Goal: Task Accomplishment & Management: Complete application form

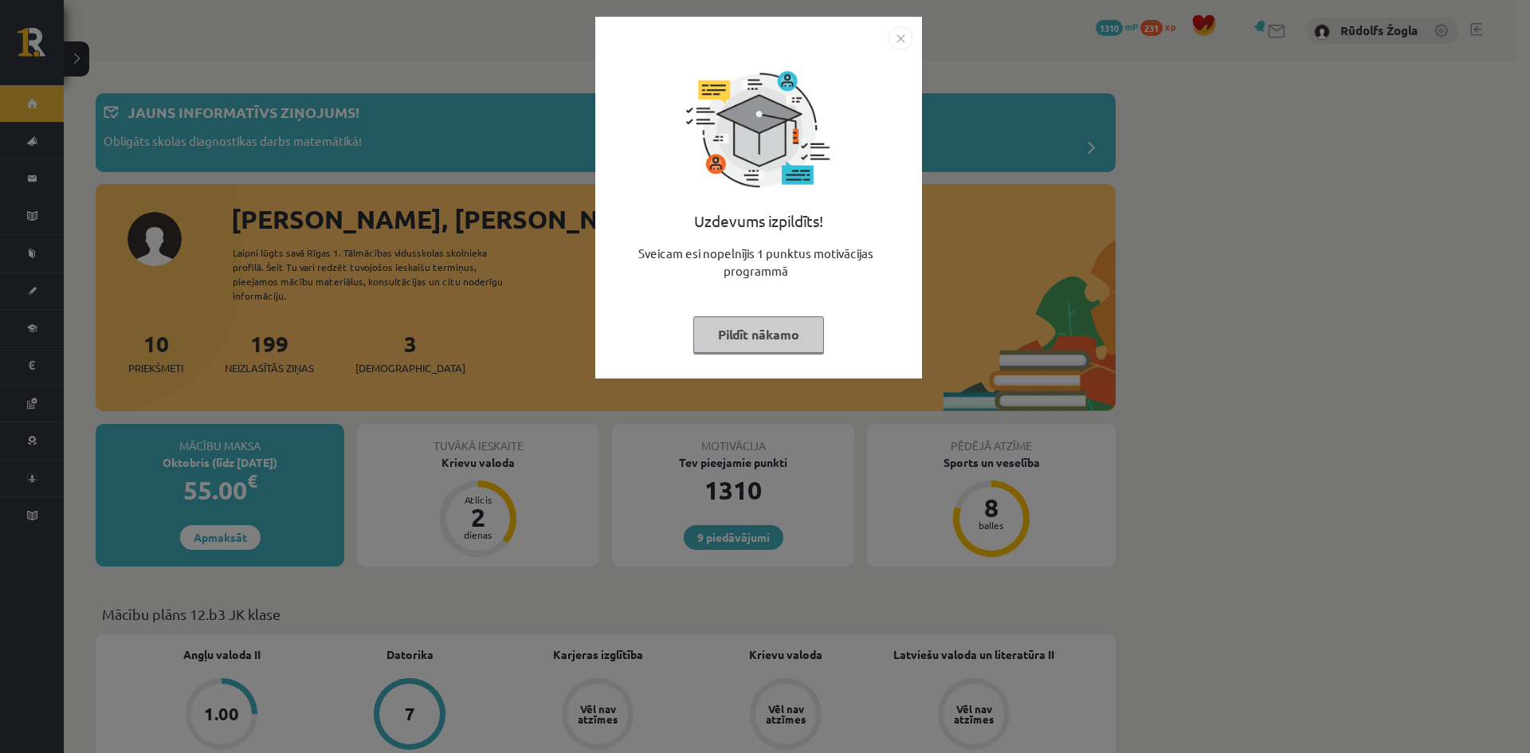
click at [911, 34] on img "Close" at bounding box center [900, 38] width 24 height 24
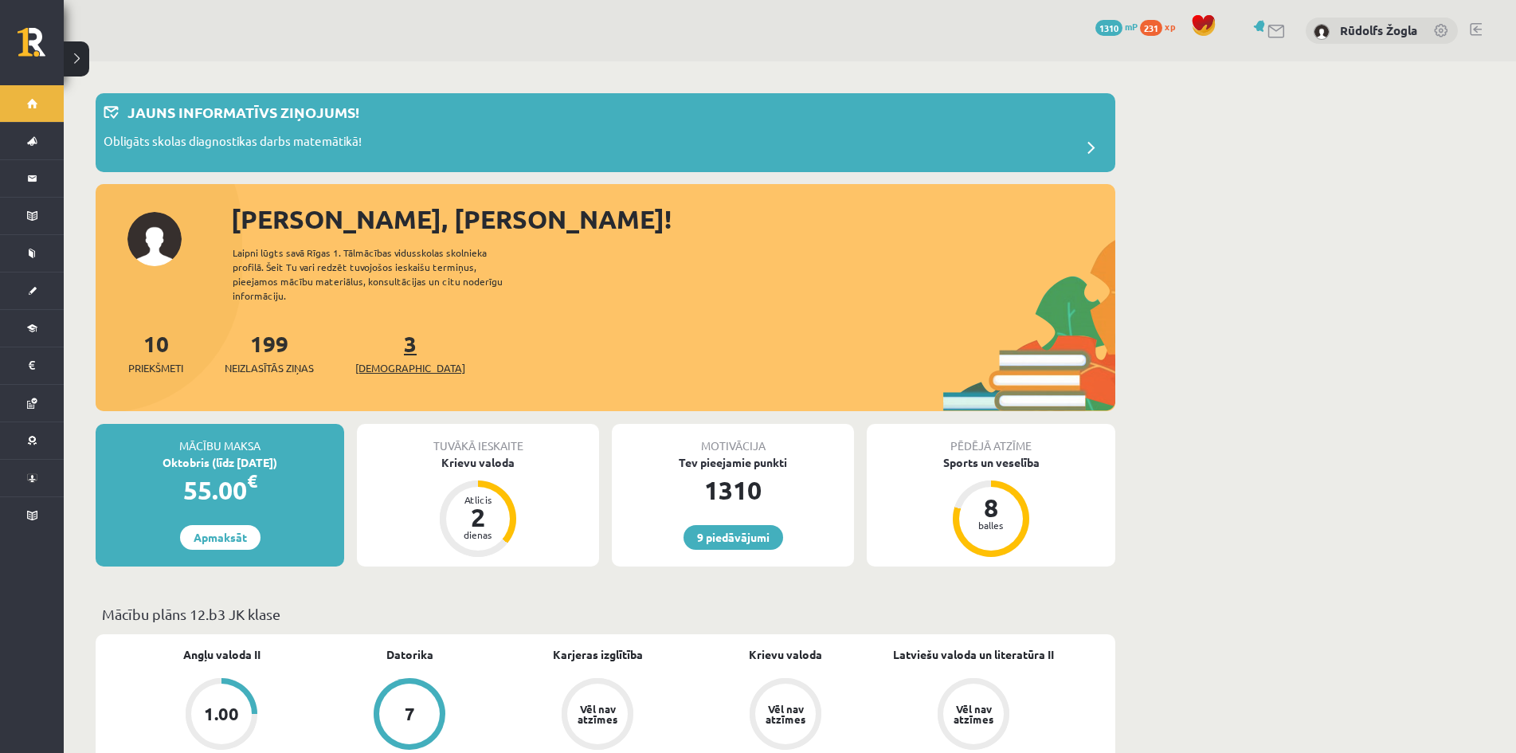
click at [385, 360] on span "[DEMOGRAPHIC_DATA]" at bounding box center [410, 368] width 110 height 16
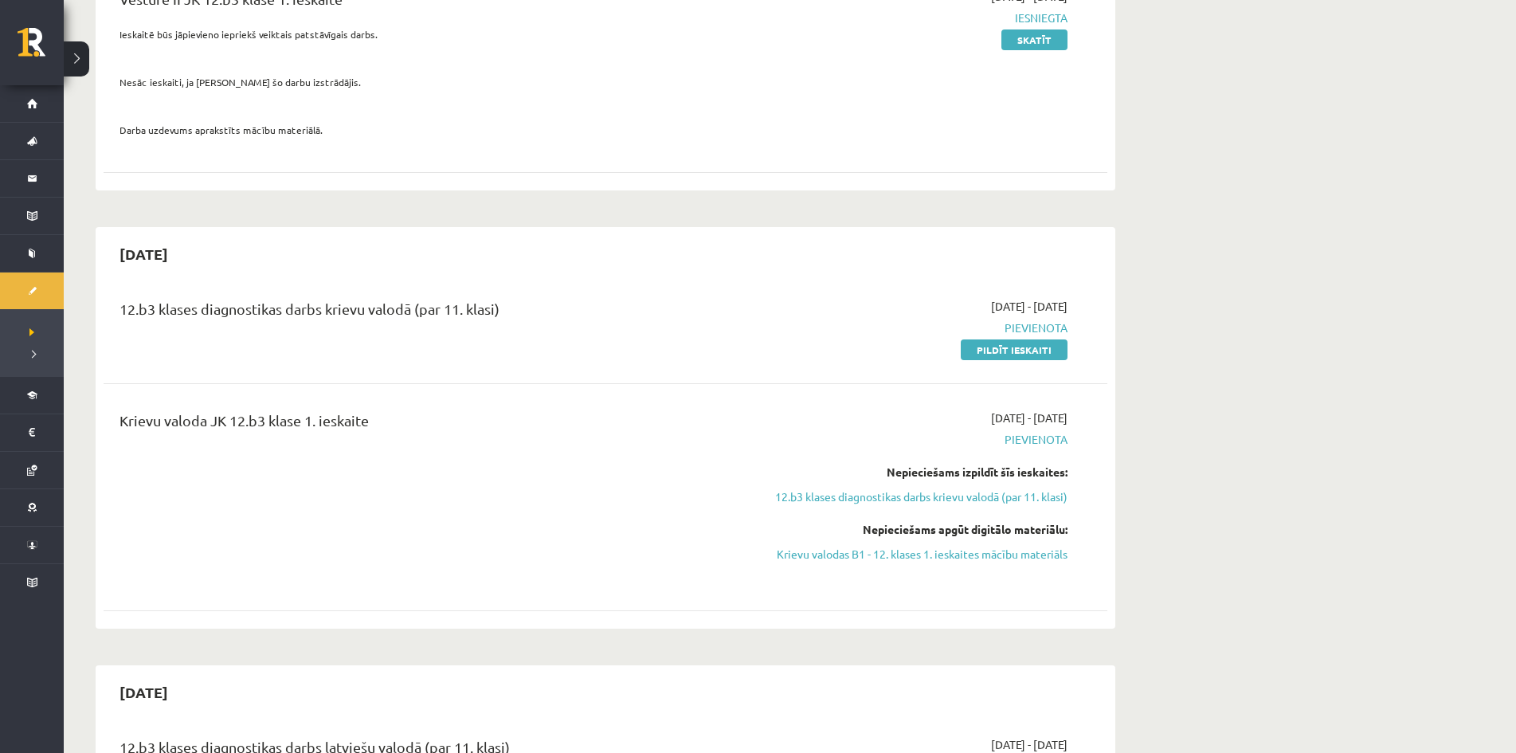
scroll to position [239, 0]
click at [998, 347] on link "Pildīt ieskaiti" at bounding box center [1014, 350] width 107 height 21
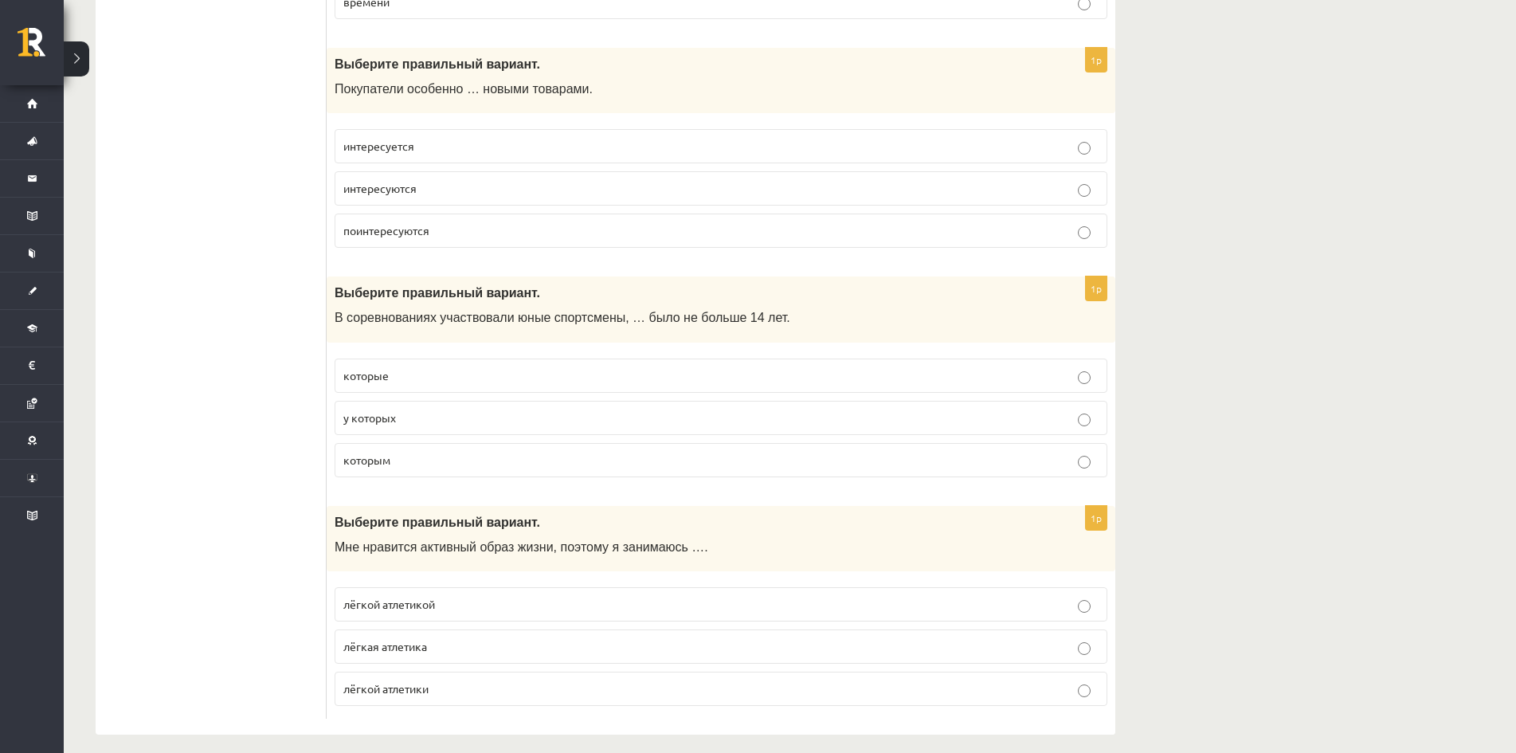
scroll to position [6114, 0]
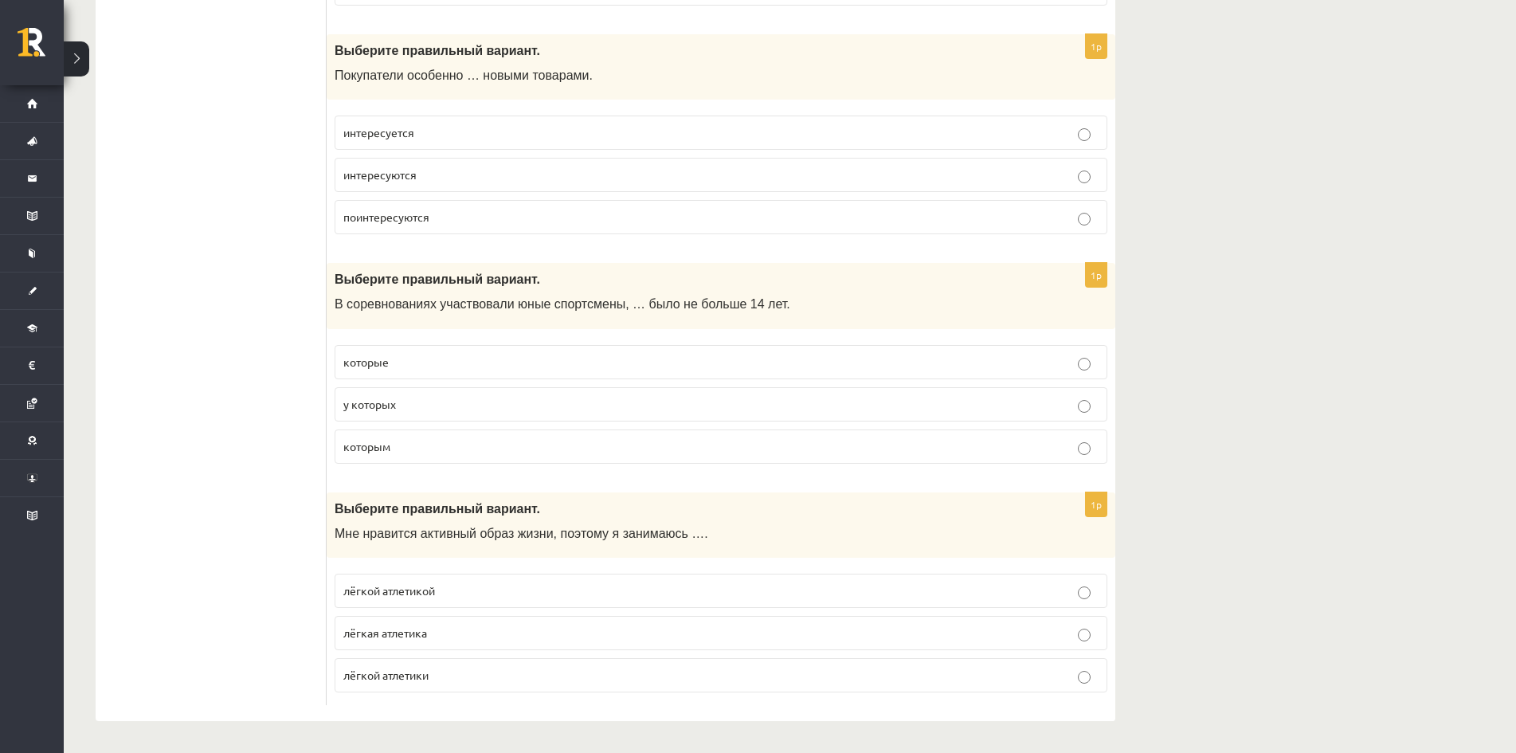
drag, startPoint x: 971, startPoint y: 708, endPoint x: 492, endPoint y: 676, distance: 479.9
drag, startPoint x: 323, startPoint y: 679, endPoint x: 459, endPoint y: 651, distance: 138.3
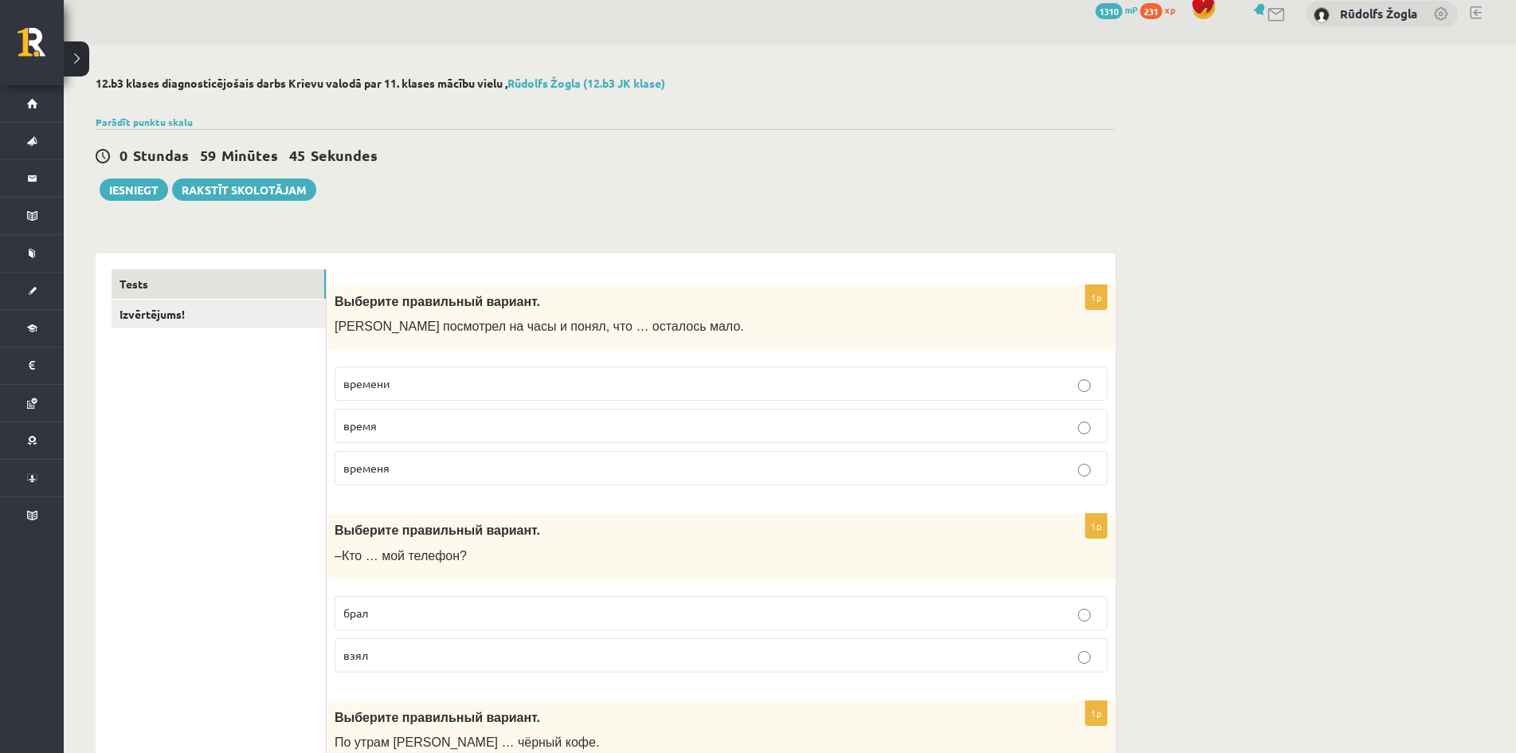
scroll to position [0, 0]
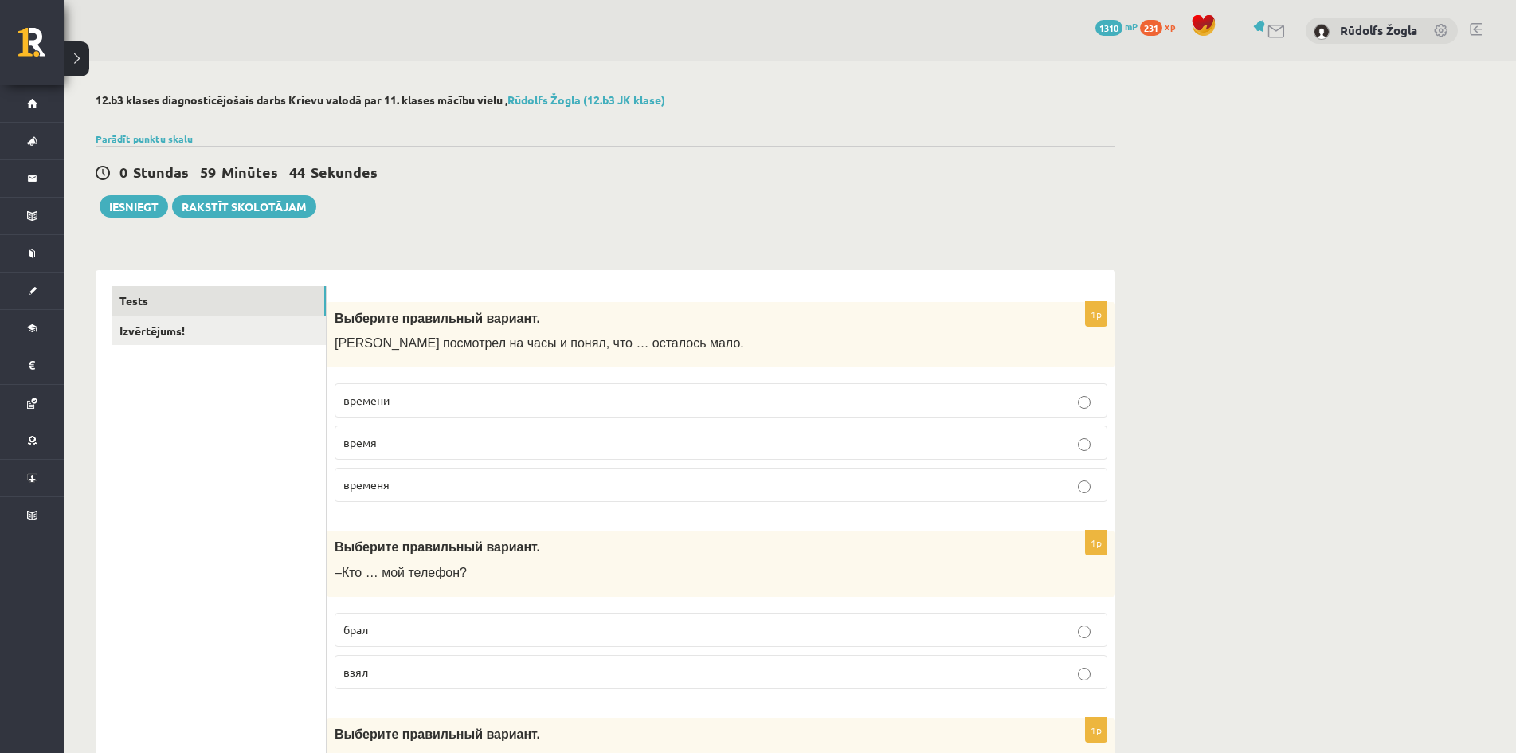
copy div "Izvērtējums! 1p Выберите правильный вариант. Марис посмотрел на часы и понял, ч…"
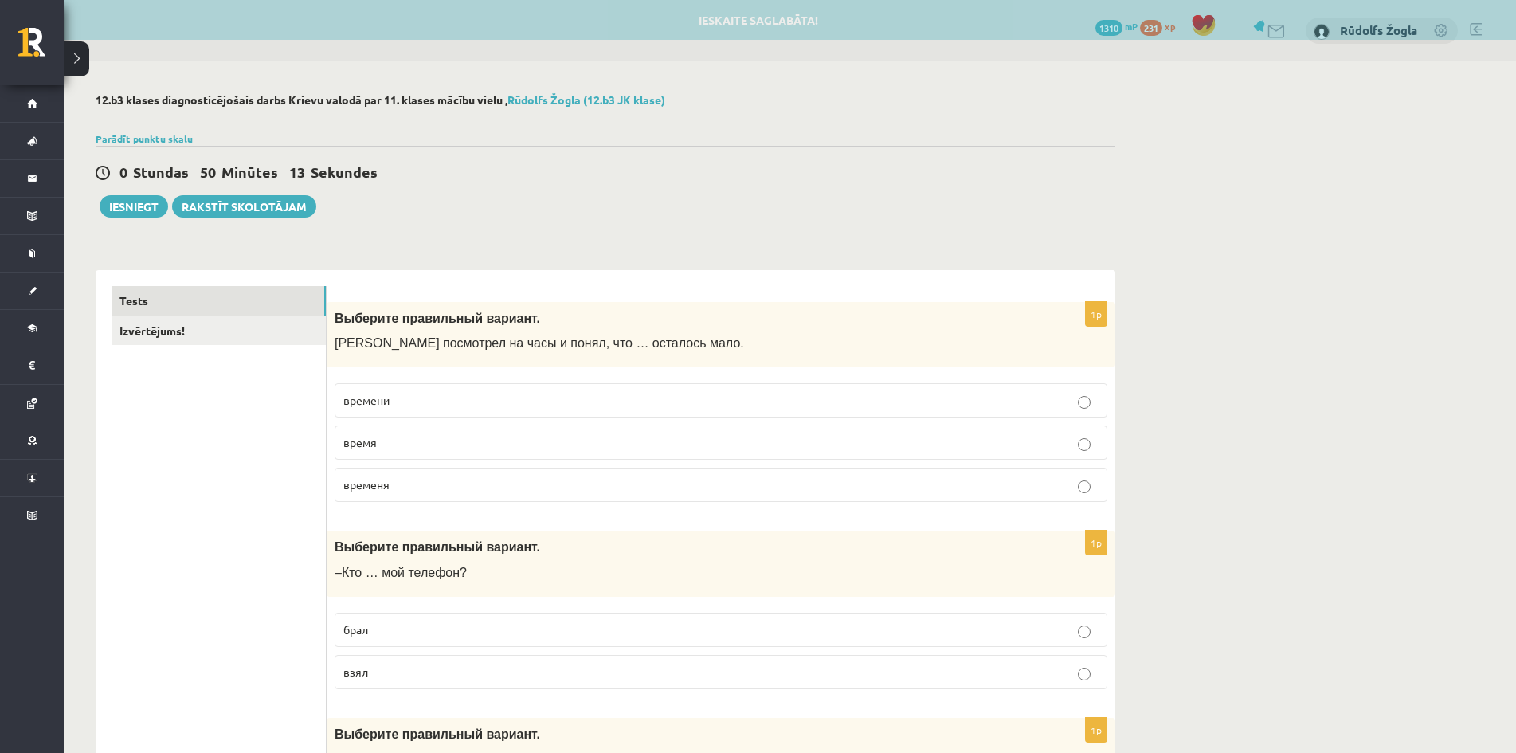
click at [443, 405] on p "времени" at bounding box center [720, 400] width 755 height 17
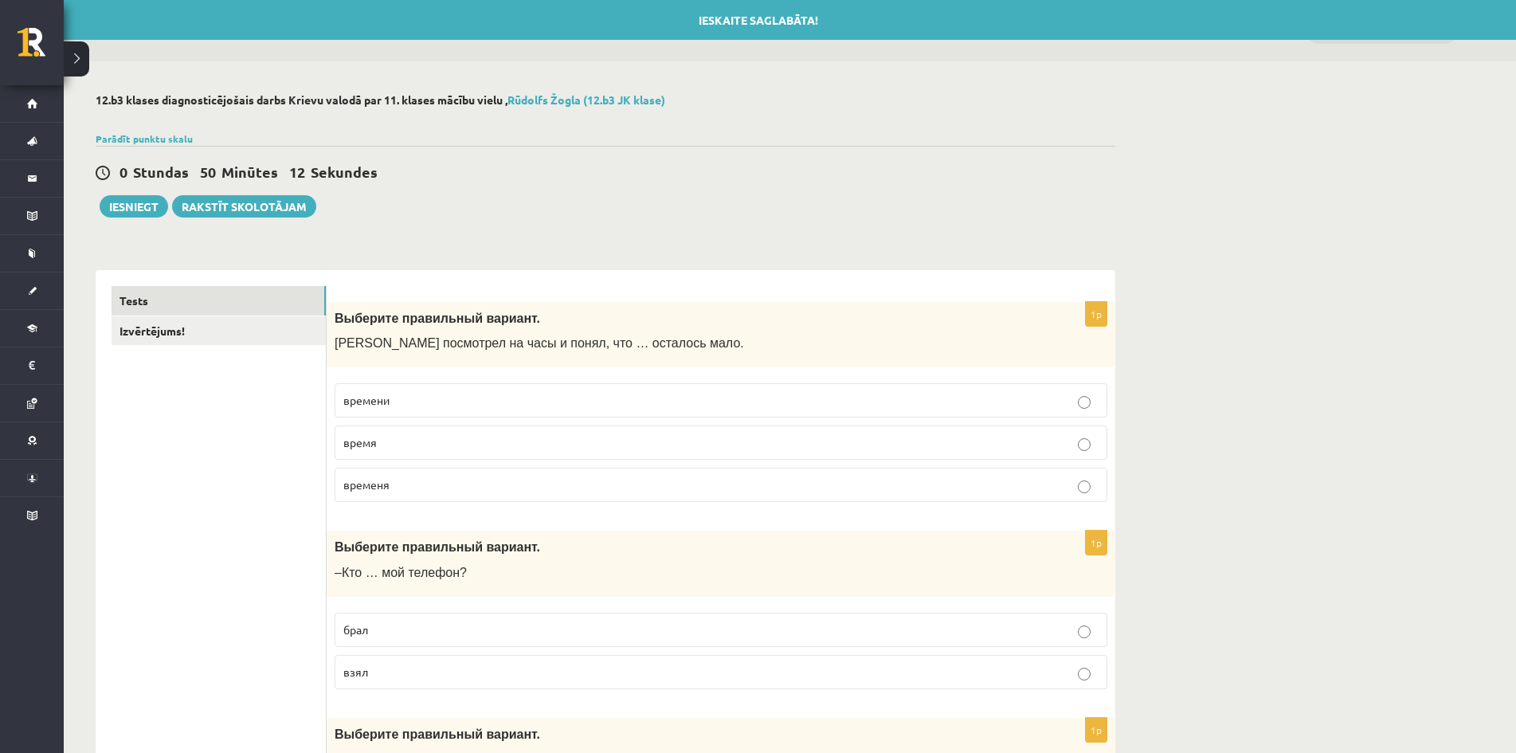
click at [443, 402] on p "времени" at bounding box center [720, 400] width 755 height 17
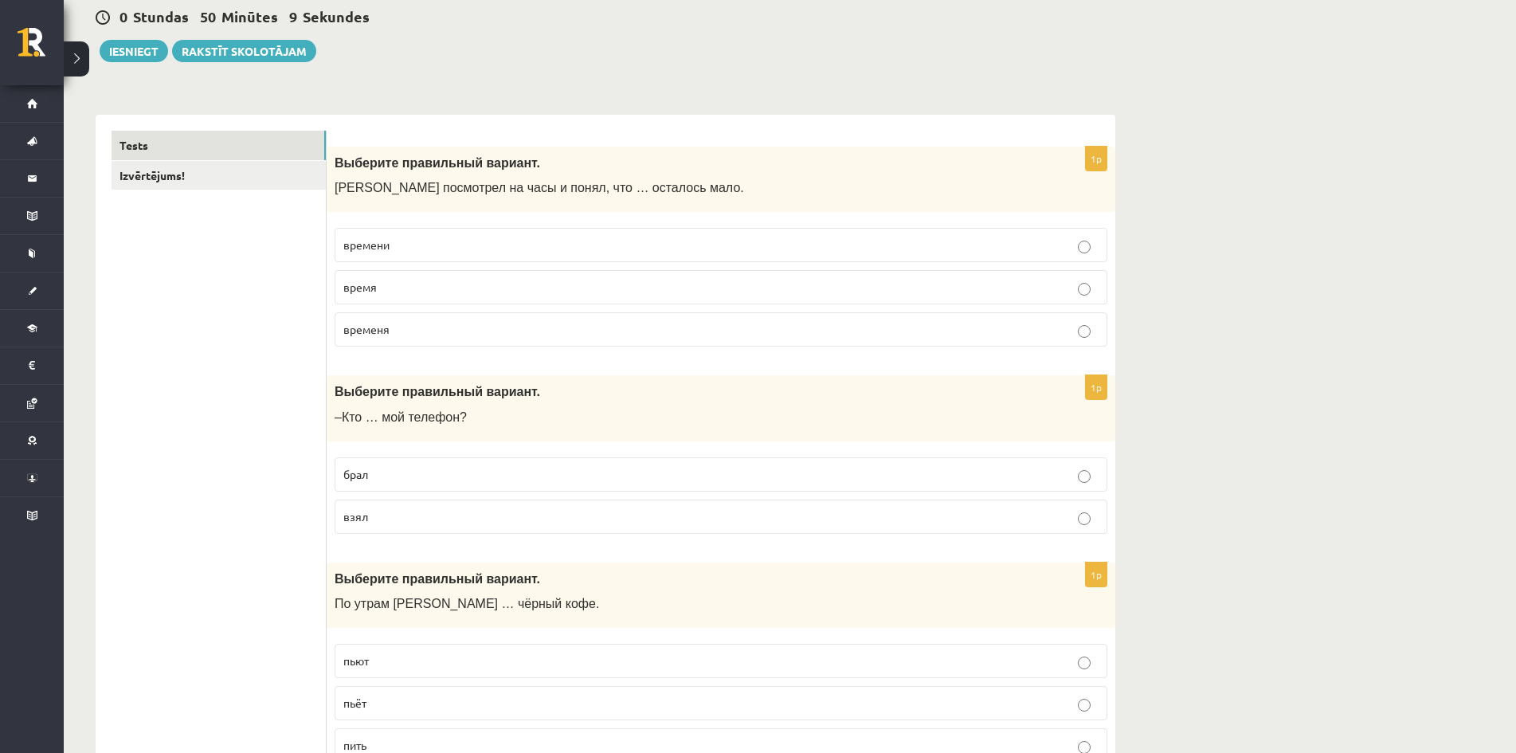
scroll to position [159, 0]
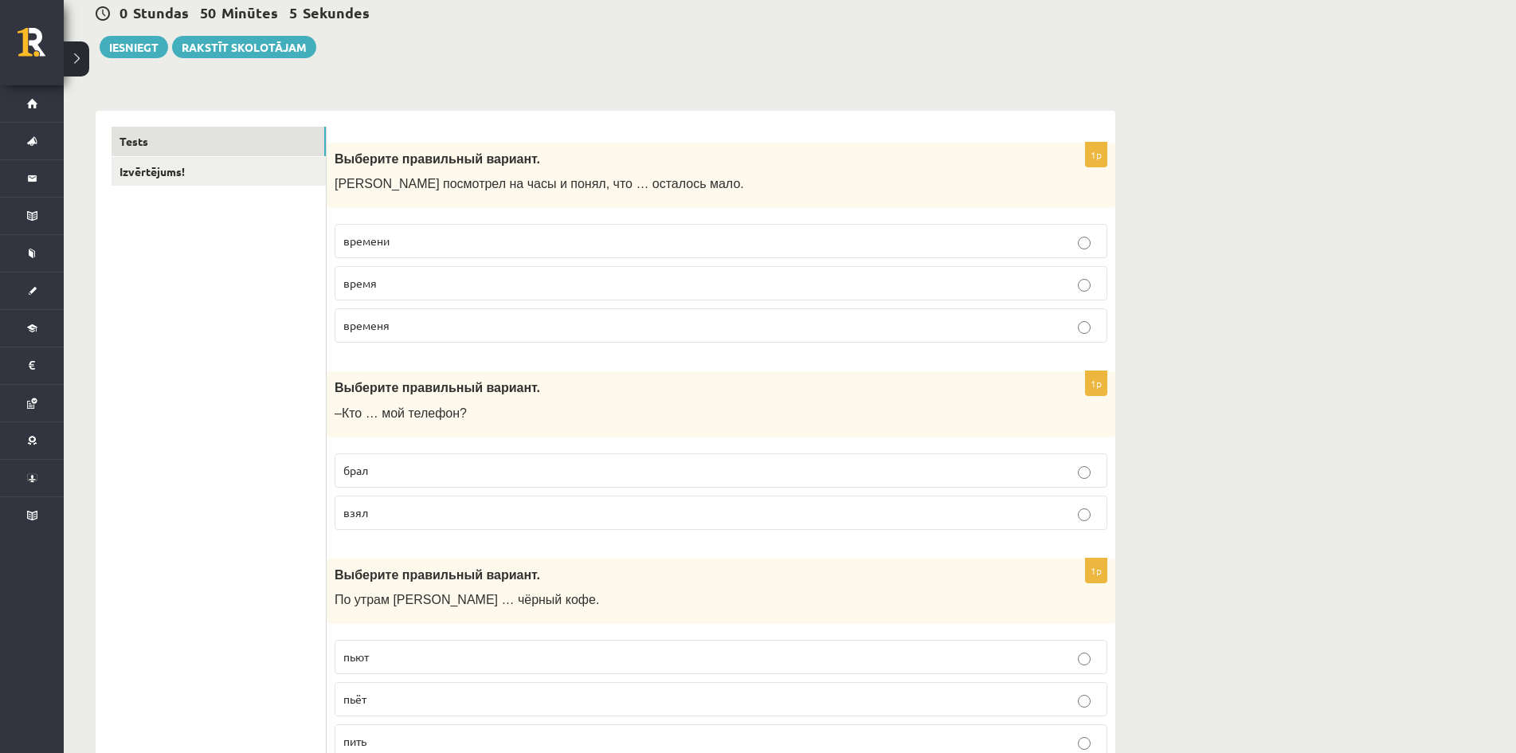
click at [448, 483] on label "брал" at bounding box center [721, 470] width 773 height 34
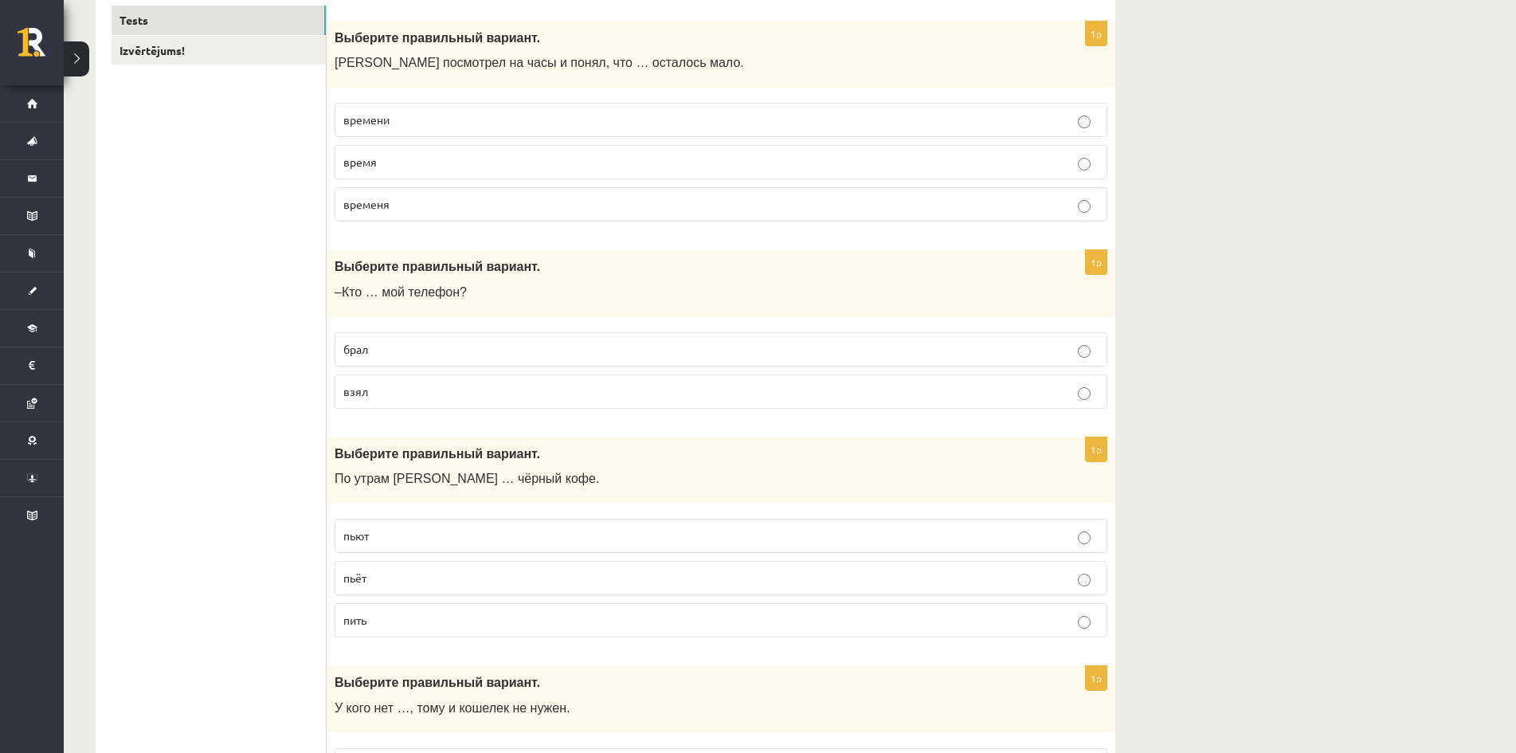
scroll to position [398, 0]
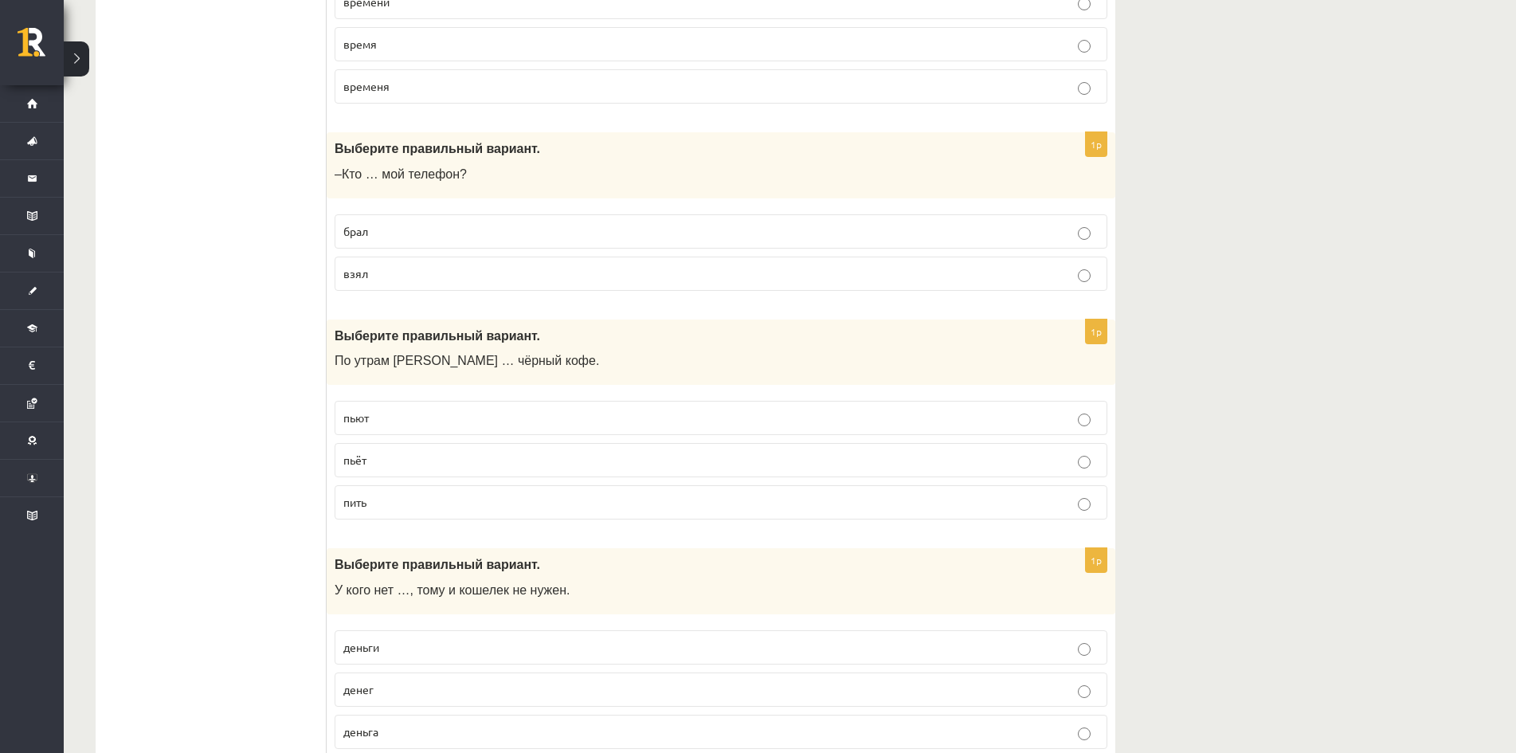
click at [385, 456] on p "пьёт" at bounding box center [720, 460] width 755 height 17
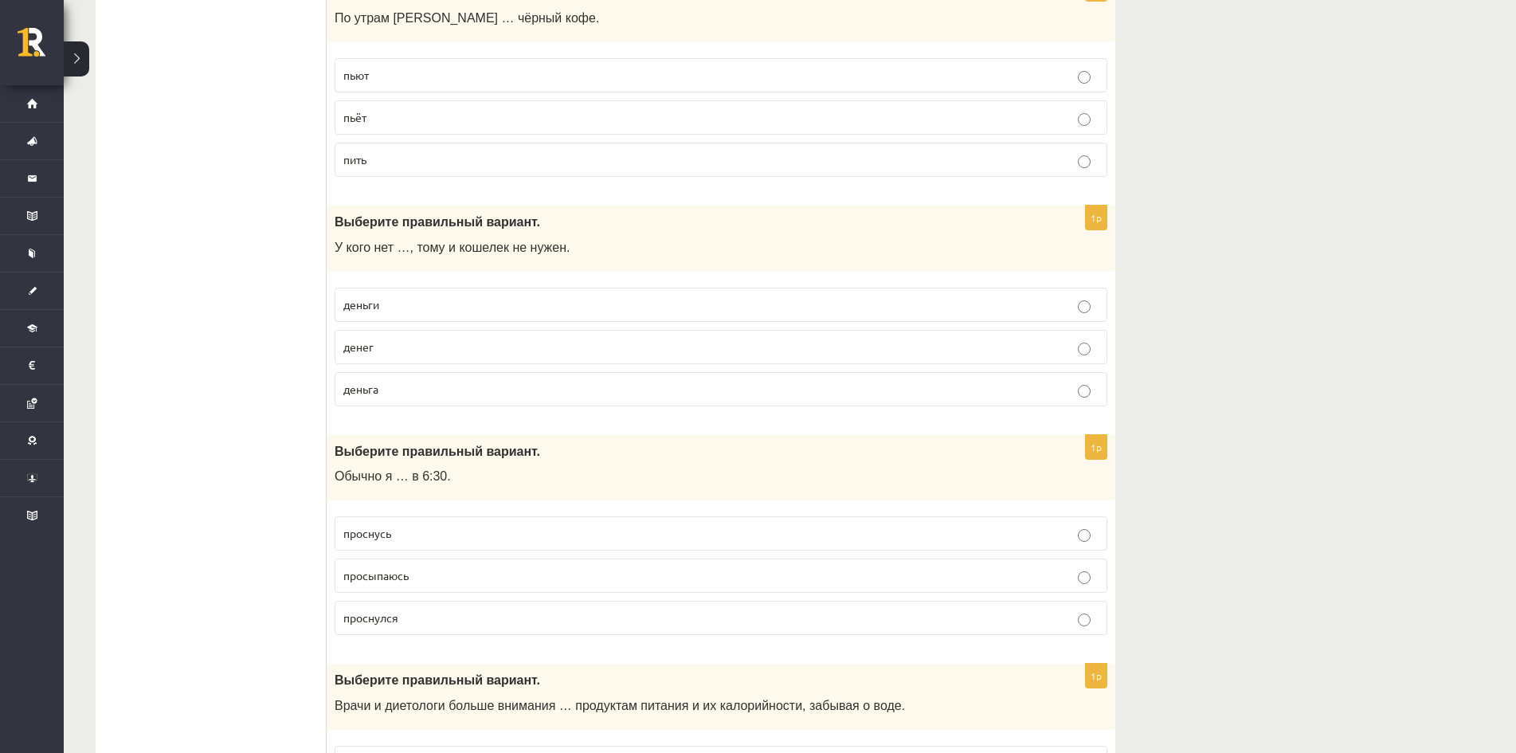
scroll to position [797, 0]
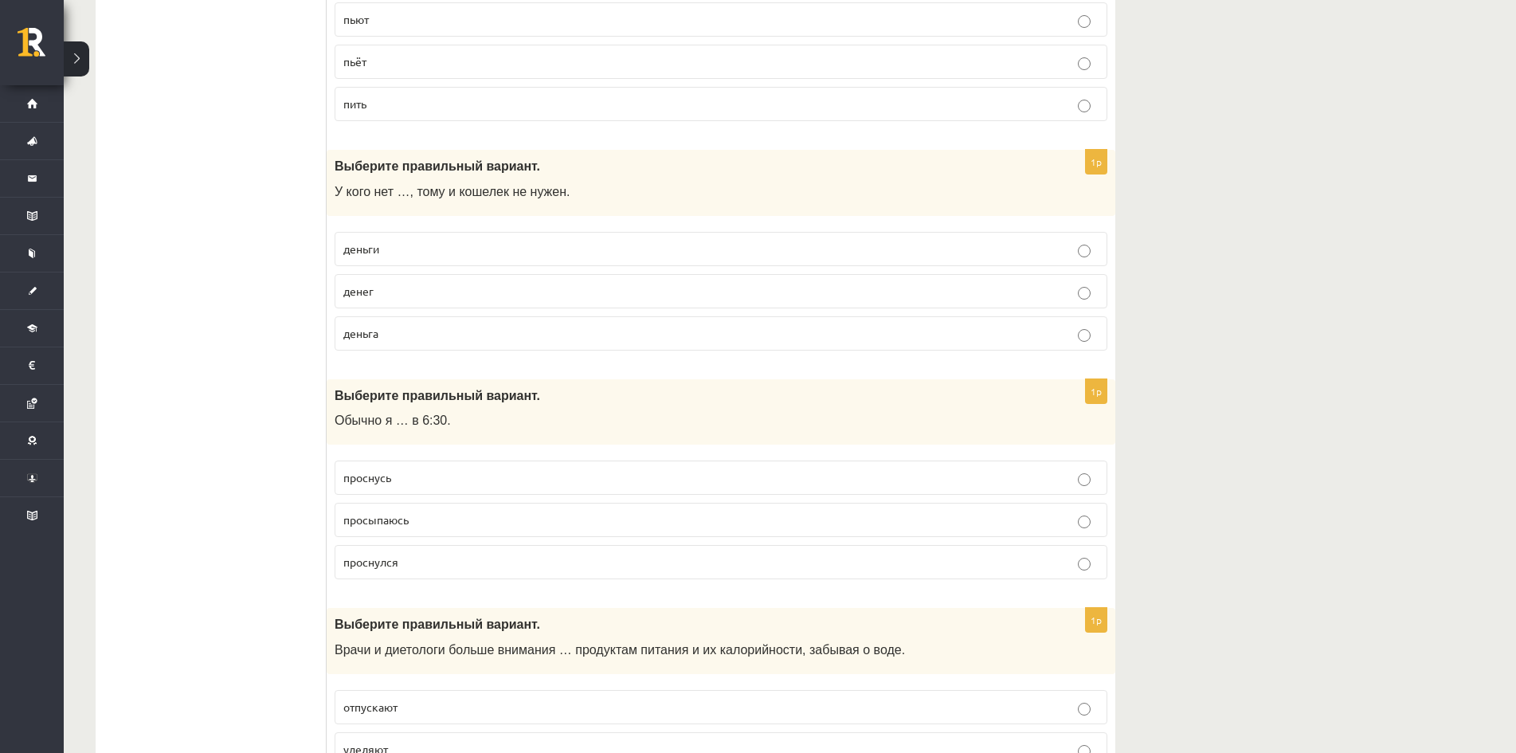
click at [402, 291] on p "денег" at bounding box center [720, 291] width 755 height 17
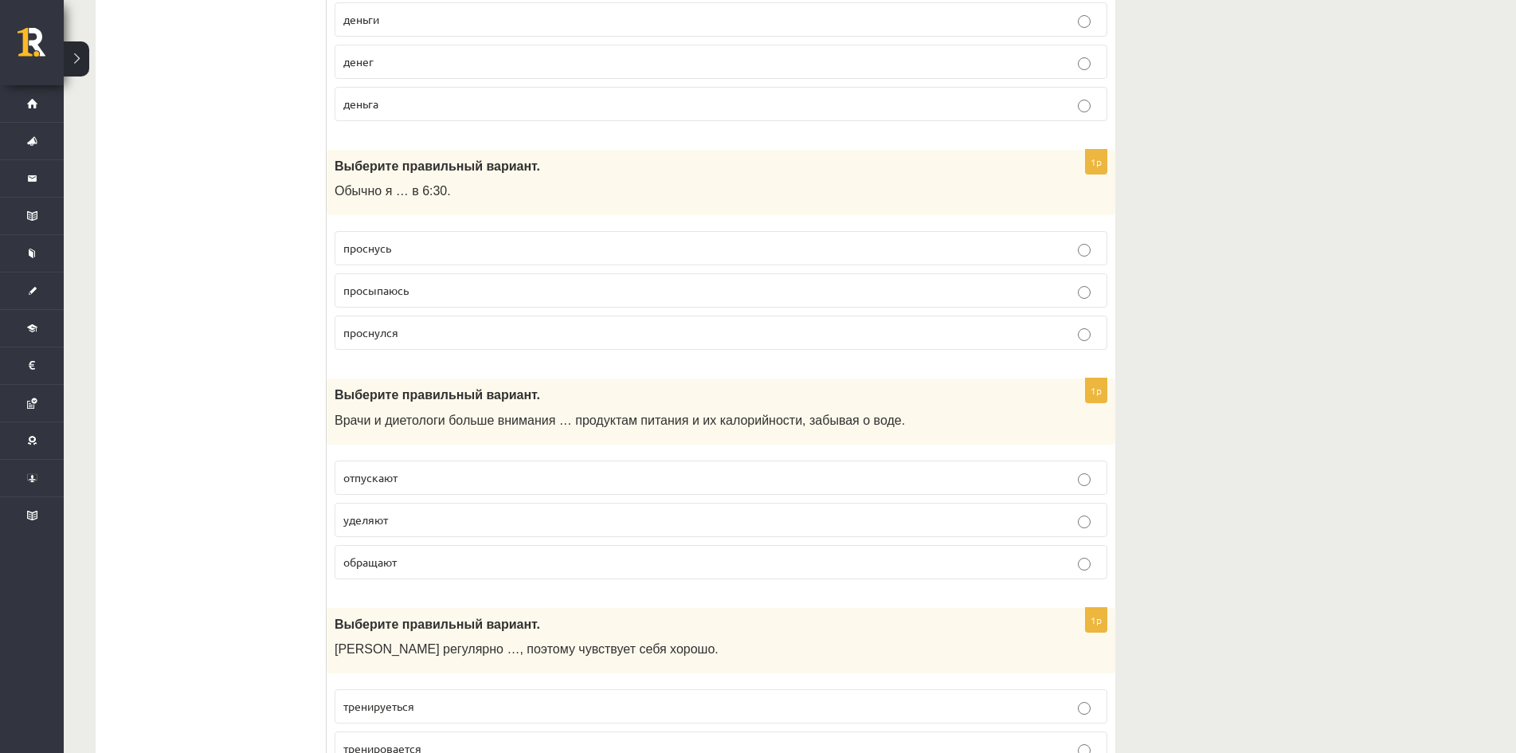
scroll to position [1036, 0]
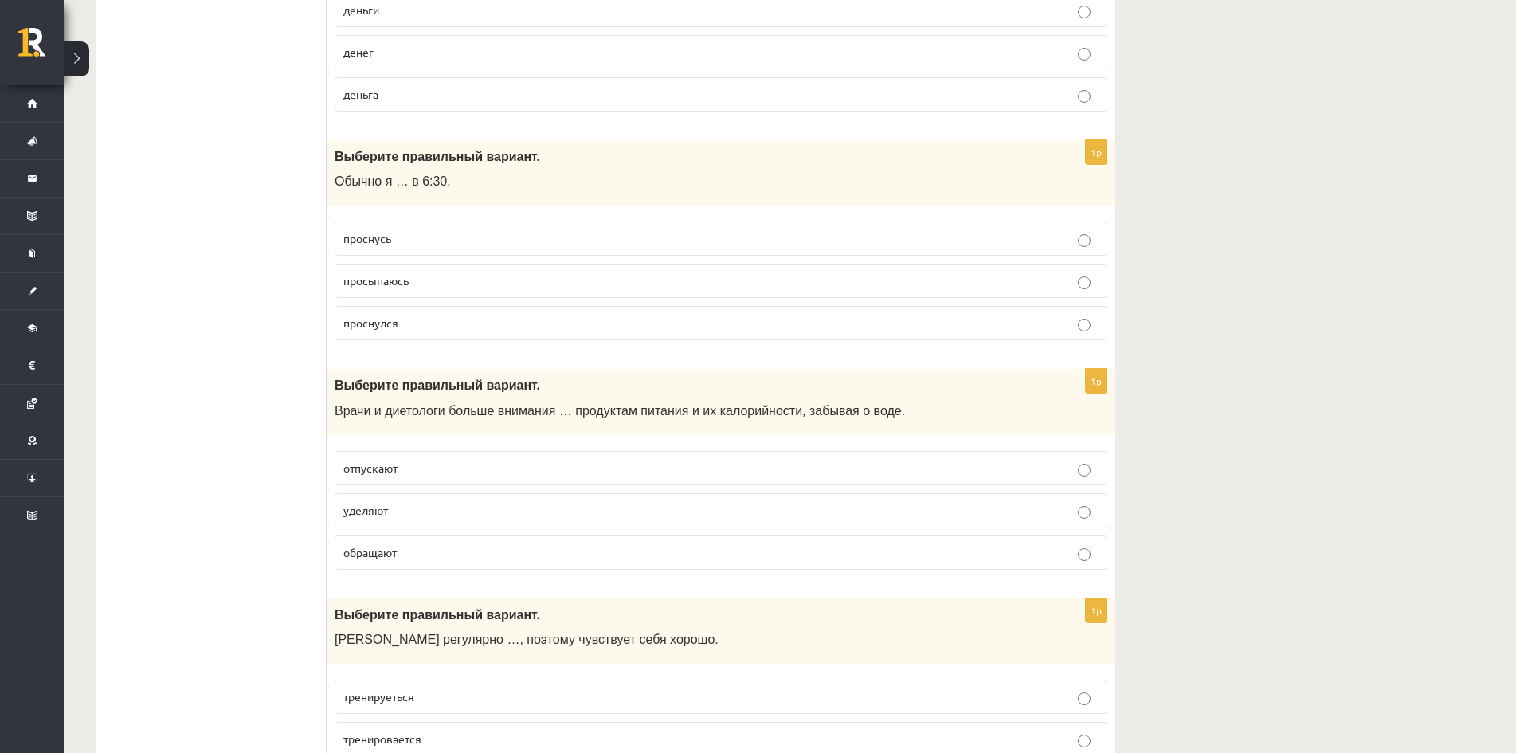
click at [429, 282] on p "просыпаюсь" at bounding box center [720, 280] width 755 height 17
click at [404, 511] on p "уделяют" at bounding box center [720, 510] width 755 height 17
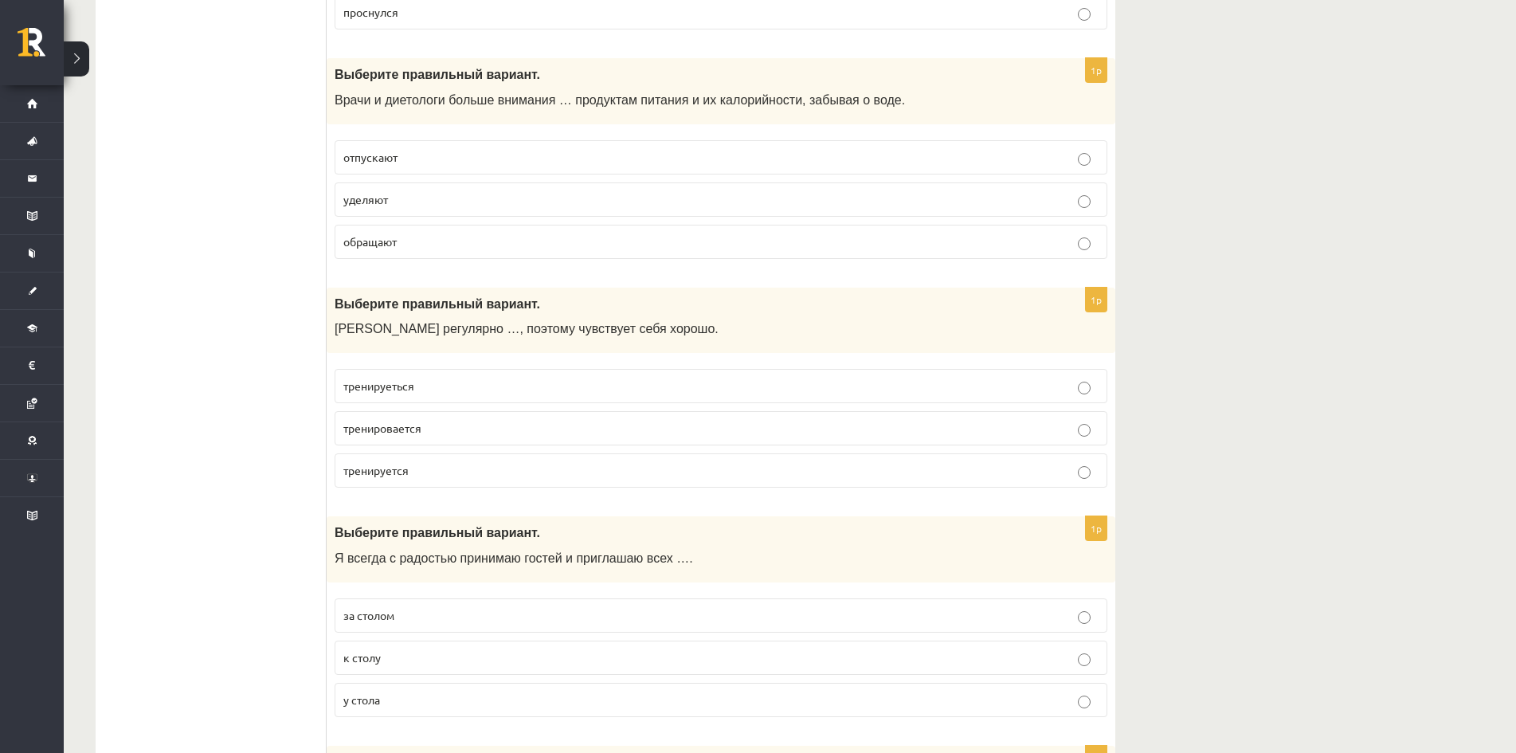
scroll to position [1354, 0]
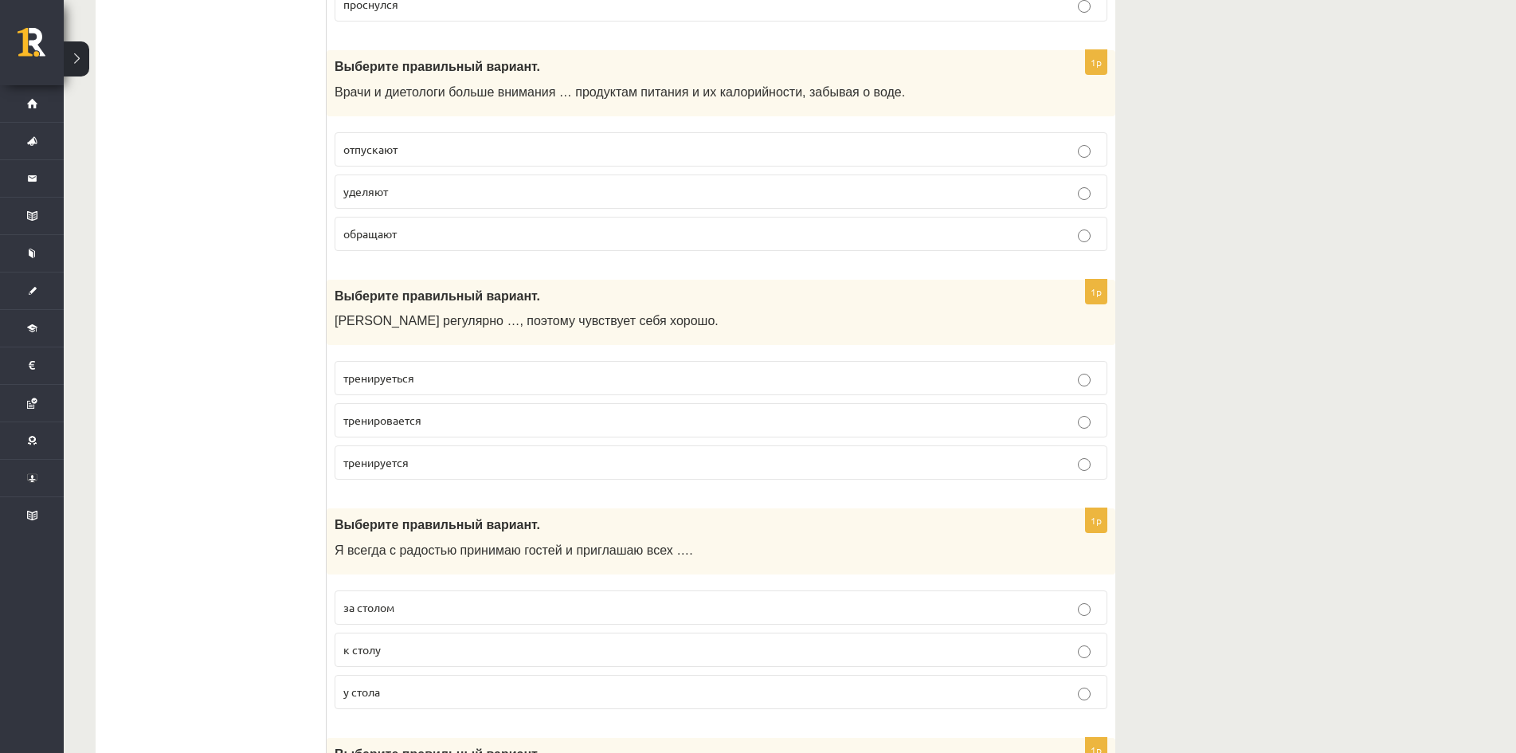
click at [417, 384] on p "тренируеться" at bounding box center [720, 378] width 755 height 17
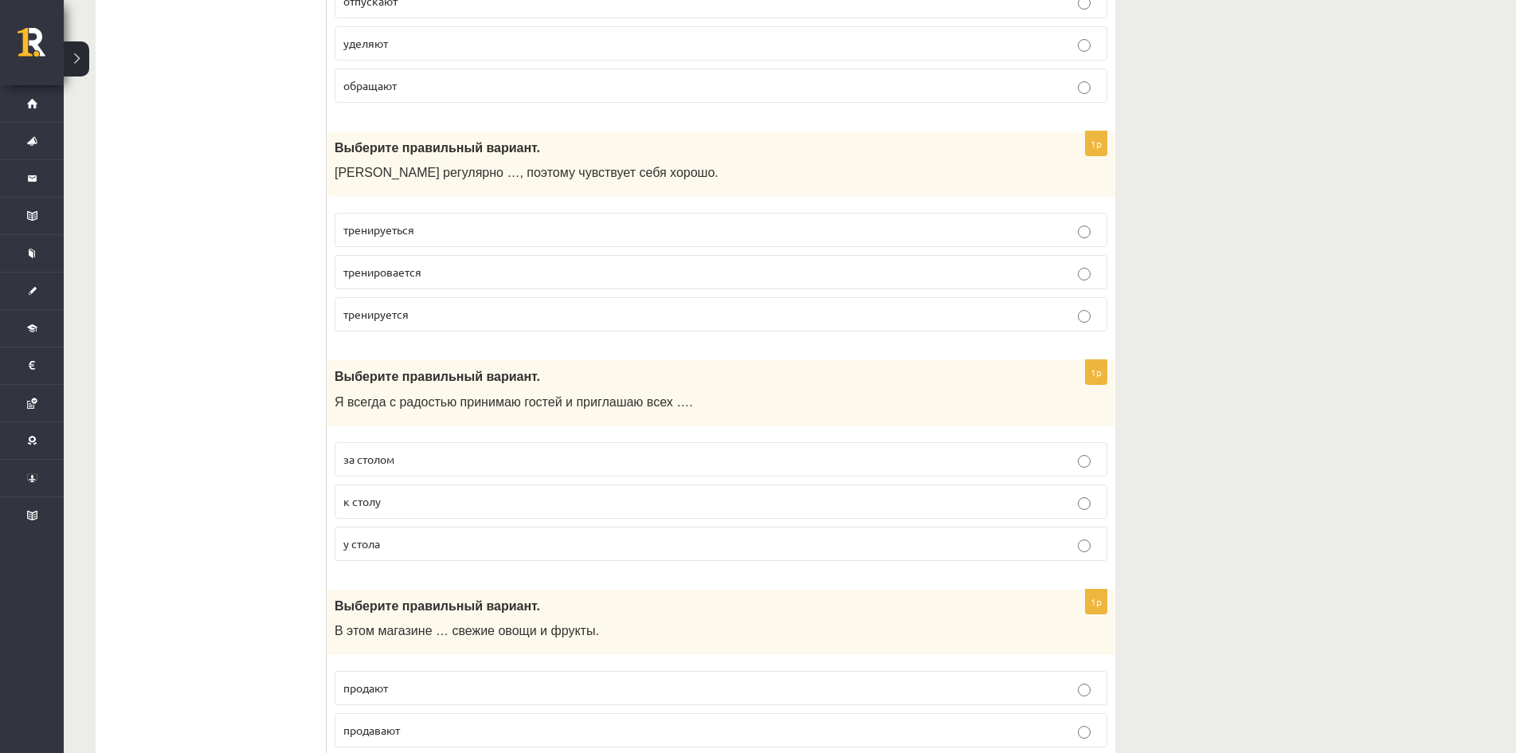
scroll to position [1514, 0]
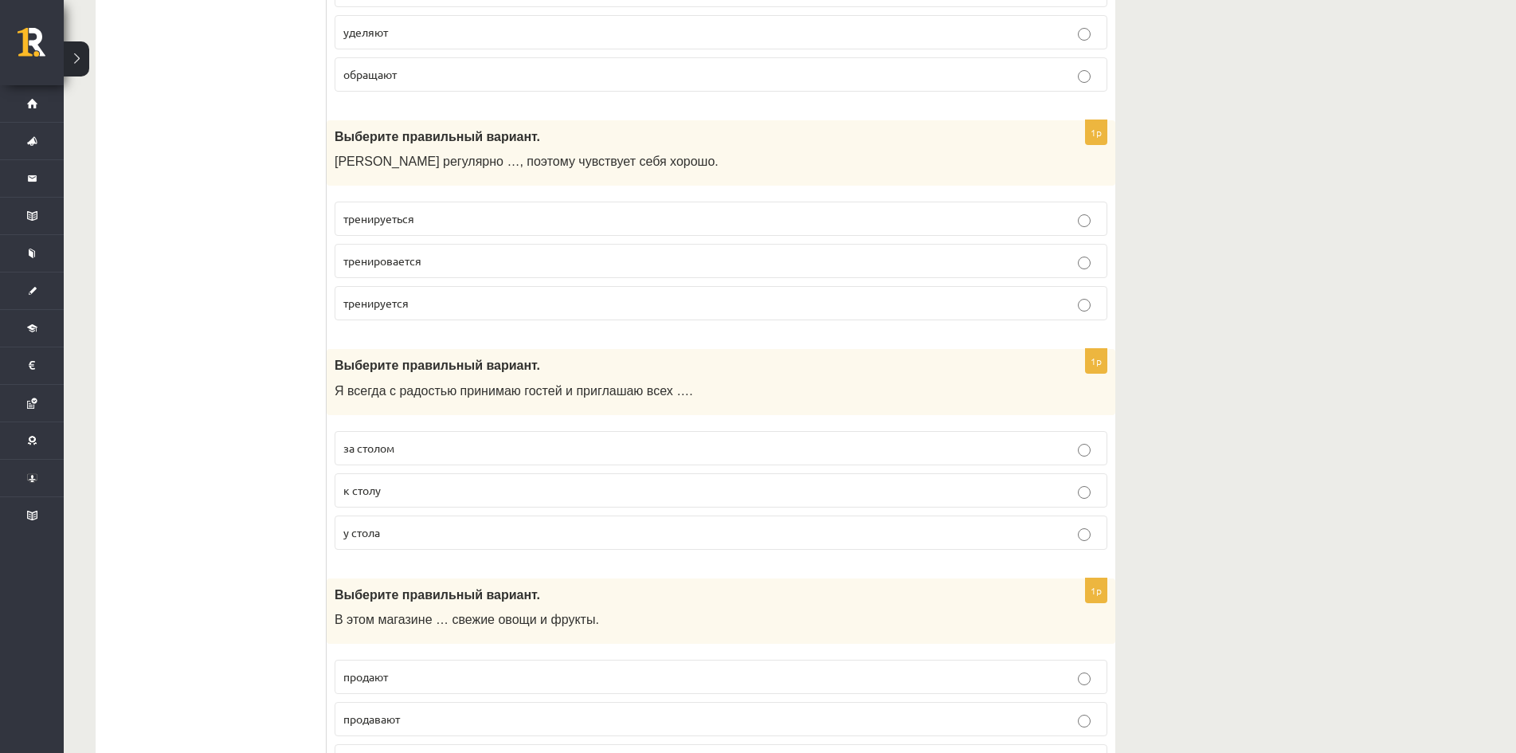
click at [377, 490] on span "к столу" at bounding box center [361, 490] width 37 height 14
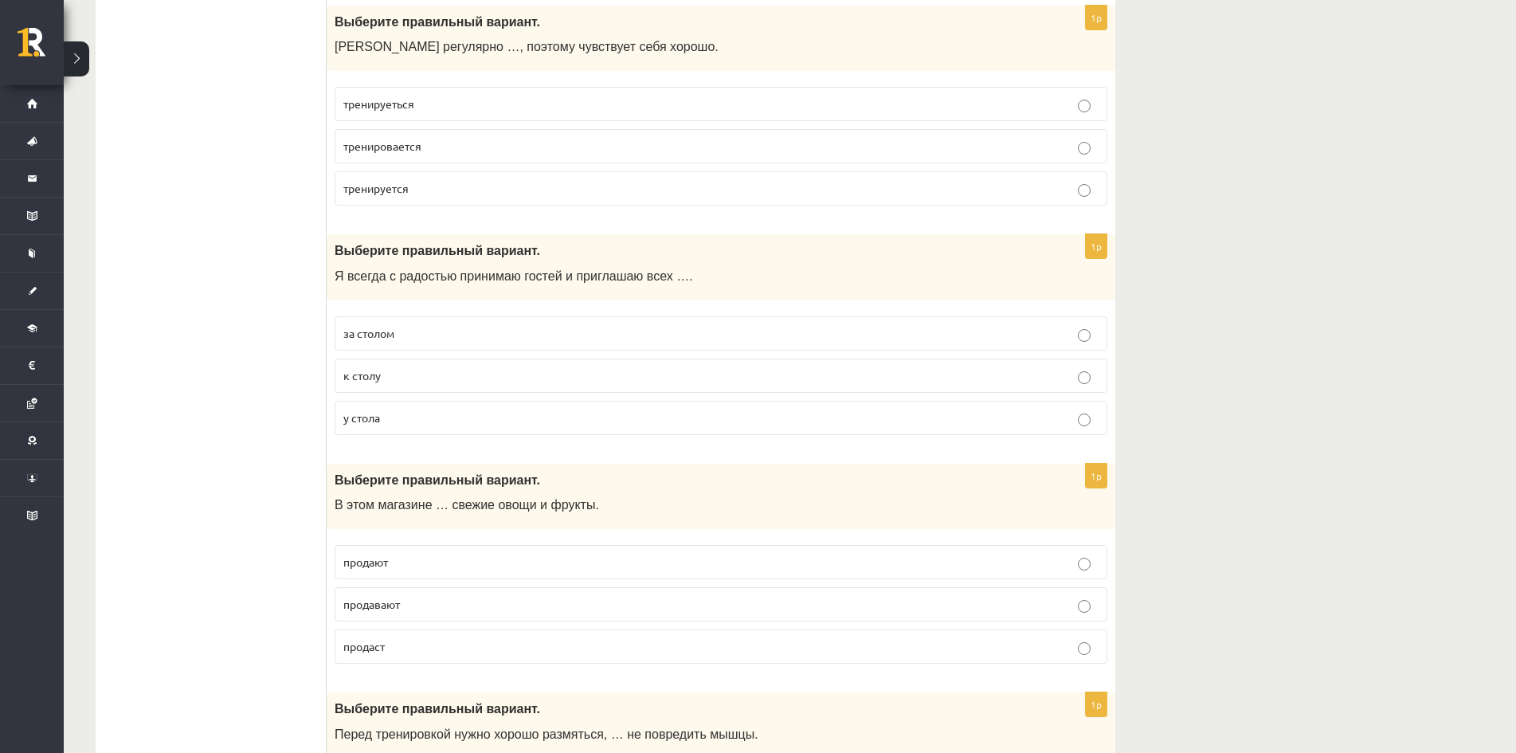
scroll to position [1753, 0]
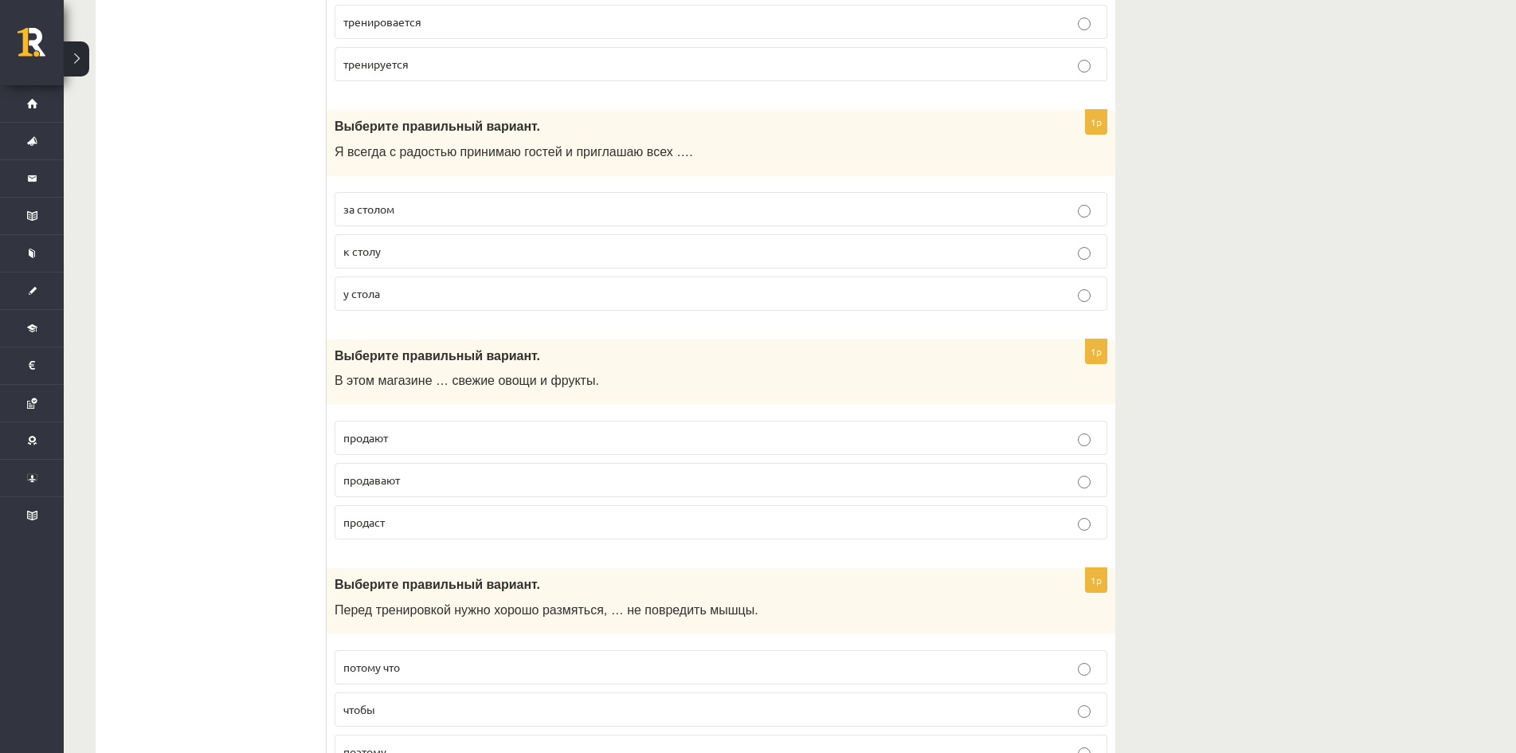
click at [413, 436] on p "продают" at bounding box center [720, 437] width 755 height 17
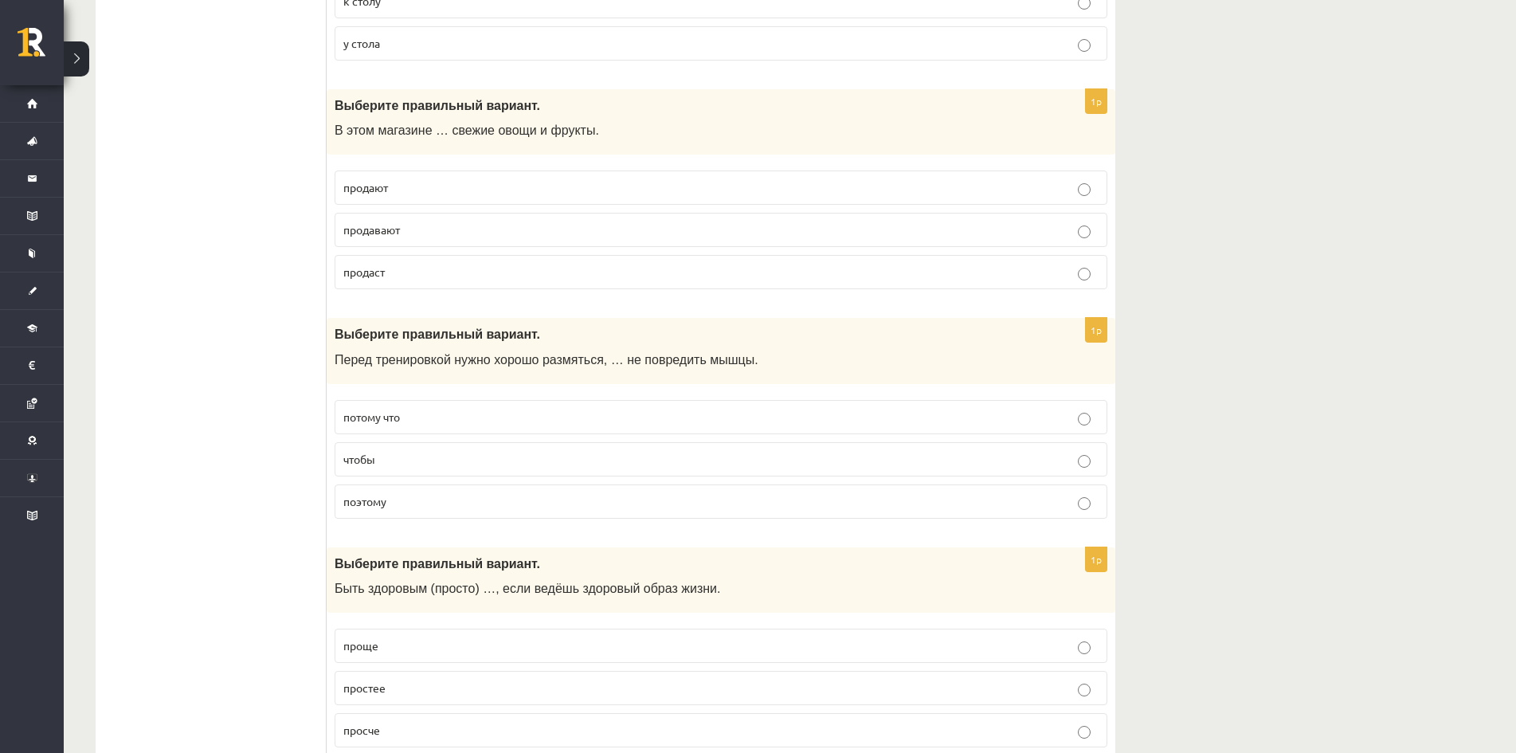
scroll to position [2151, 0]
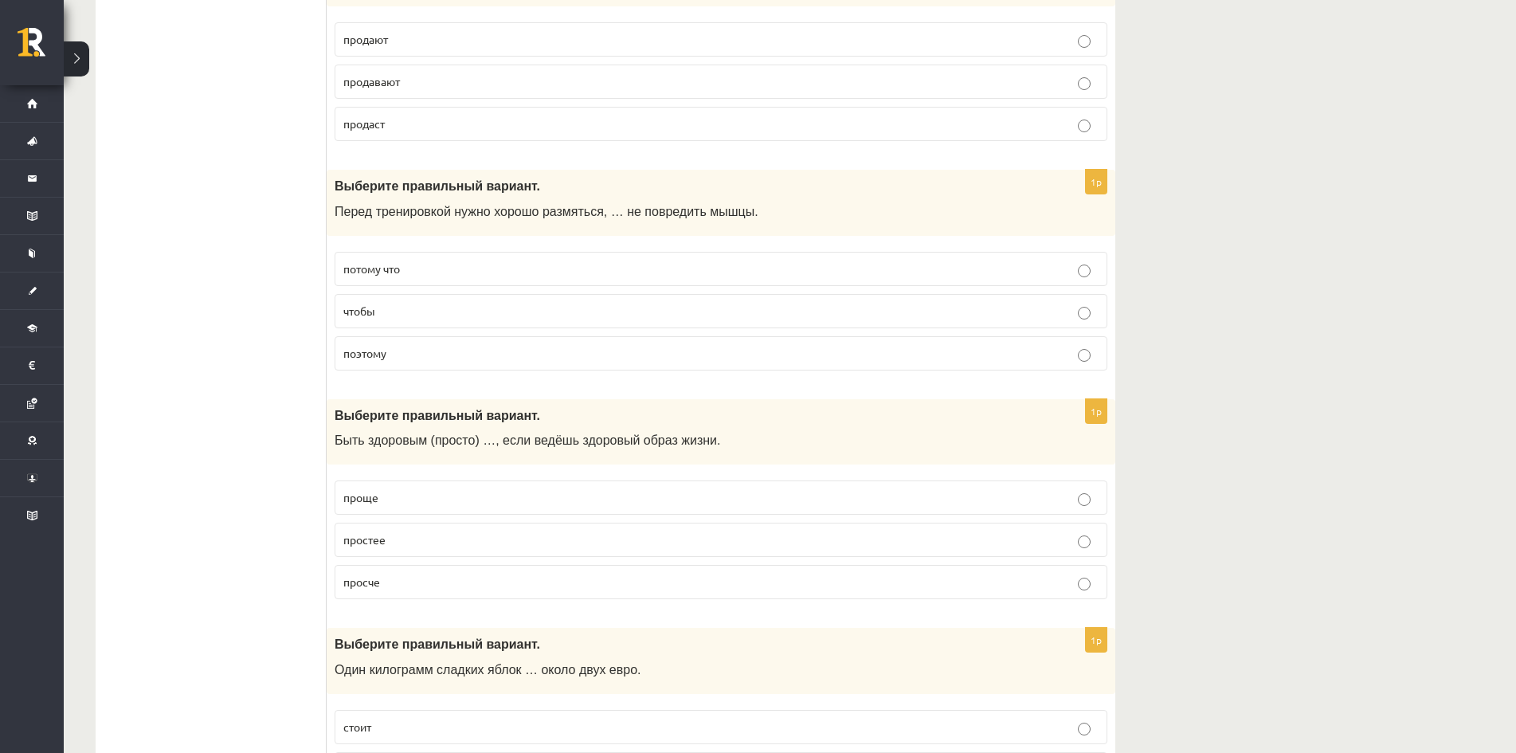
click at [394, 309] on p "чтобы" at bounding box center [720, 311] width 755 height 17
click at [398, 500] on p "проще" at bounding box center [720, 497] width 755 height 17
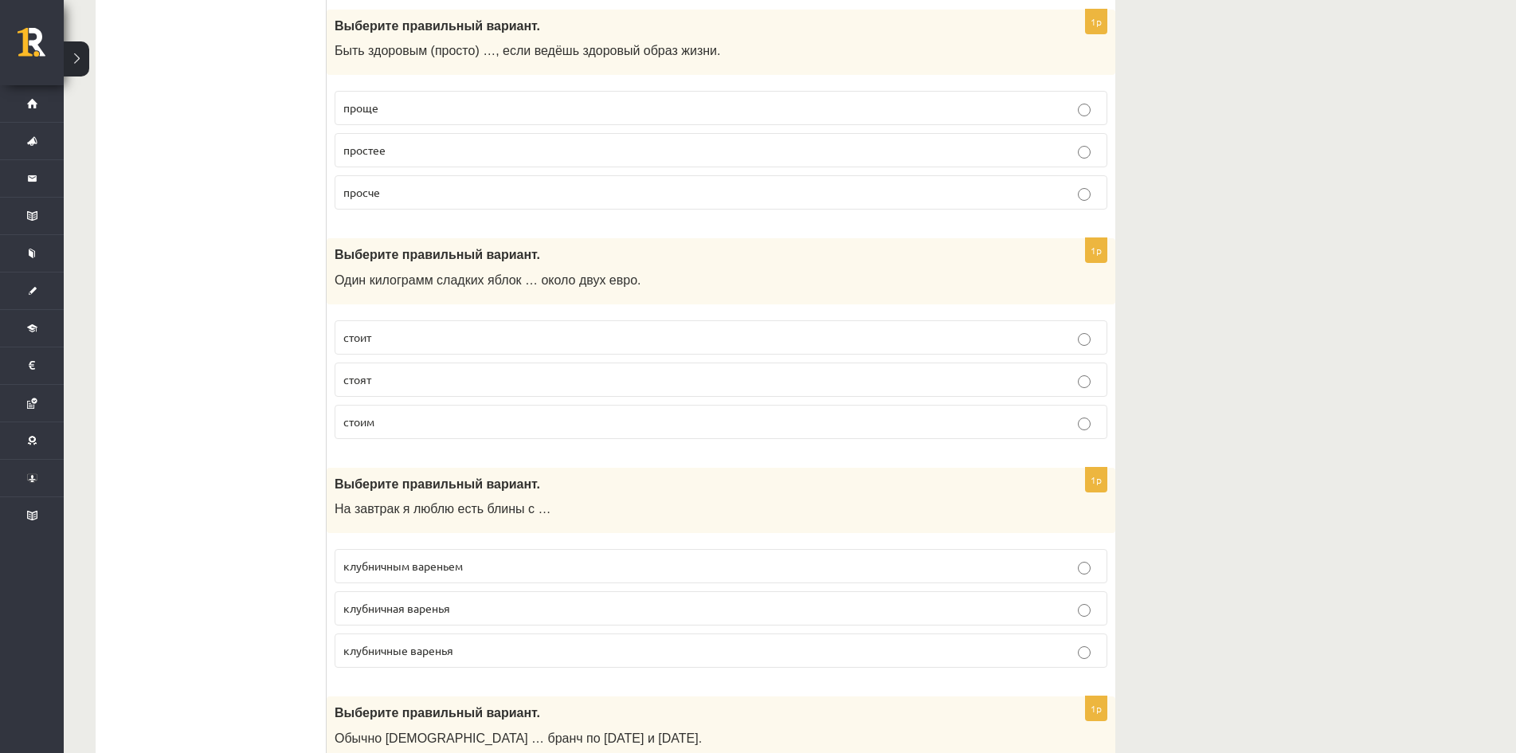
scroll to position [2549, 0]
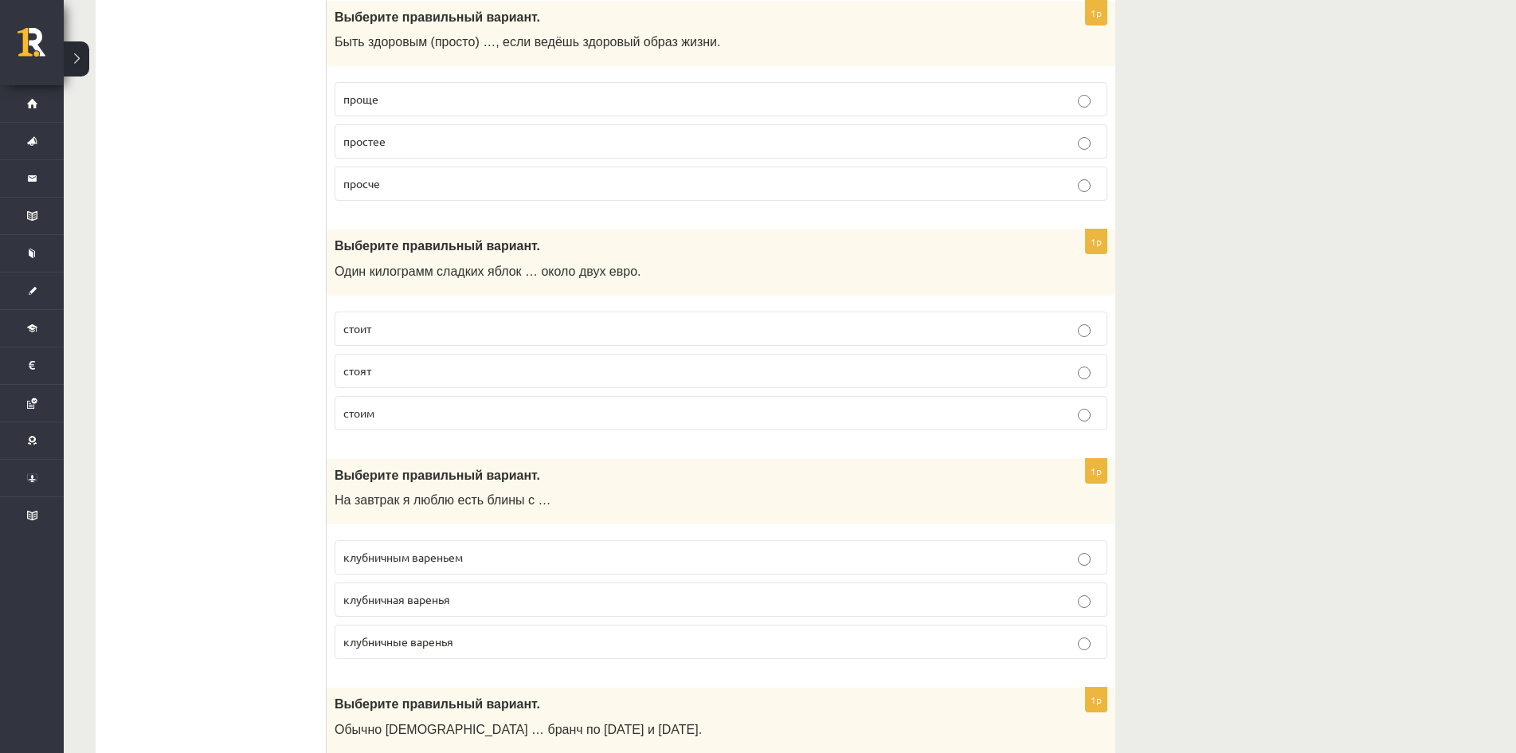
click at [421, 327] on p "стоит" at bounding box center [720, 328] width 755 height 17
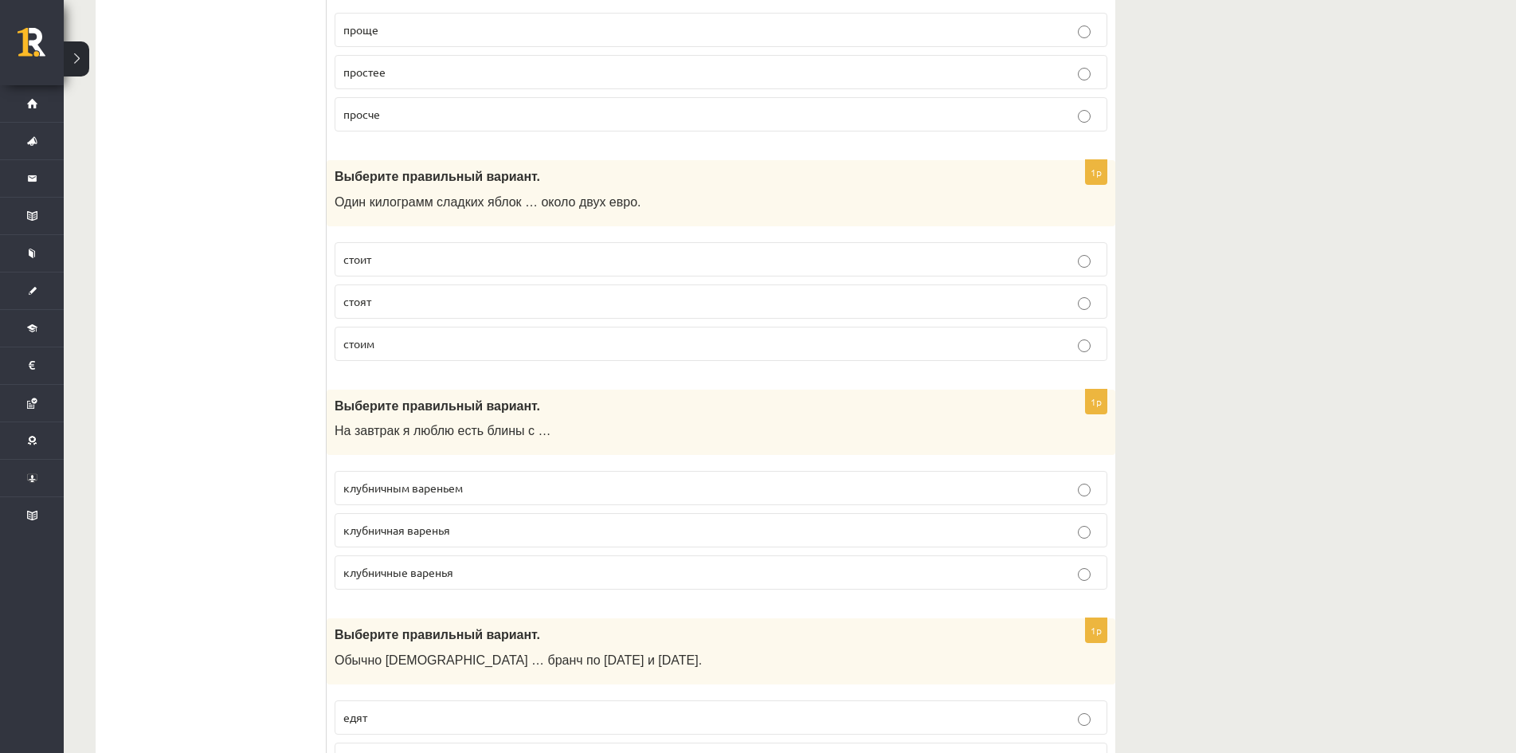
scroll to position [2629, 0]
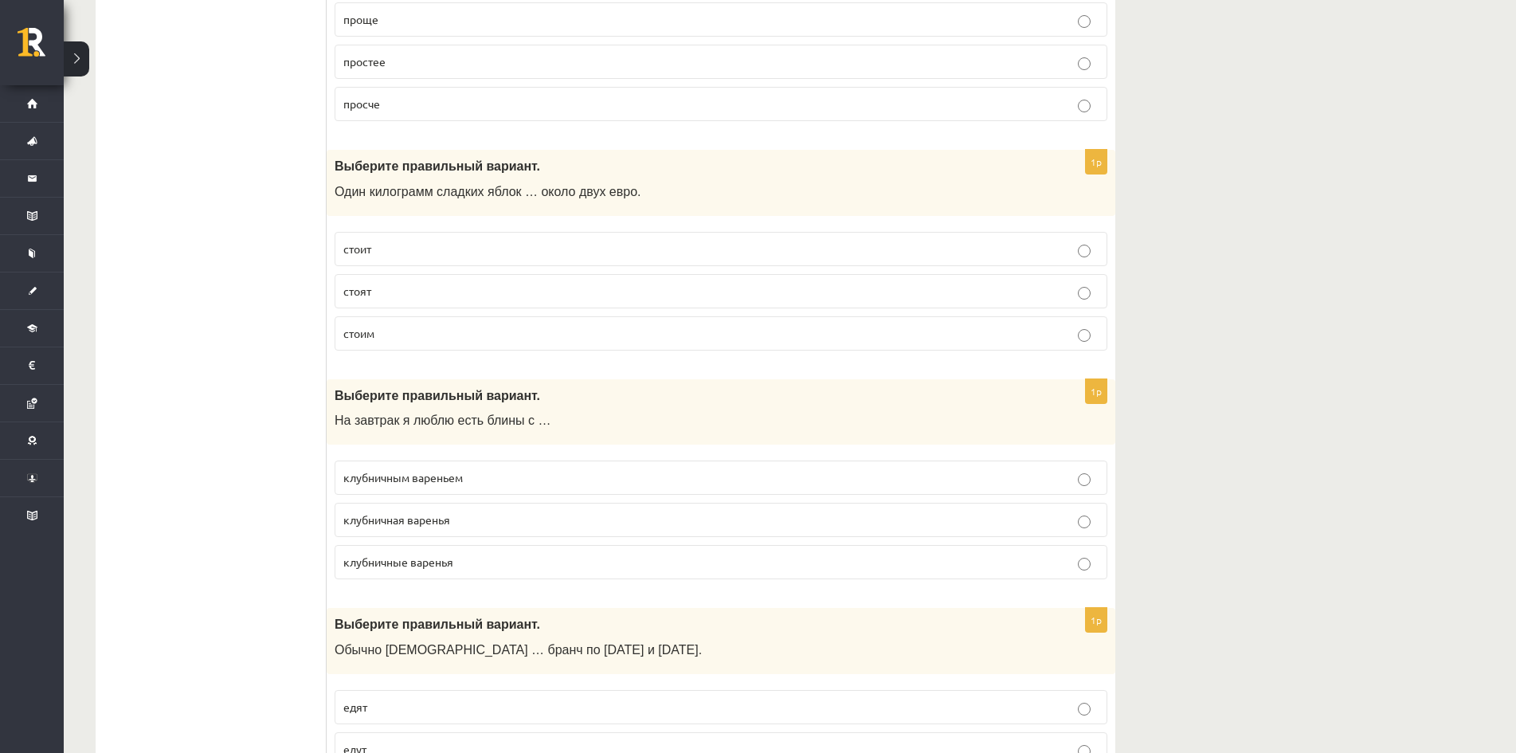
click at [369, 477] on span "клубничным вареньем" at bounding box center [402, 477] width 119 height 14
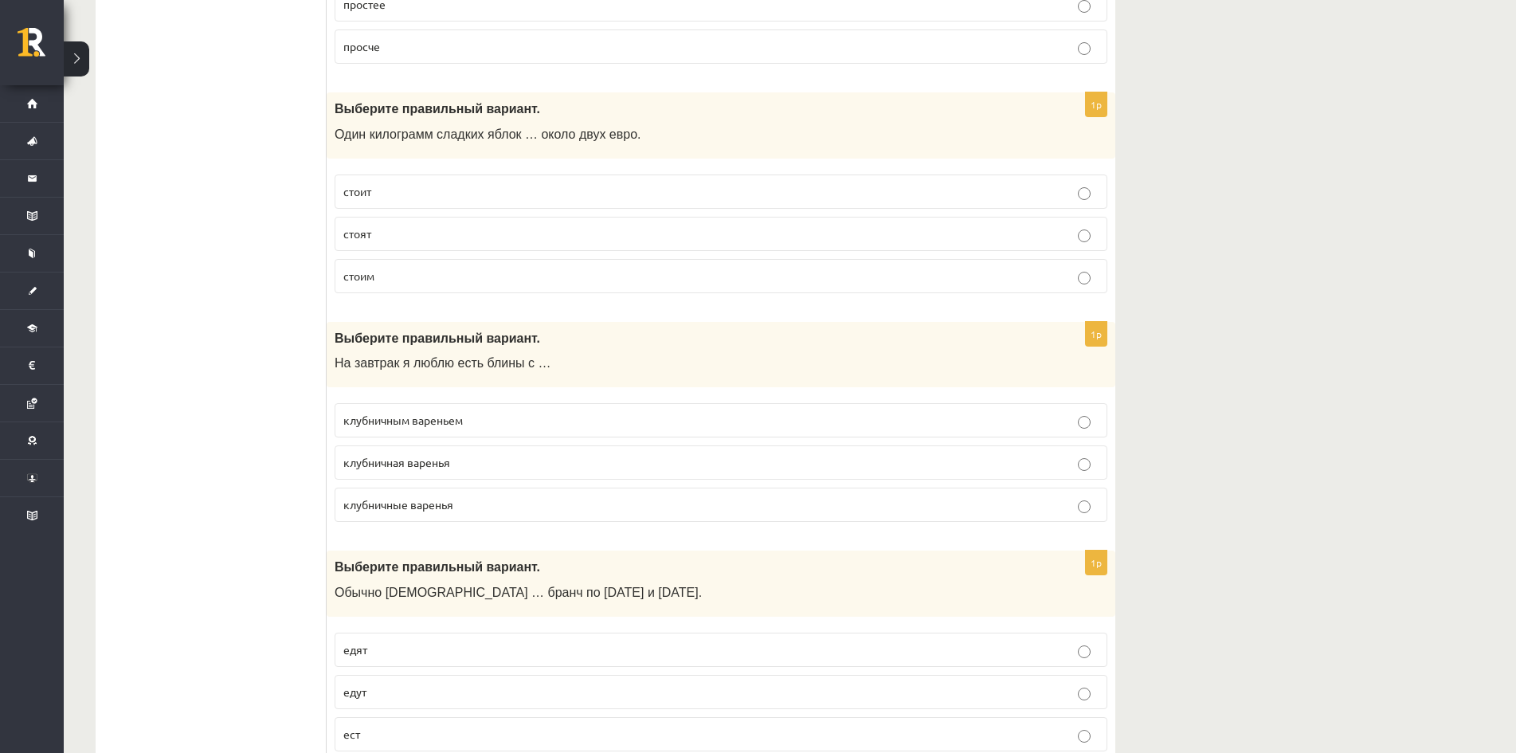
scroll to position [3027, 0]
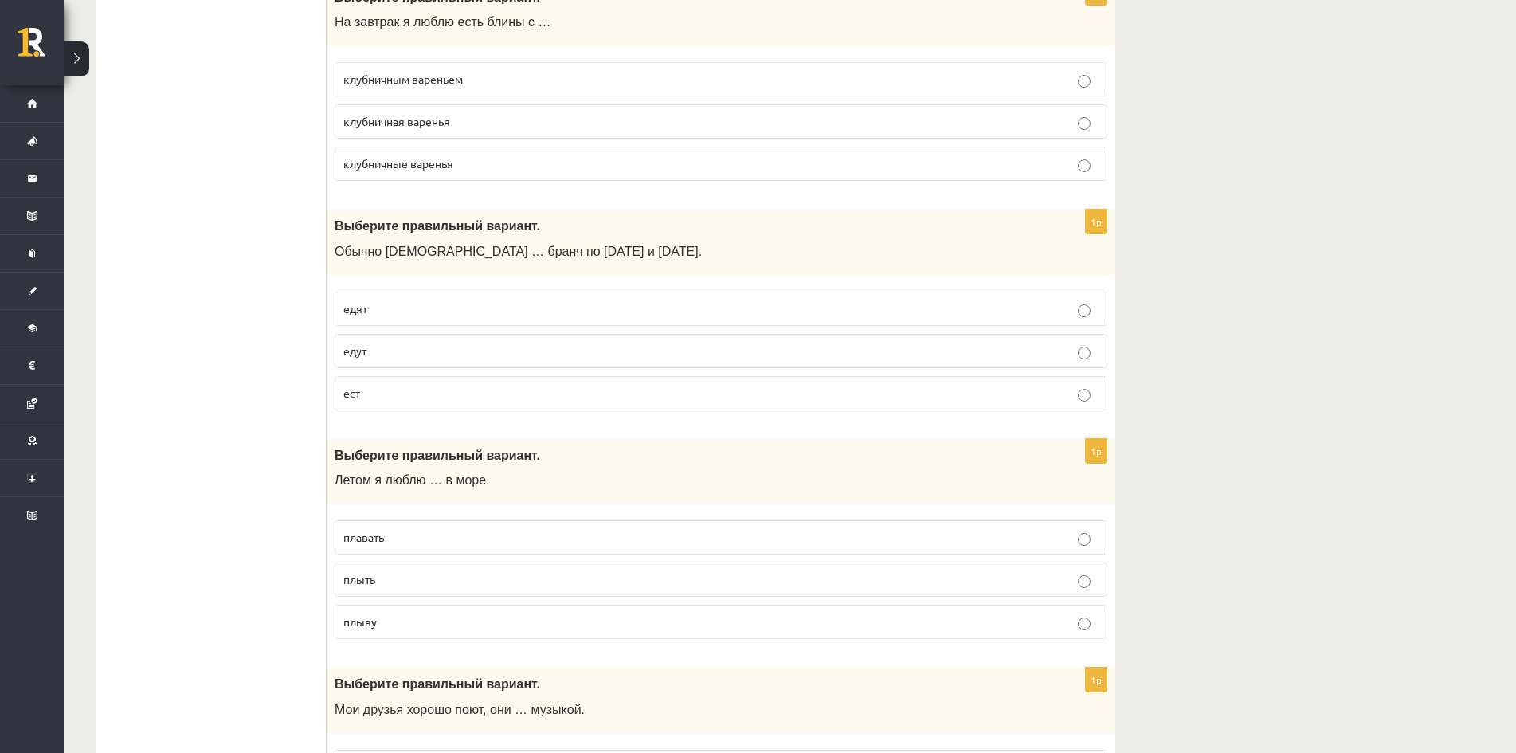
click at [401, 303] on p "едят" at bounding box center [720, 308] width 755 height 17
click at [421, 539] on p "плавать" at bounding box center [720, 537] width 755 height 17
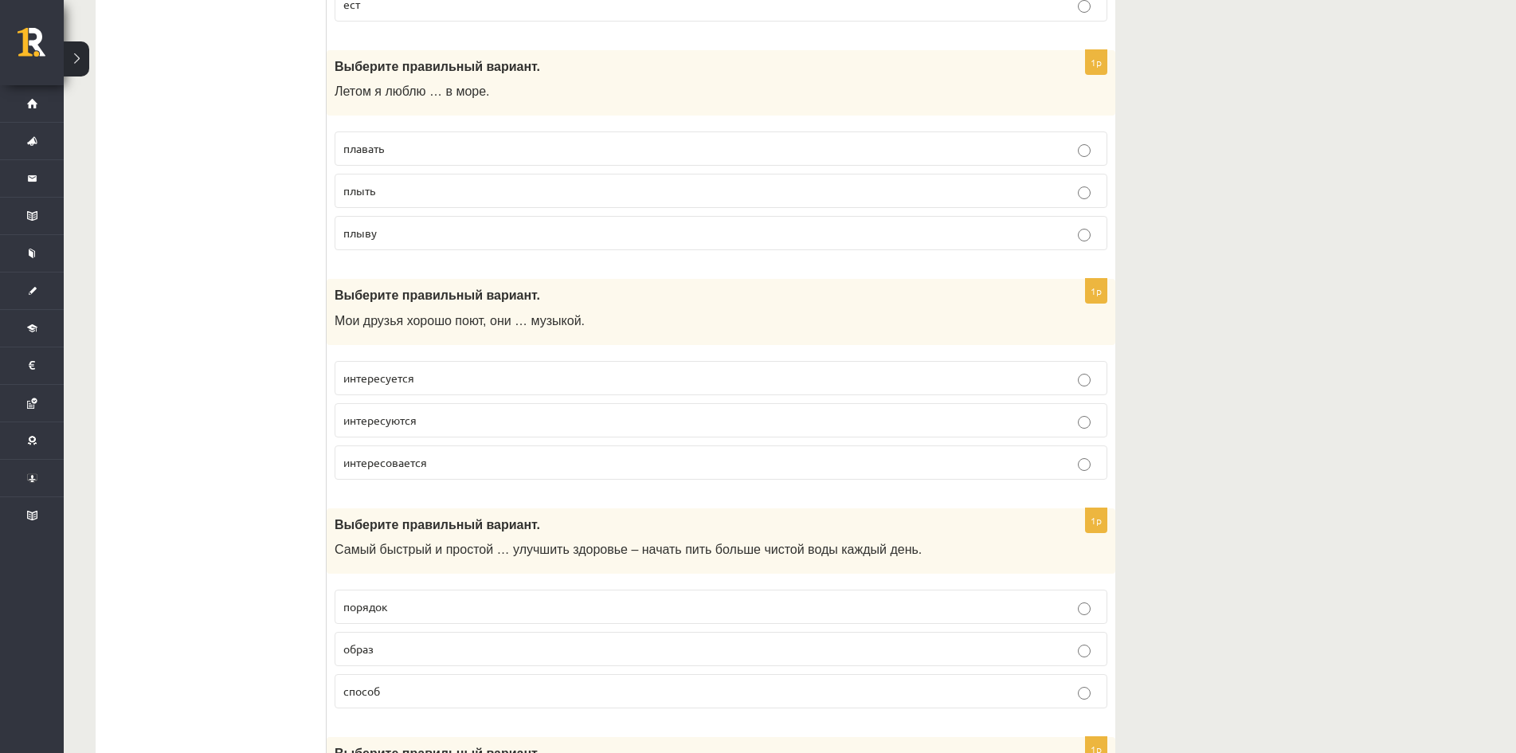
scroll to position [3426, 0]
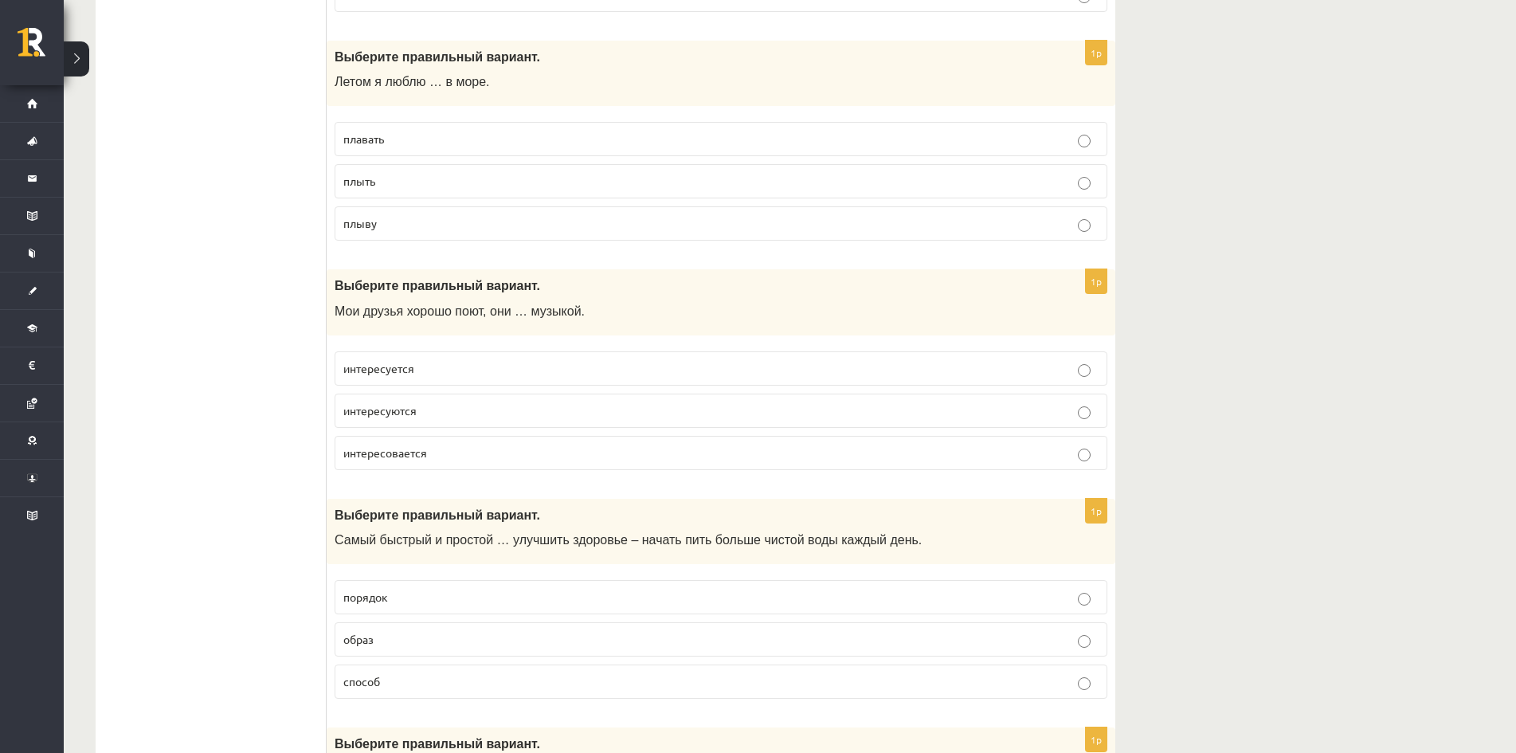
click at [460, 412] on p "интересуются" at bounding box center [720, 410] width 755 height 17
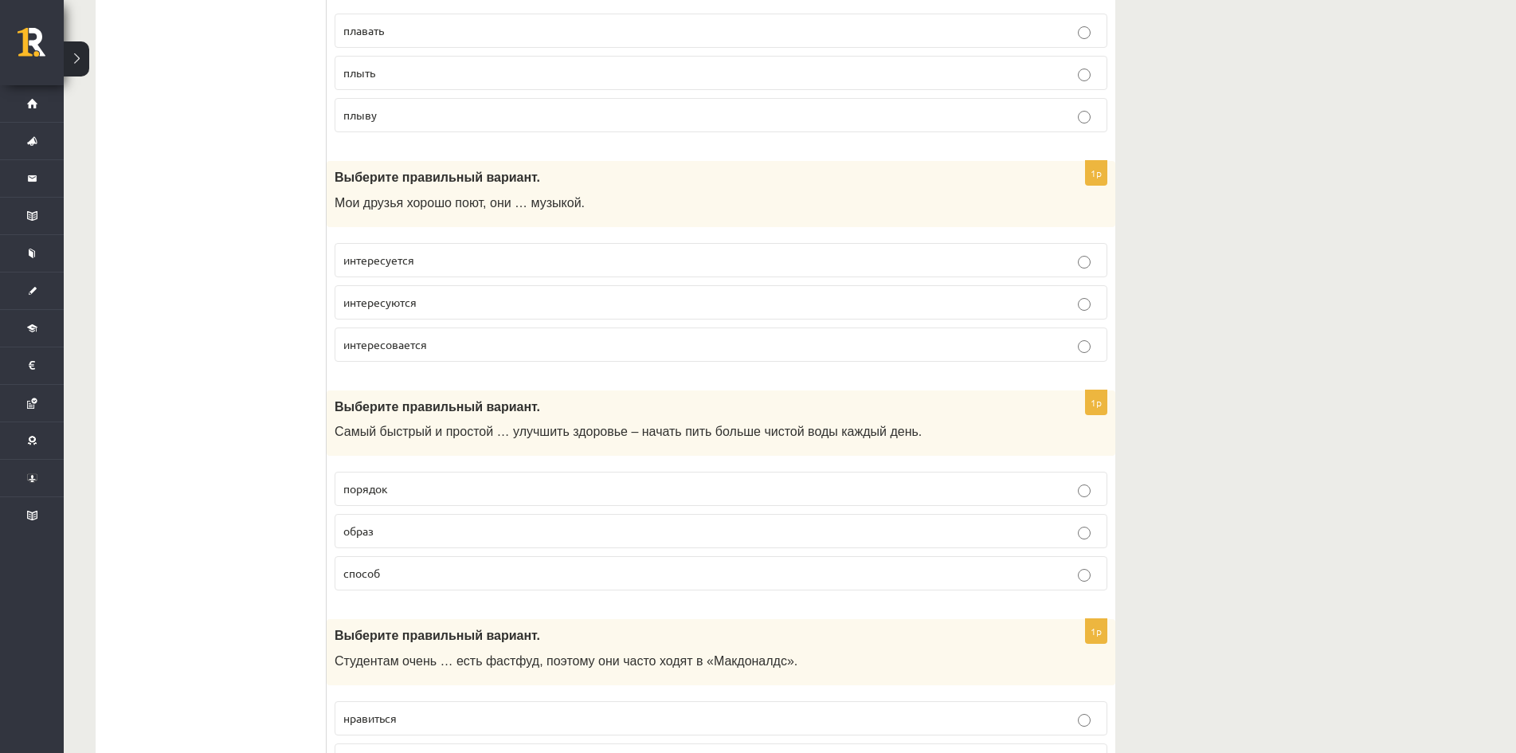
scroll to position [3665, 0]
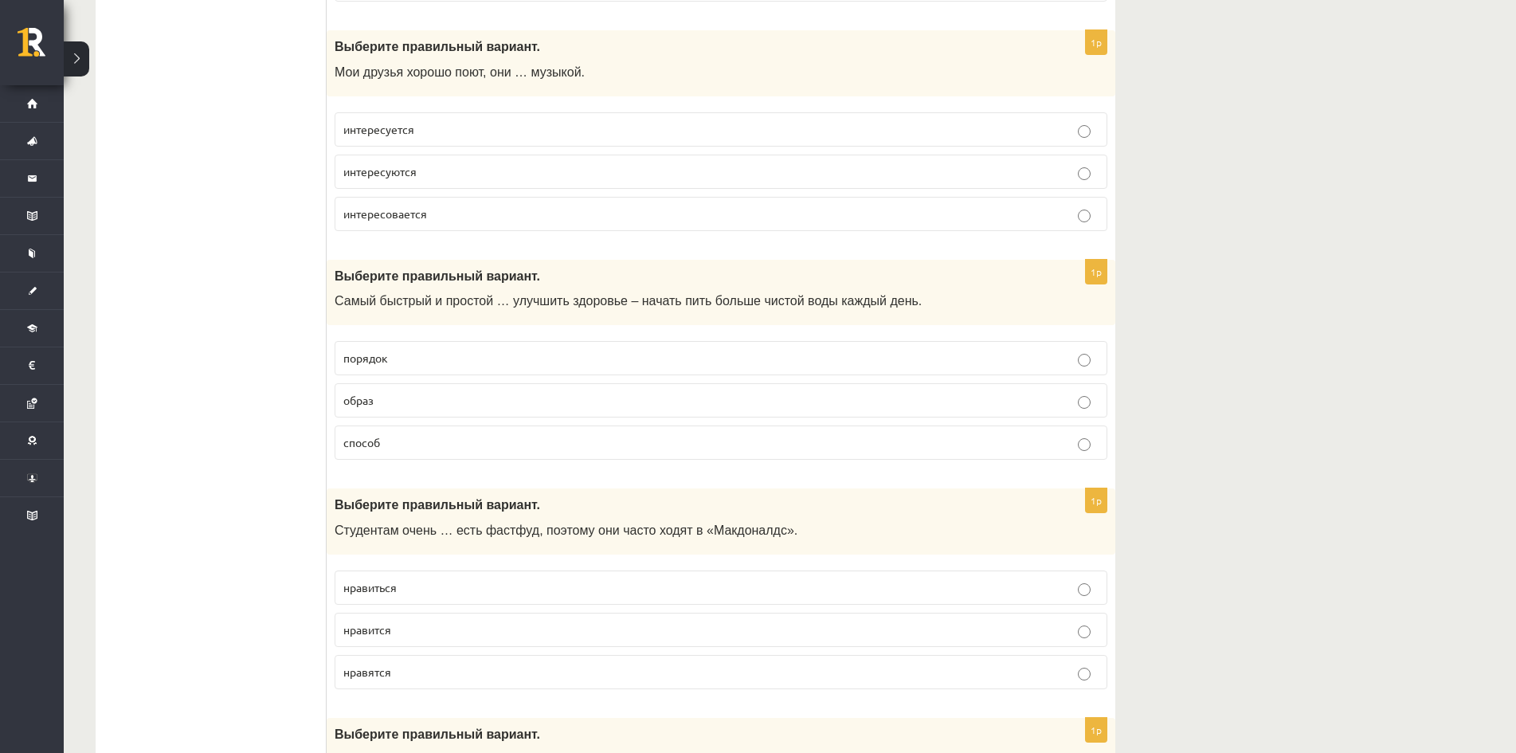
click at [392, 446] on p "способ" at bounding box center [720, 442] width 755 height 17
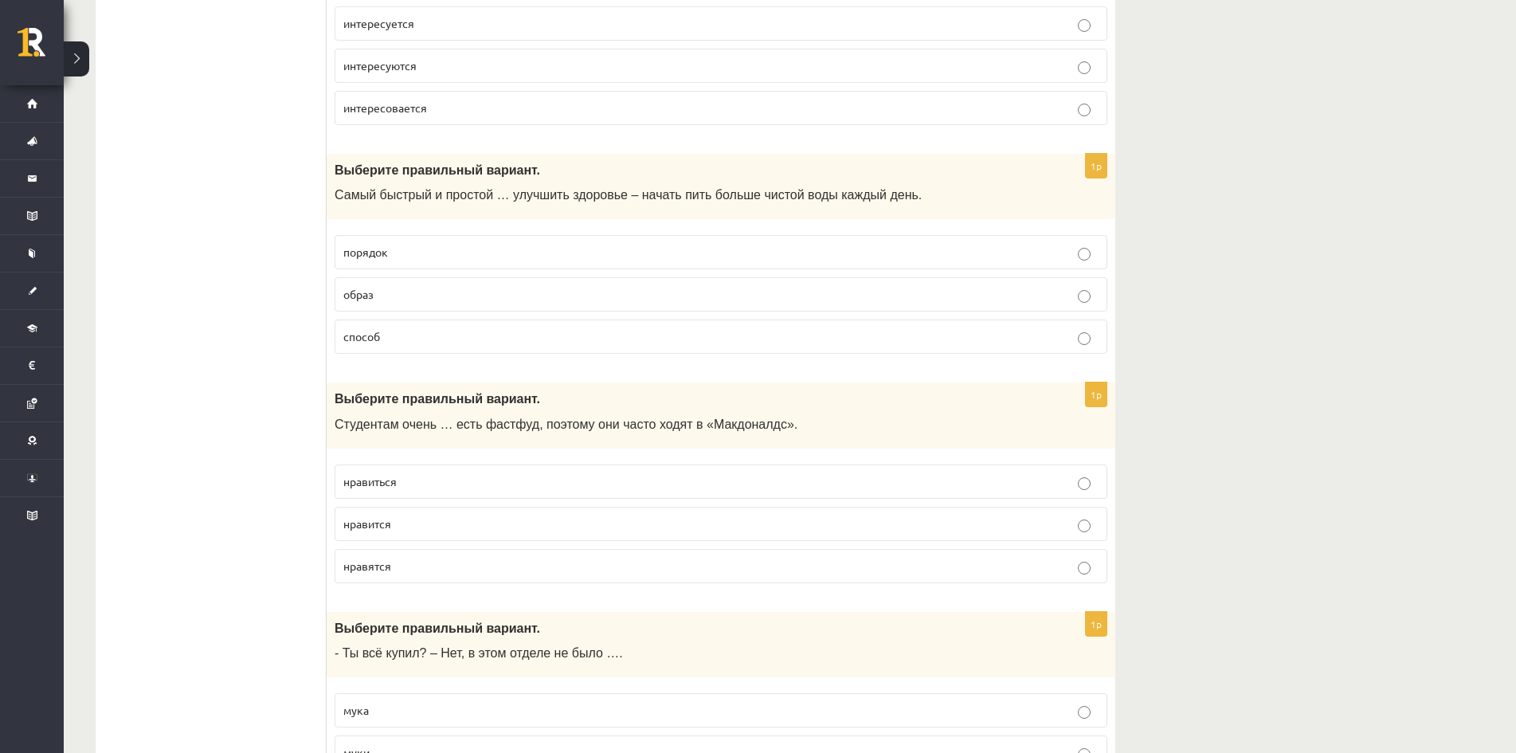
scroll to position [3824, 0]
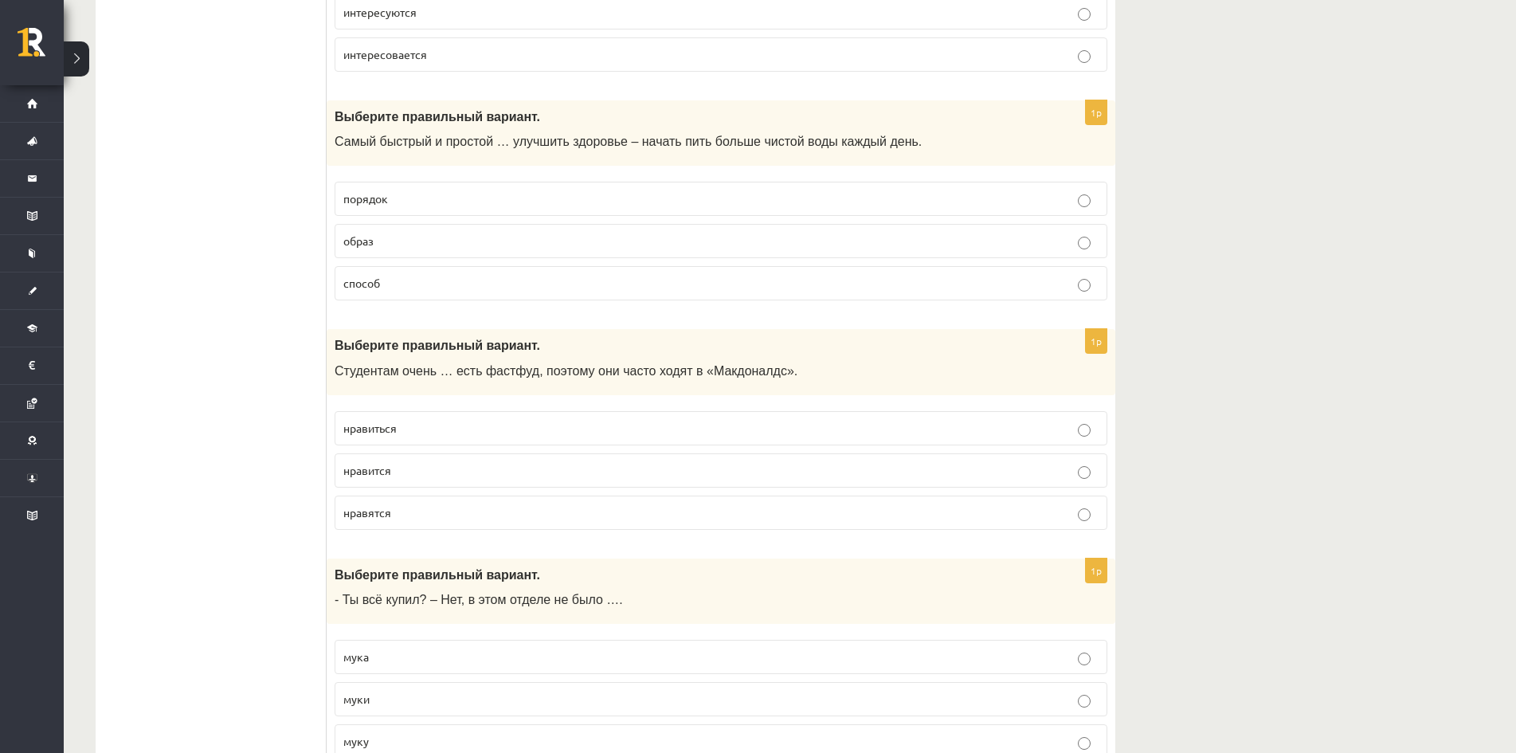
click at [365, 474] on span "нравится" at bounding box center [367, 470] width 48 height 14
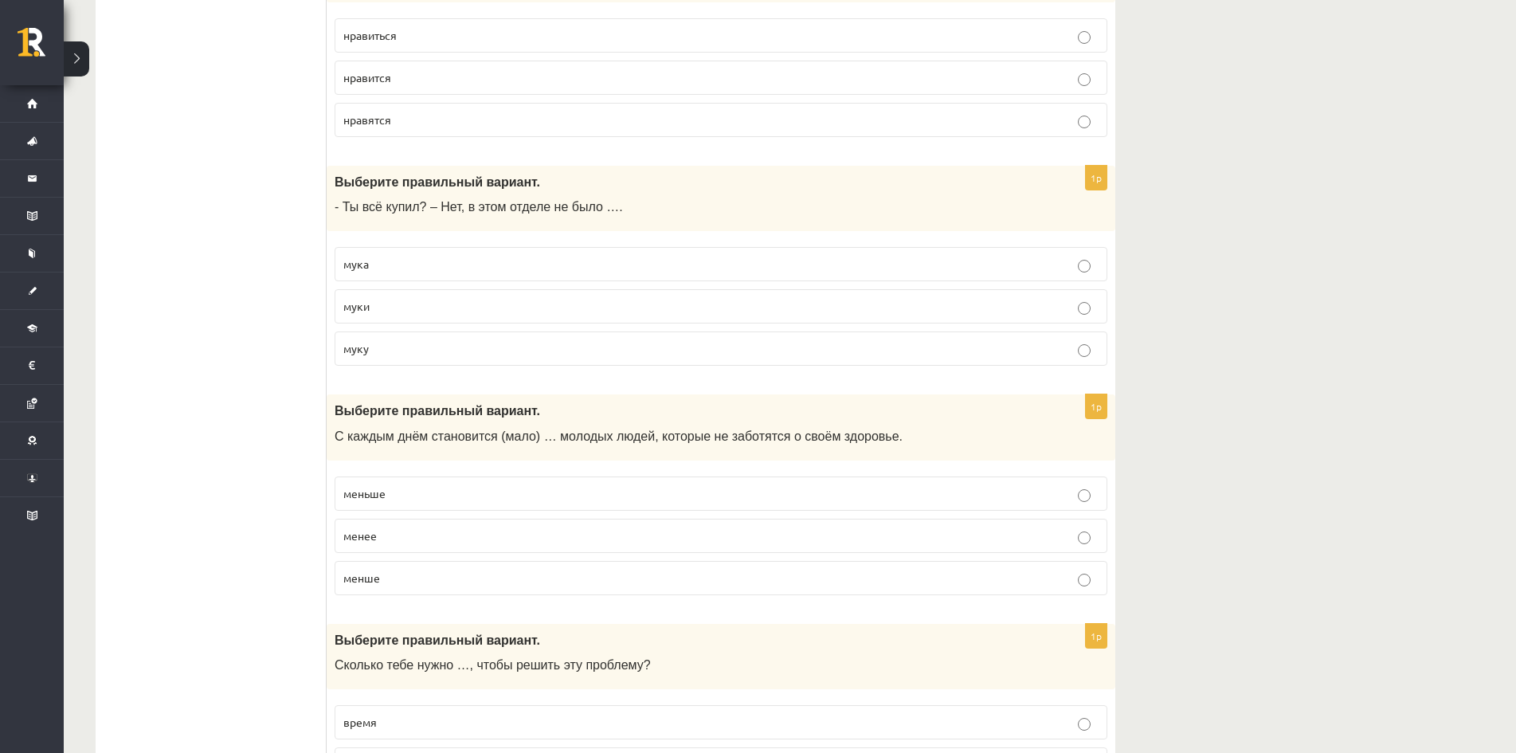
scroll to position [4222, 0]
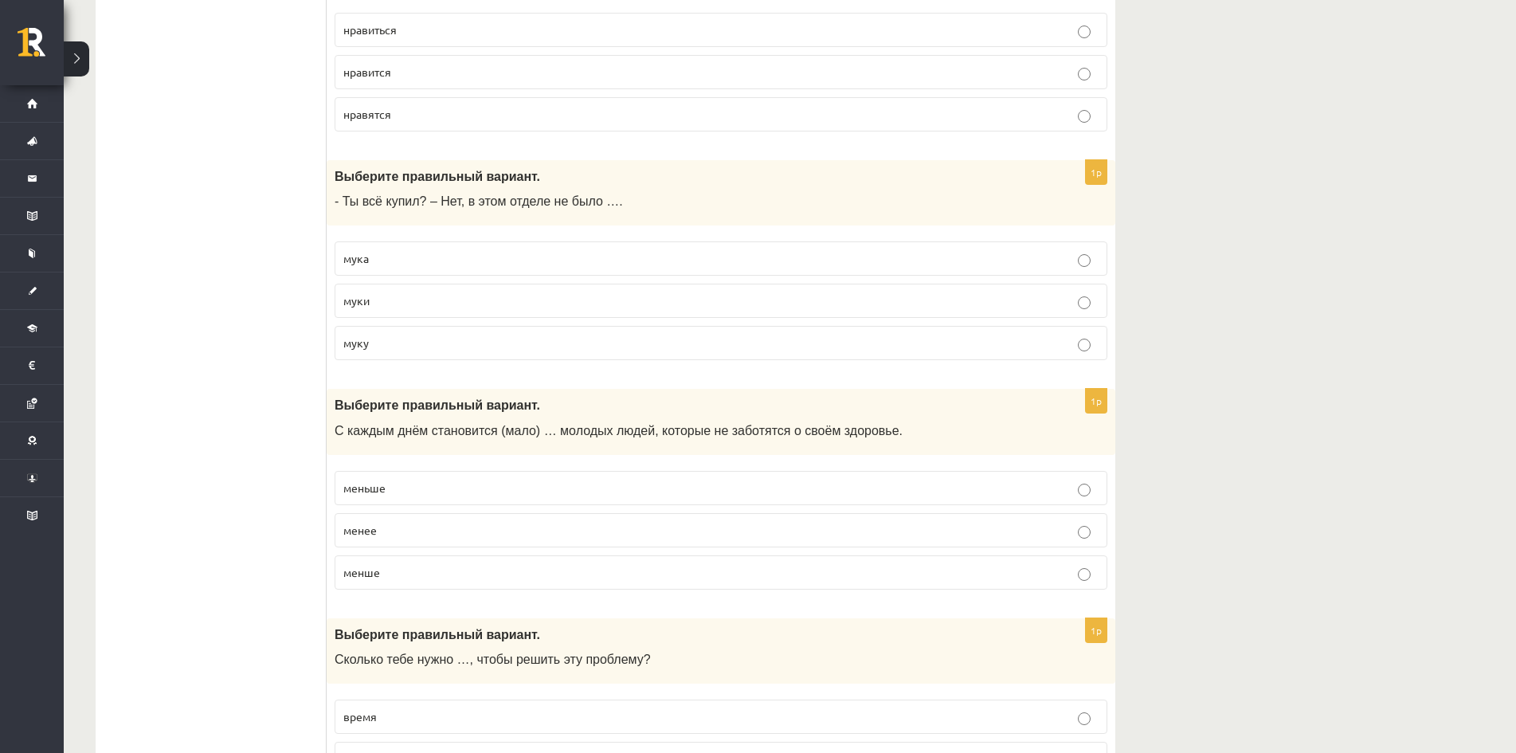
click at [374, 303] on p "муки" at bounding box center [720, 300] width 755 height 17
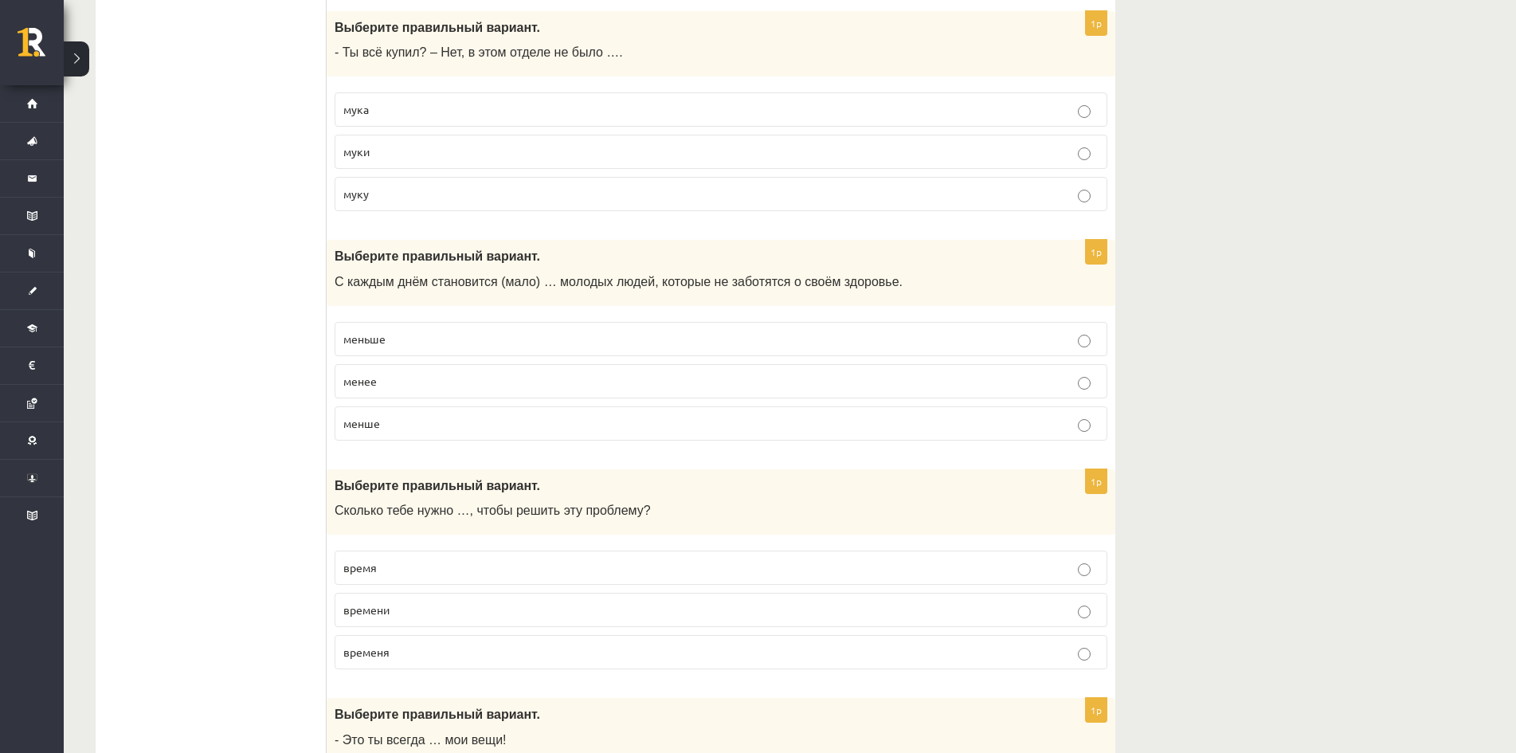
scroll to position [4382, 0]
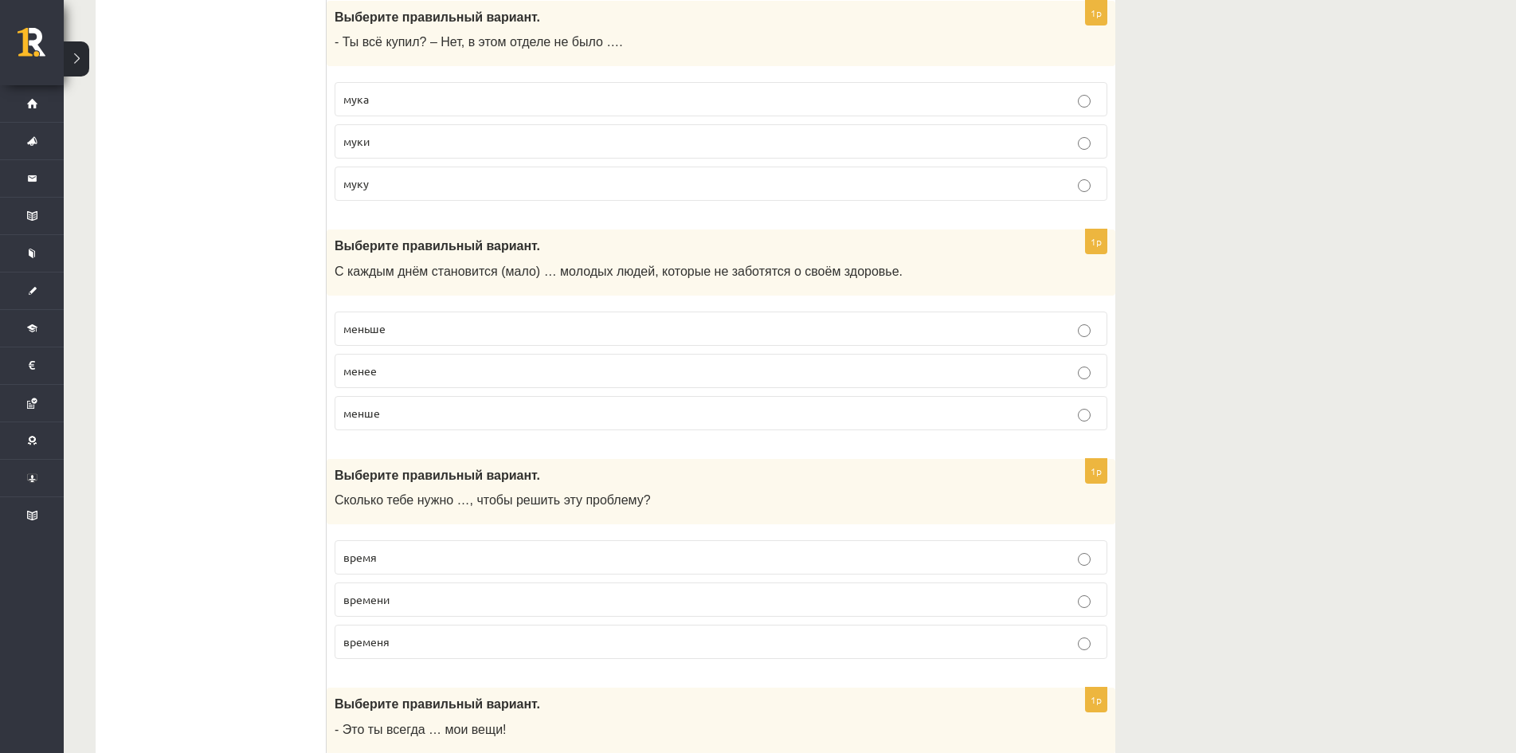
click at [413, 334] on p "меньше" at bounding box center [720, 328] width 755 height 17
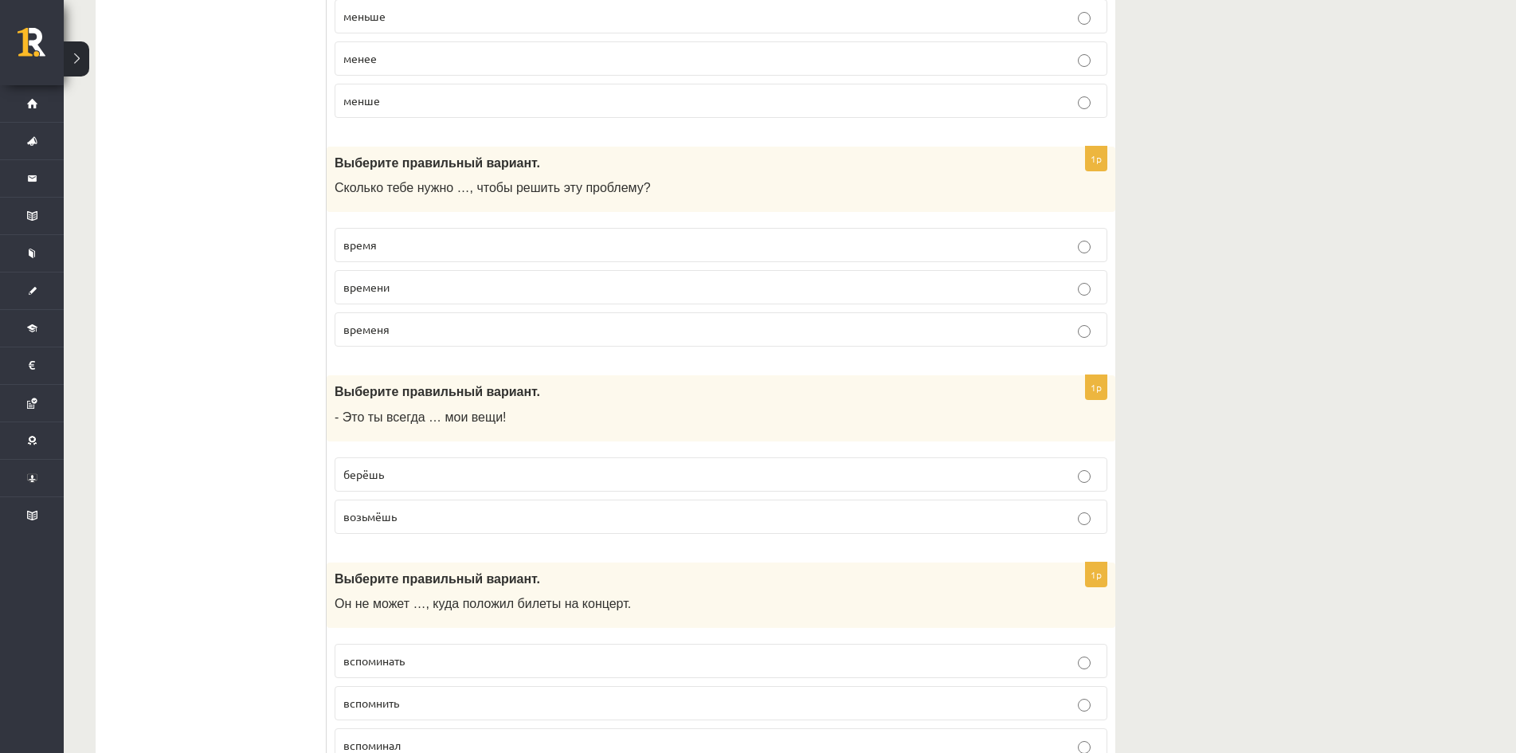
scroll to position [4700, 0]
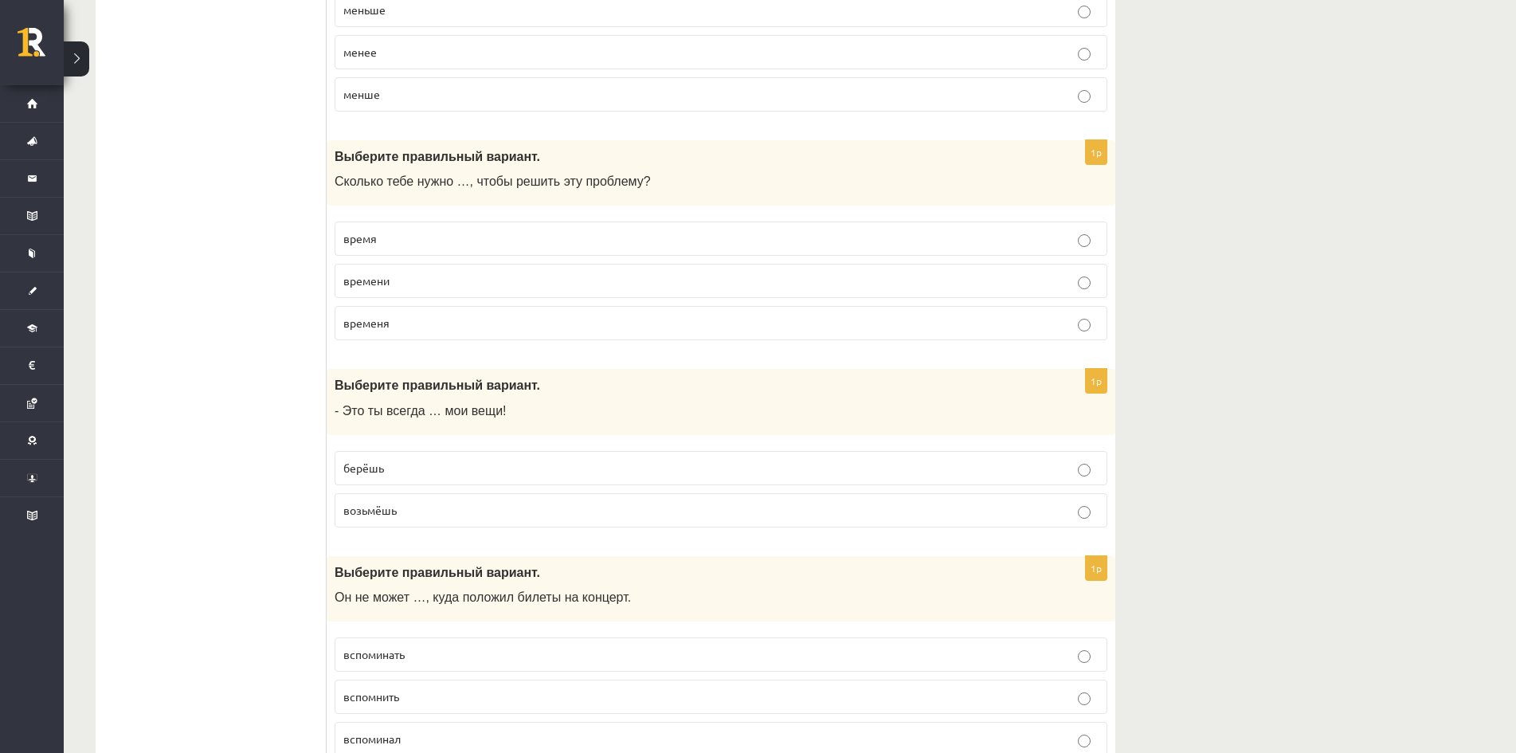
click at [424, 275] on p "времени" at bounding box center [720, 280] width 755 height 17
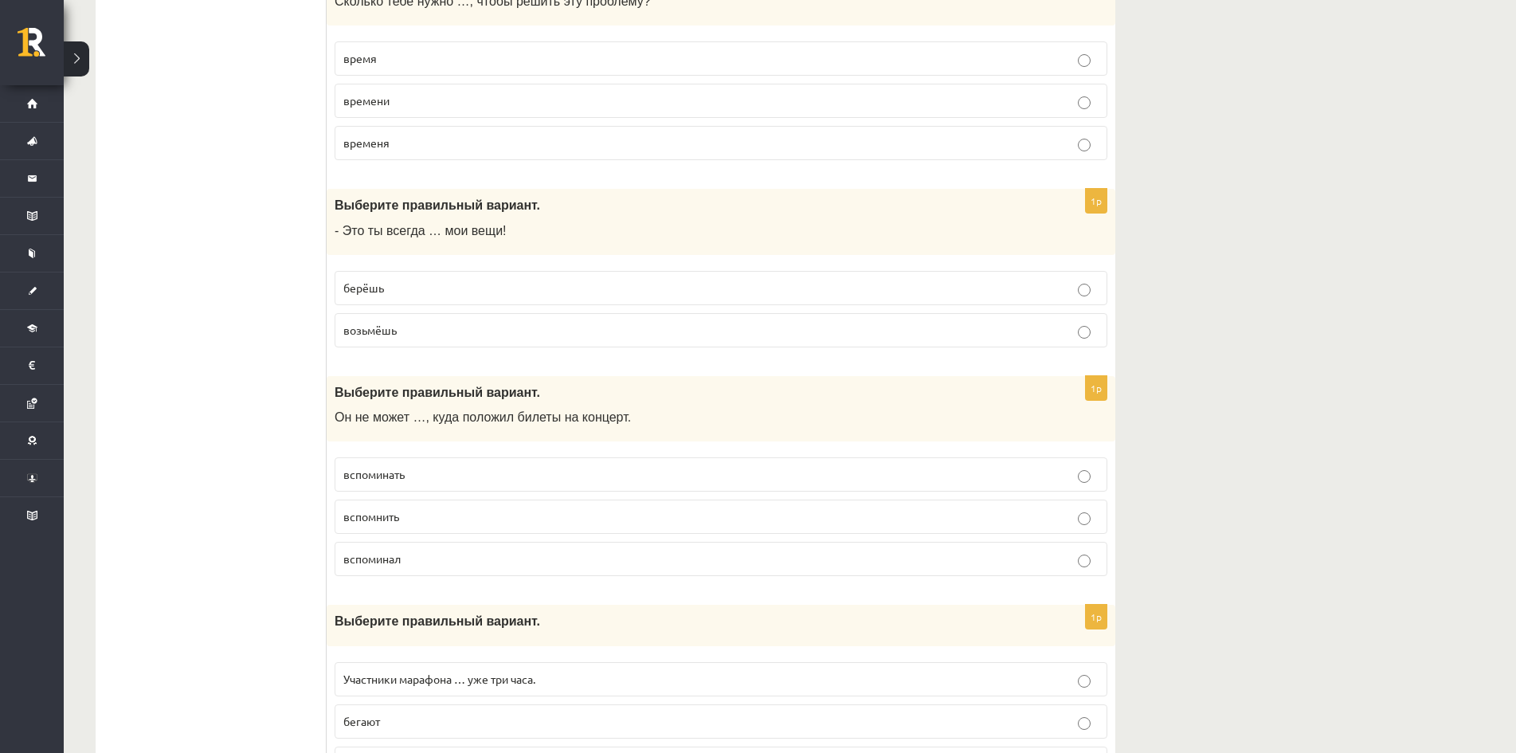
scroll to position [4939, 0]
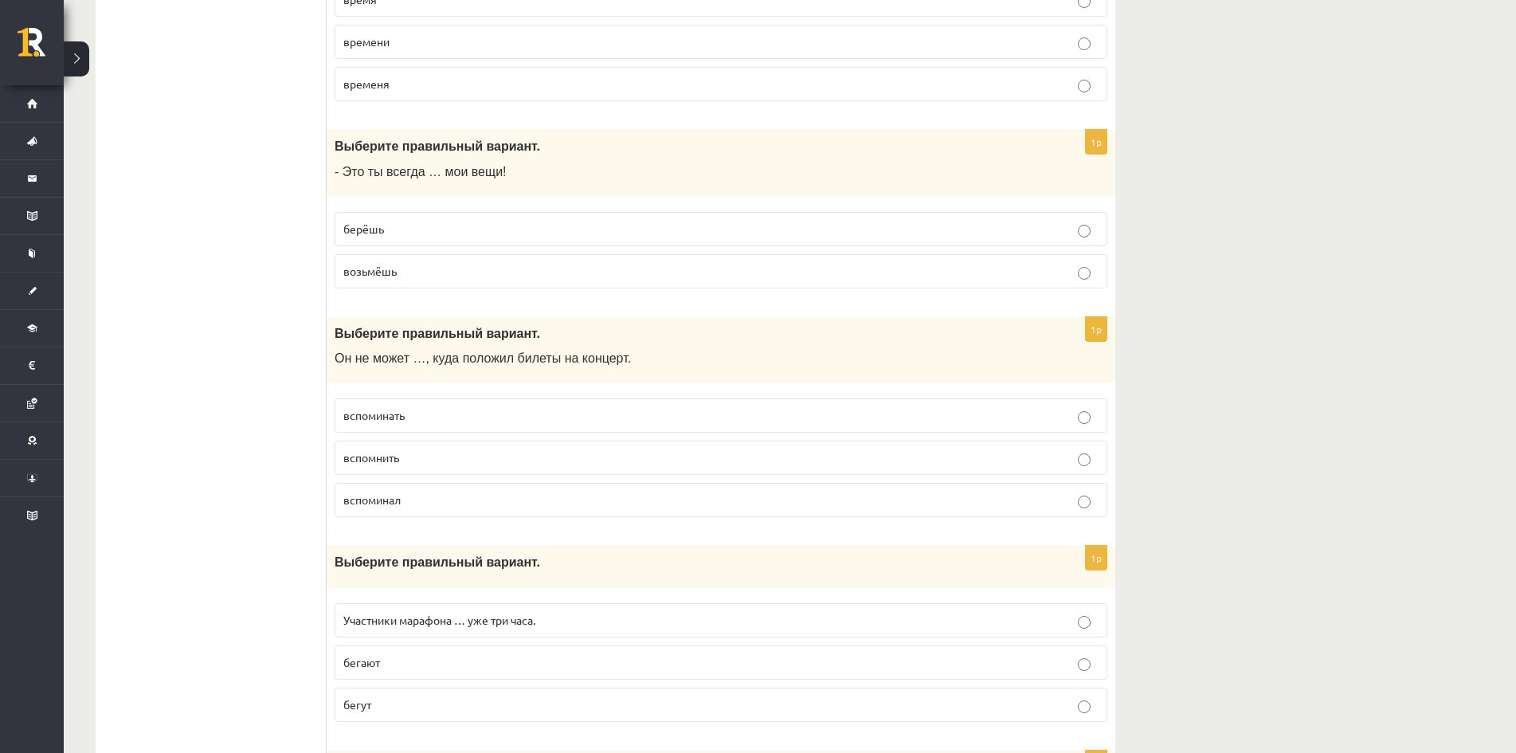
click at [387, 229] on p "берёшь" at bounding box center [720, 229] width 755 height 17
click at [429, 468] on label "вспомнить" at bounding box center [721, 458] width 773 height 34
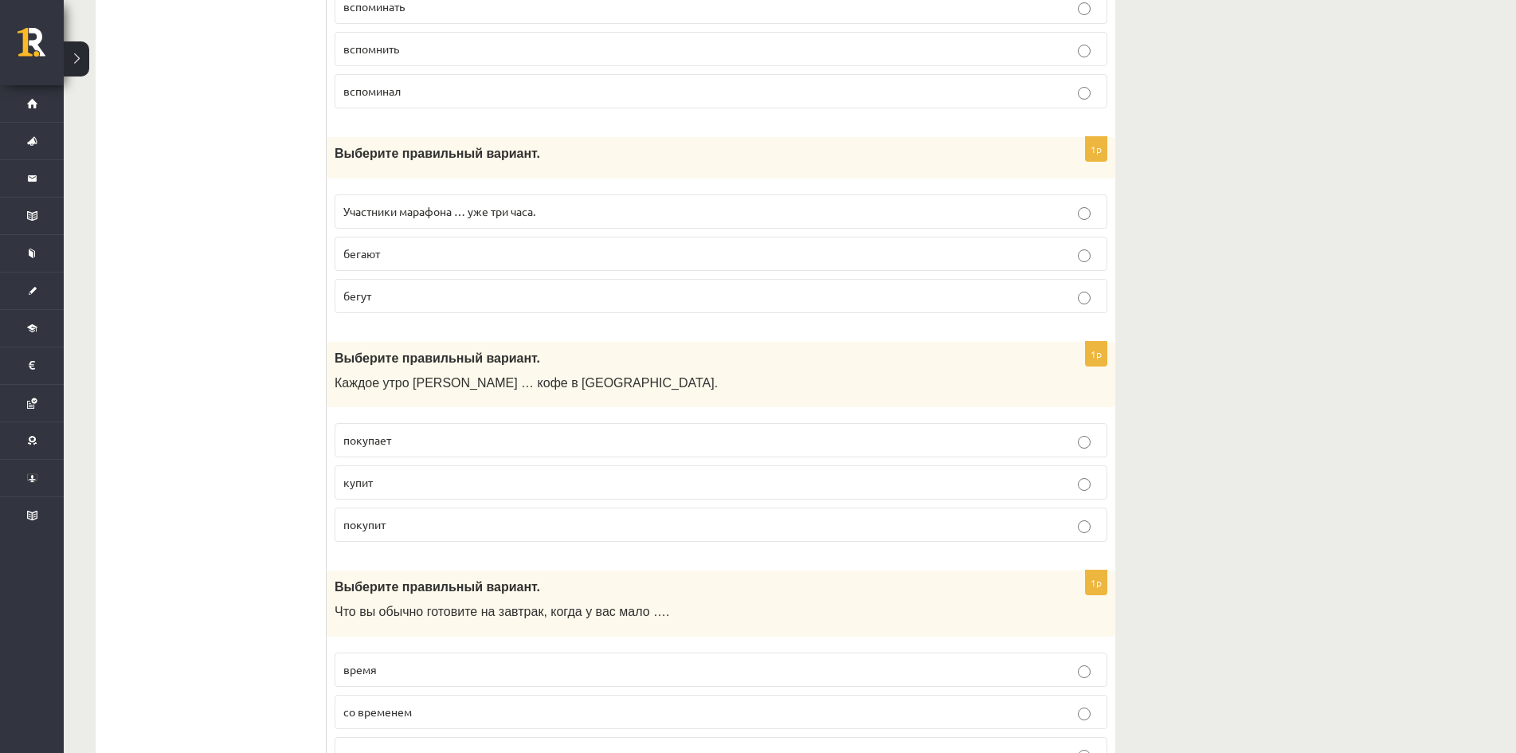
scroll to position [5338, 0]
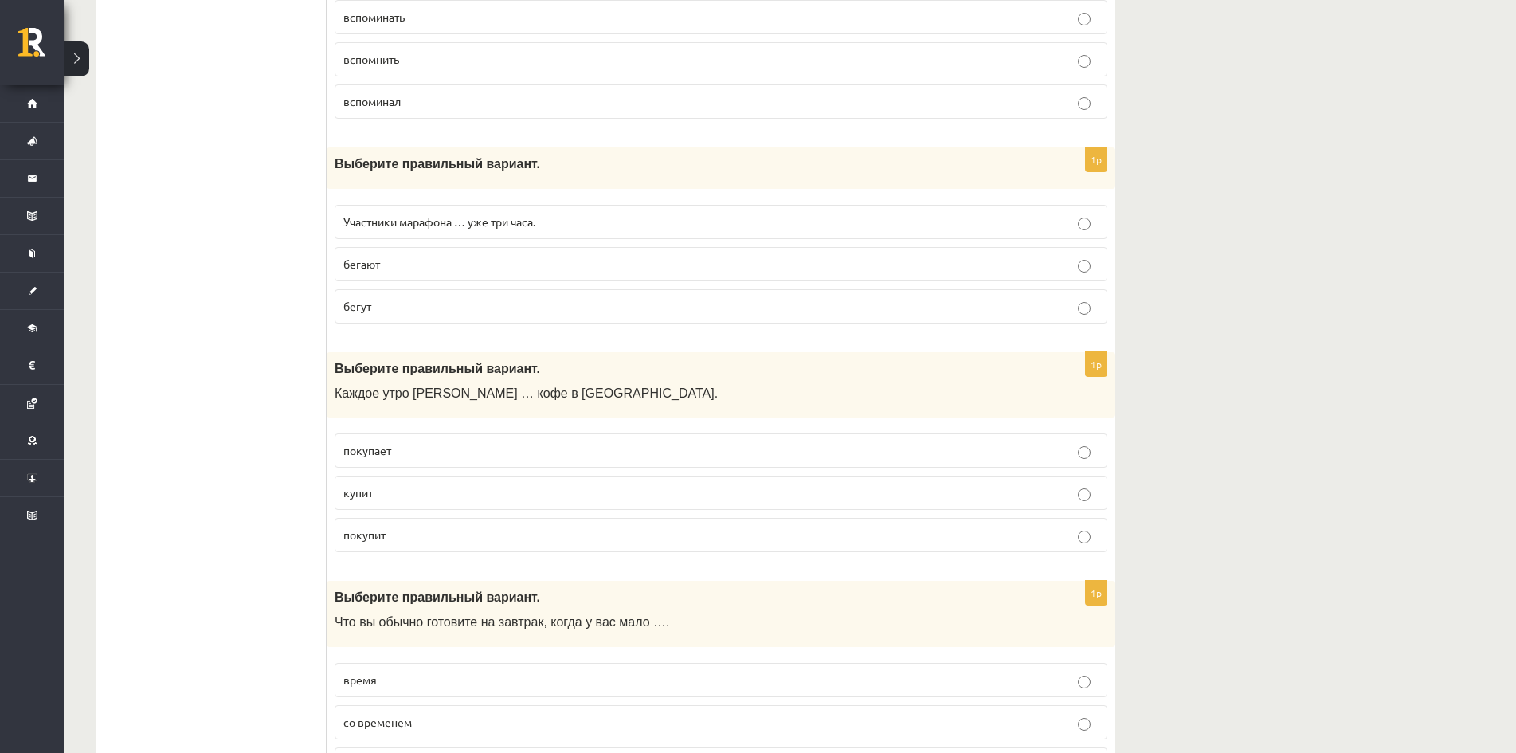
click at [399, 311] on p "бегут" at bounding box center [720, 306] width 755 height 17
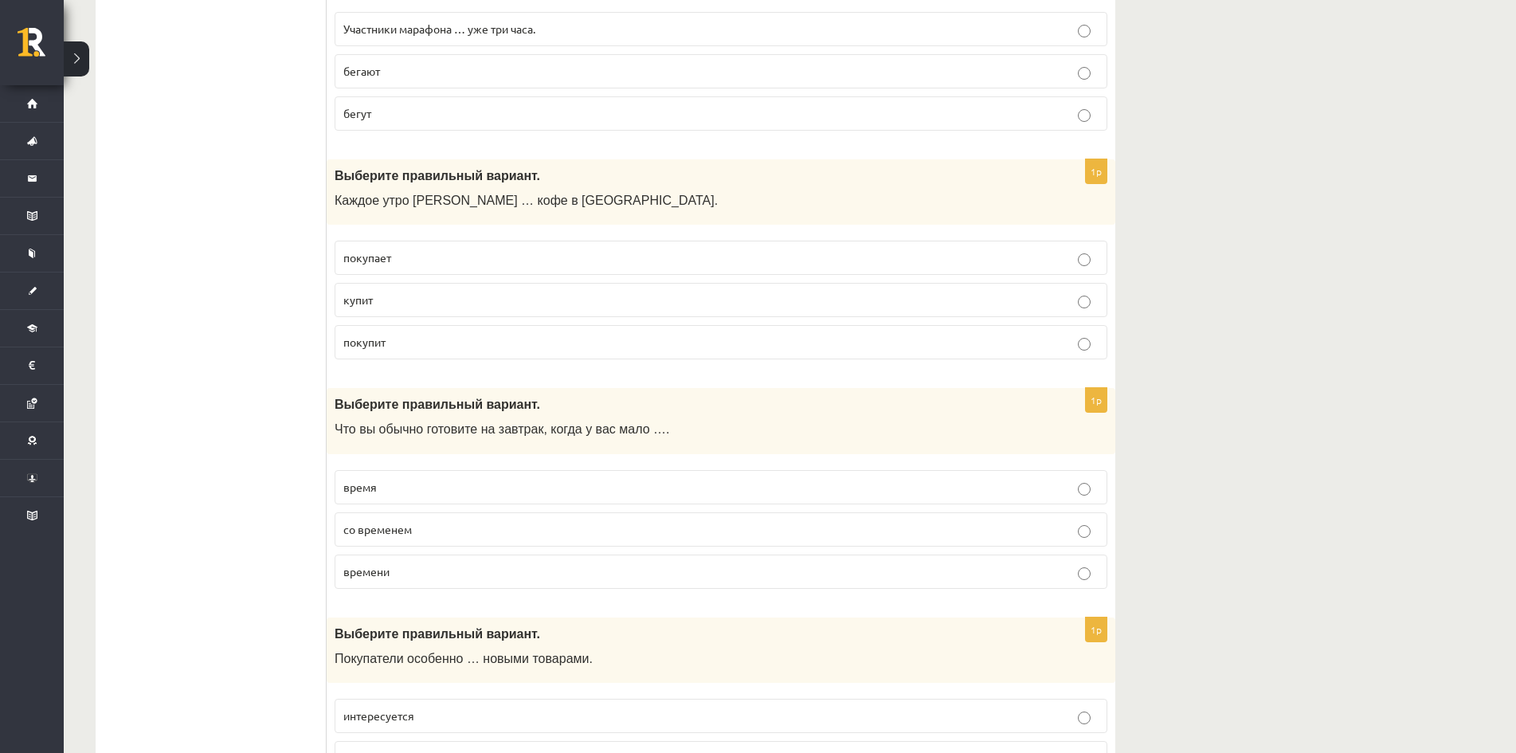
scroll to position [5577, 0]
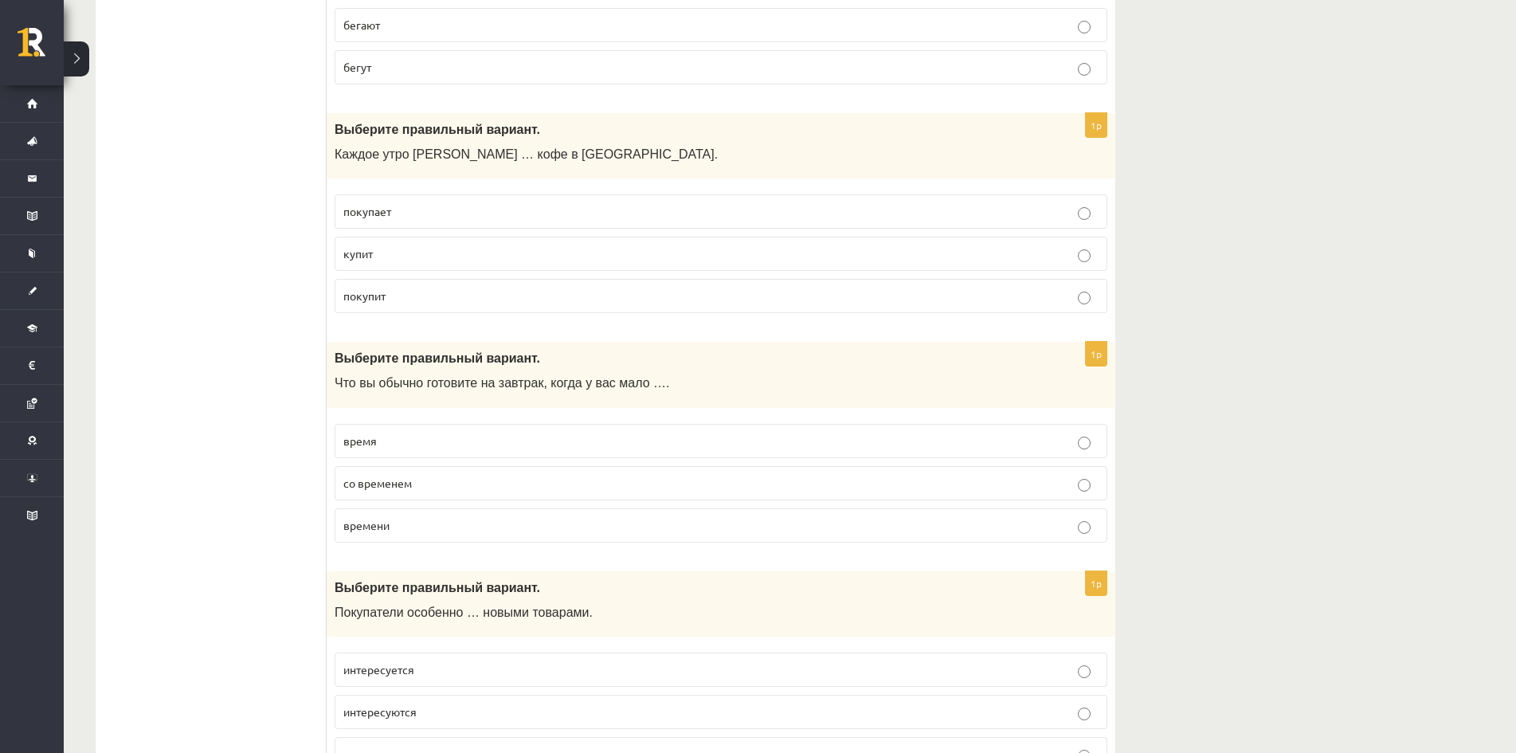
click at [425, 304] on p "покупит" at bounding box center [720, 296] width 755 height 17
click at [421, 208] on p "покупает" at bounding box center [720, 211] width 755 height 17
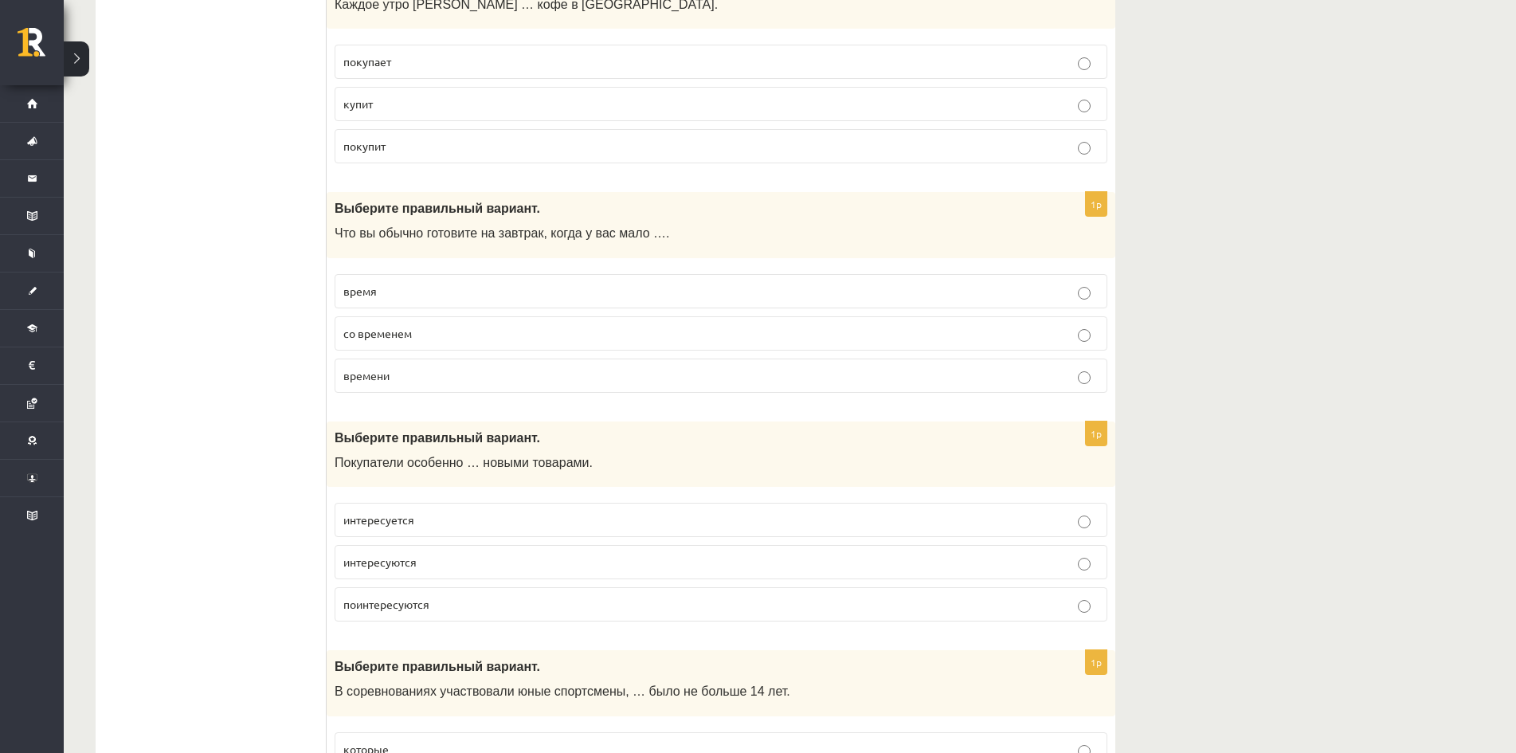
scroll to position [5736, 0]
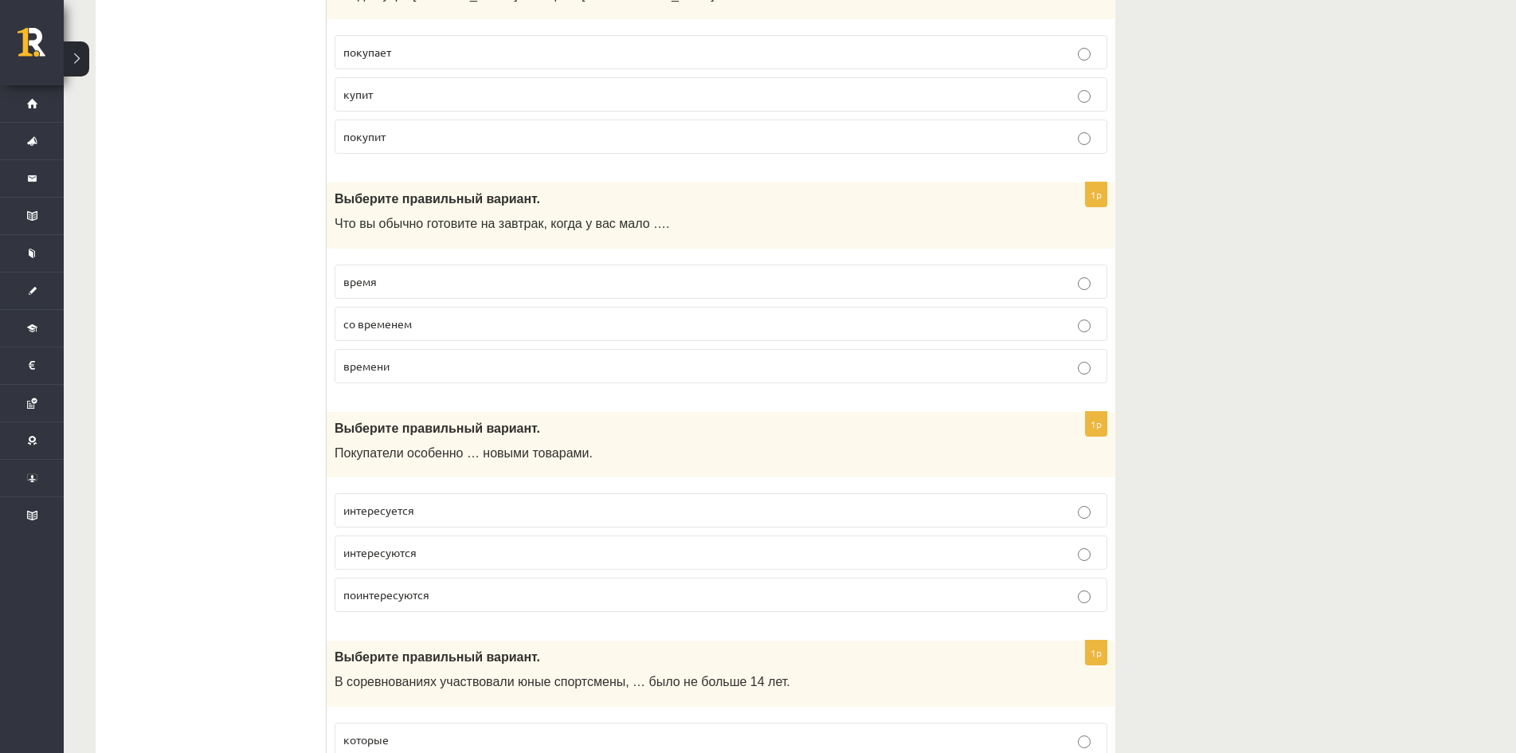
click at [412, 375] on label "времени" at bounding box center [721, 366] width 773 height 34
click at [404, 380] on label "времени" at bounding box center [721, 366] width 773 height 34
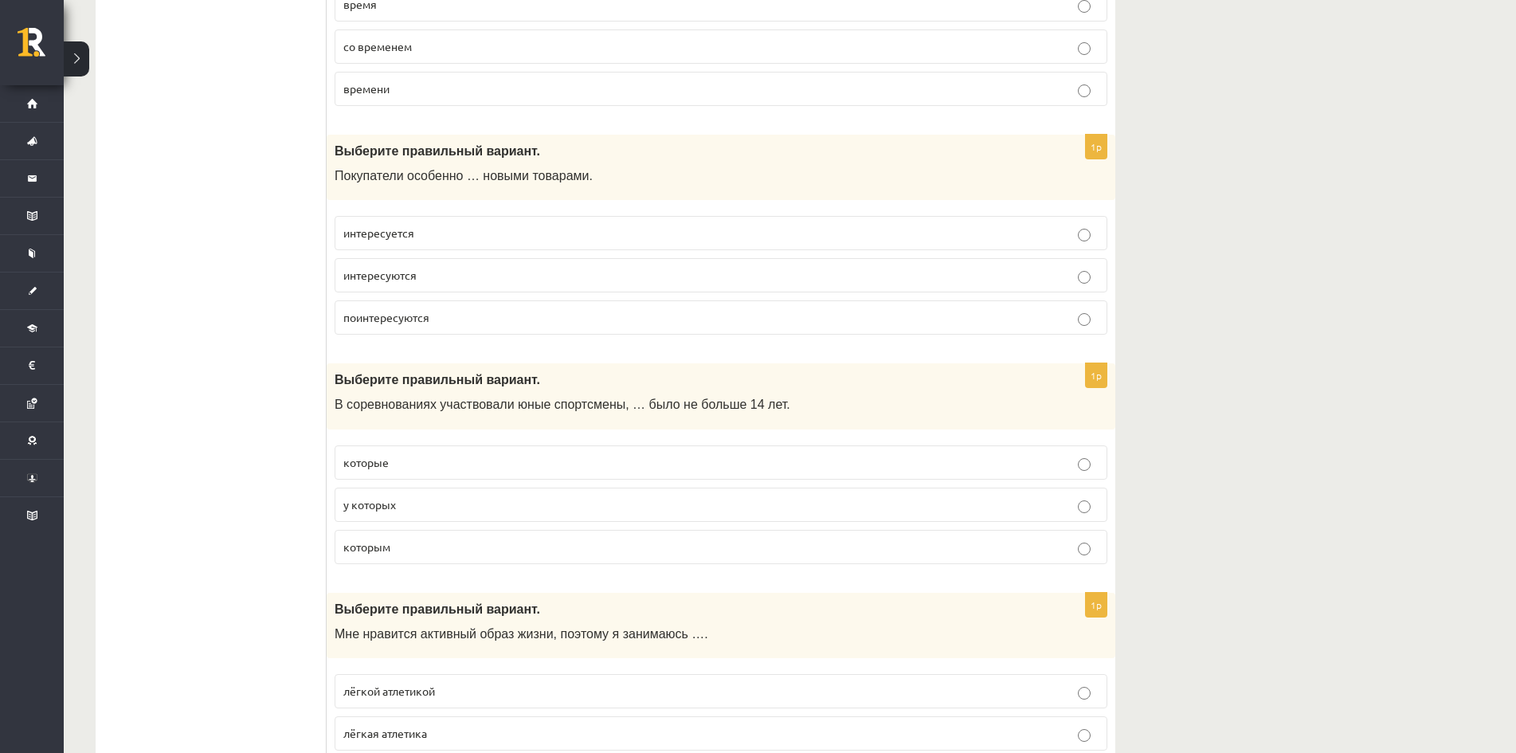
scroll to position [6114, 0]
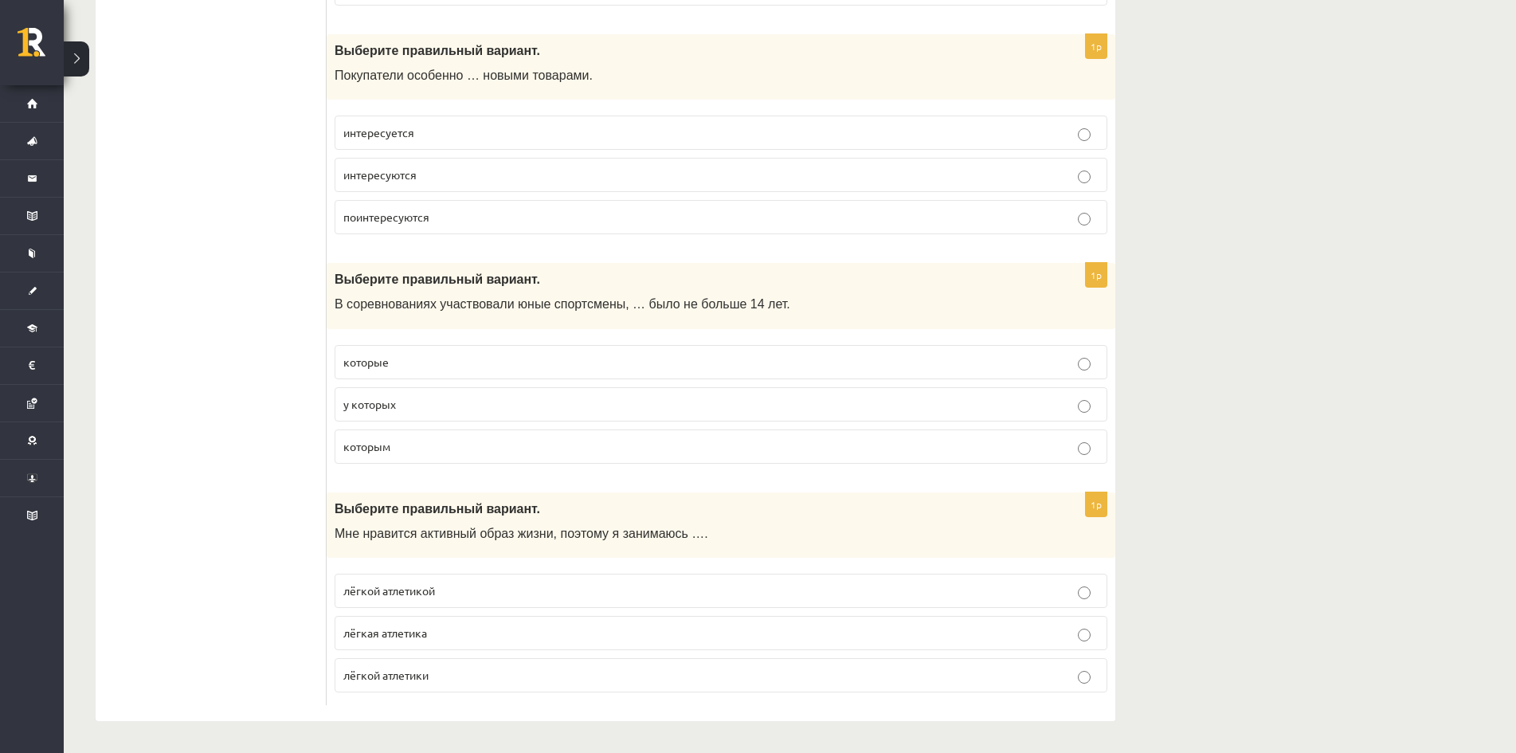
click at [441, 176] on p "интересуются" at bounding box center [720, 175] width 755 height 17
click at [417, 448] on p "которым" at bounding box center [720, 446] width 755 height 17
click at [417, 589] on span "лёгкой атлетикой" at bounding box center [389, 590] width 92 height 14
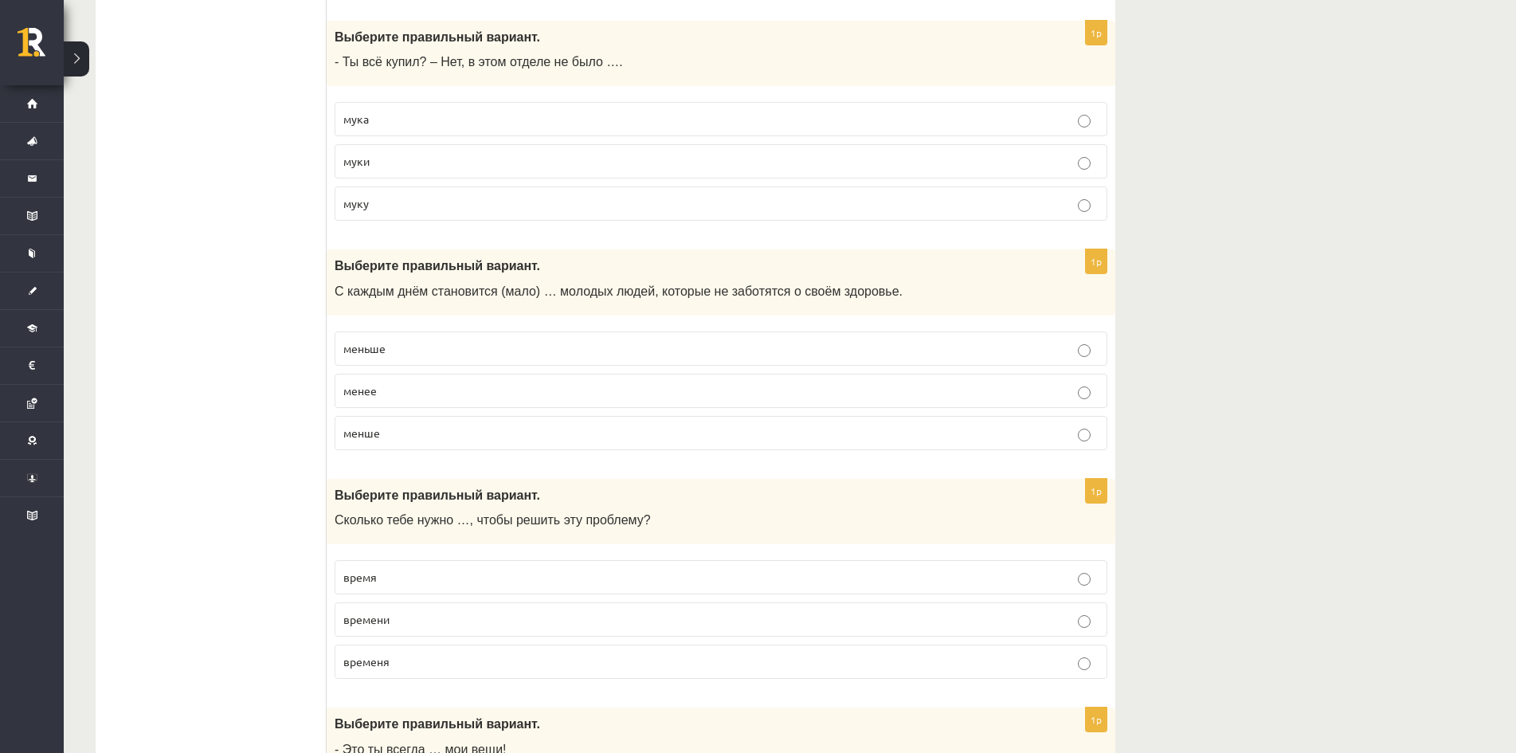
drag, startPoint x: 276, startPoint y: 292, endPoint x: 276, endPoint y: 109, distance: 182.4
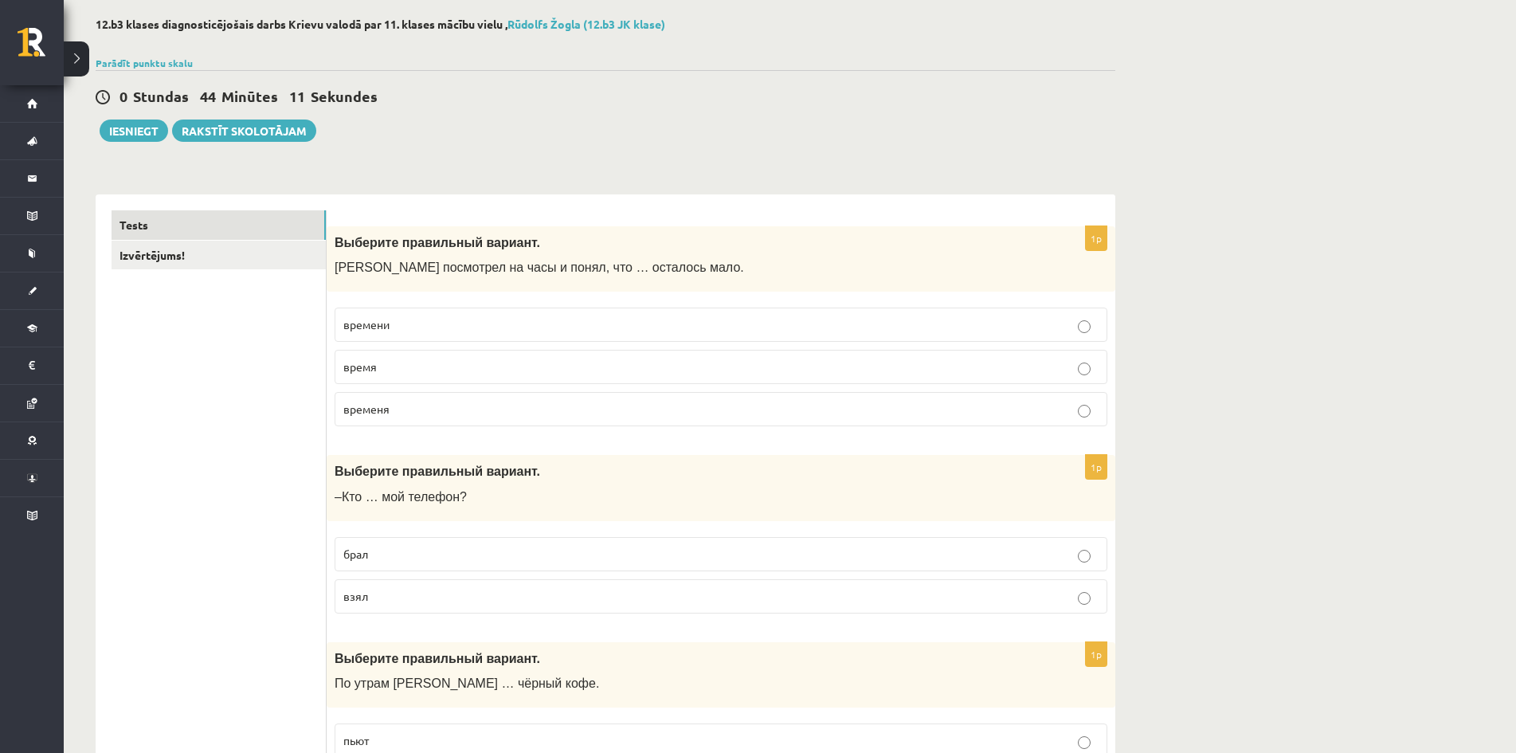
scroll to position [0, 0]
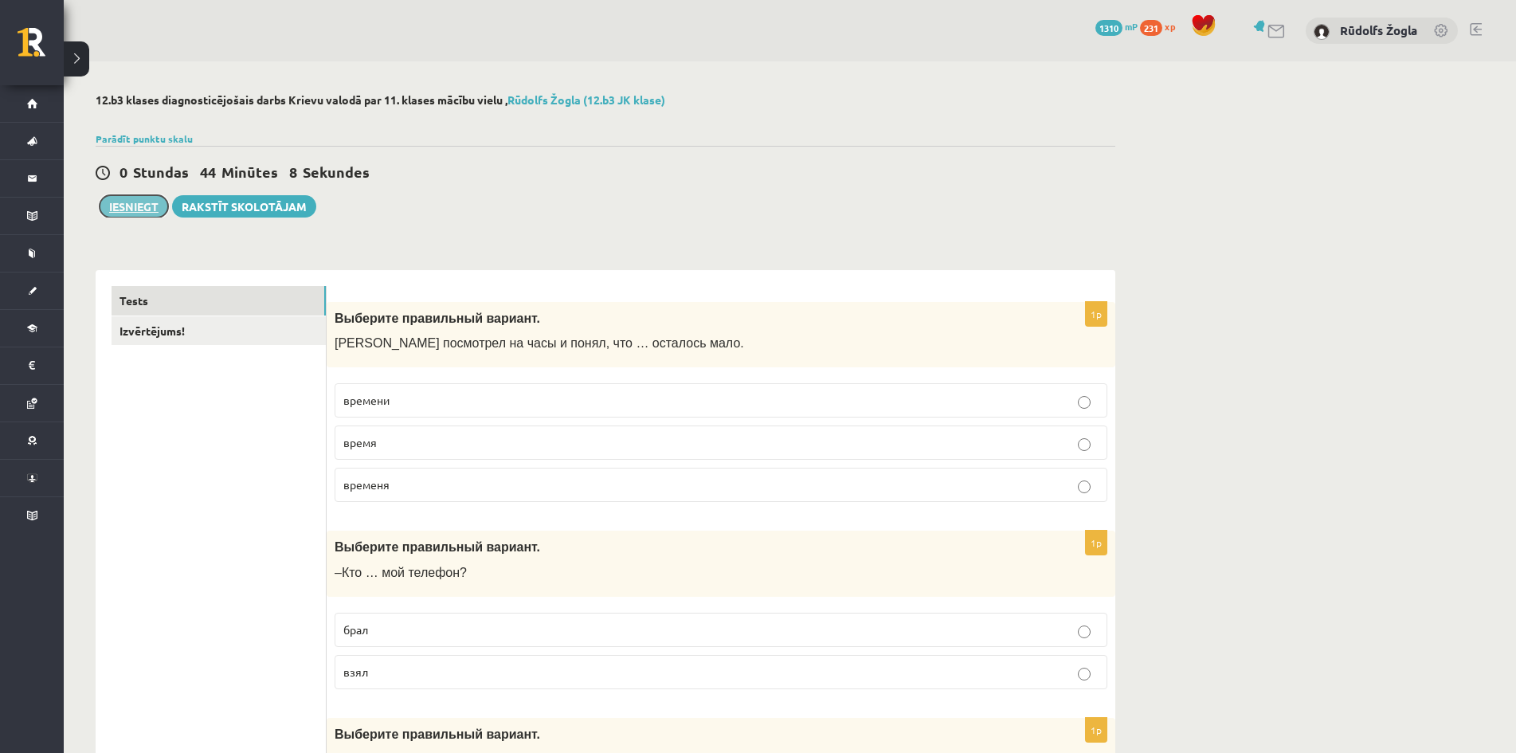
click at [119, 209] on button "Iesniegt" at bounding box center [134, 206] width 69 height 22
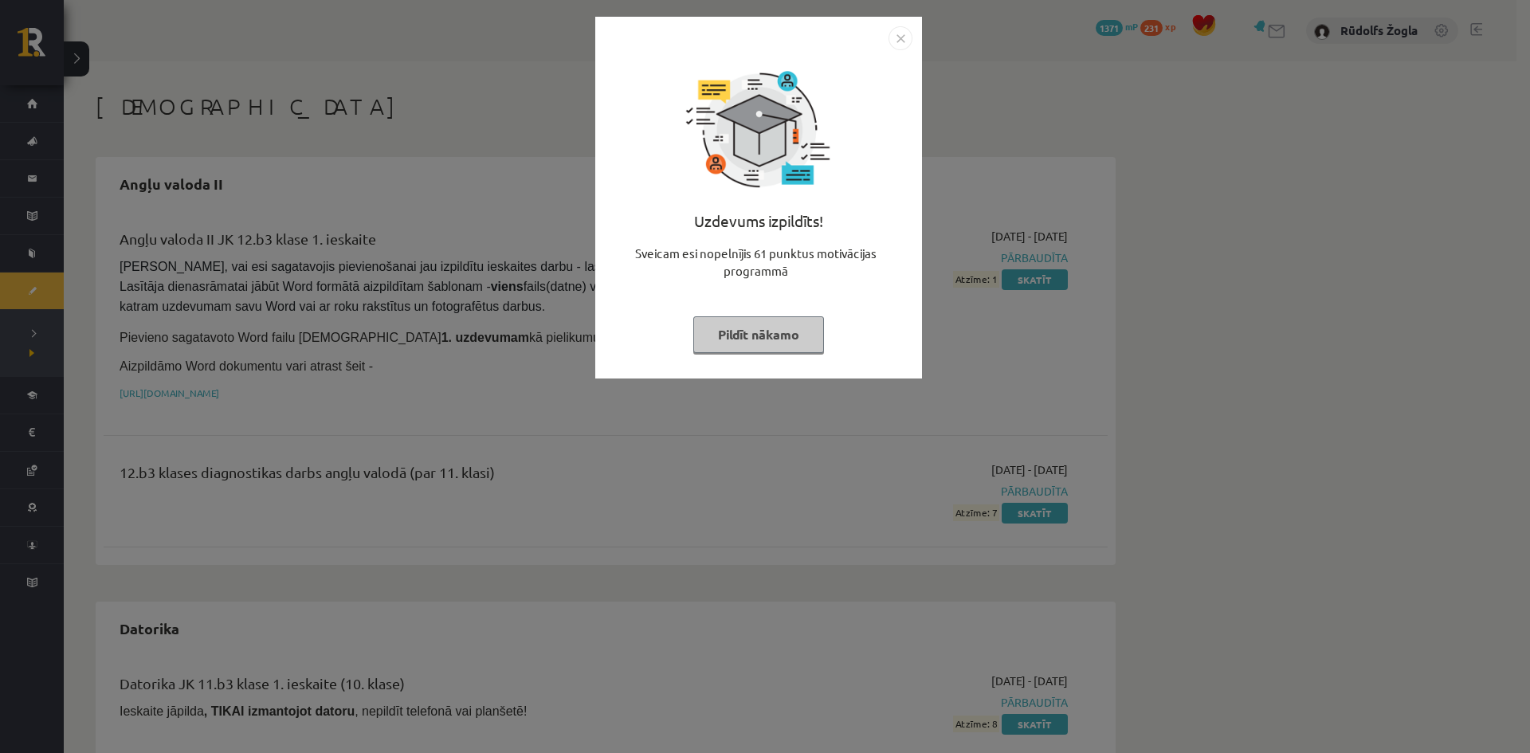
click at [781, 340] on button "Pildīt nākamo" at bounding box center [758, 334] width 131 height 37
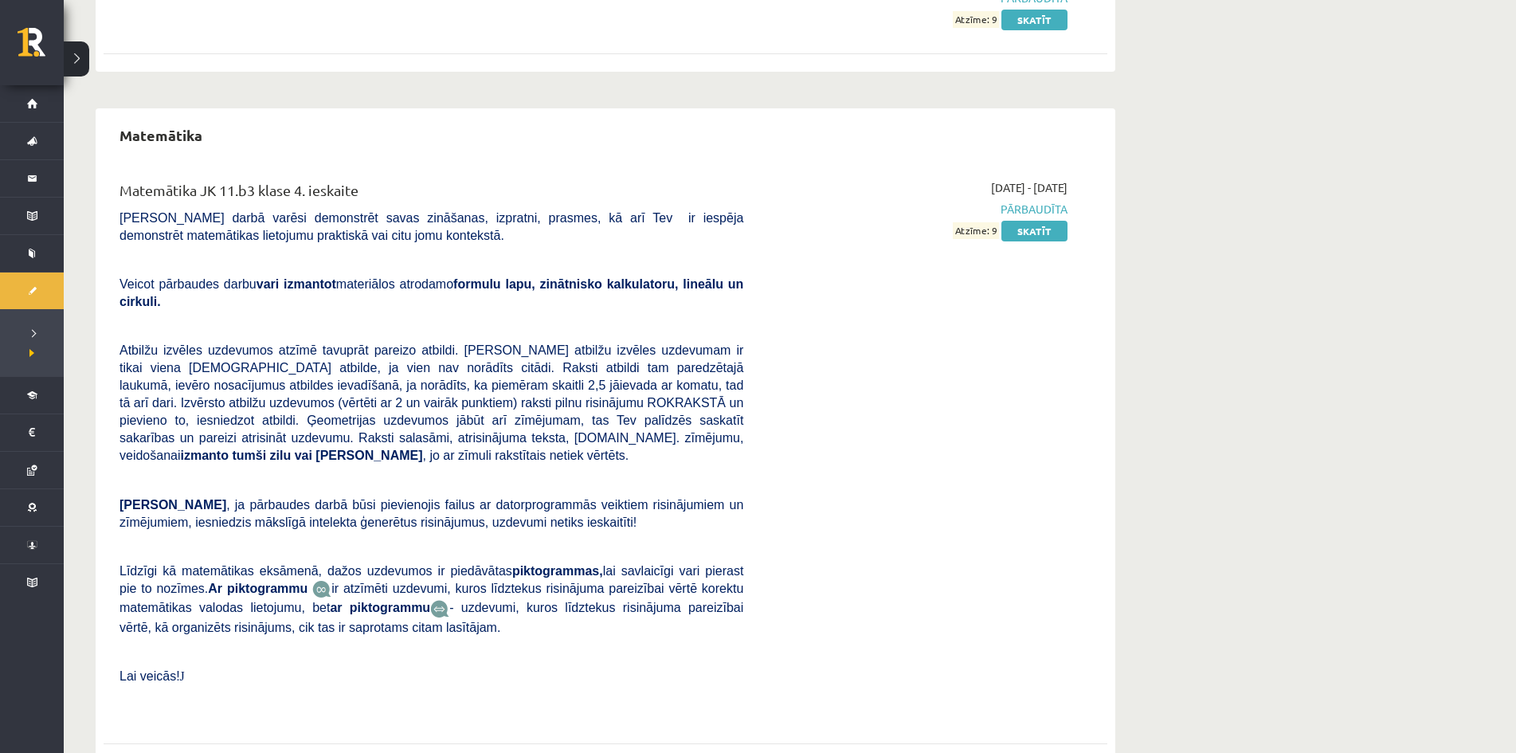
scroll to position [2549, 0]
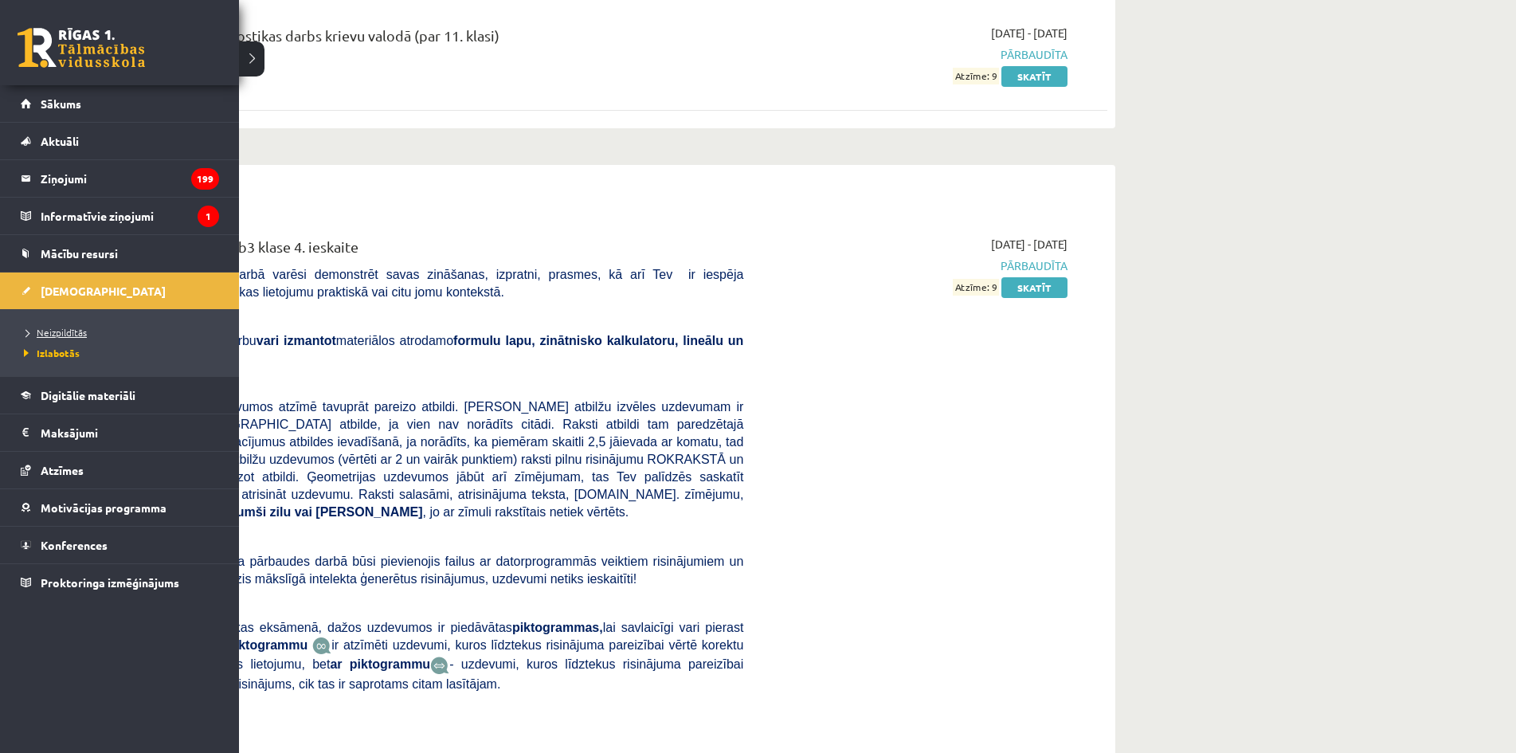
click at [78, 334] on span "Neizpildītās" at bounding box center [53, 332] width 67 height 13
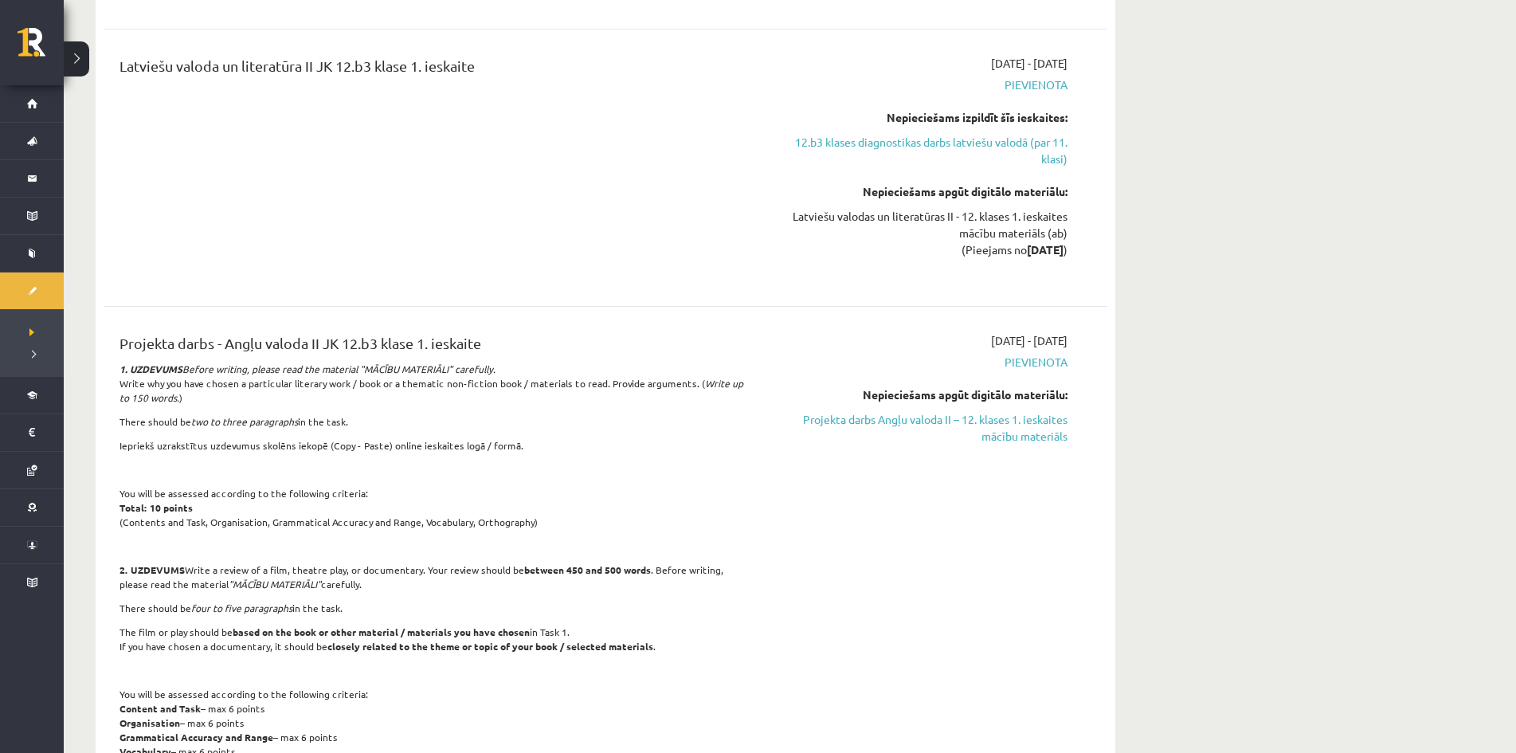
drag, startPoint x: 541, startPoint y: 195, endPoint x: 543, endPoint y: 186, distance: 8.9
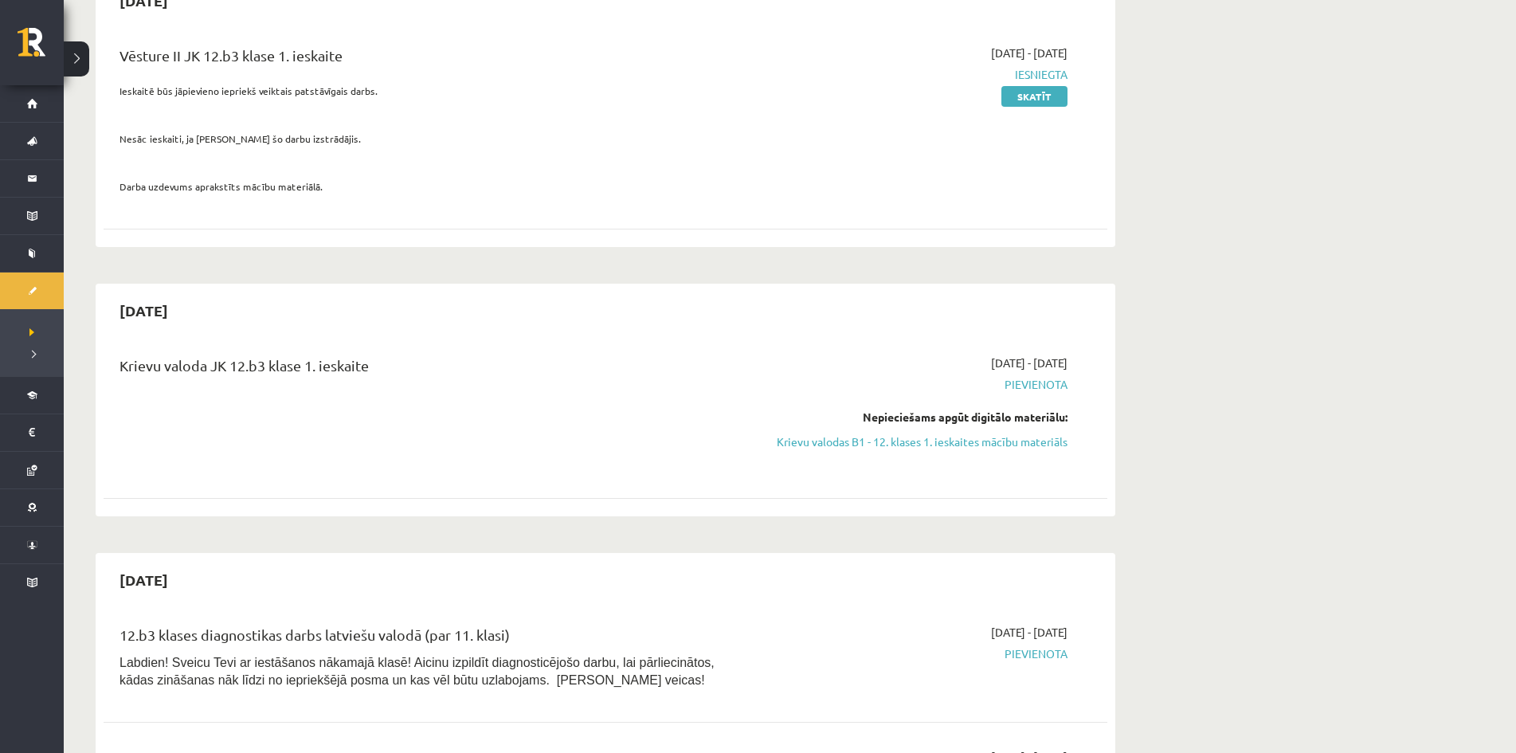
scroll to position [241, 0]
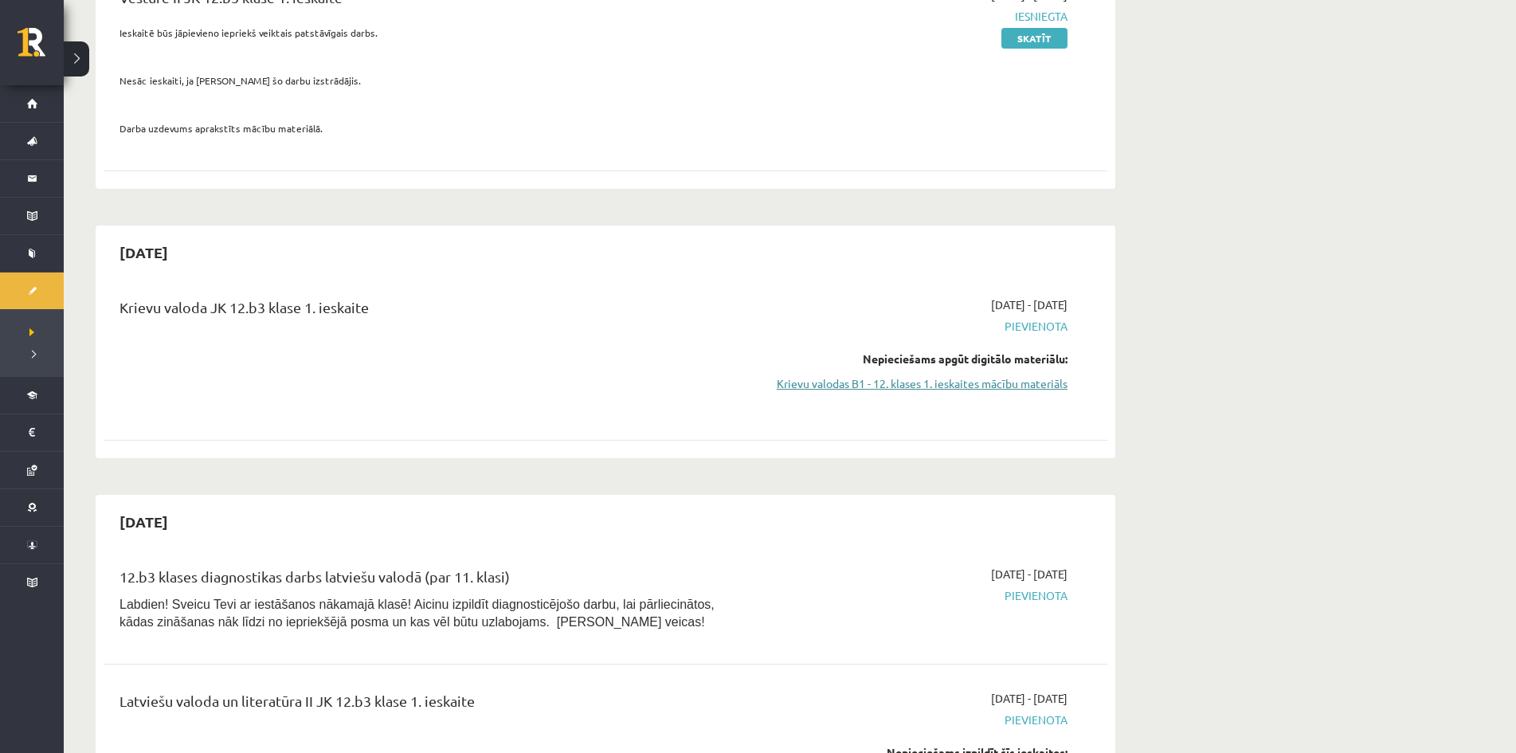
click at [904, 384] on link "Krievu valodas B1 - 12. klases 1. ieskaites mācību materiāls" at bounding box center [917, 383] width 300 height 17
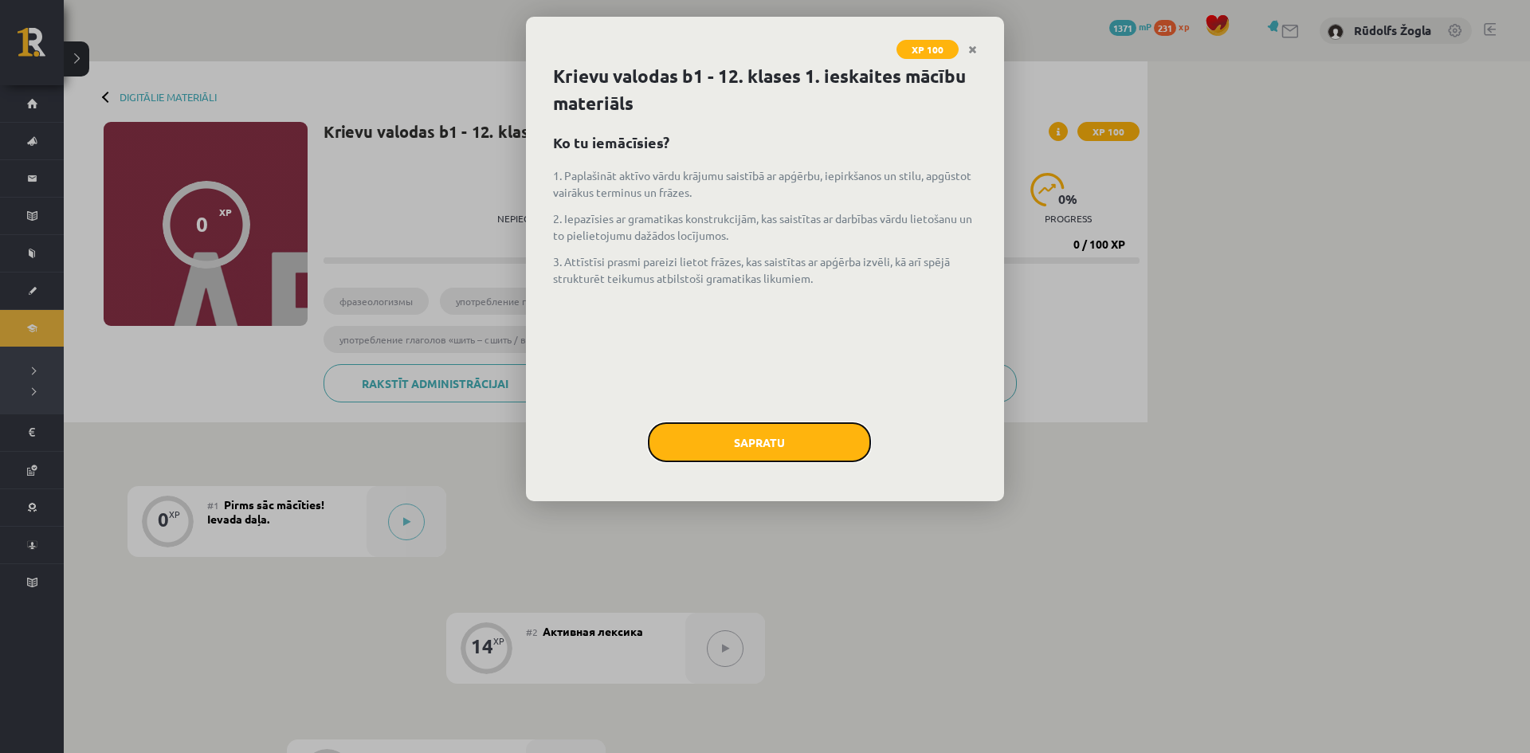
click at [798, 450] on button "Sapratu" at bounding box center [759, 442] width 223 height 40
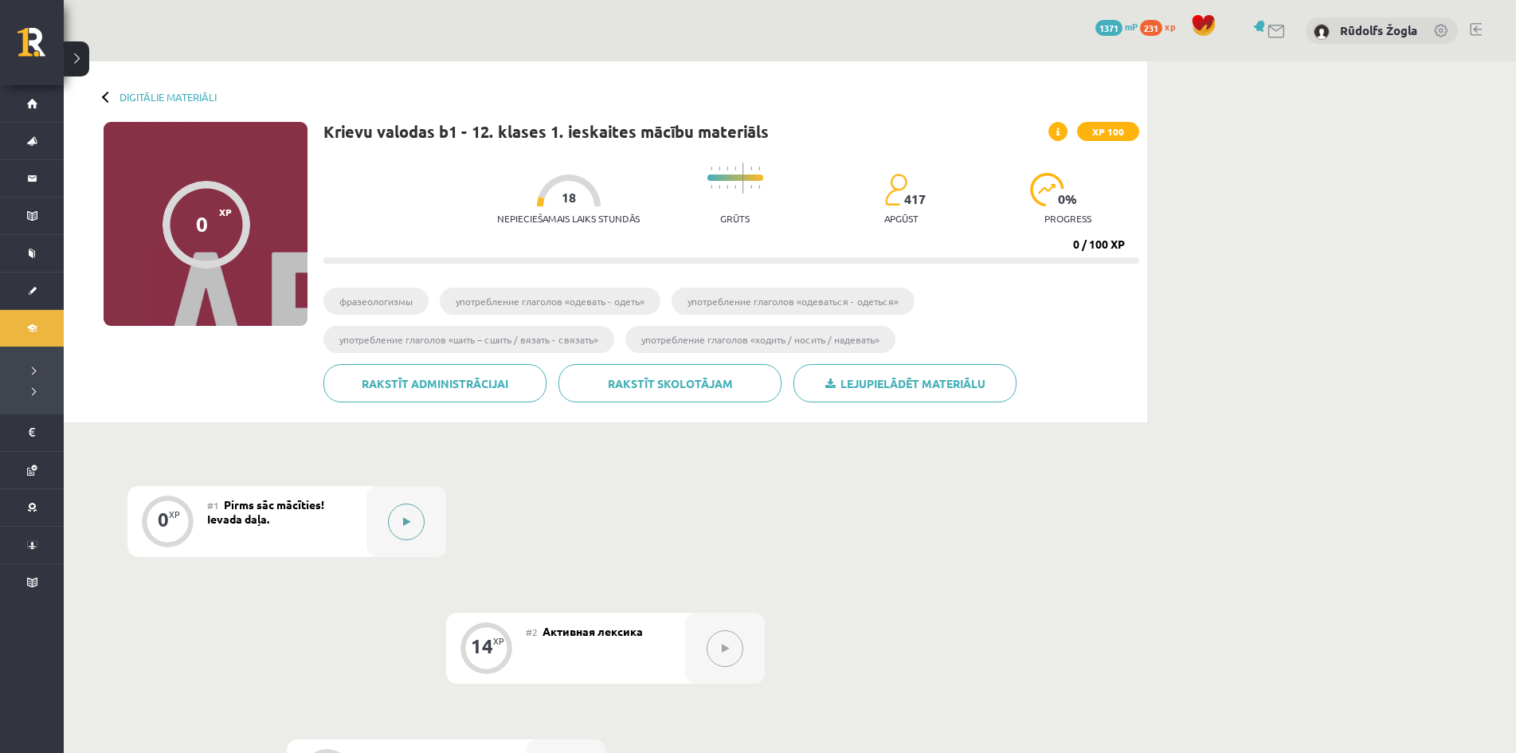
click at [398, 525] on button at bounding box center [406, 521] width 37 height 37
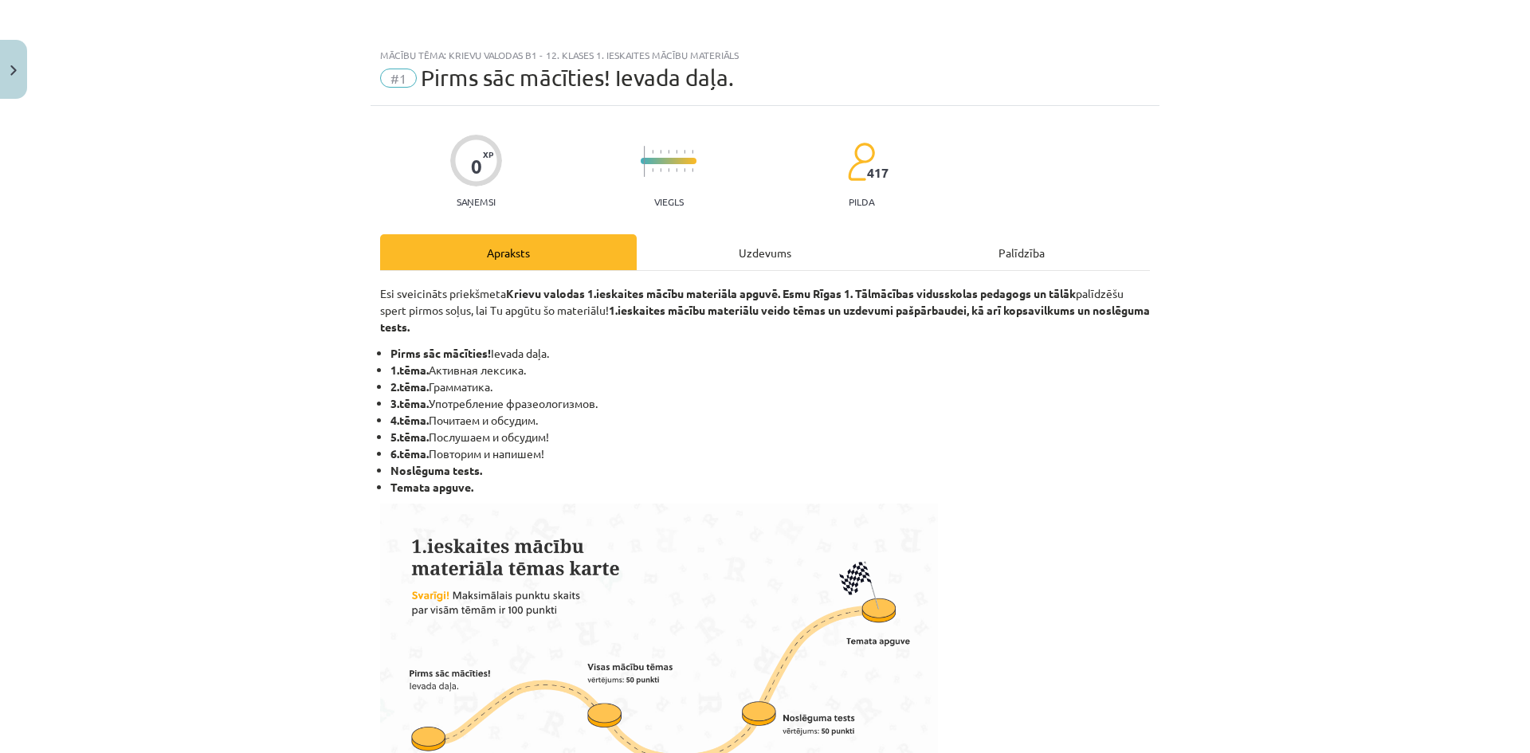
click at [714, 252] on div "Uzdevums" at bounding box center [765, 252] width 257 height 36
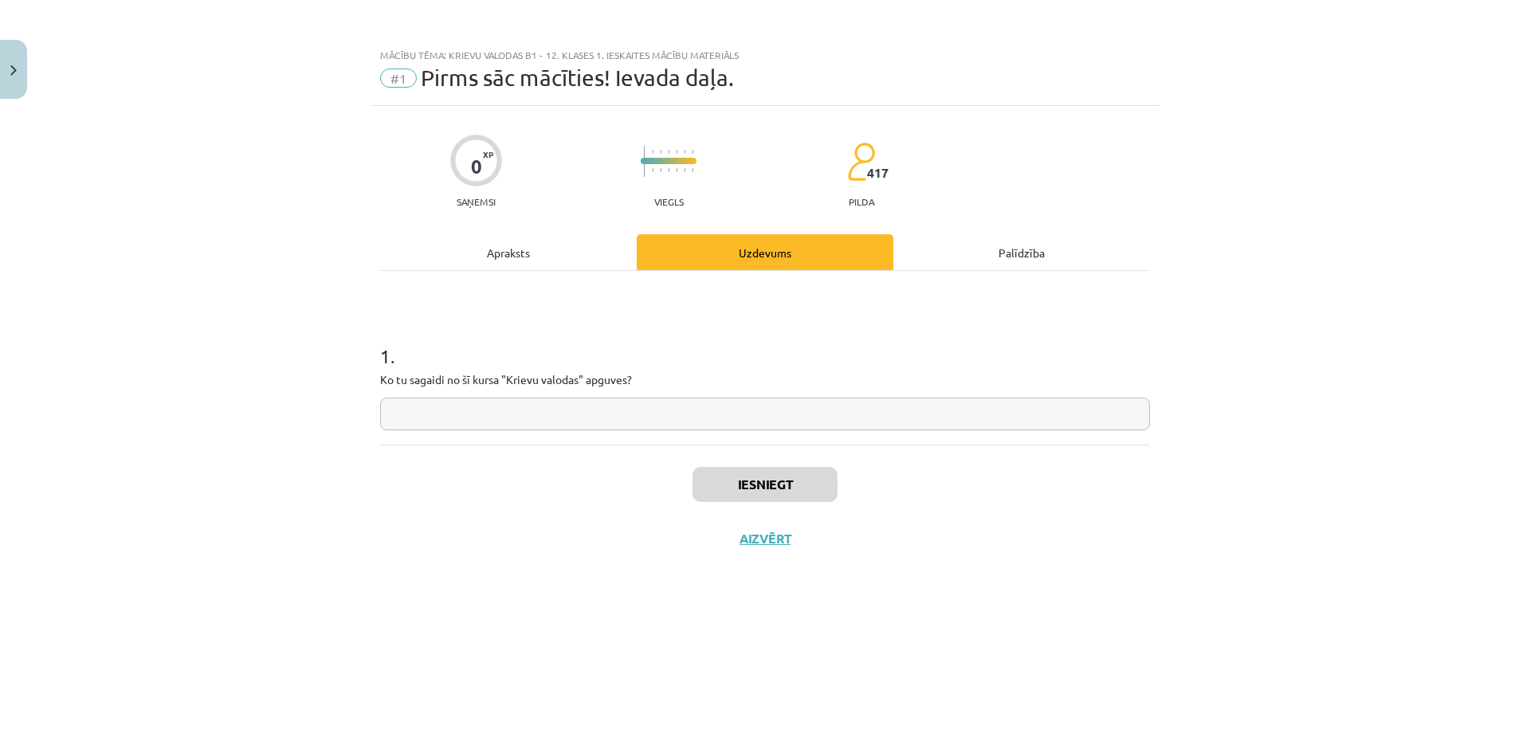
click at [689, 427] on input "text" at bounding box center [765, 414] width 770 height 33
type input "*"
click at [746, 485] on button "Iesniegt" at bounding box center [764, 484] width 145 height 35
click at [778, 553] on button "Nākamā nodarbība" at bounding box center [765, 549] width 156 height 37
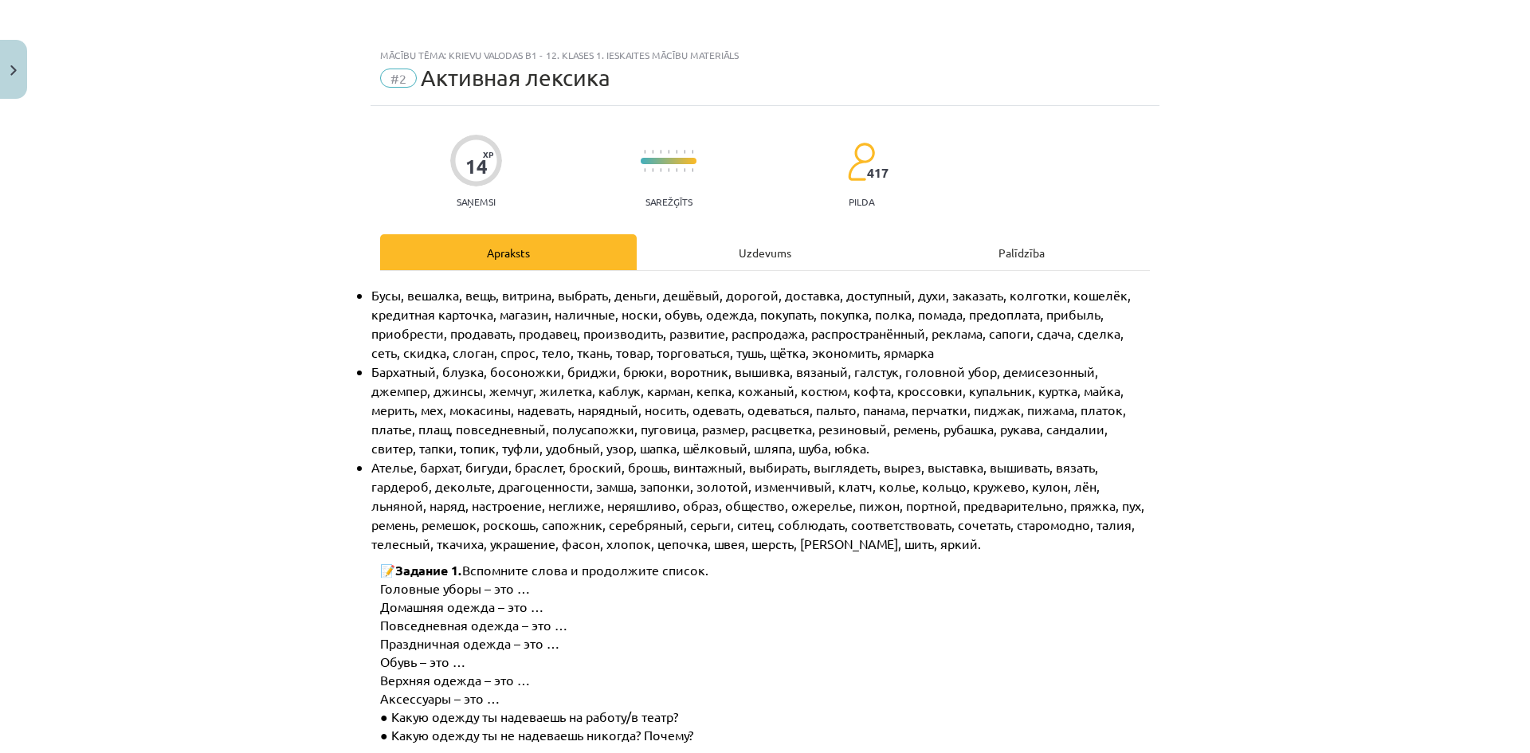
click at [770, 247] on div "Uzdevums" at bounding box center [765, 252] width 257 height 36
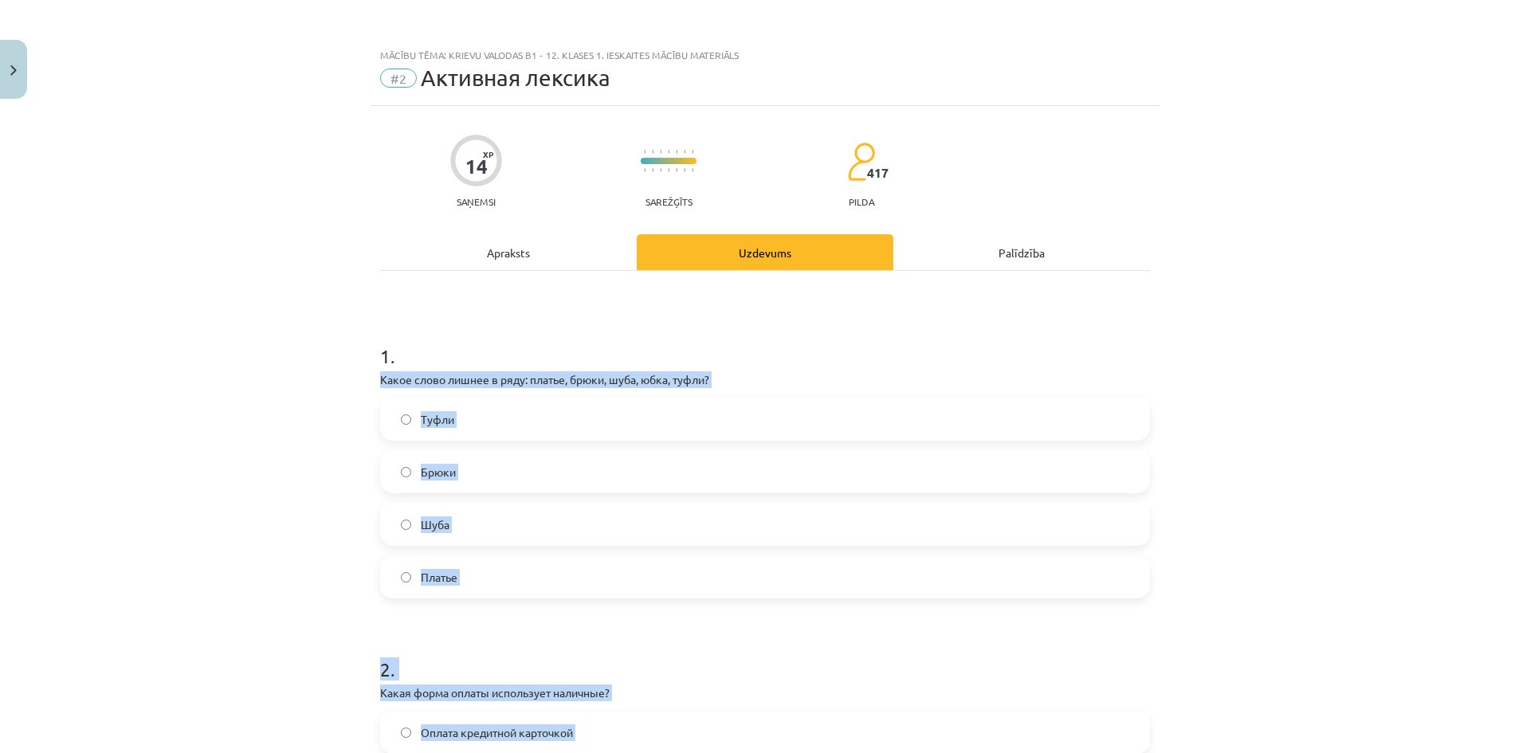
drag, startPoint x: 568, startPoint y: 547, endPoint x: 416, endPoint y: 336, distance: 260.2
copy form "Какое слово лишнее в ряду: платье, брюки, шуба, юбка, туфли? Туфли Брюки Шуба П…"
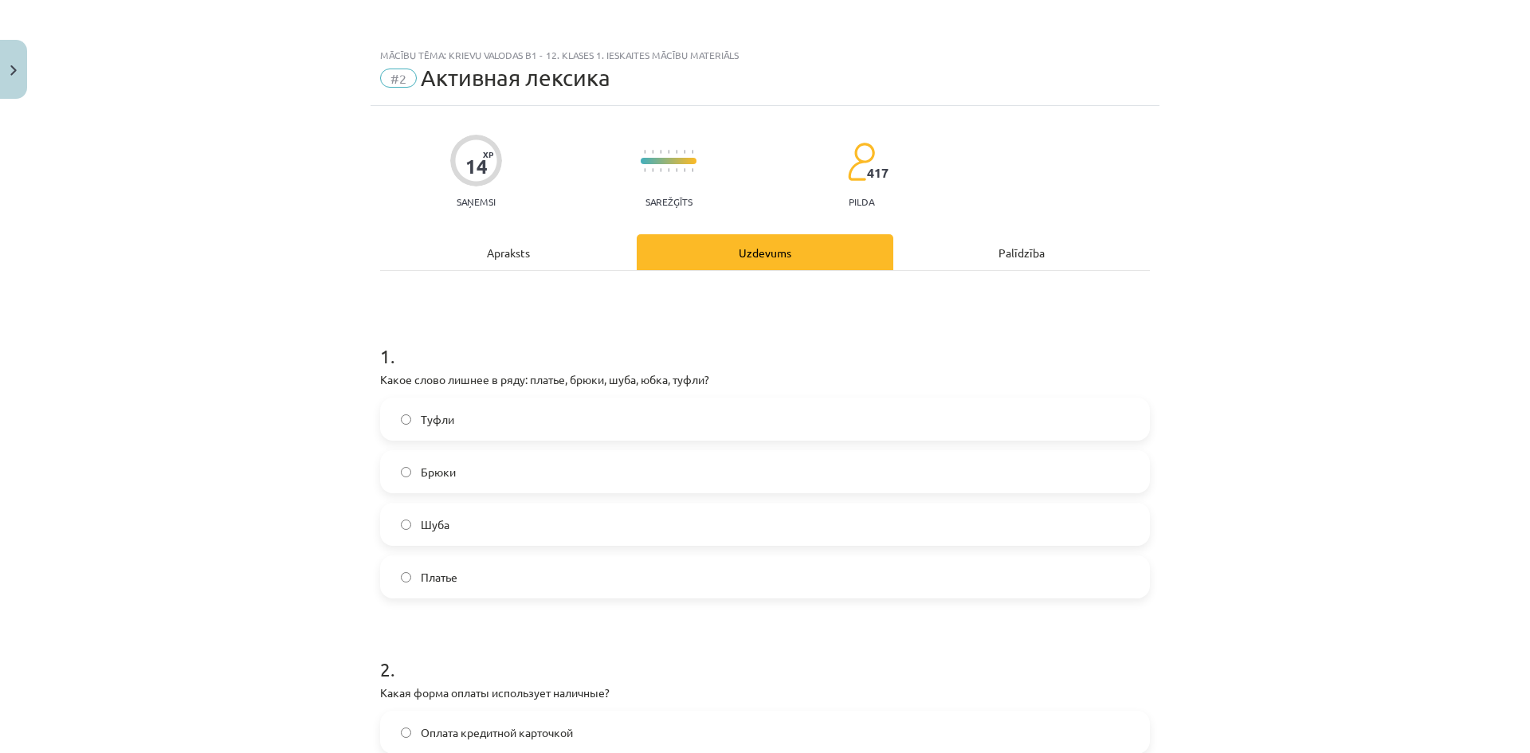
drag, startPoint x: 251, startPoint y: 209, endPoint x: 248, endPoint y: 194, distance: 14.7
click at [251, 206] on div "Mācību tēma: Krievu valodas b1 - 12. klases 1. ieskaites mācību materiāls #2 Ак…" at bounding box center [765, 376] width 1530 height 753
click at [460, 426] on label "Туфли" at bounding box center [765, 419] width 766 height 40
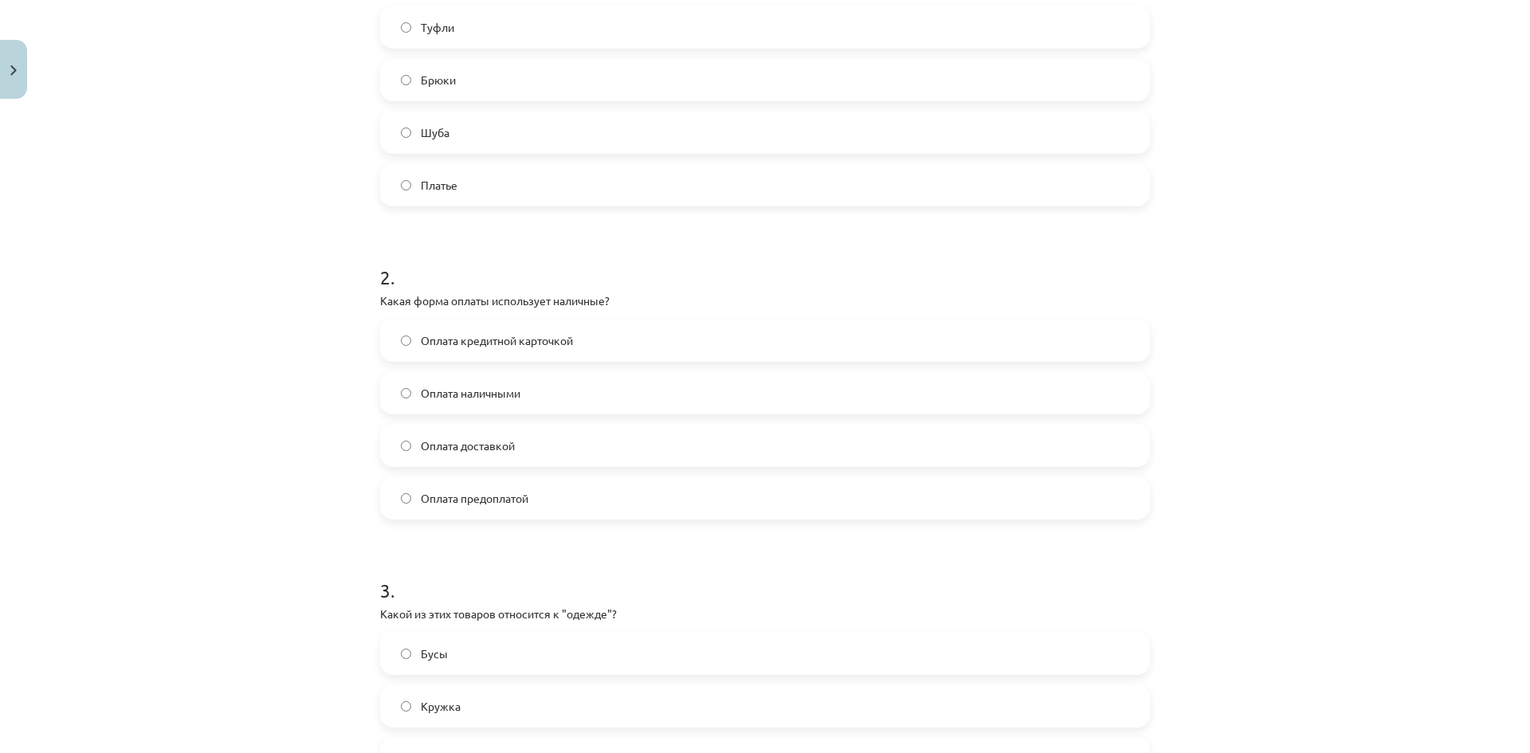
scroll to position [398, 0]
click at [551, 397] on label "Оплата наличными" at bounding box center [765, 386] width 766 height 40
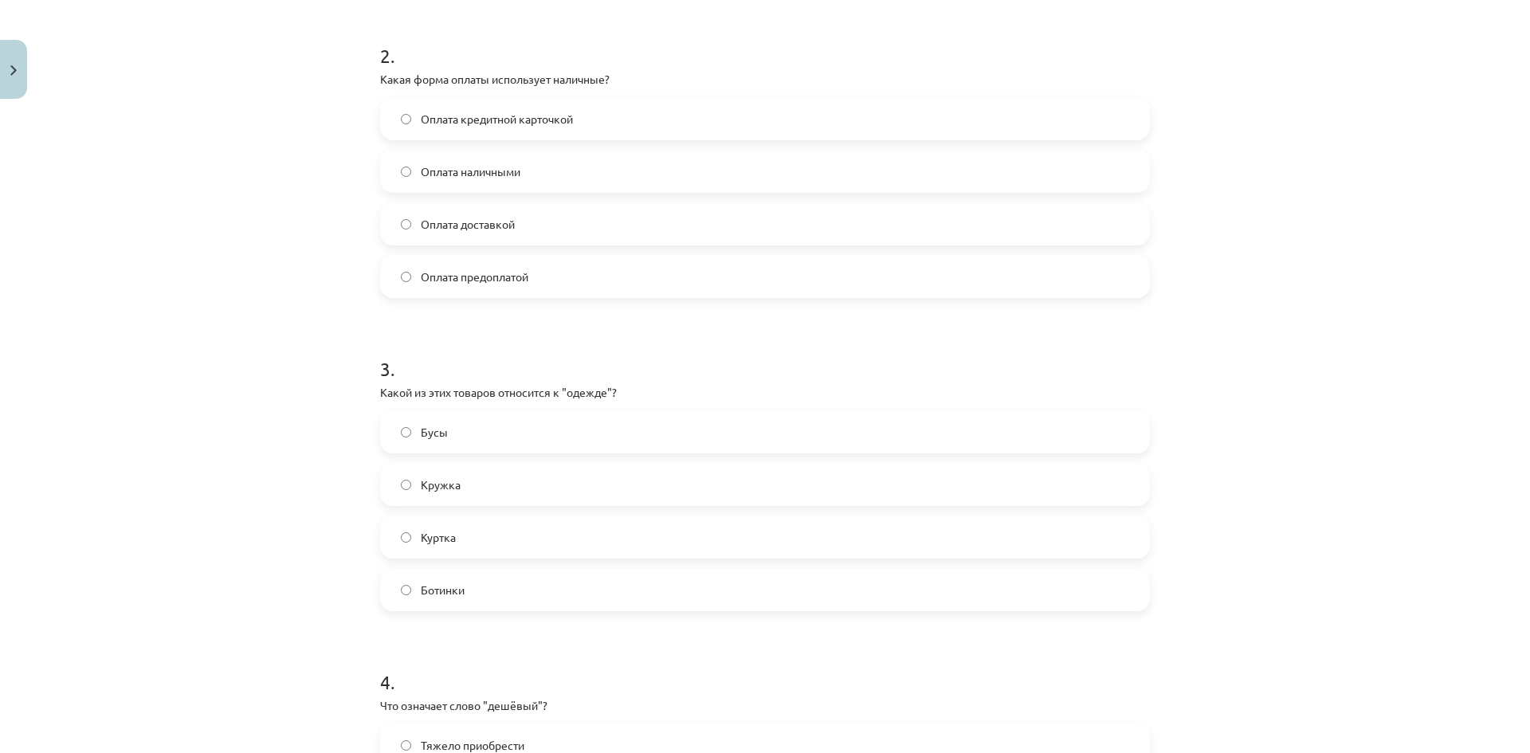
scroll to position [717, 0]
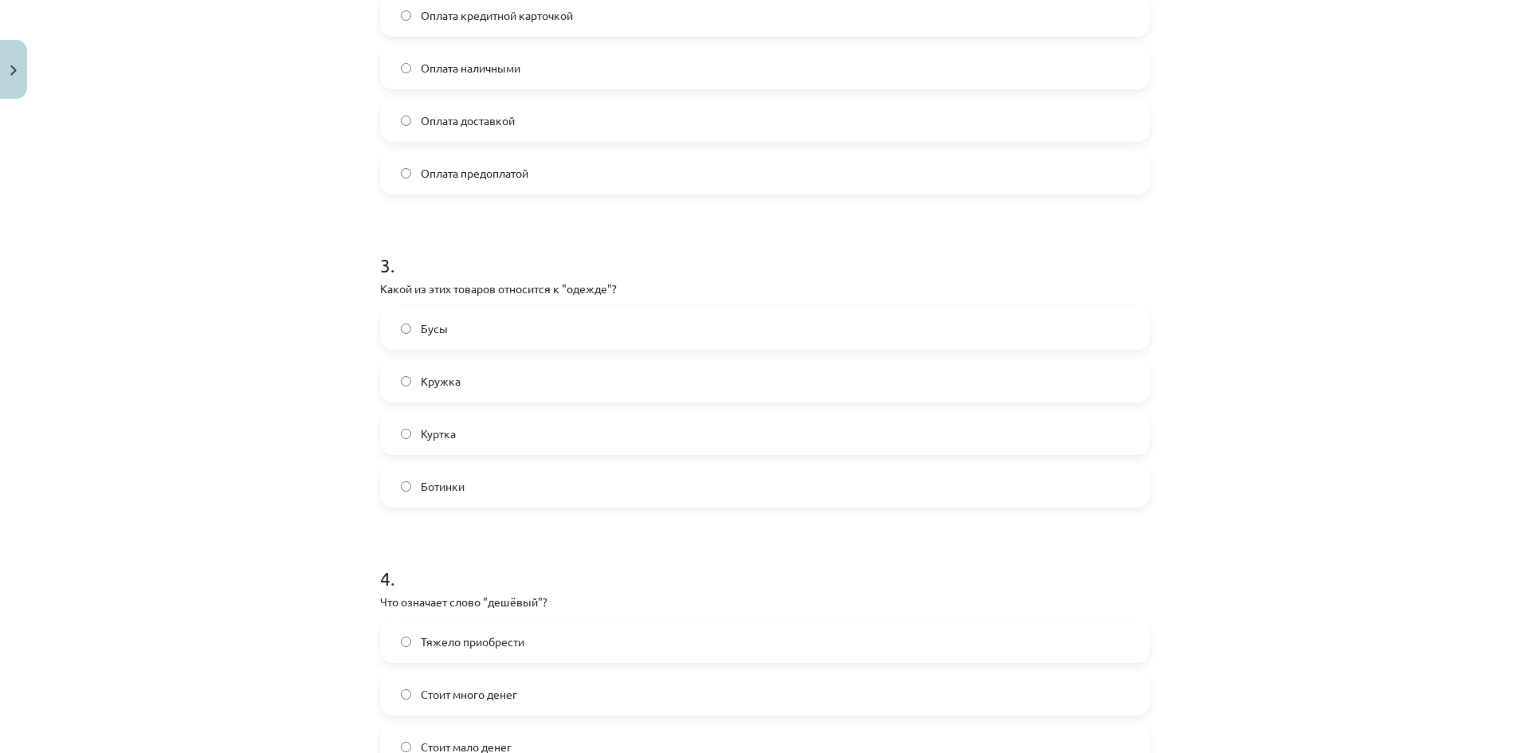
click at [487, 441] on label "Куртка" at bounding box center [765, 433] width 766 height 40
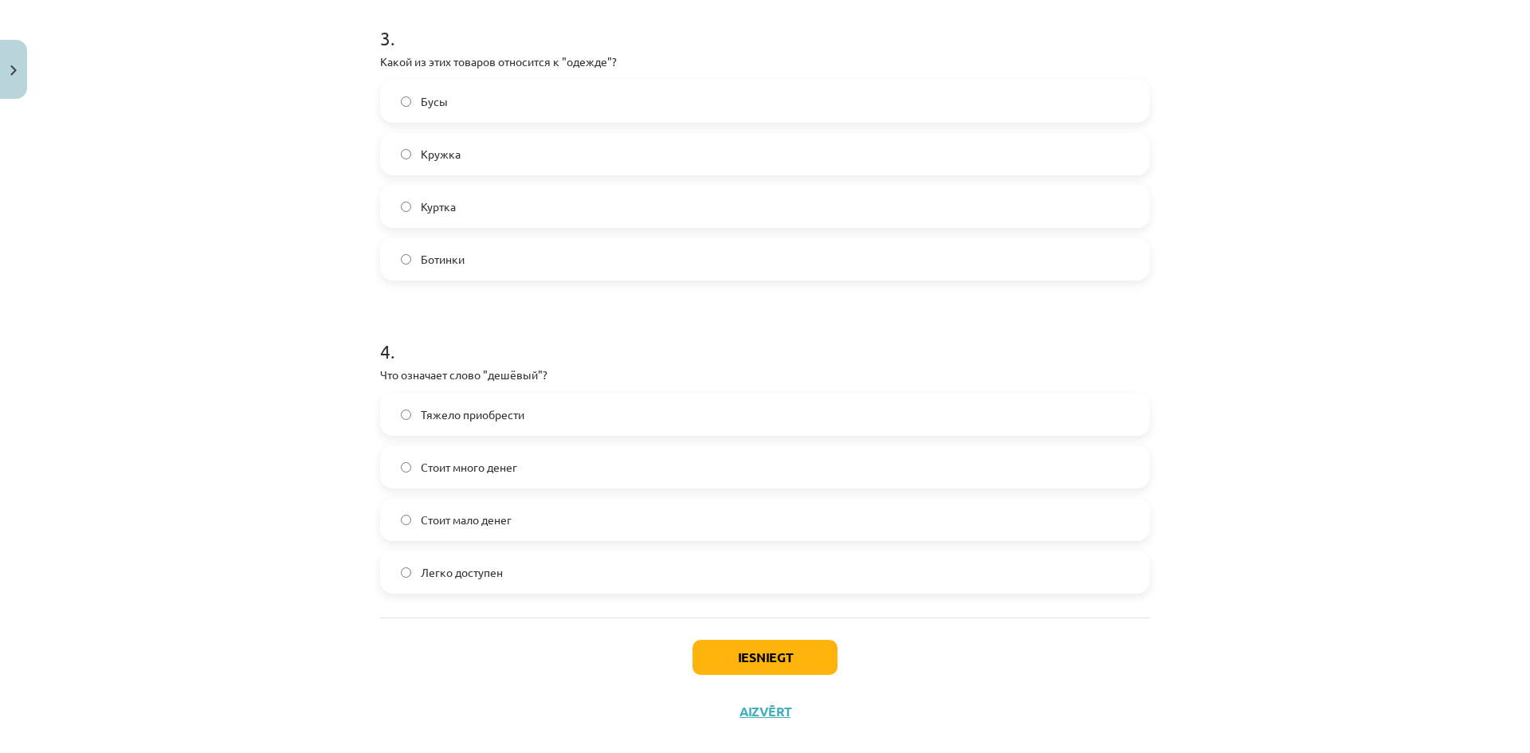
scroll to position [970, 0]
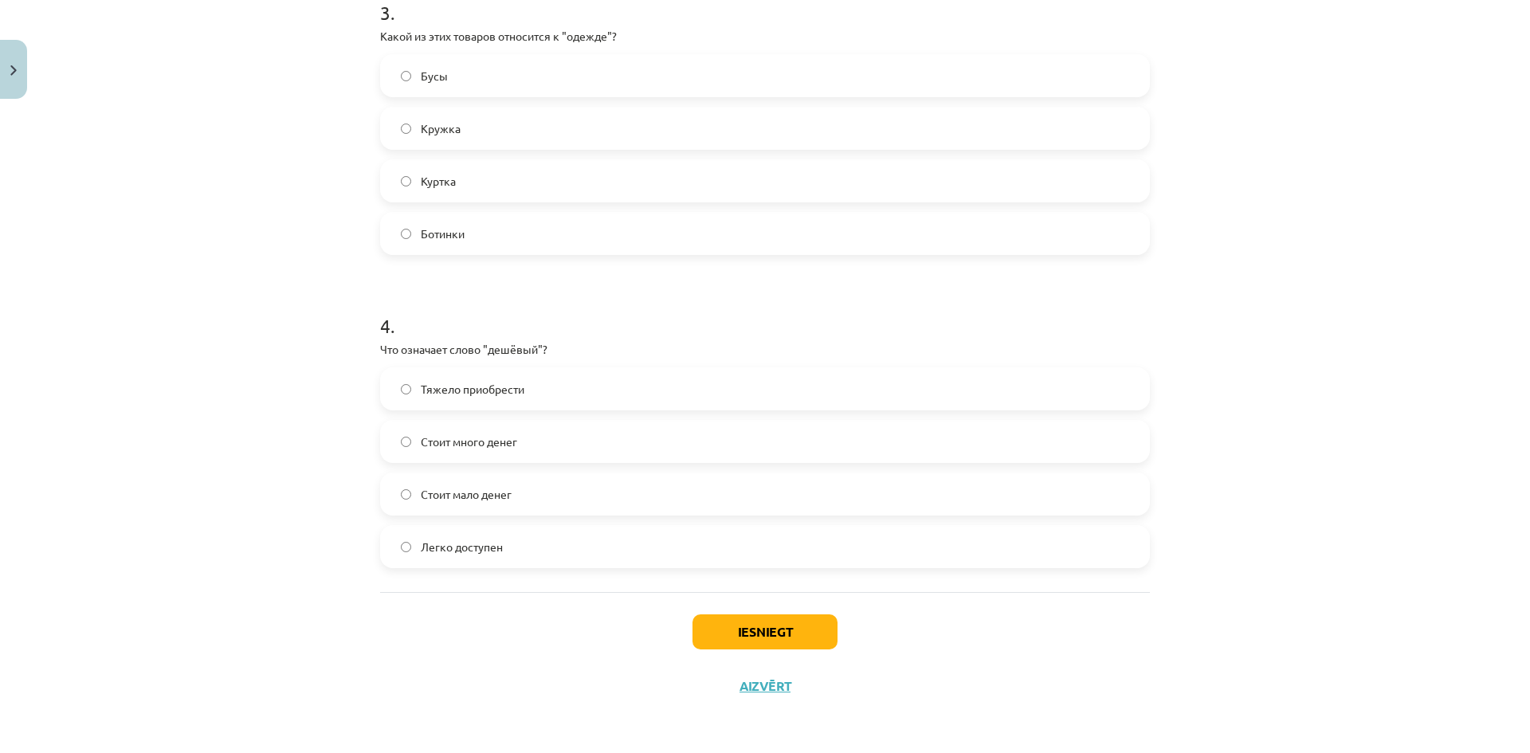
click at [459, 496] on span "Стоит мало денег" at bounding box center [466, 494] width 91 height 17
click at [732, 635] on button "Iesniegt" at bounding box center [764, 631] width 145 height 35
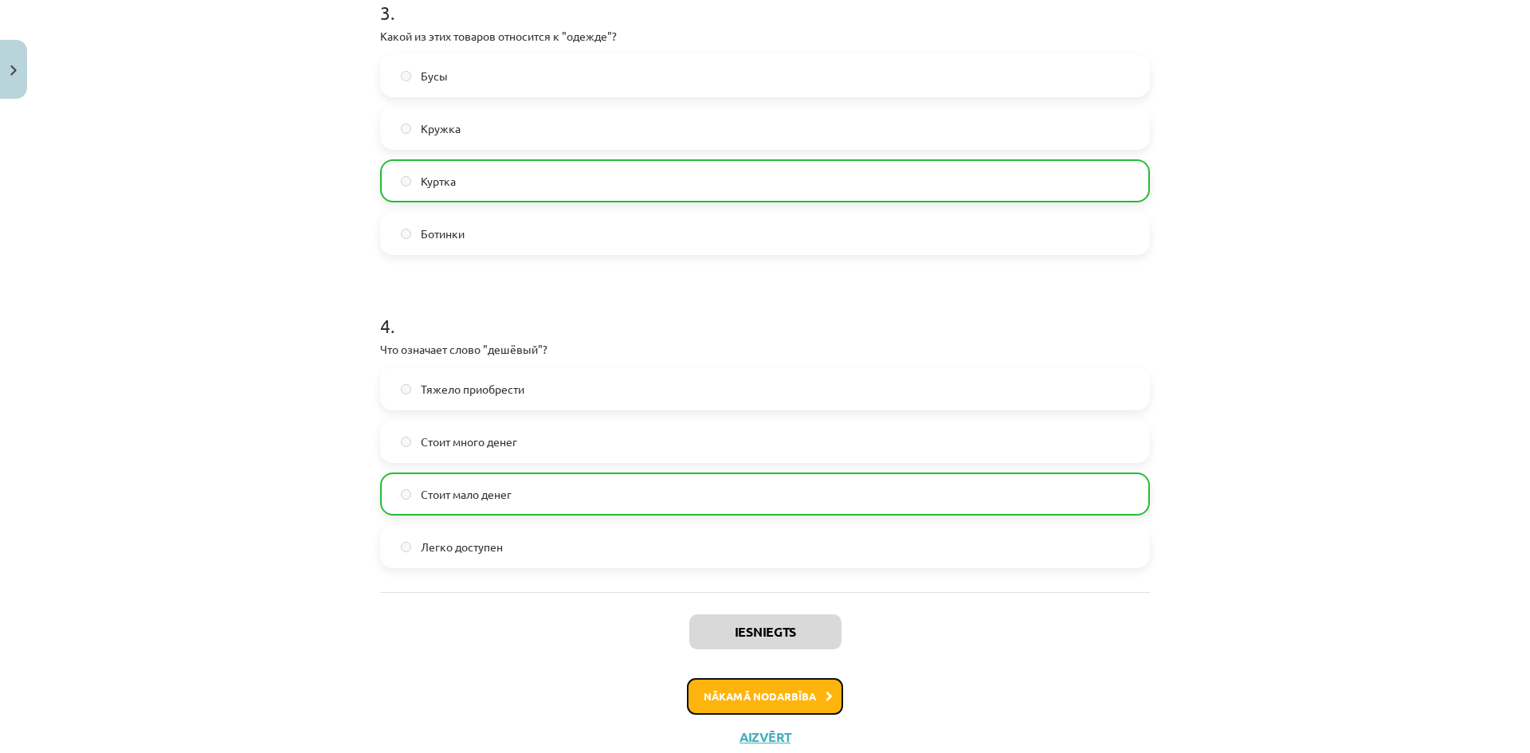
click at [745, 683] on button "Nākamā nodarbība" at bounding box center [765, 696] width 156 height 37
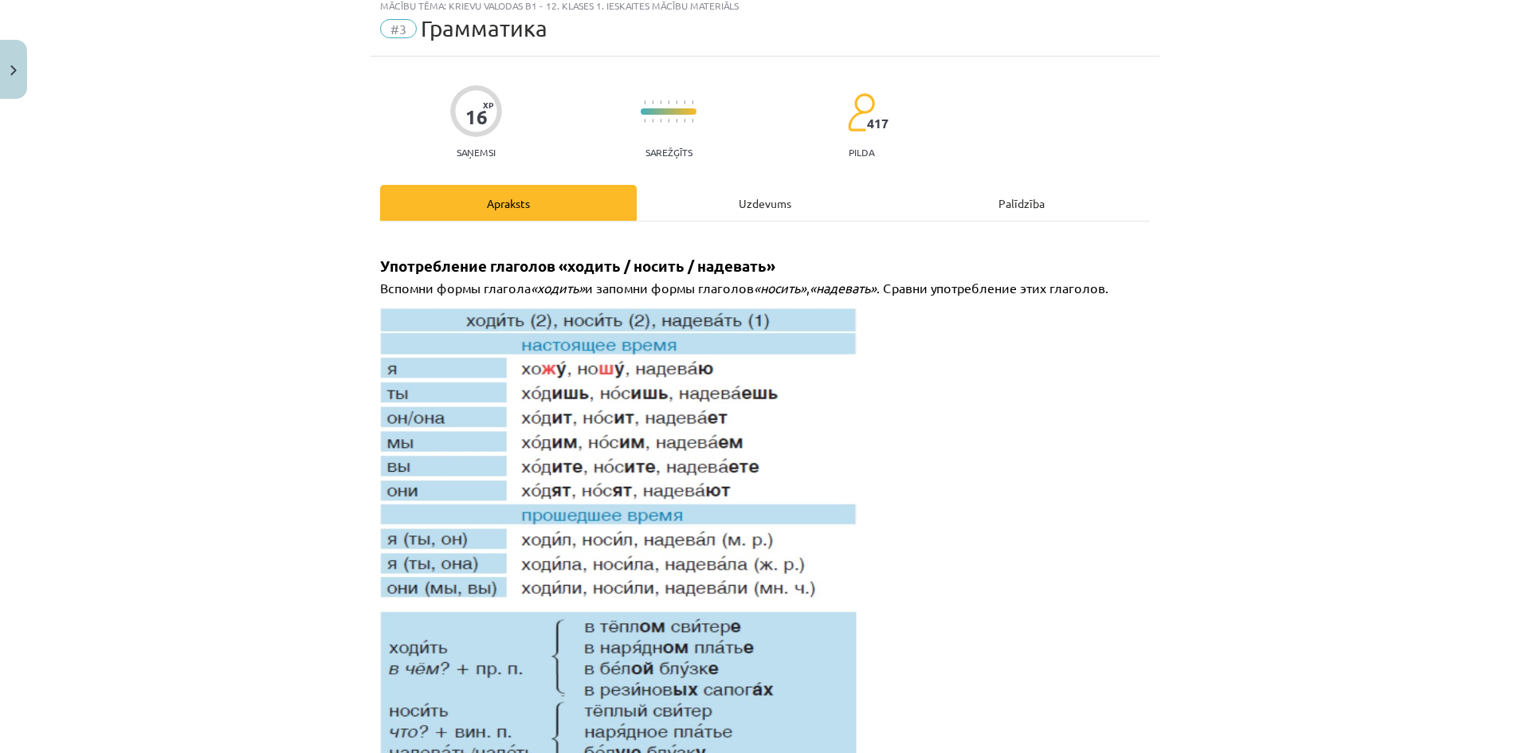
scroll to position [40, 0]
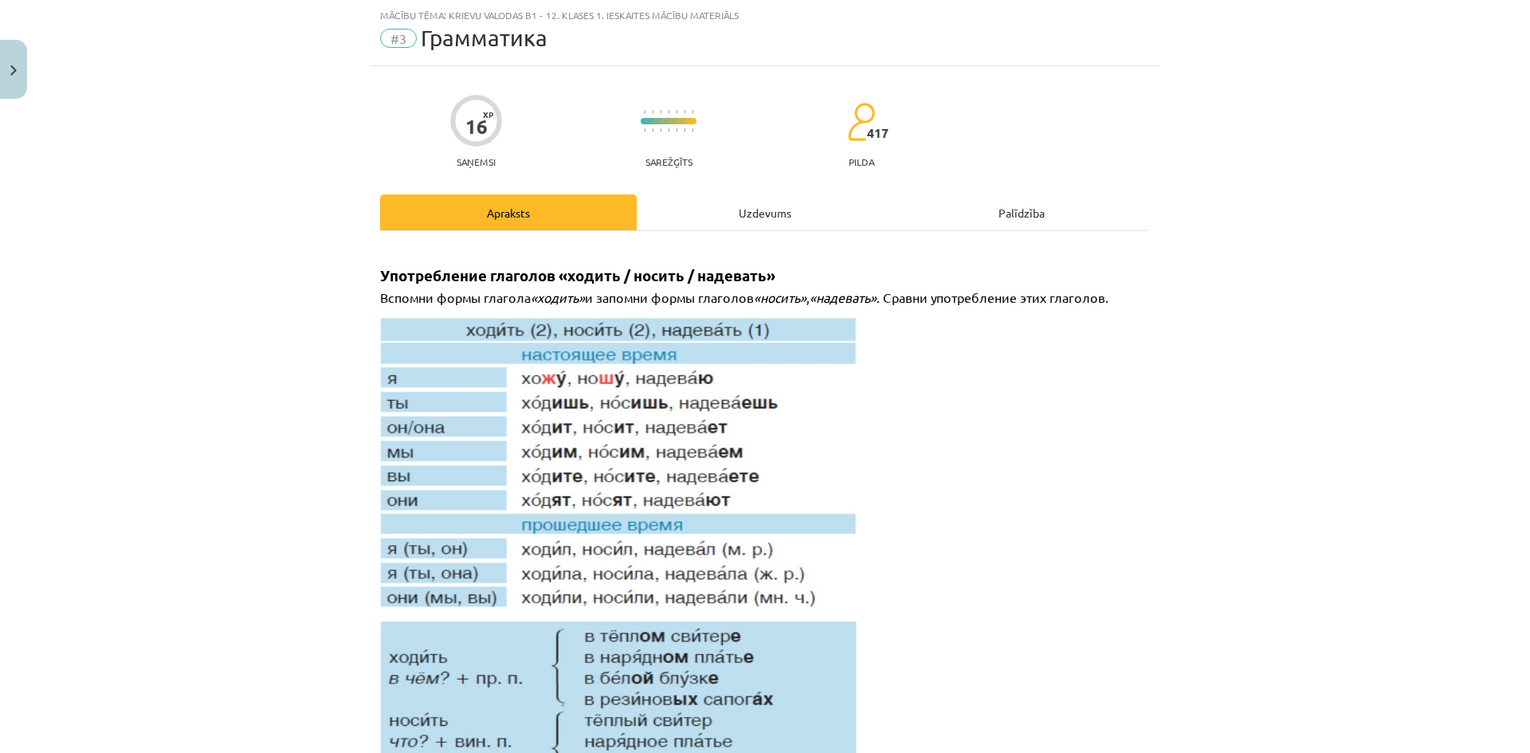
click at [760, 202] on div "Uzdevums" at bounding box center [765, 212] width 257 height 36
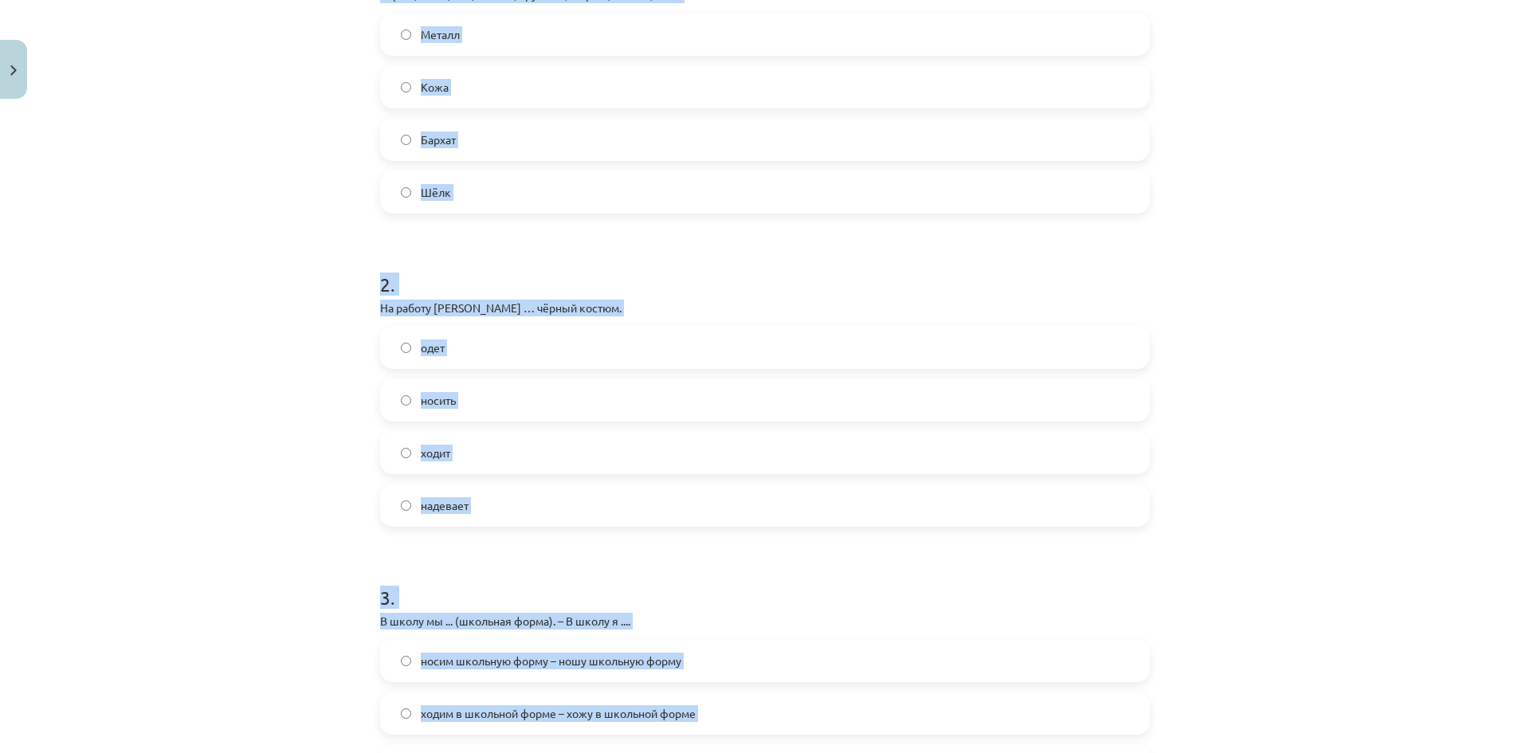
scroll to position [0, 0]
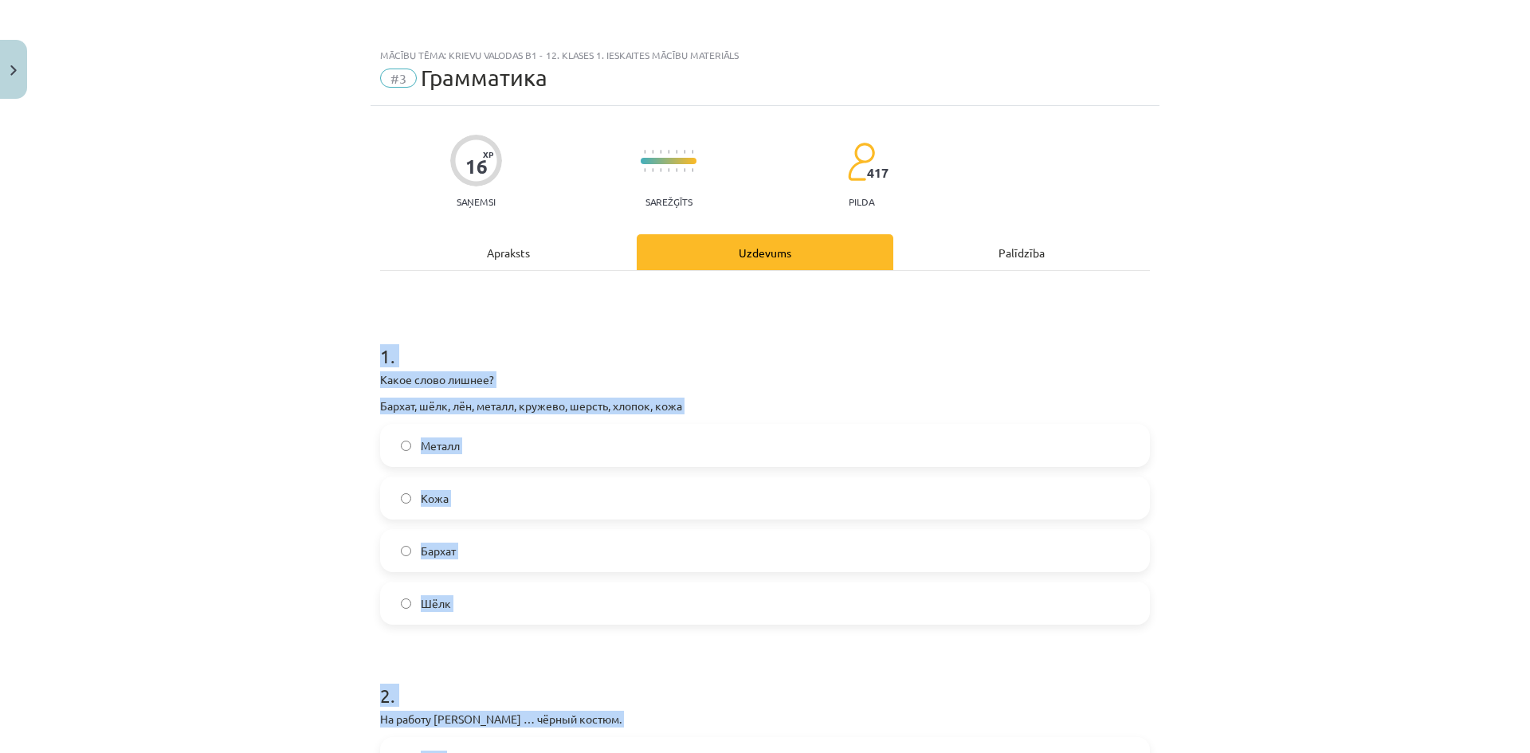
drag, startPoint x: 873, startPoint y: 548, endPoint x: 380, endPoint y: 372, distance: 523.6
copy form "1 . Какое слово лишнее? Бархат, шёлк, лён, металл, кружево, шерсть, хлопок, кож…"
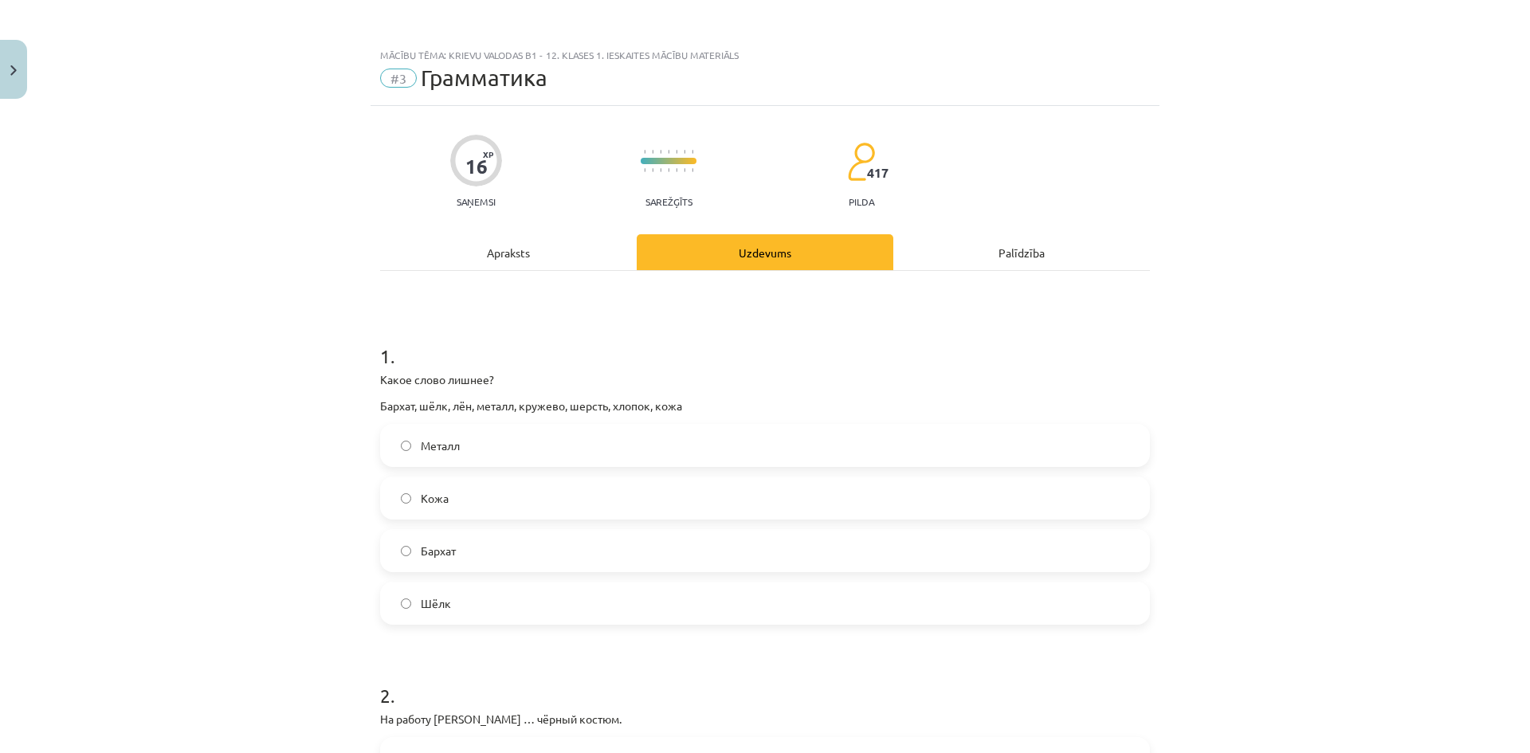
click at [216, 192] on div "Mācību tēma: Krievu valodas b1 - 12. klases 1. ieskaites mācību materiāls #3 Гр…" at bounding box center [765, 376] width 1530 height 753
click at [486, 445] on label "Металл" at bounding box center [765, 445] width 766 height 40
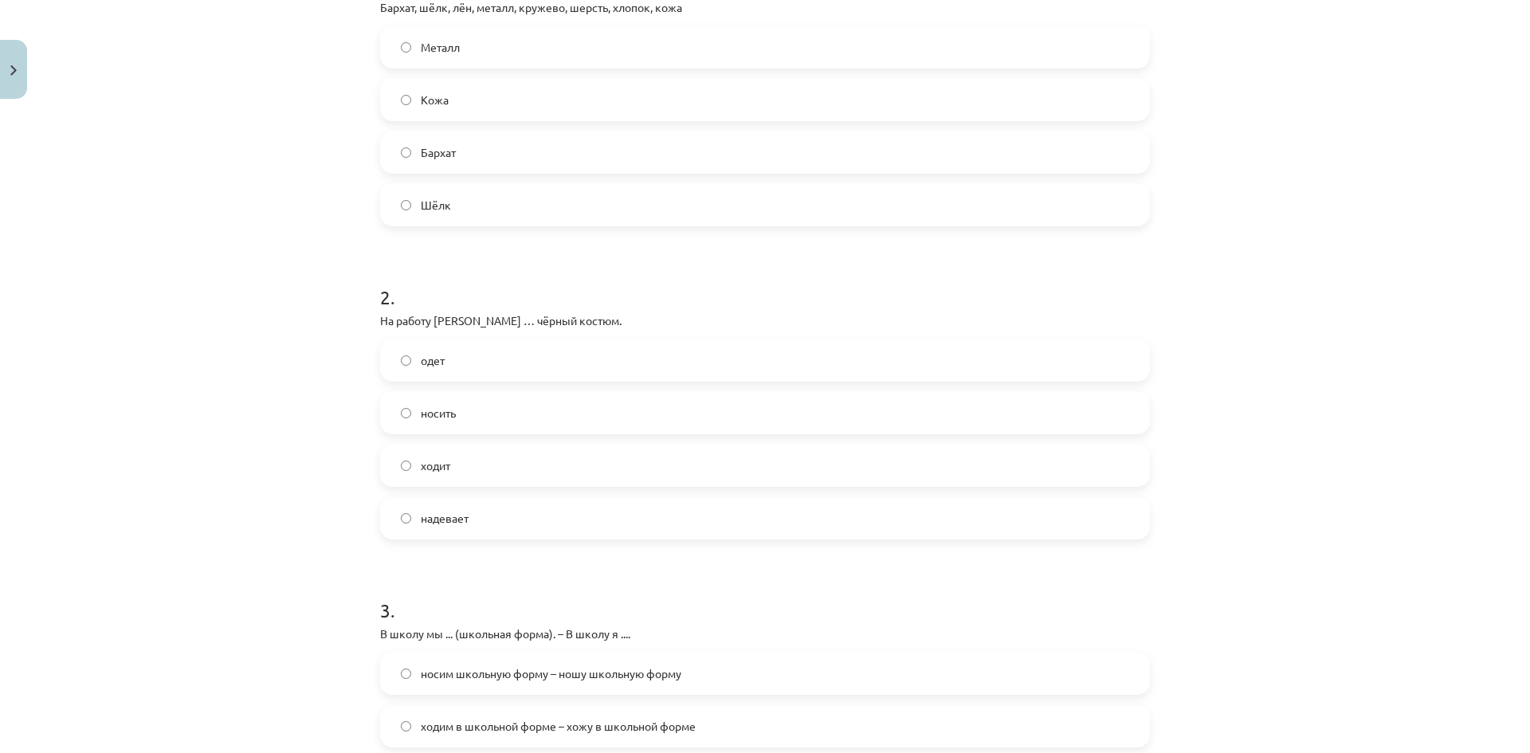
scroll to position [478, 0]
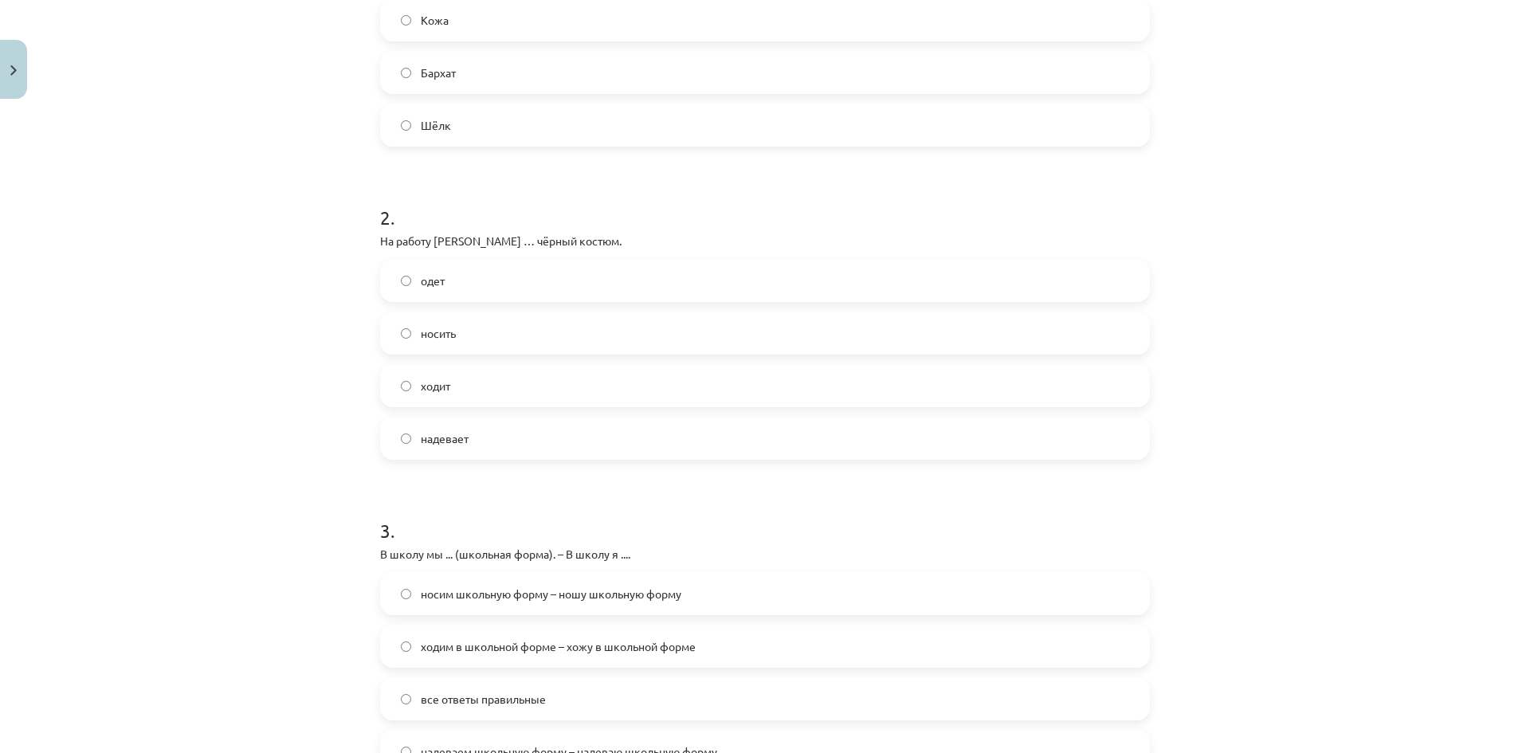
click at [455, 442] on span "надевает" at bounding box center [445, 438] width 48 height 17
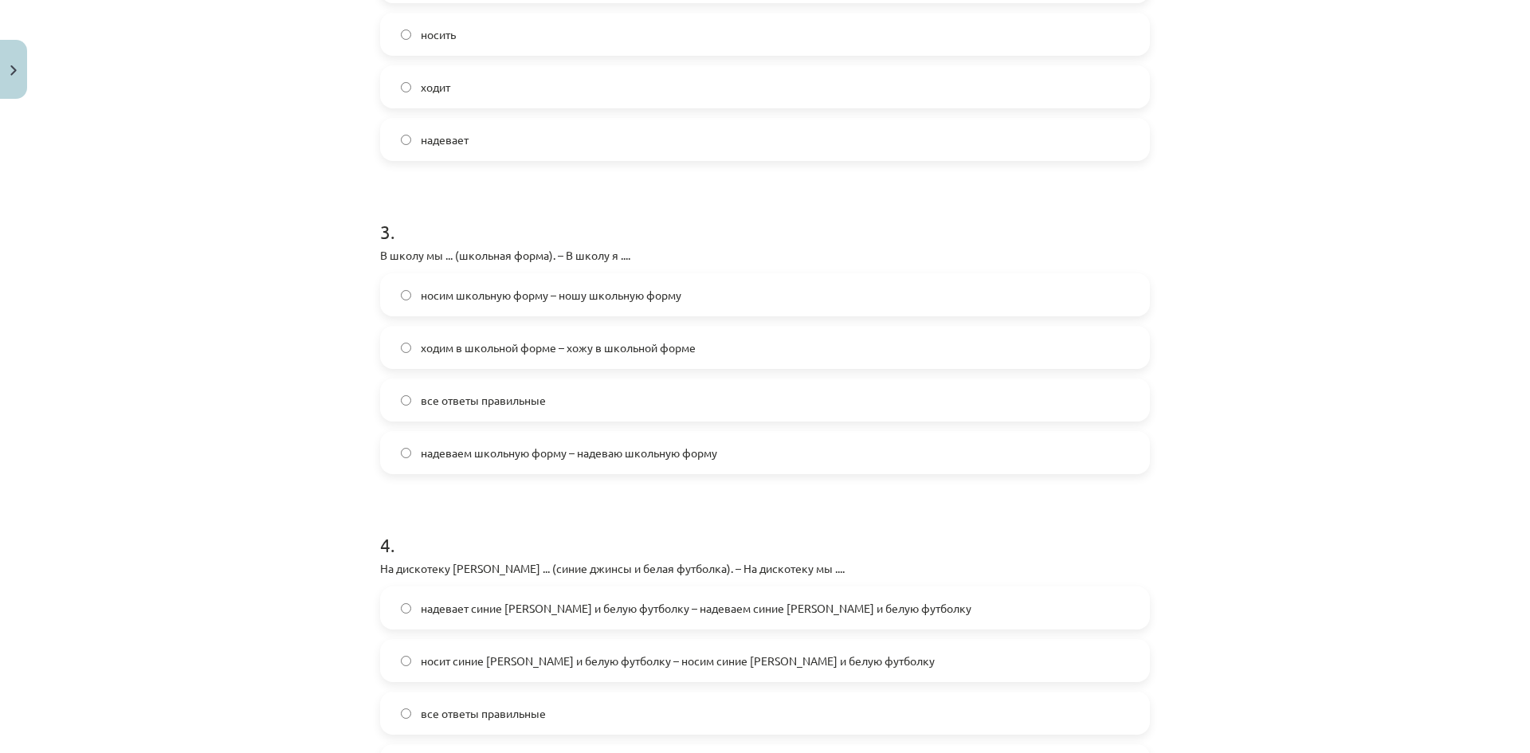
scroll to position [797, 0]
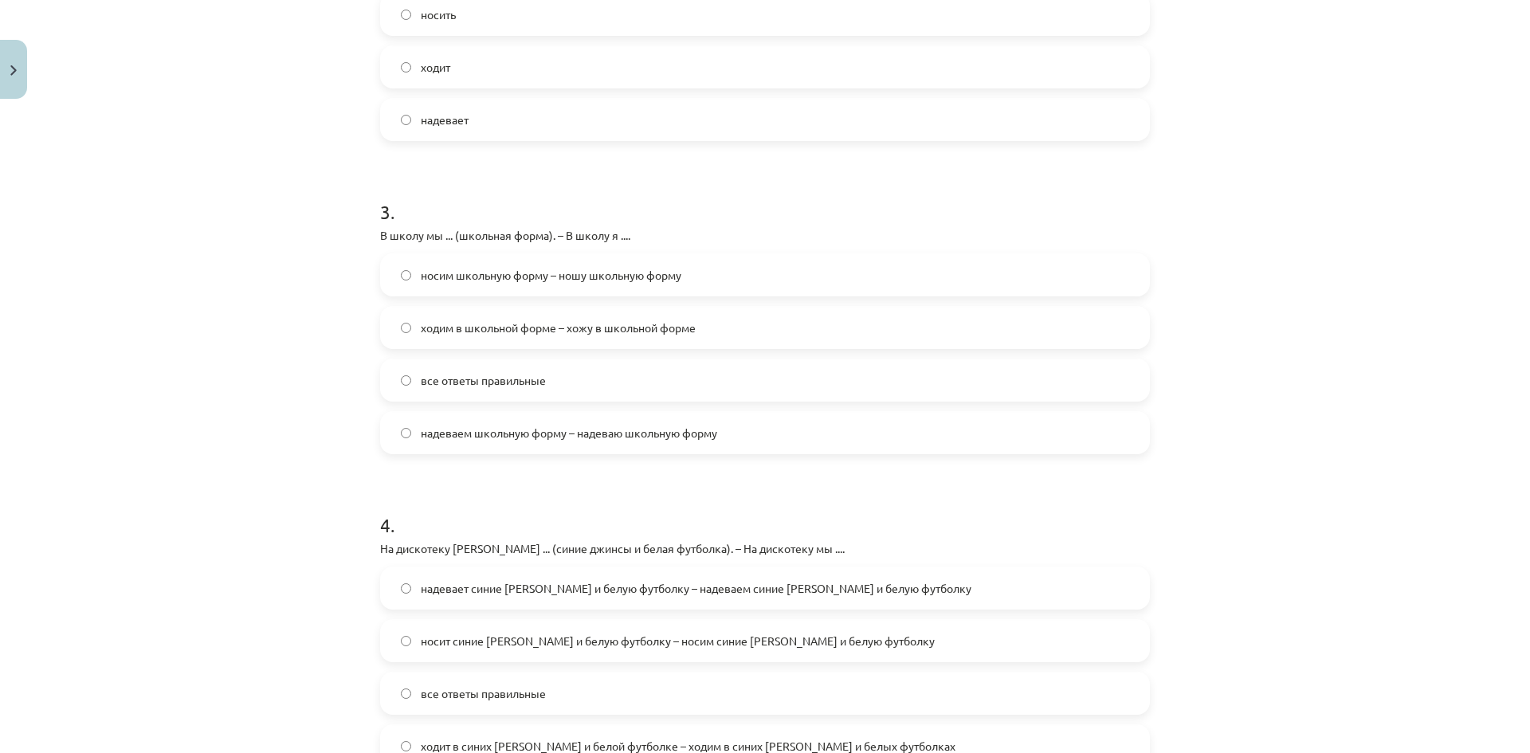
click at [452, 381] on span "все ответы правильные" at bounding box center [483, 380] width 125 height 17
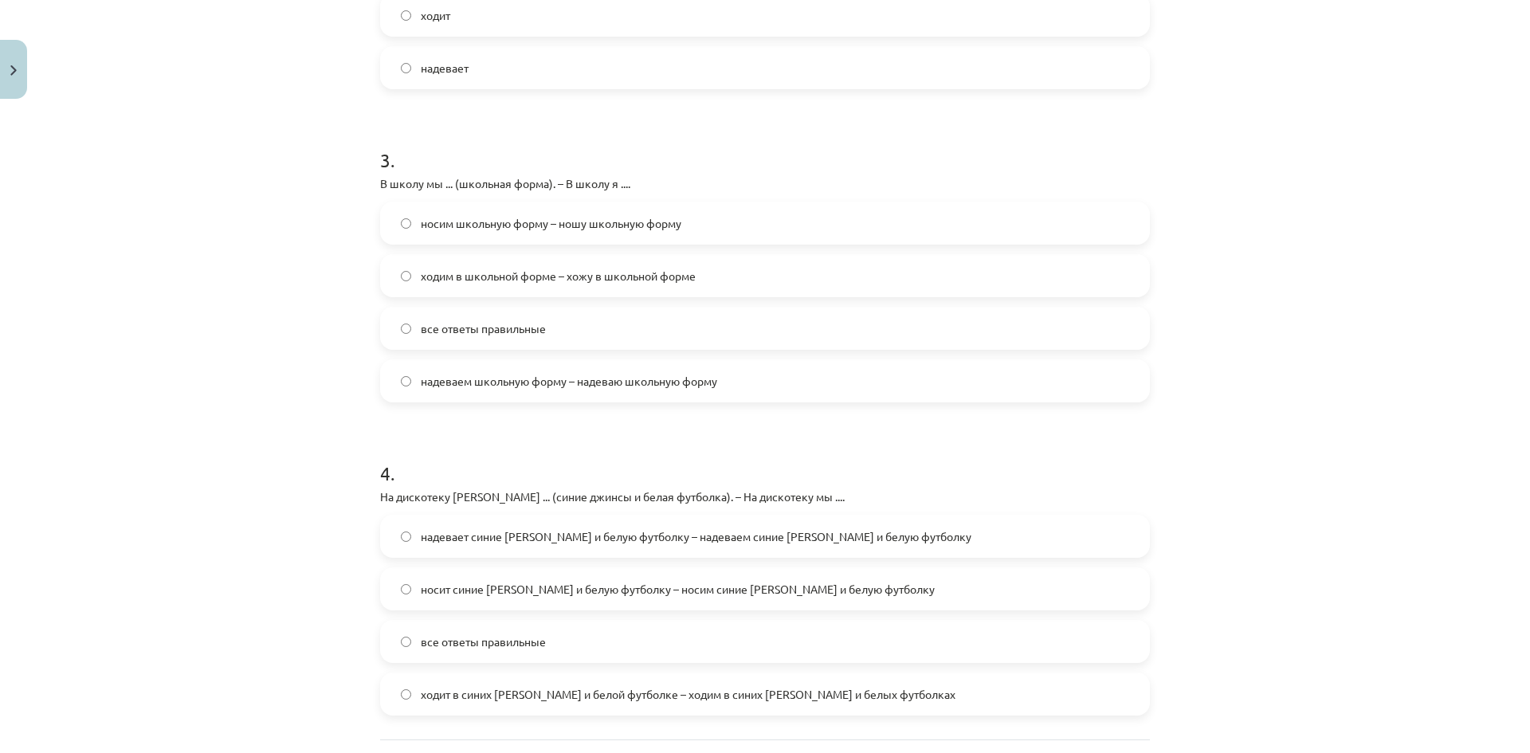
scroll to position [996, 0]
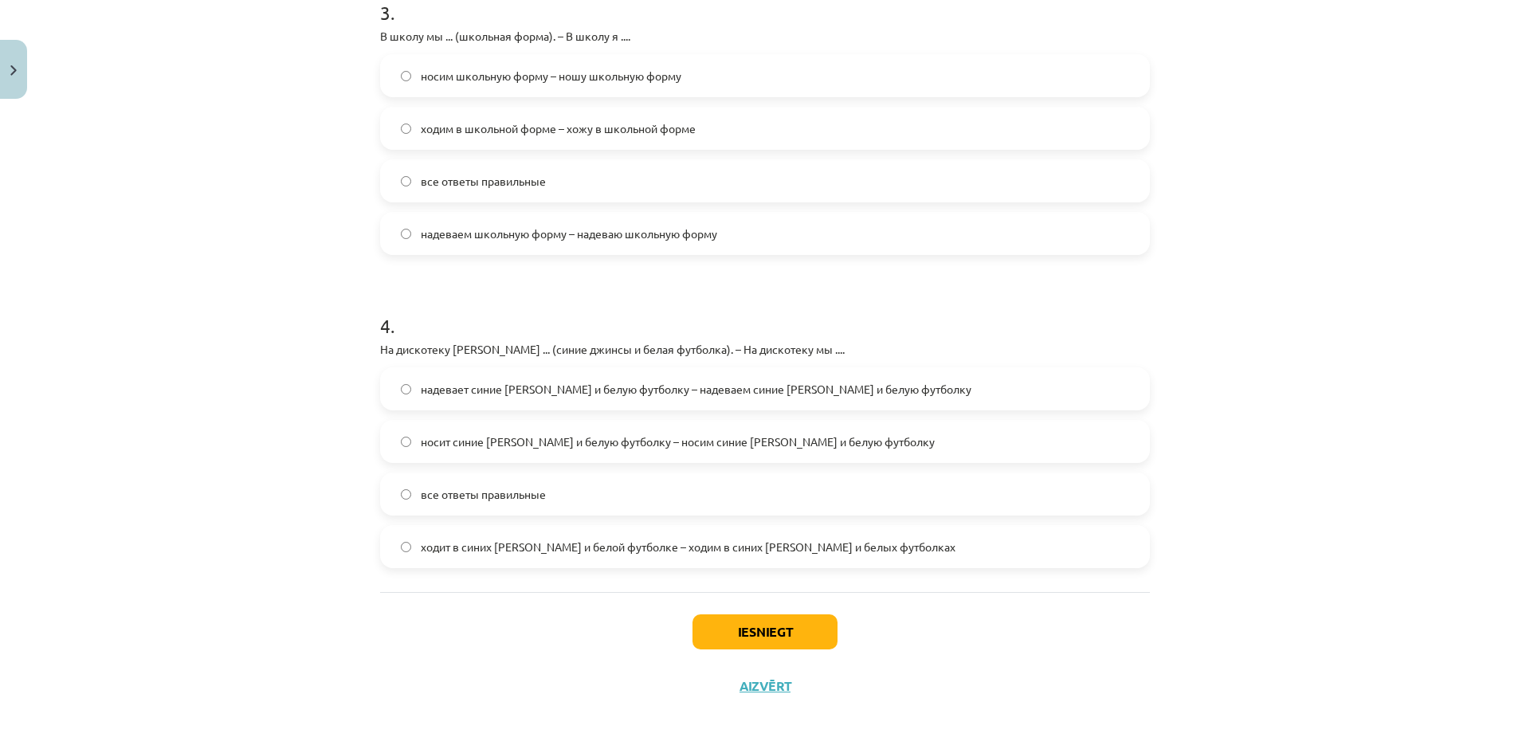
click at [511, 495] on span "все ответы правильные" at bounding box center [483, 494] width 125 height 17
click at [755, 629] on button "Iesniegt" at bounding box center [764, 631] width 145 height 35
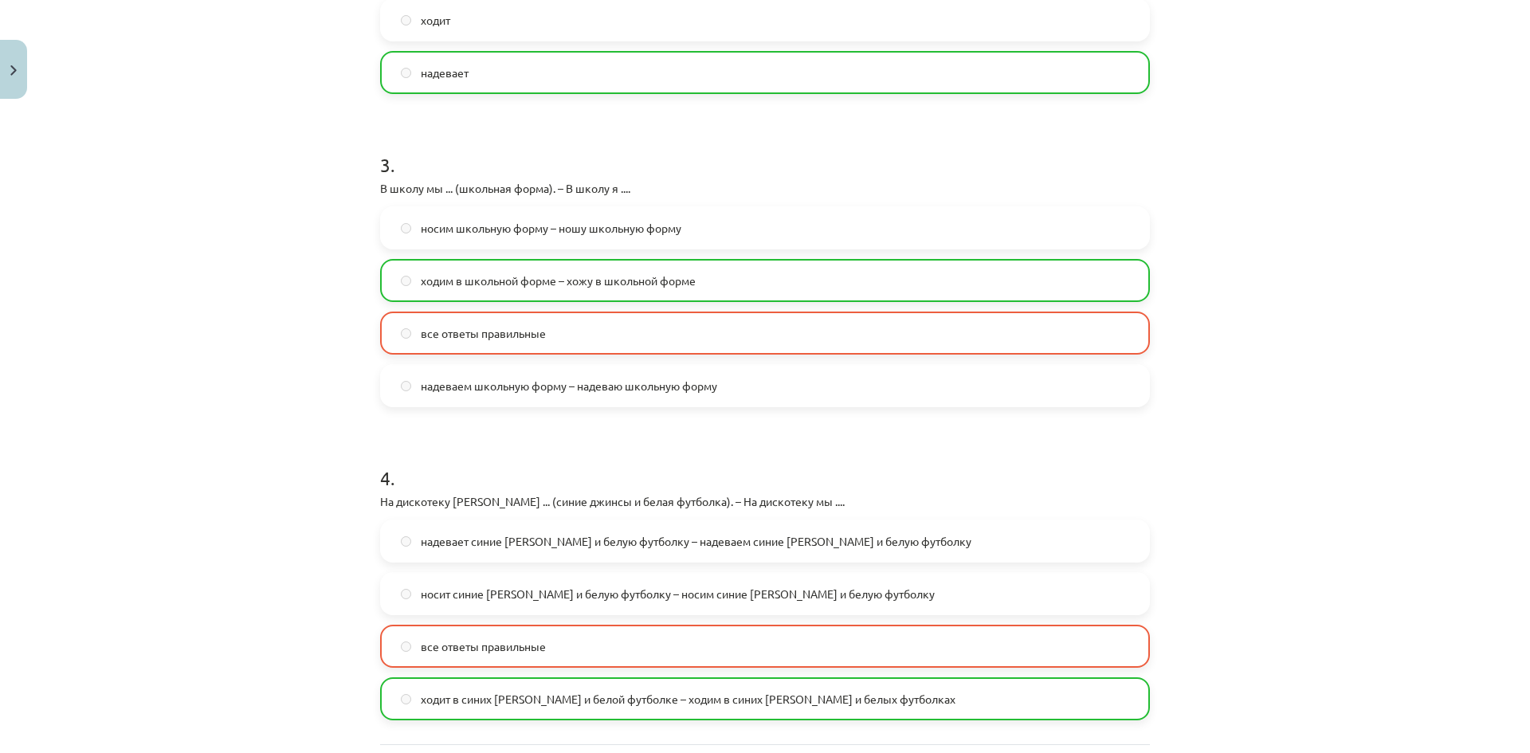
scroll to position [967, 0]
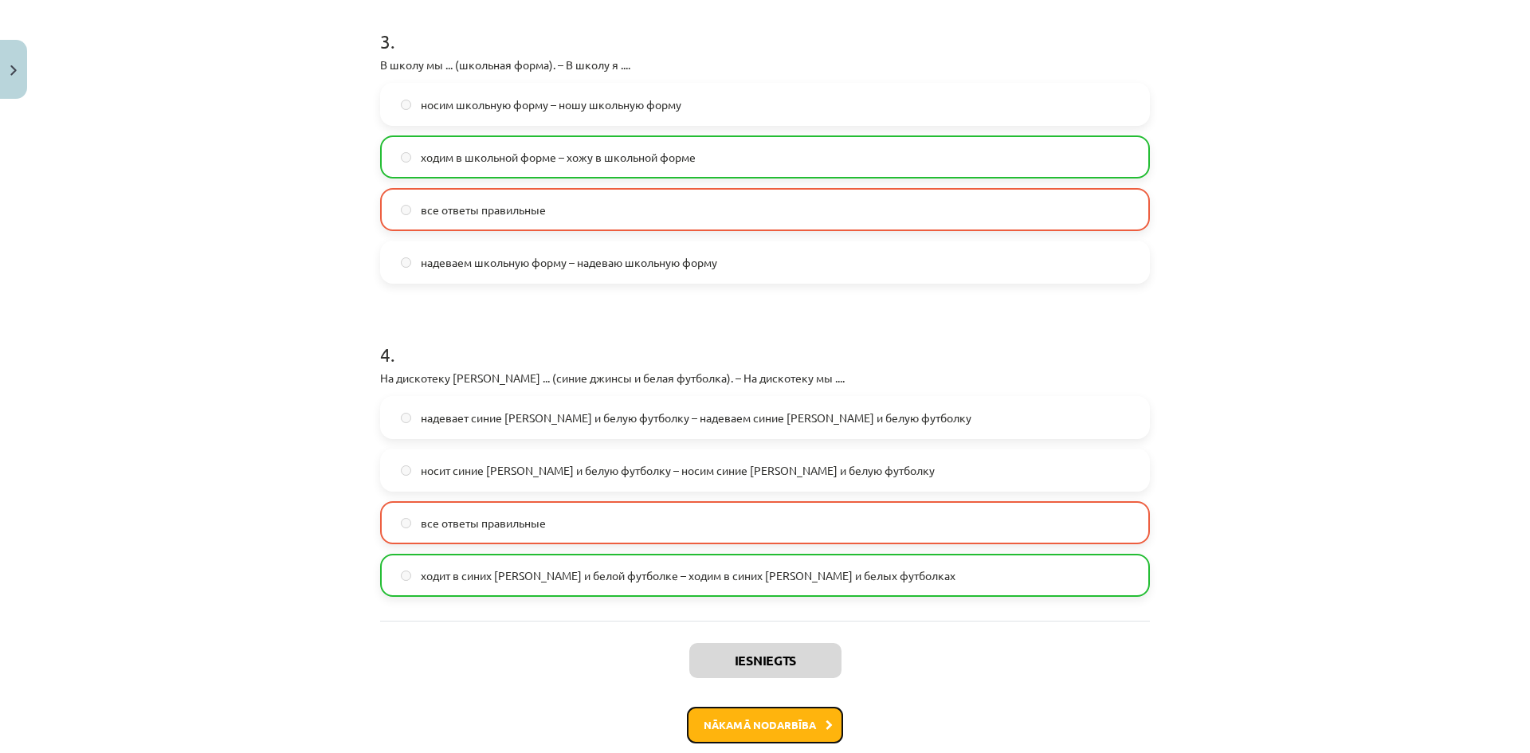
click at [785, 719] on button "Nākamā nodarbība" at bounding box center [765, 725] width 156 height 37
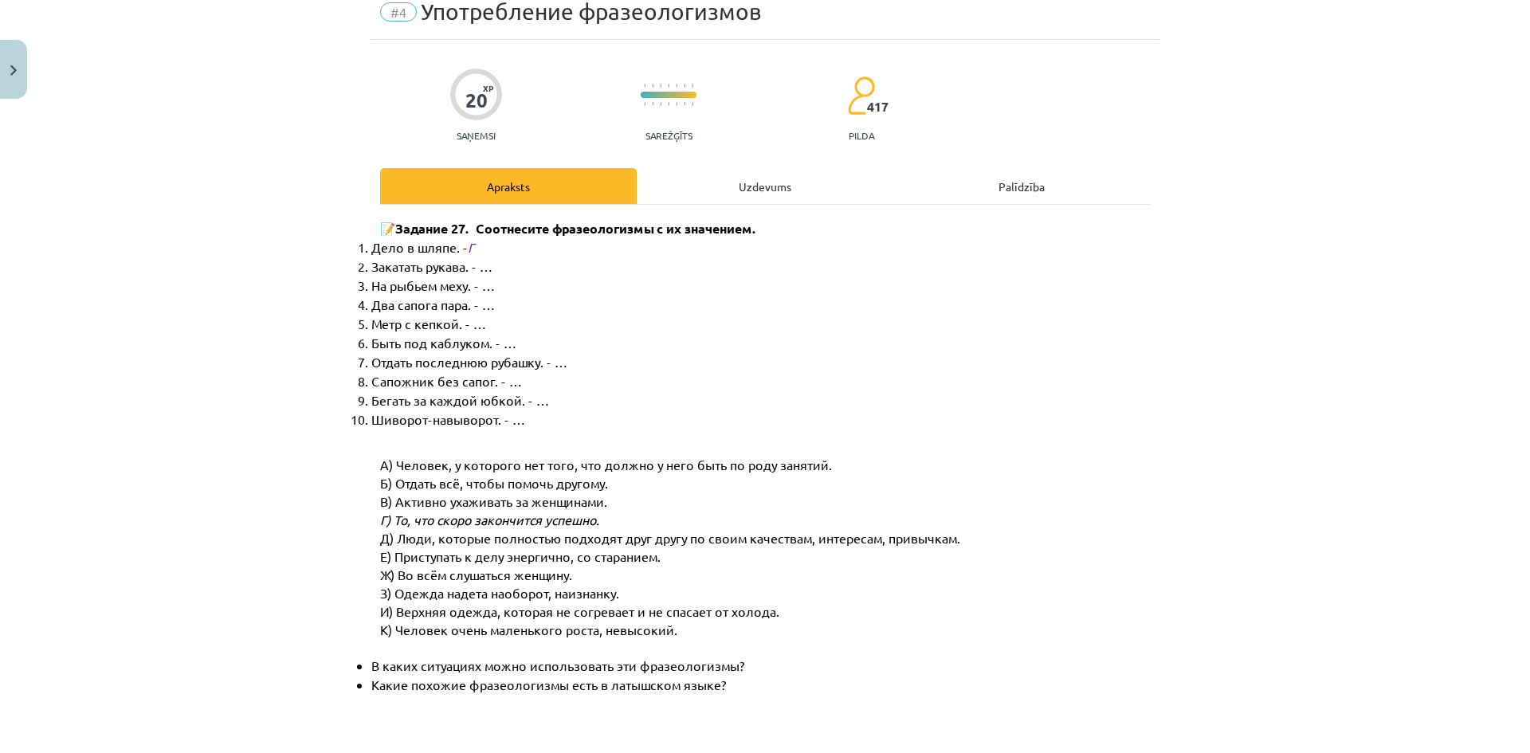
scroll to position [40, 0]
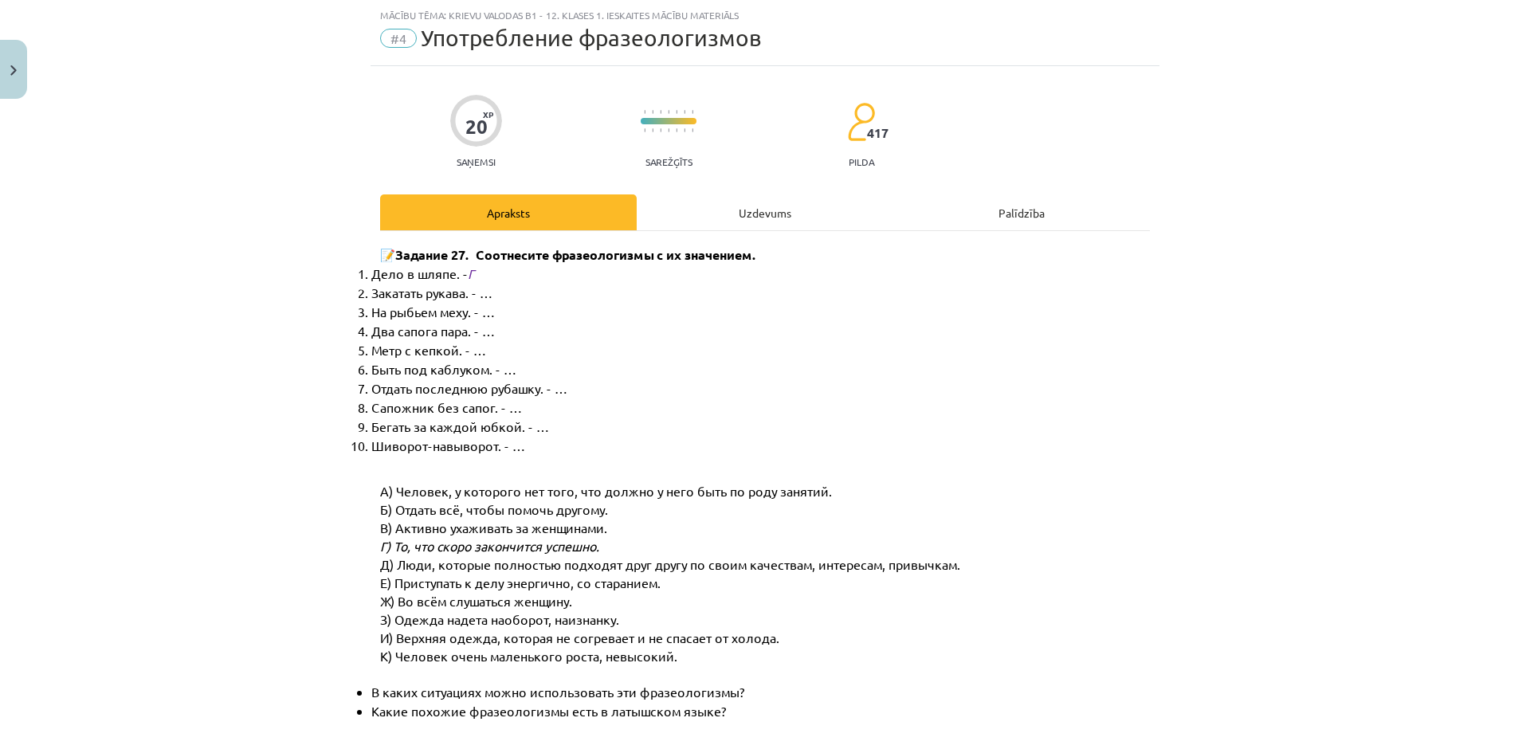
click at [746, 209] on div "Uzdevums" at bounding box center [765, 212] width 257 height 36
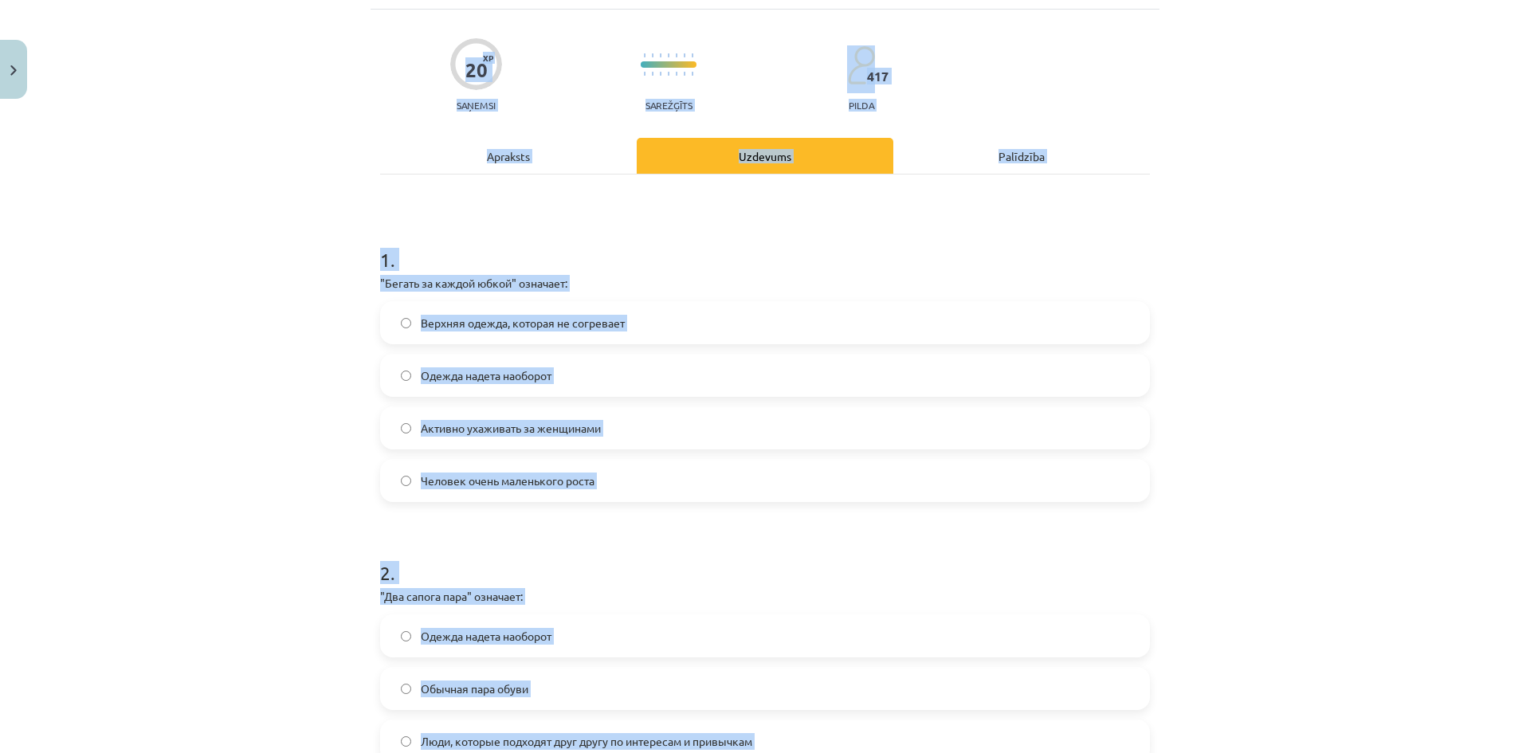
scroll to position [0, 0]
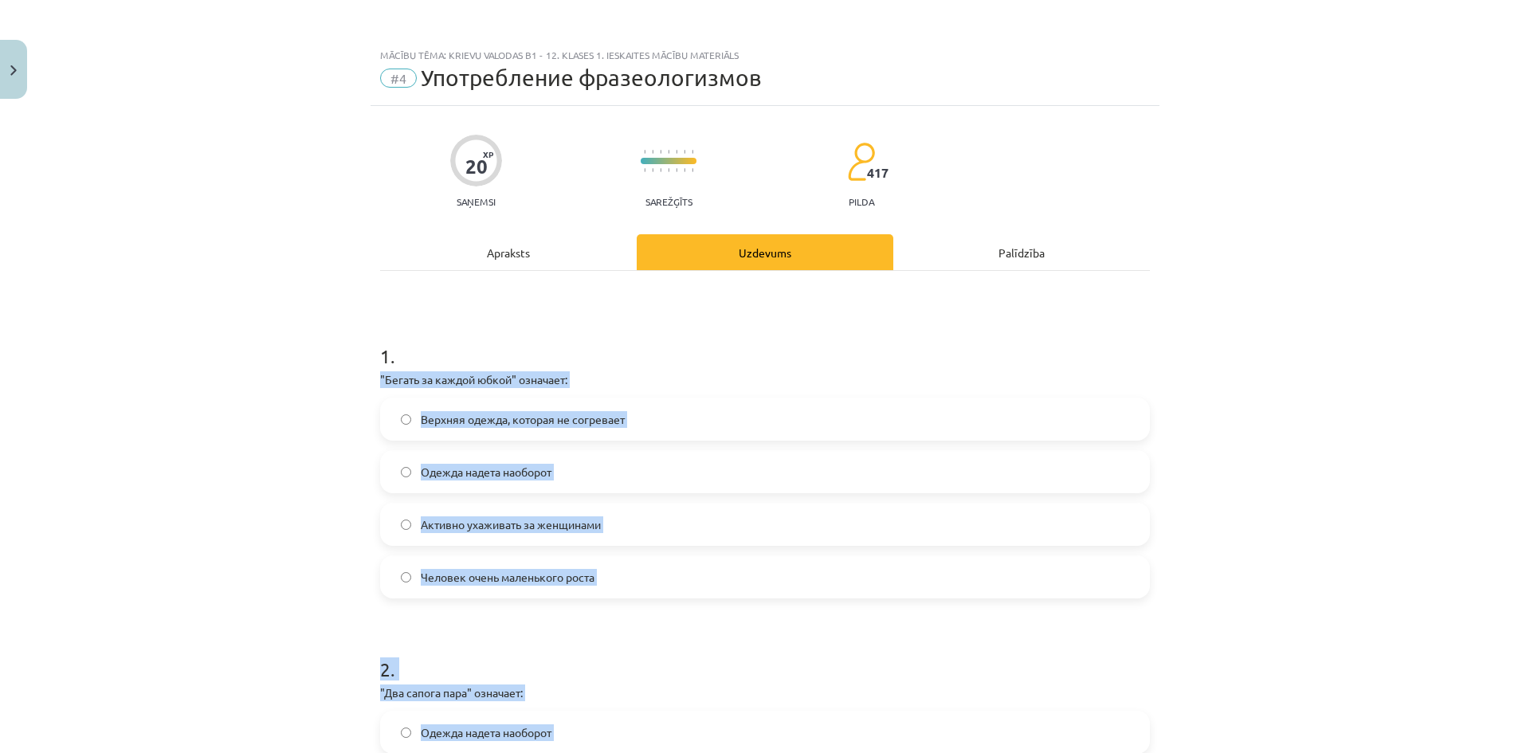
drag, startPoint x: 602, startPoint y: 547, endPoint x: 360, endPoint y: 372, distance: 298.5
click at [360, 372] on div "Mācību tēma: Krievu valodas b1 - 12. klases 1. ieskaites mācību materiāls #4 Уп…" at bounding box center [765, 376] width 1530 height 753
copy form ""Бегать за каждой юбкой" означает: Верхняя одежда, которая не согревает Одежда …"
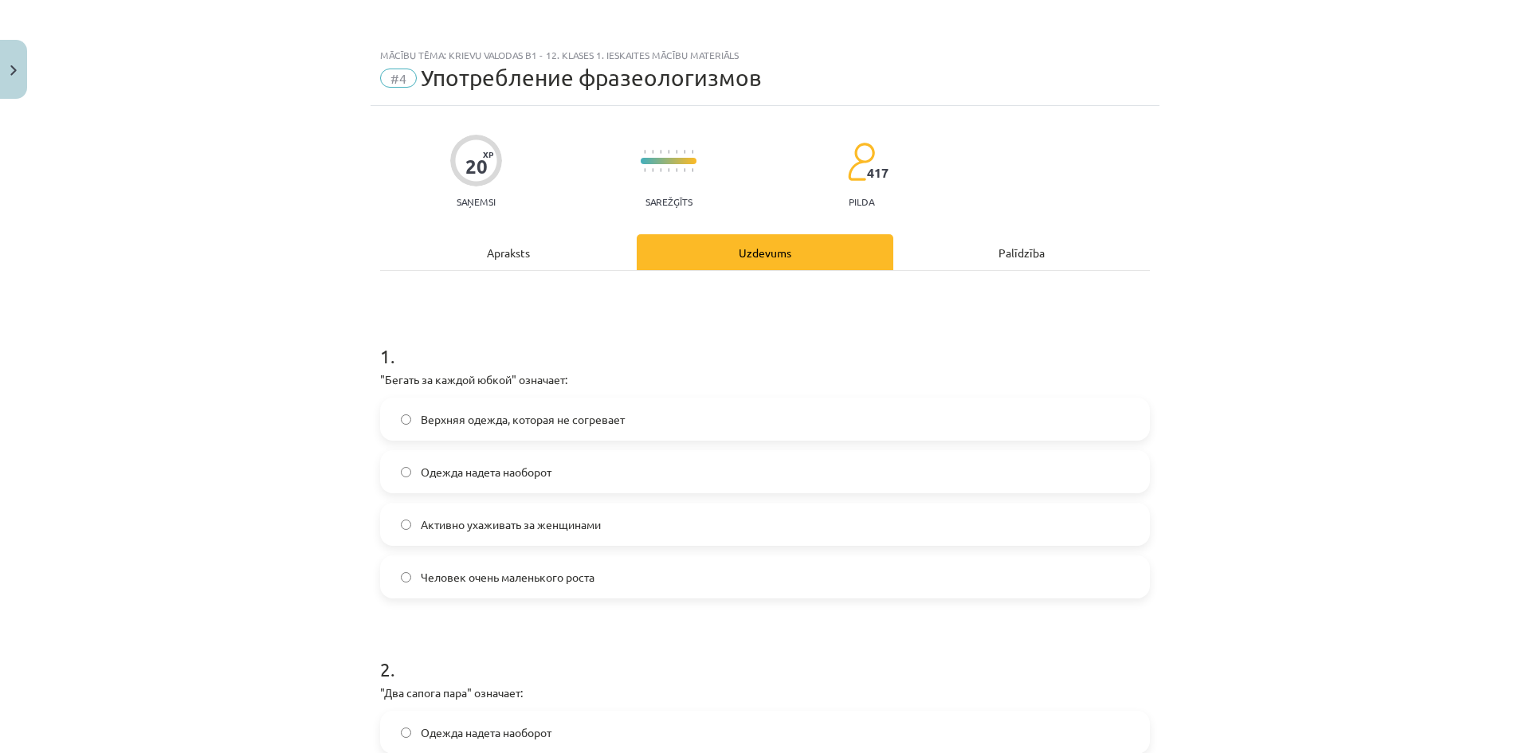
click at [443, 246] on div "Apraksts" at bounding box center [508, 252] width 257 height 36
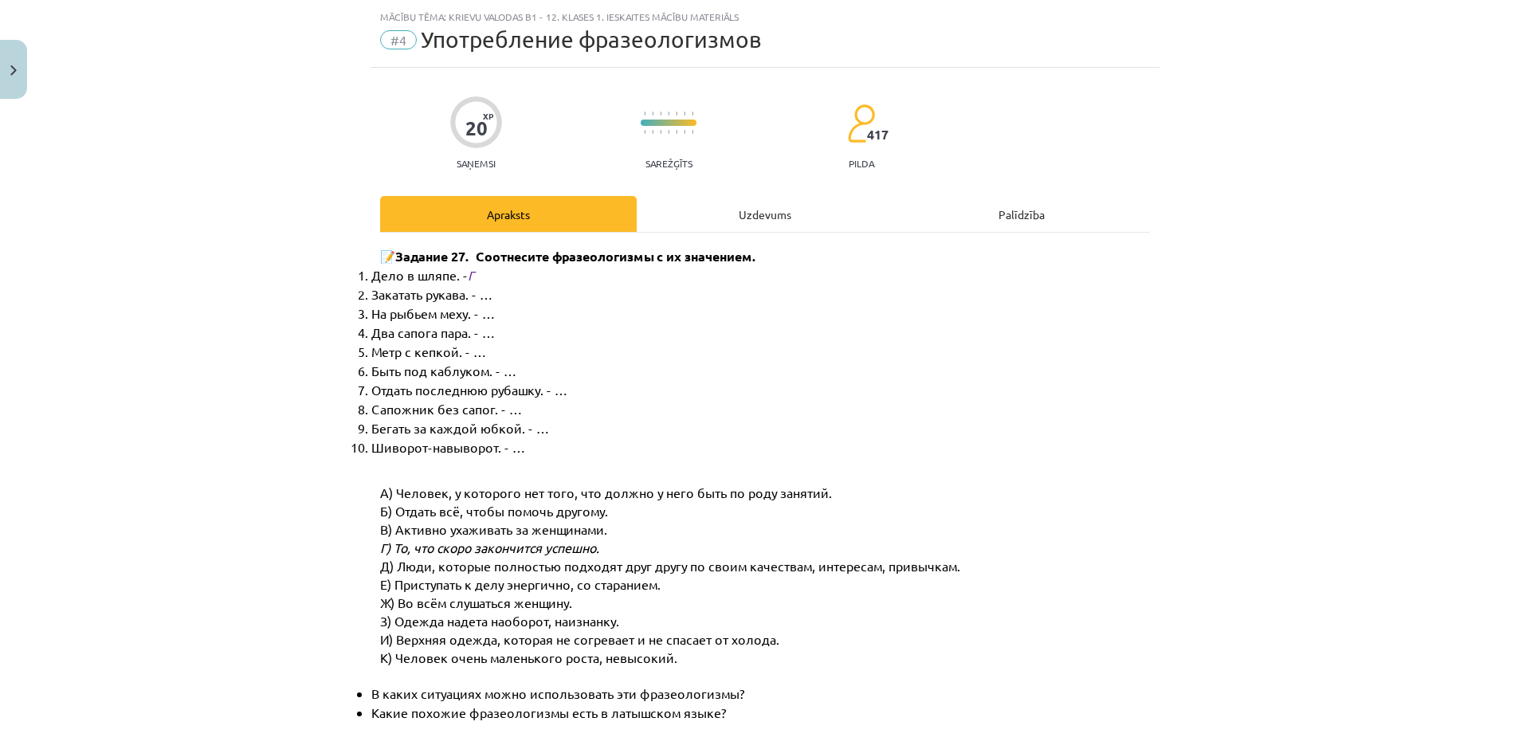
scroll to position [40, 0]
click at [768, 210] on div "Uzdevums" at bounding box center [765, 212] width 257 height 36
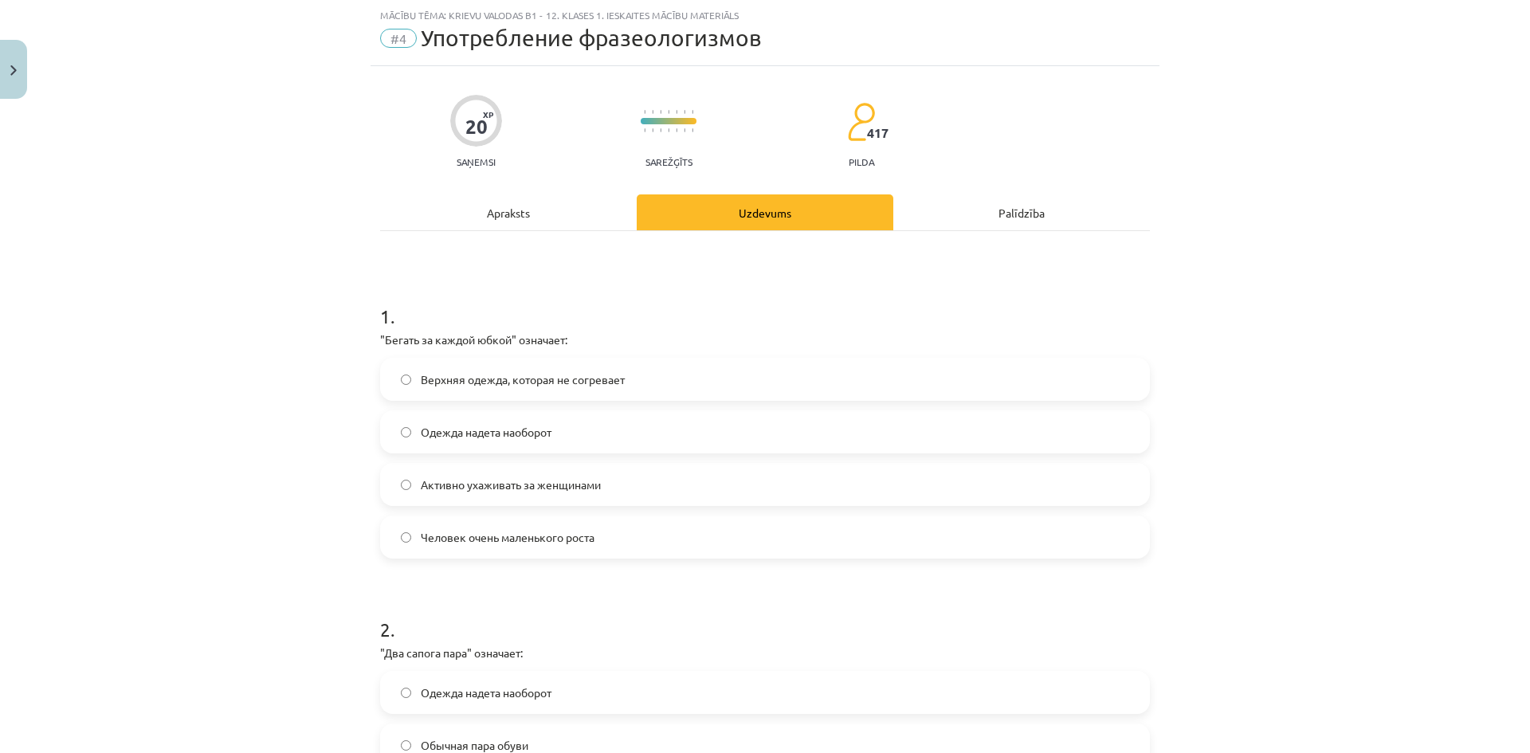
click at [465, 486] on span "Активно ухаживать за женщинами" at bounding box center [511, 484] width 180 height 17
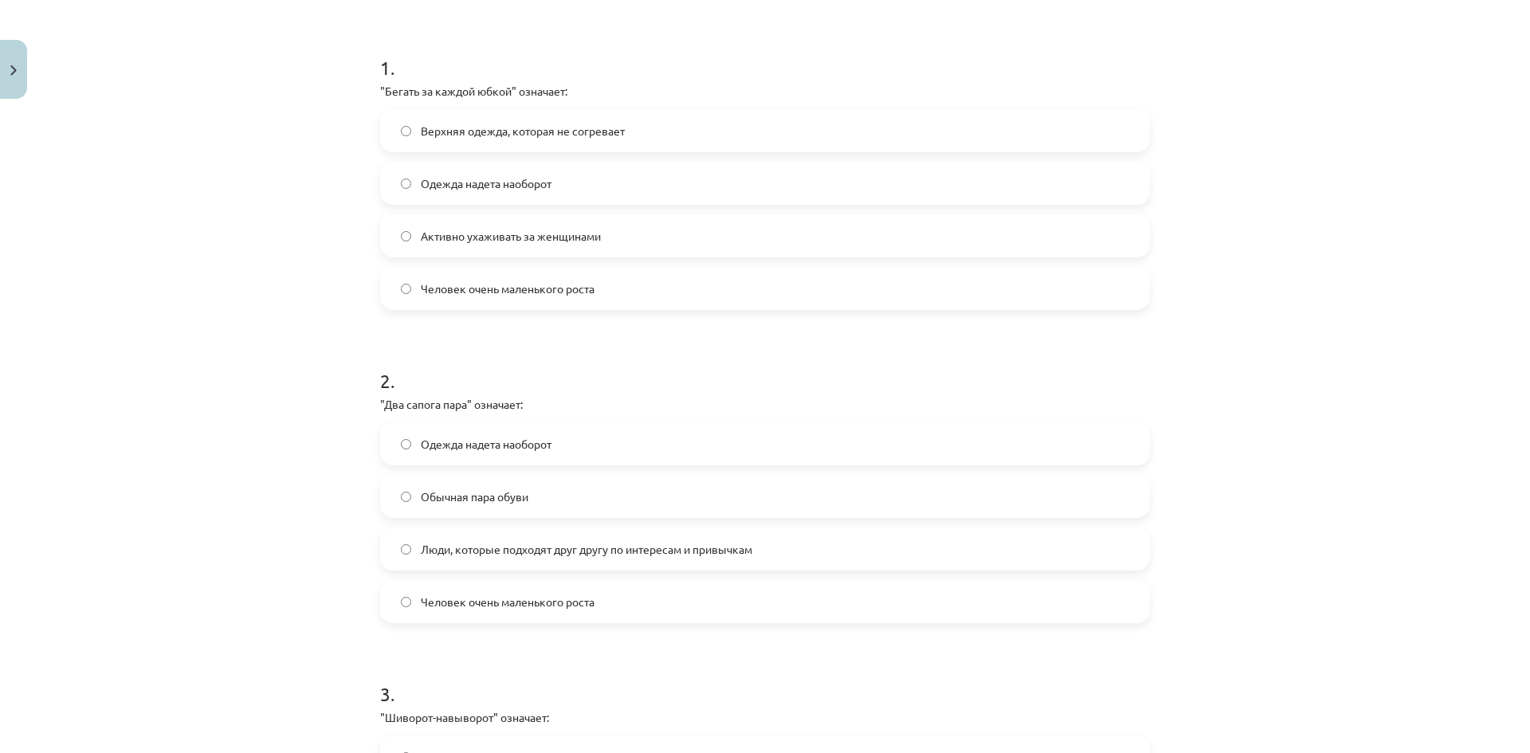
scroll to position [358, 0]
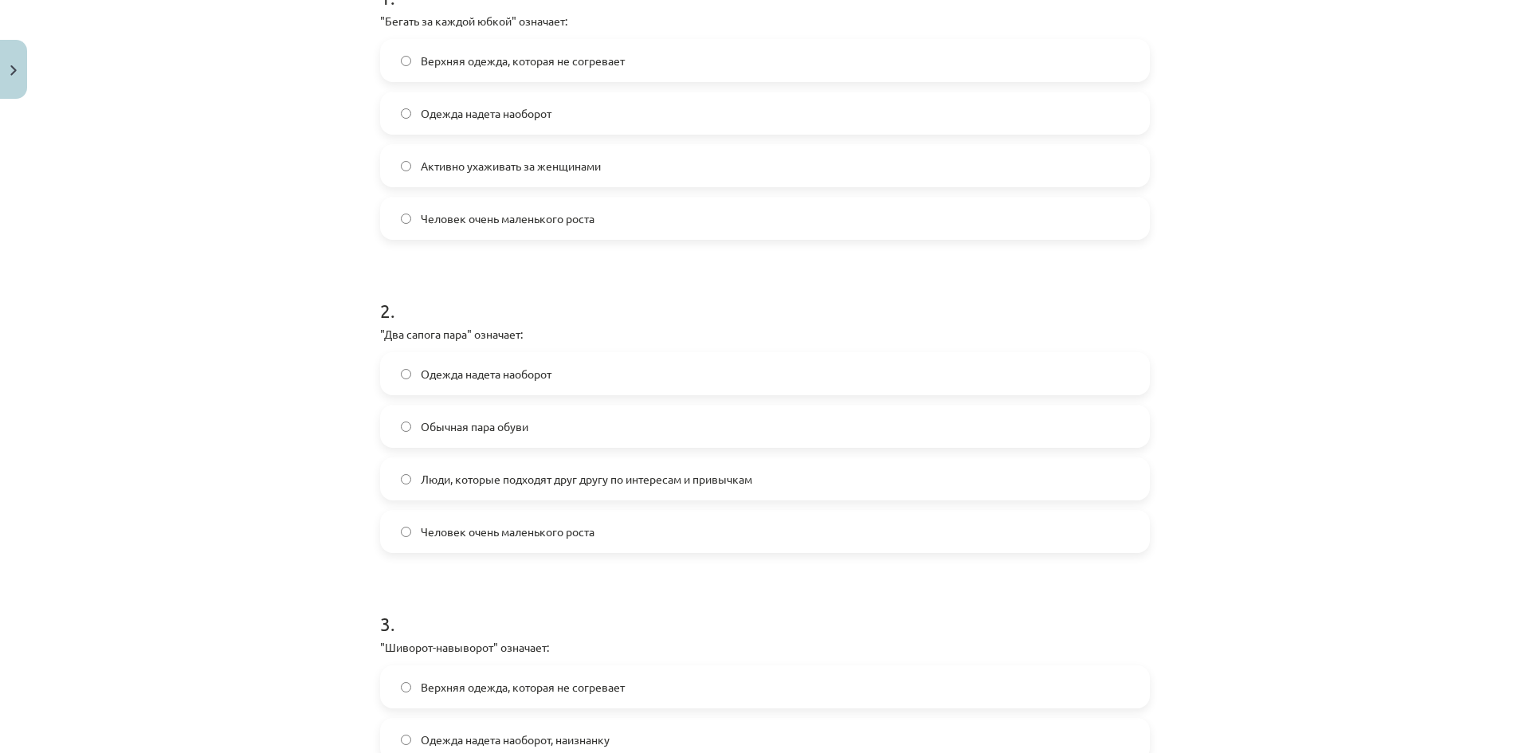
click at [449, 484] on span "Люди, которые подходят друг другу по интересам и привычкам" at bounding box center [586, 479] width 331 height 17
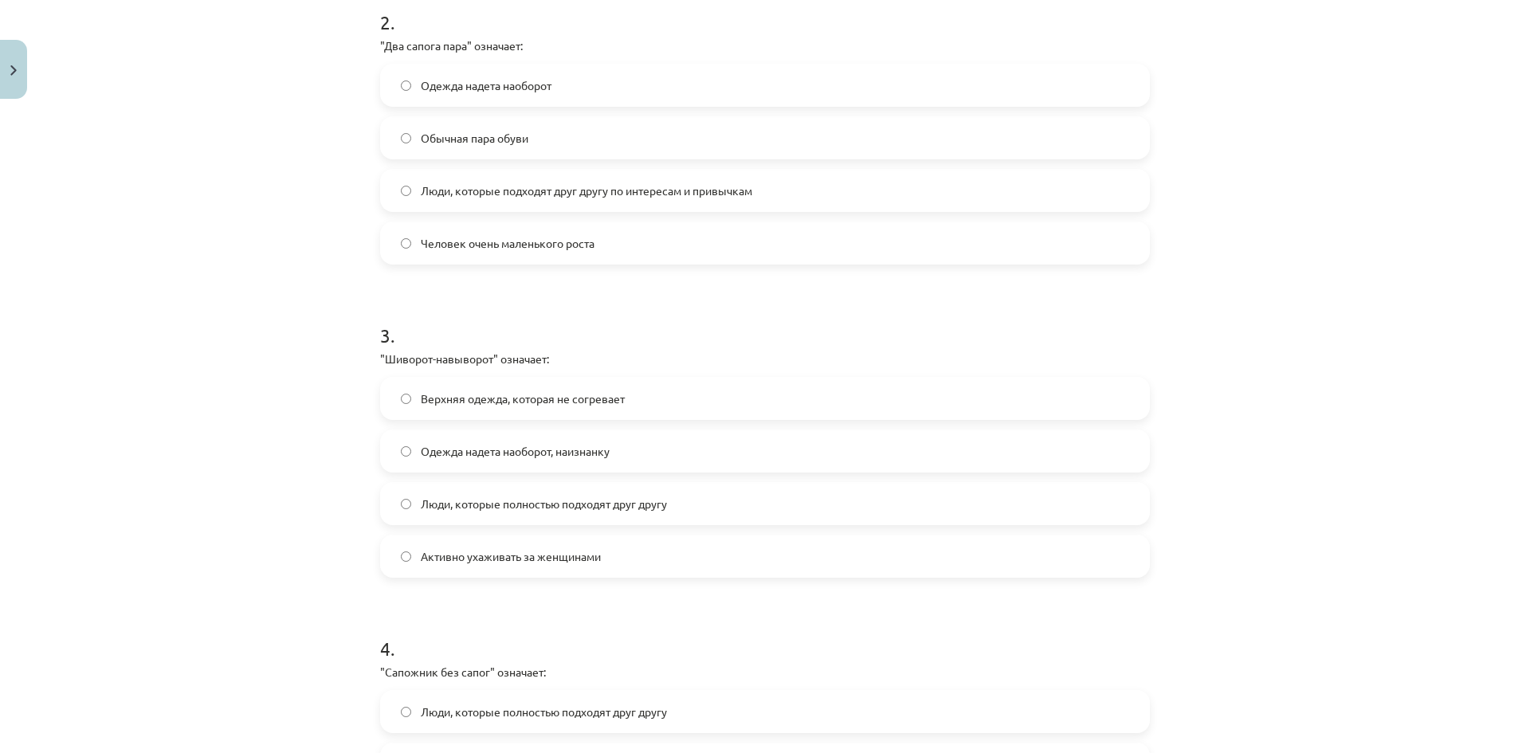
scroll to position [677, 0]
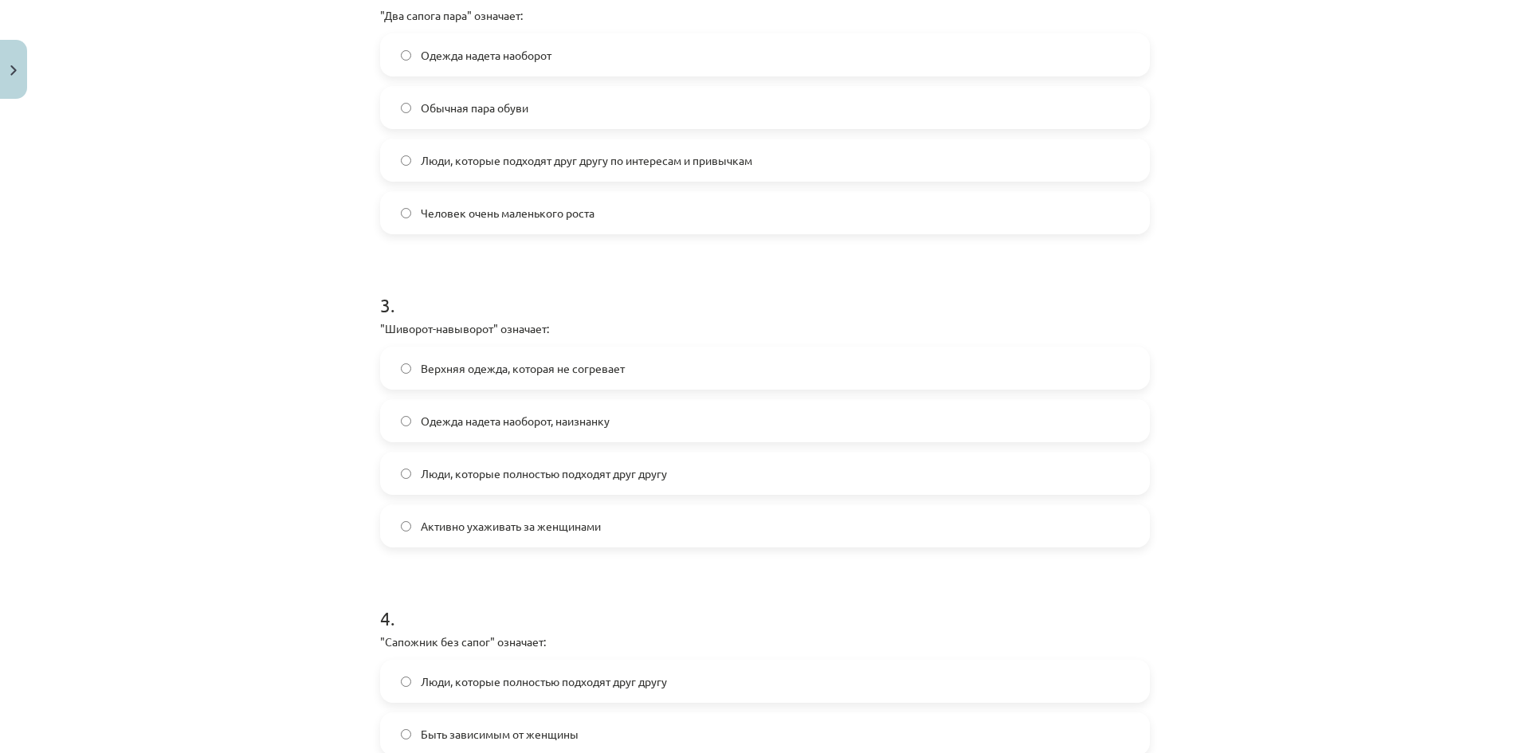
click at [421, 417] on span "Одежда надета наоборот, наизнанку" at bounding box center [515, 421] width 189 height 17
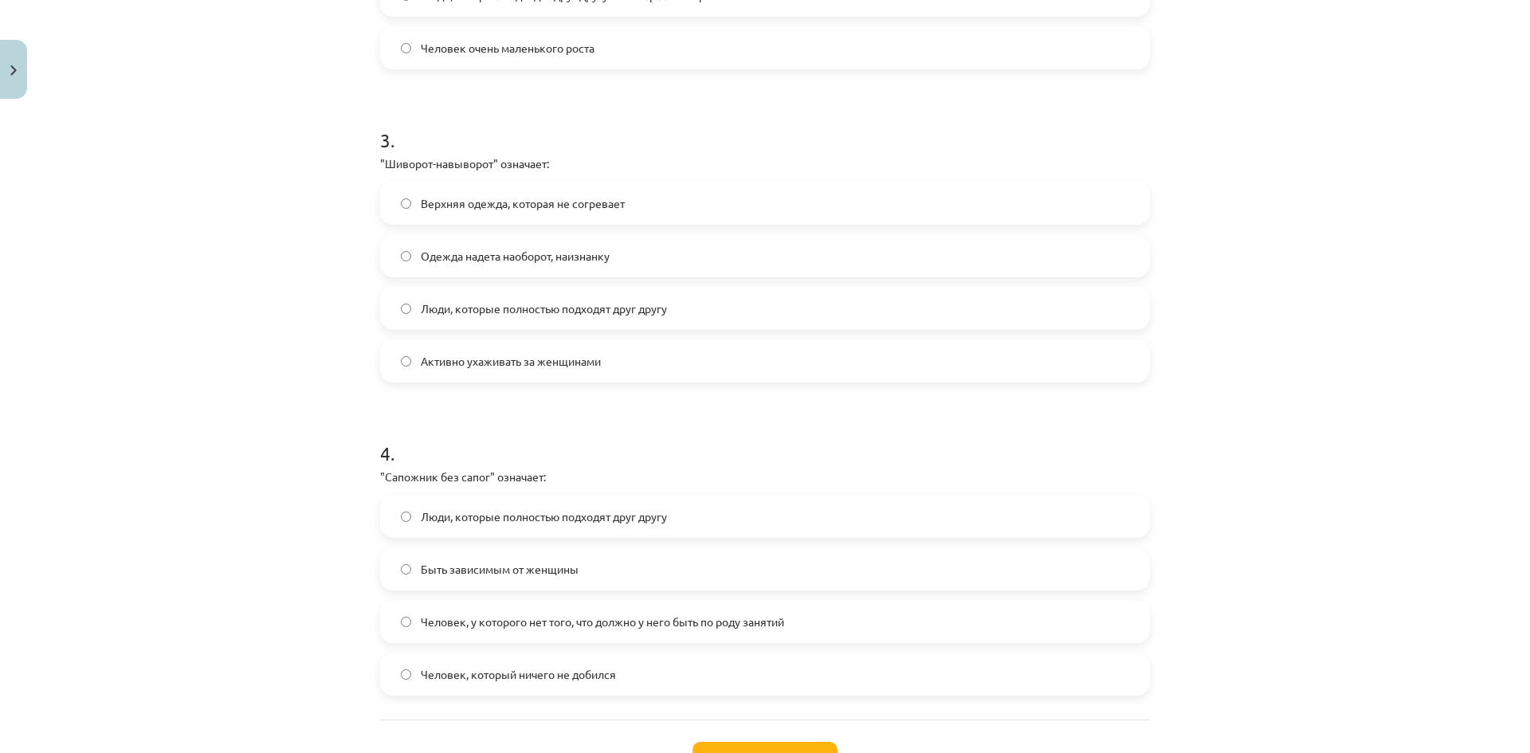
scroll to position [970, 0]
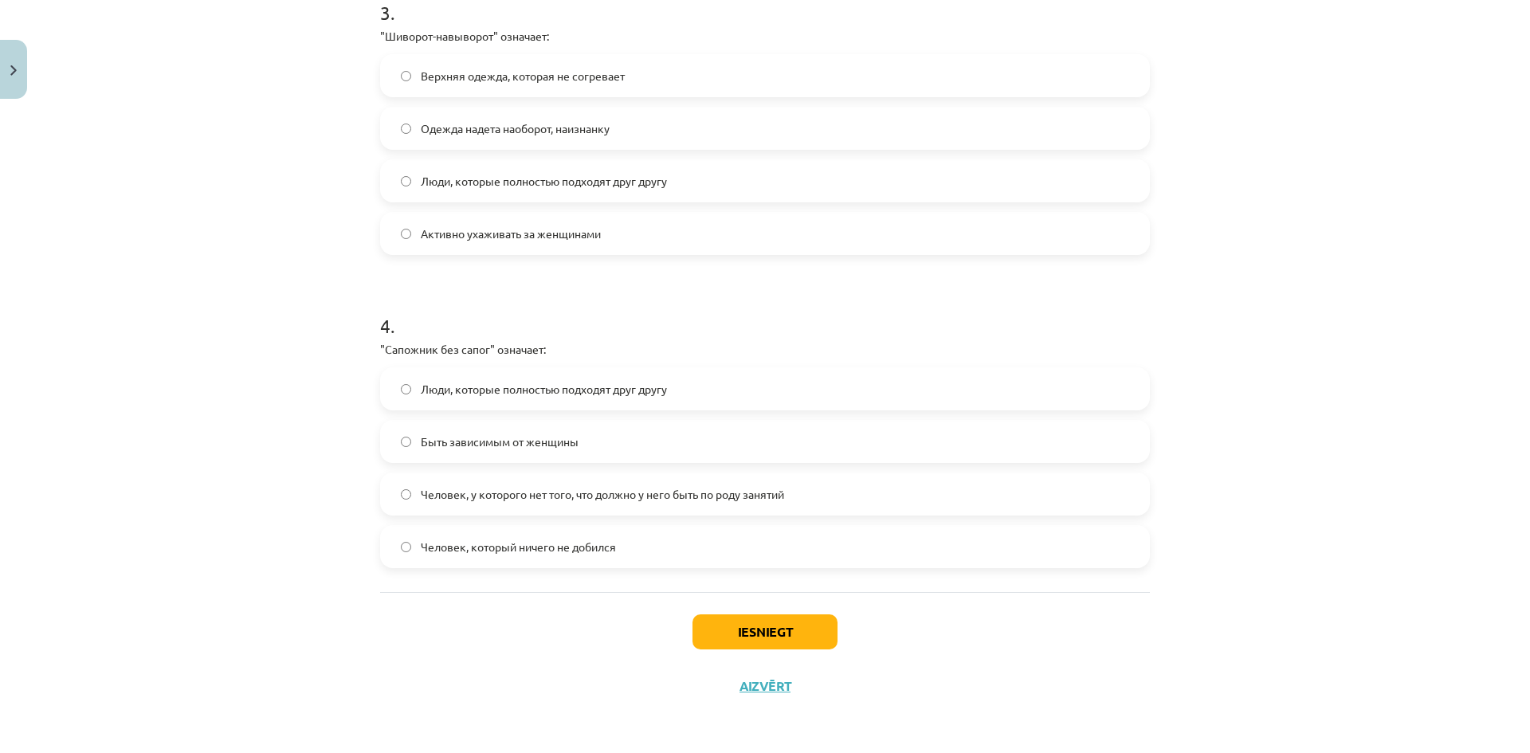
click at [516, 490] on span "Человек, у которого нет того, что должно у него быть по роду занятий" at bounding box center [602, 494] width 363 height 17
click at [789, 621] on button "Iesniegt" at bounding box center [764, 631] width 145 height 35
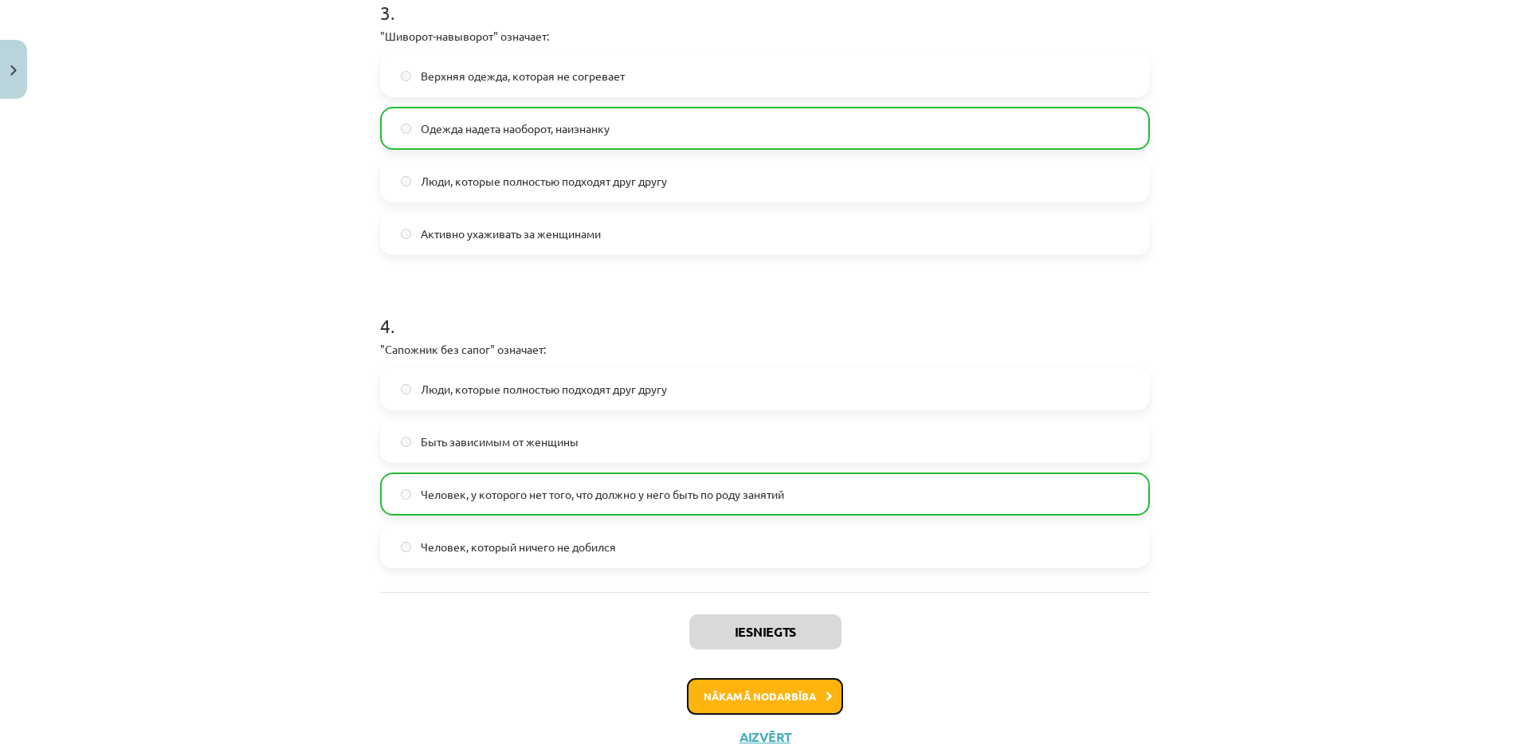
click at [732, 695] on button "Nākamā nodarbība" at bounding box center [765, 696] width 156 height 37
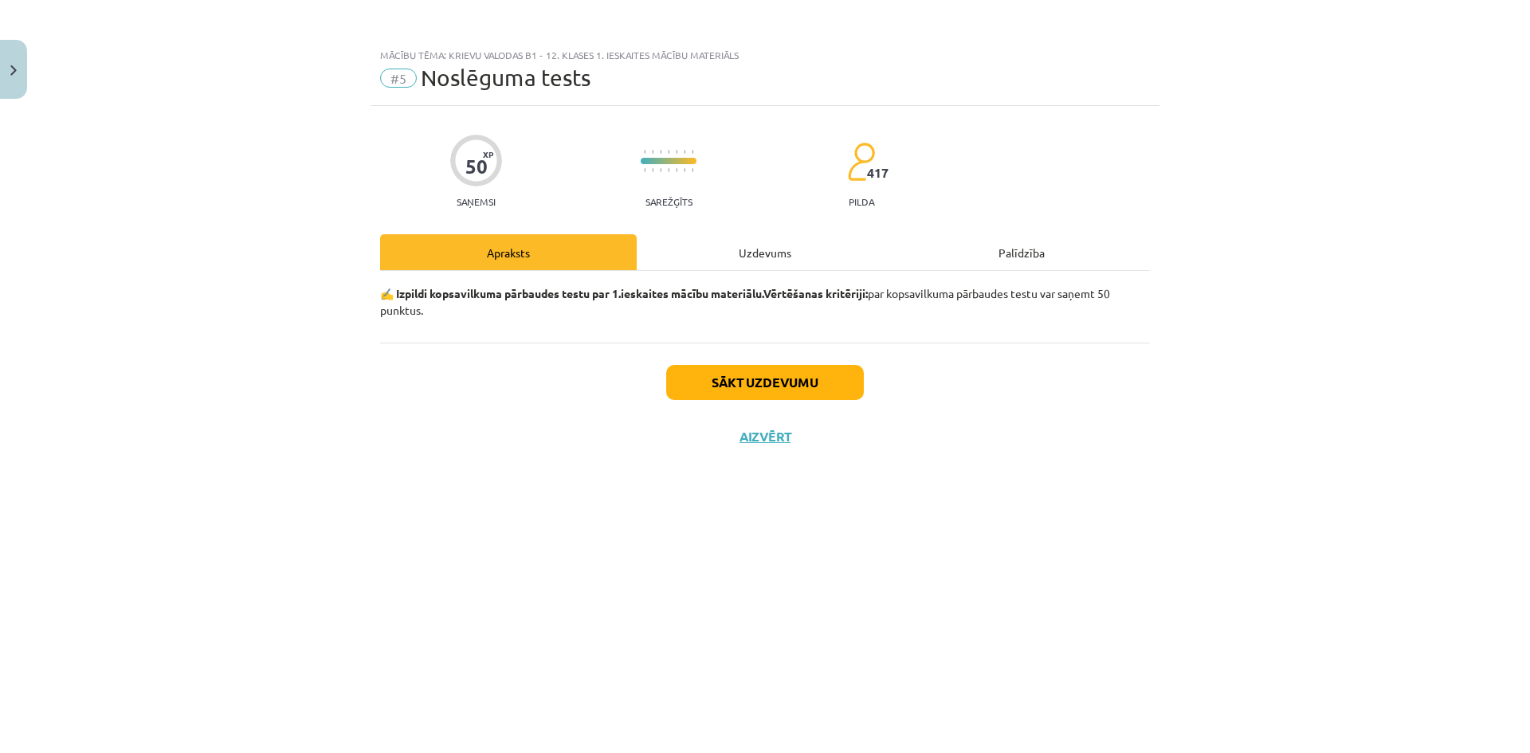
scroll to position [0, 0]
click at [710, 386] on button "Sākt uzdevumu" at bounding box center [765, 382] width 198 height 35
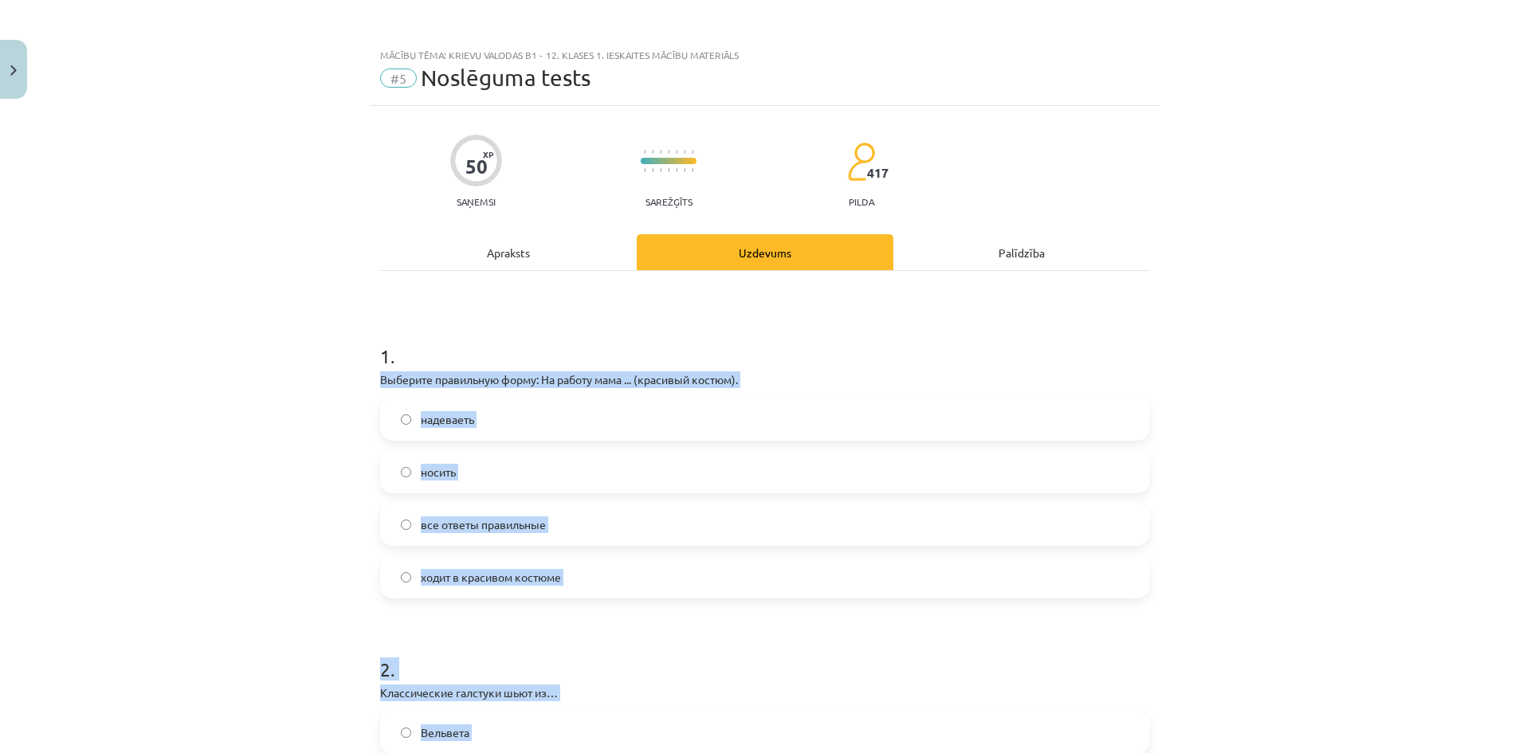
drag, startPoint x: 547, startPoint y: 551, endPoint x: 373, endPoint y: 339, distance: 274.6
copy form "Выберите правильную форму: На работу мама ... (красивый костюм). надеваеть носи…"
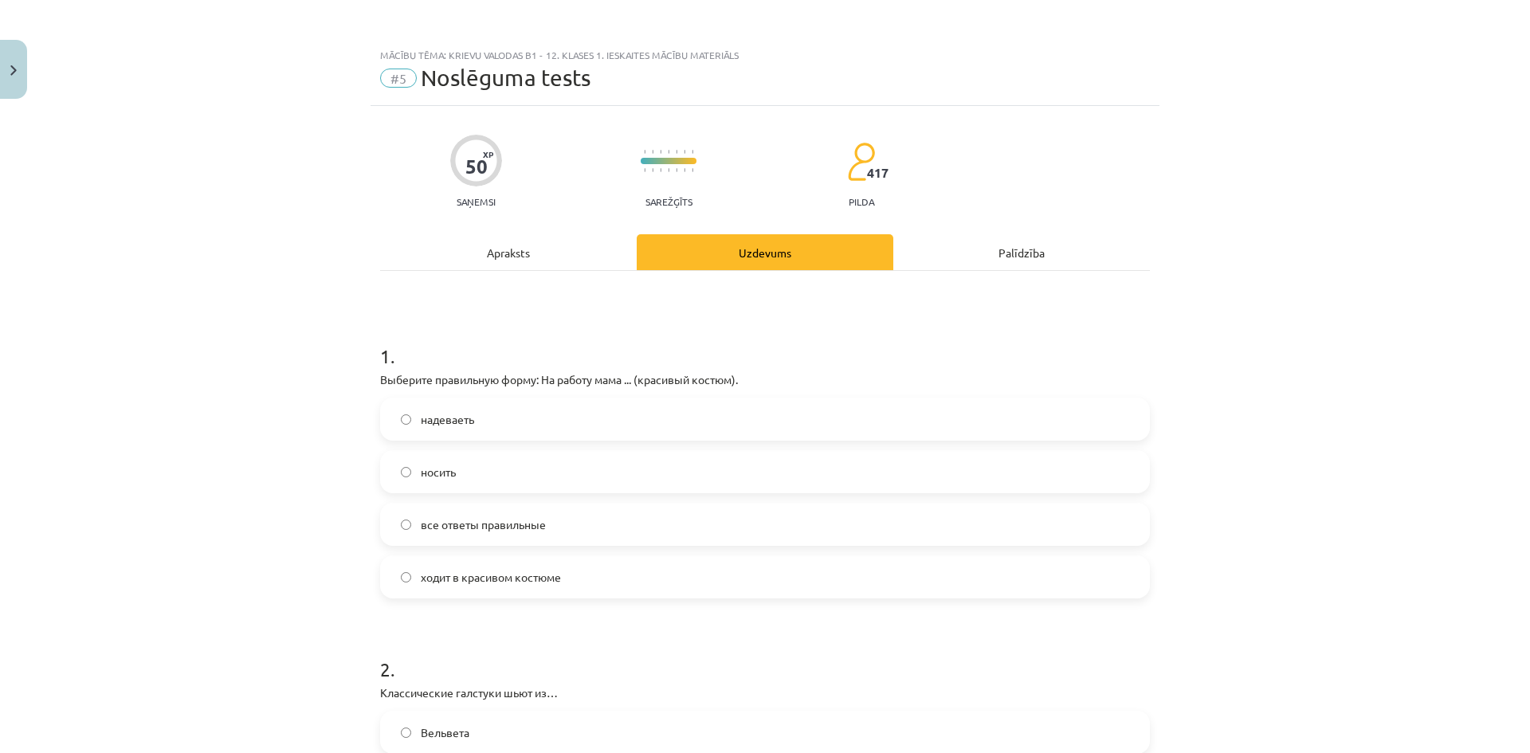
click at [465, 578] on span "ходит в красивом костюме" at bounding box center [491, 577] width 140 height 17
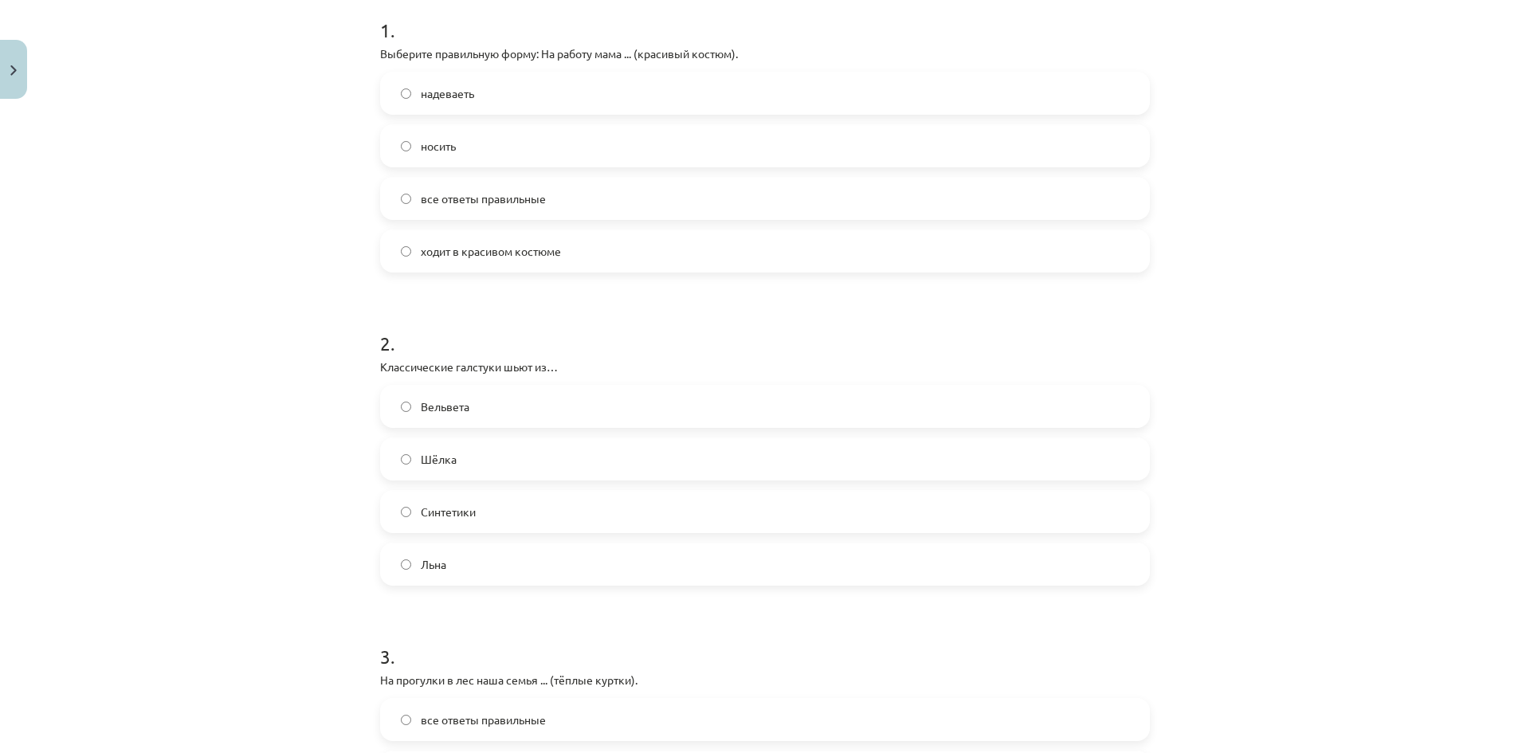
scroll to position [398, 0]
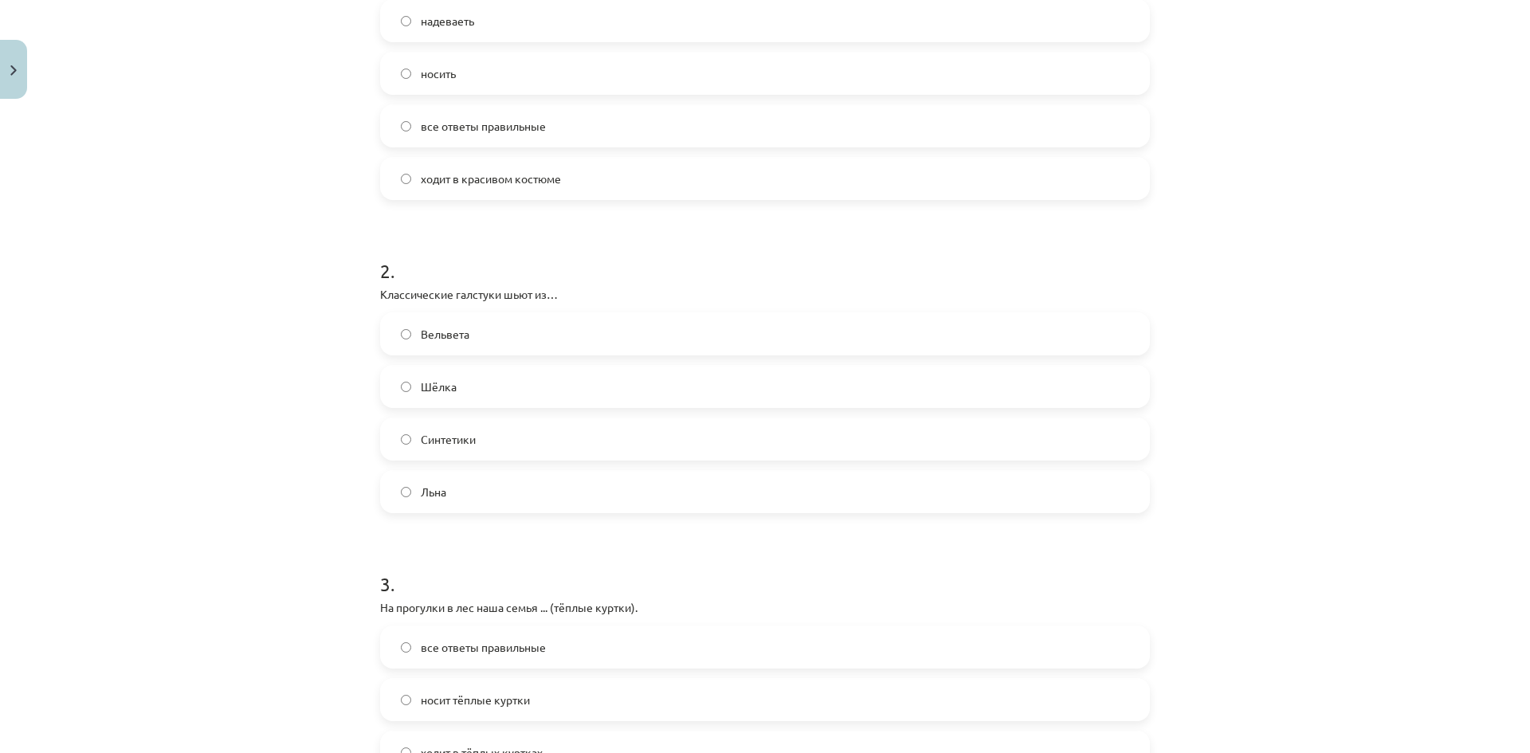
click at [425, 393] on span "Шёлка" at bounding box center [439, 386] width 36 height 17
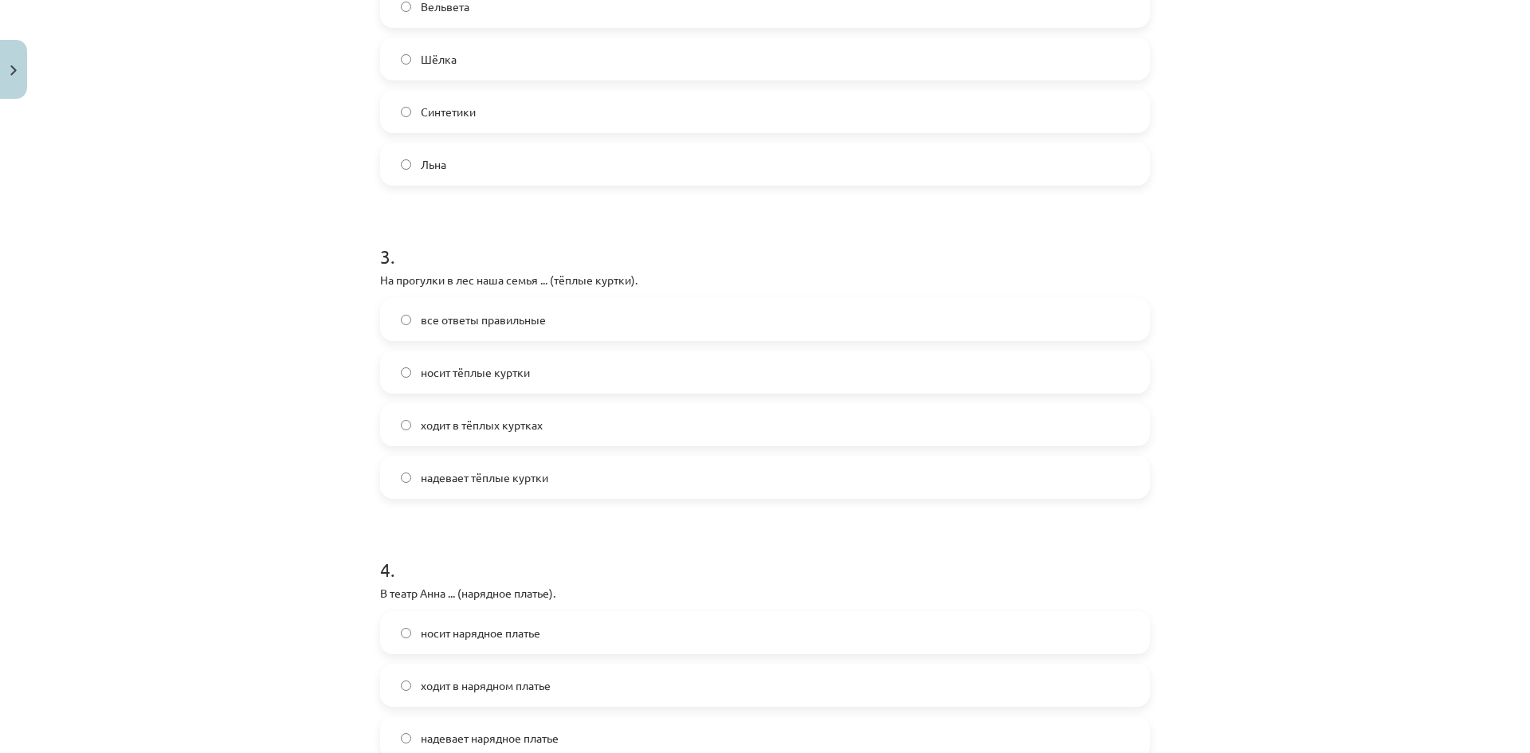
scroll to position [797, 0]
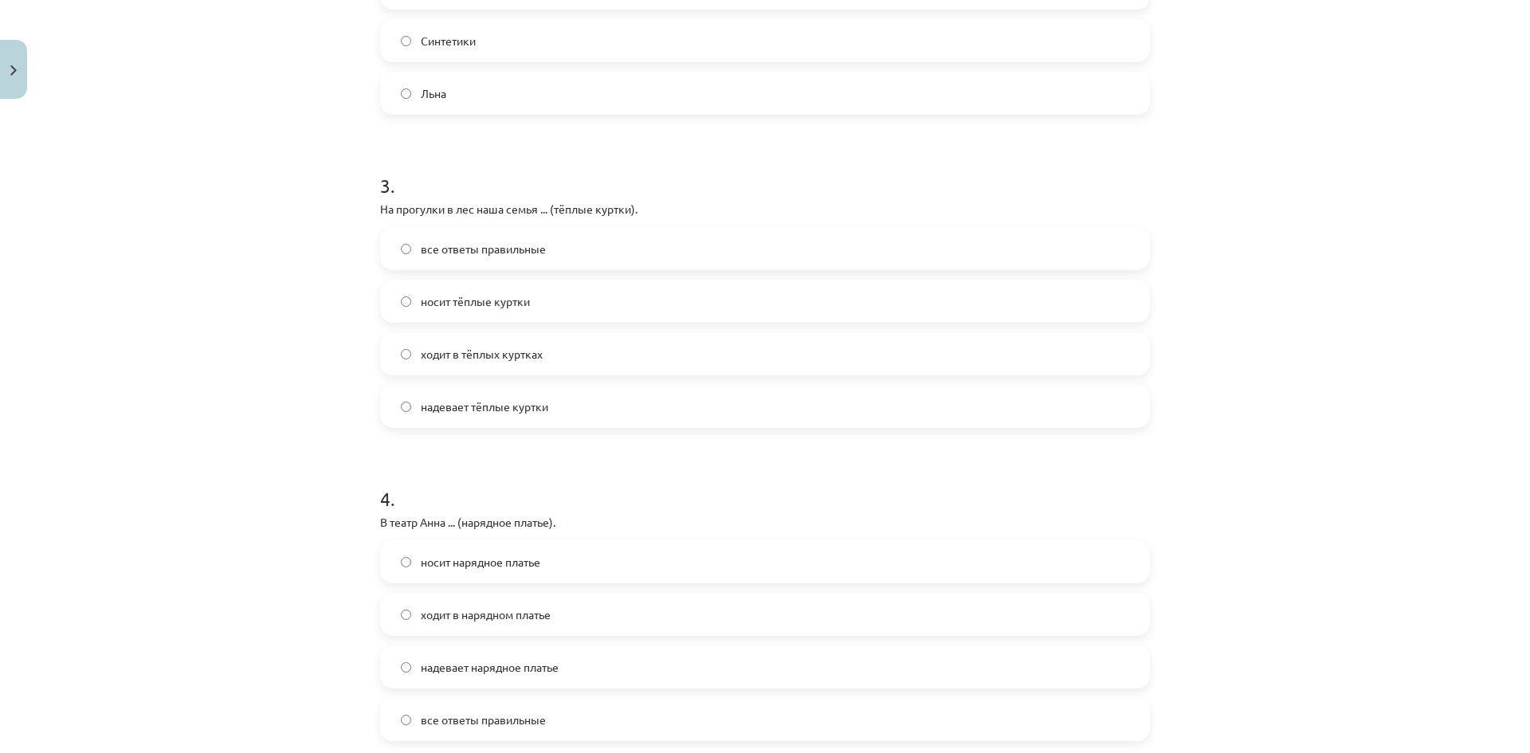
click at [443, 249] on span "все ответы правильные" at bounding box center [483, 249] width 125 height 17
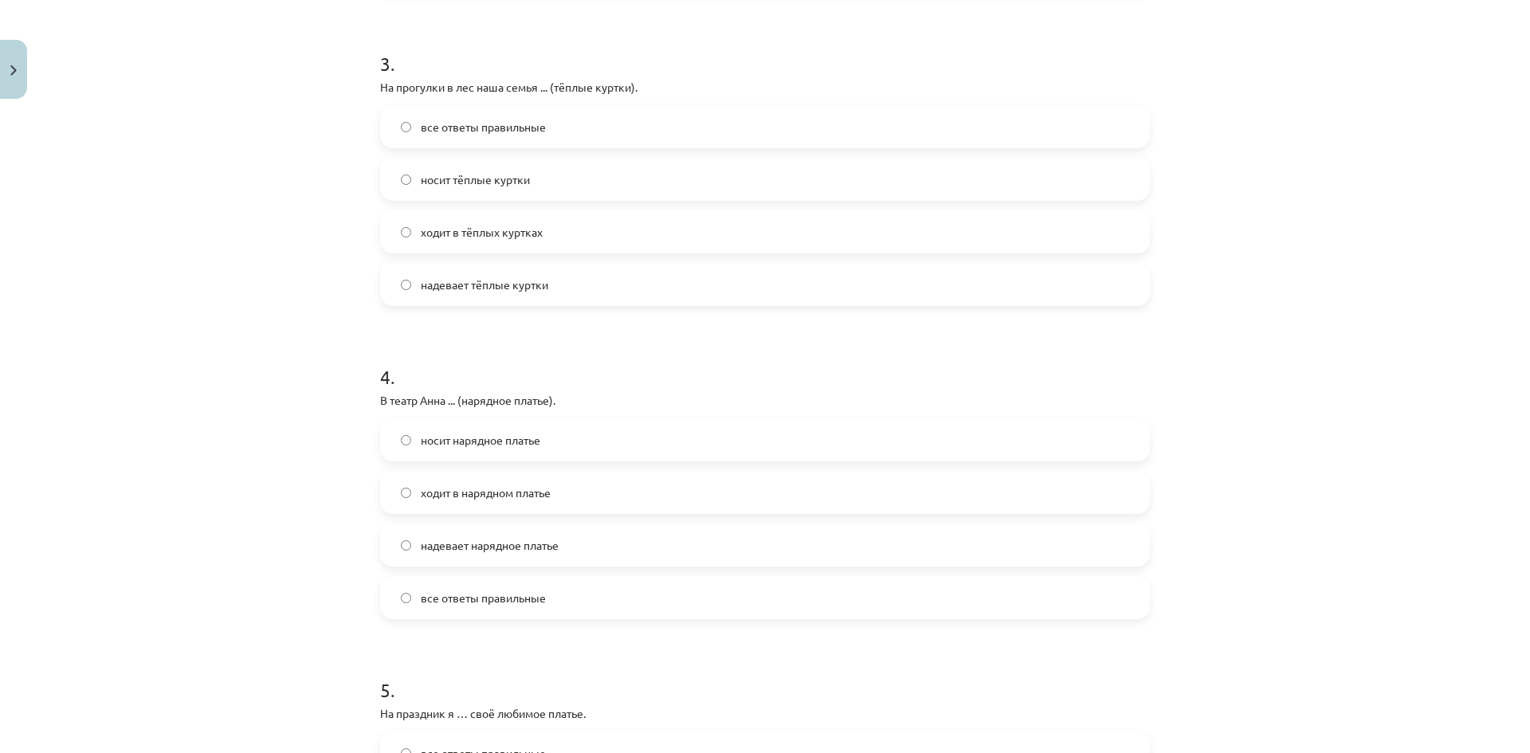
scroll to position [956, 0]
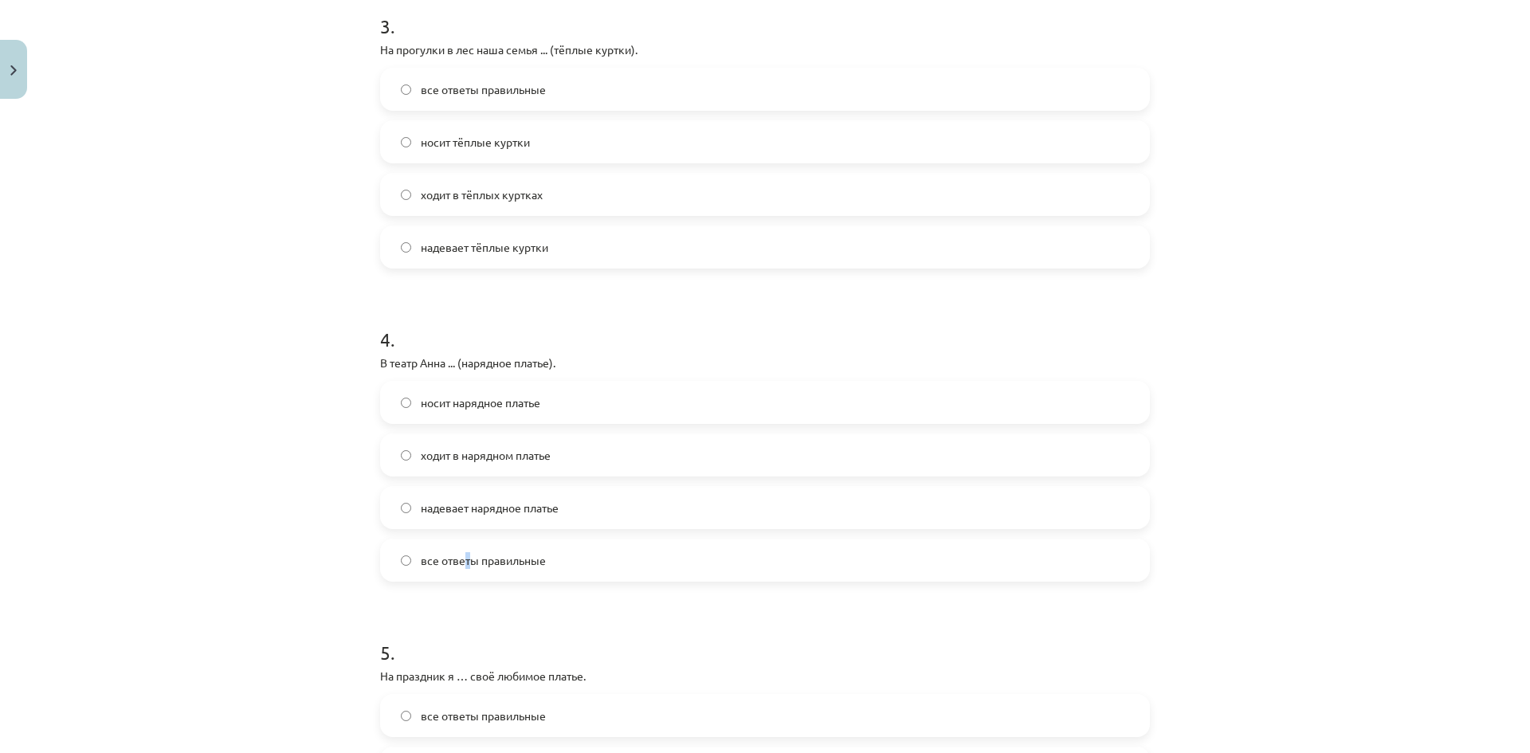
click at [458, 552] on span "все ответы правильные" at bounding box center [483, 560] width 125 height 17
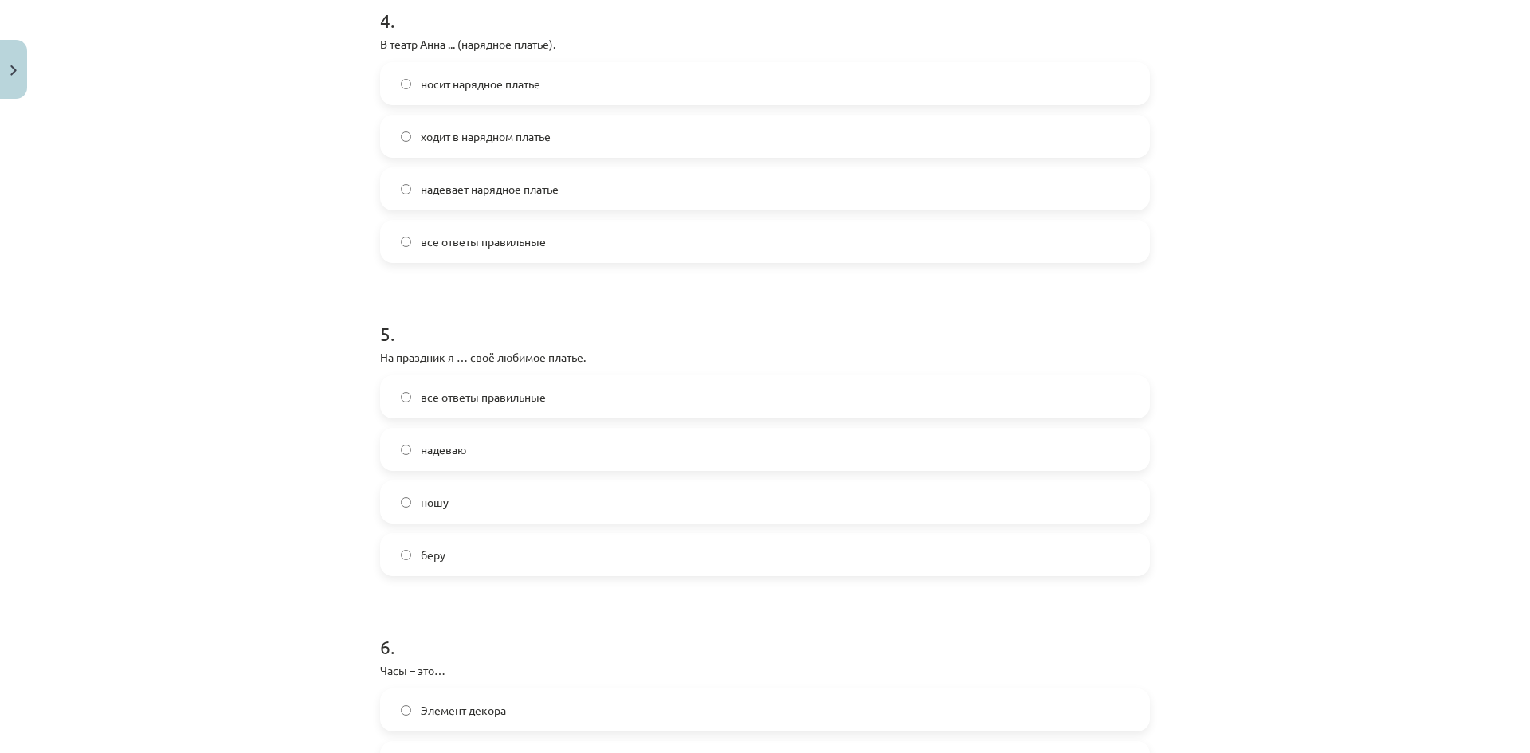
click at [416, 230] on label "все ответы правильные" at bounding box center [765, 241] width 766 height 40
click at [489, 450] on label "надеваю" at bounding box center [765, 449] width 766 height 40
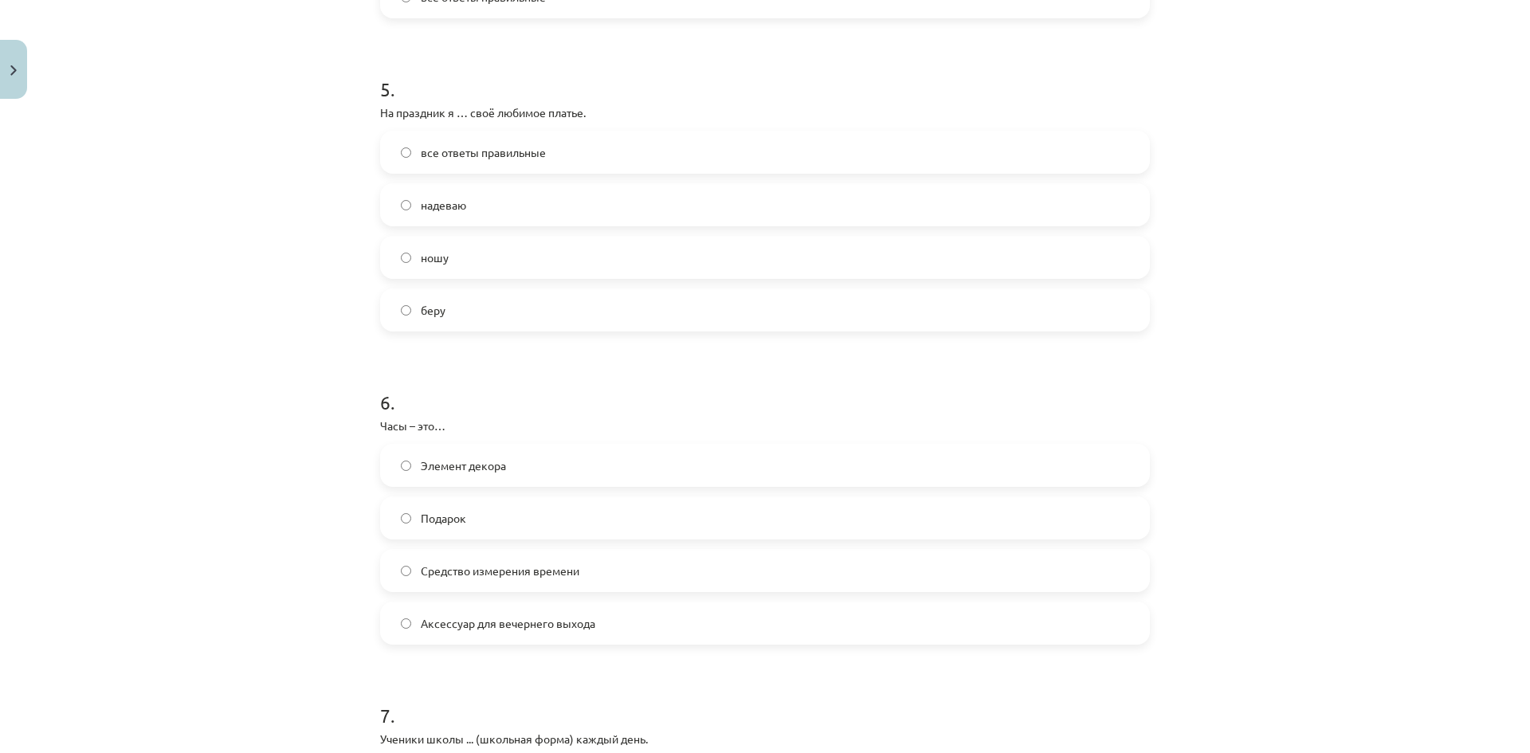
scroll to position [1593, 0]
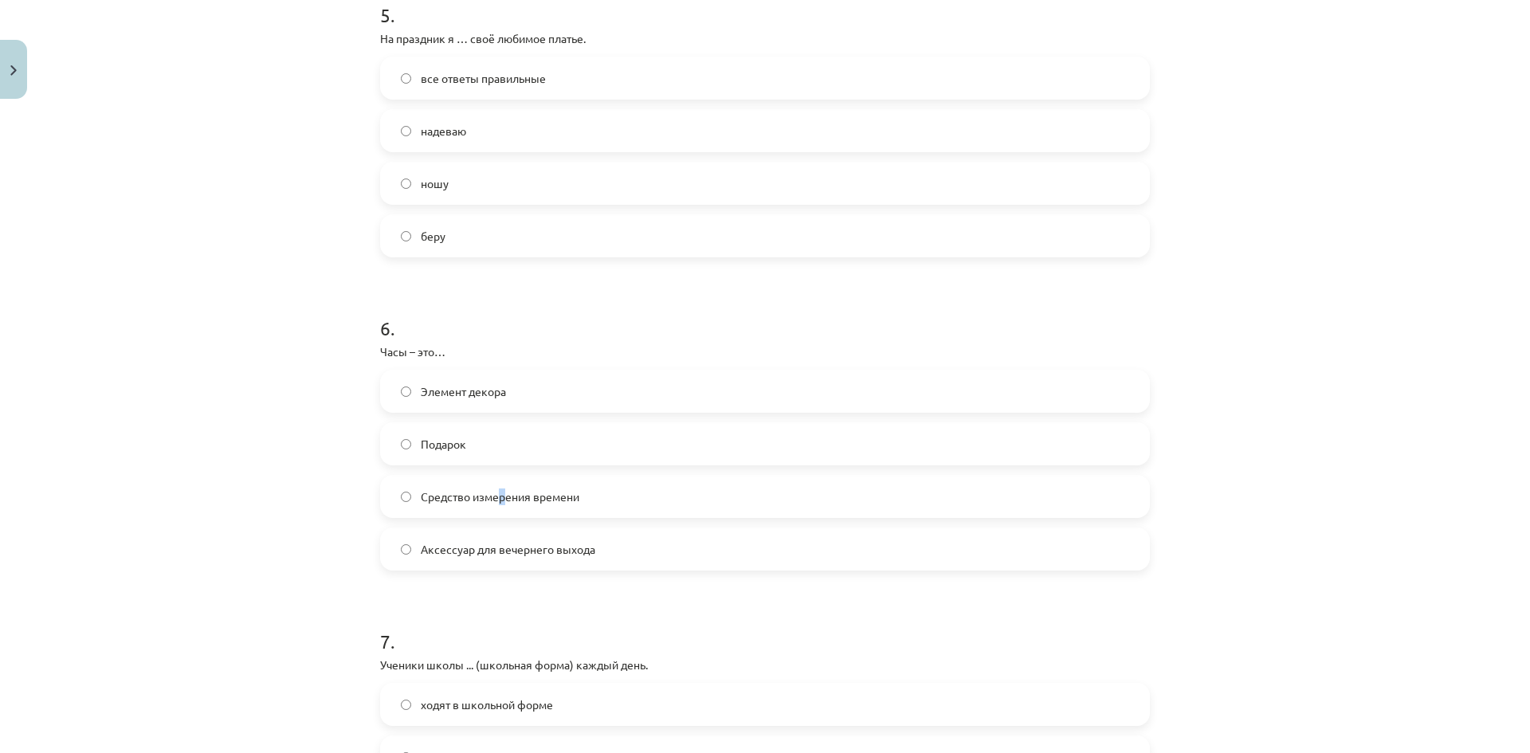
drag, startPoint x: 496, startPoint y: 514, endPoint x: 427, endPoint y: 471, distance: 81.6
click at [493, 507] on label "Средство измерения времени" at bounding box center [765, 496] width 766 height 40
click at [421, 495] on span "Средство измерения времени" at bounding box center [500, 496] width 159 height 17
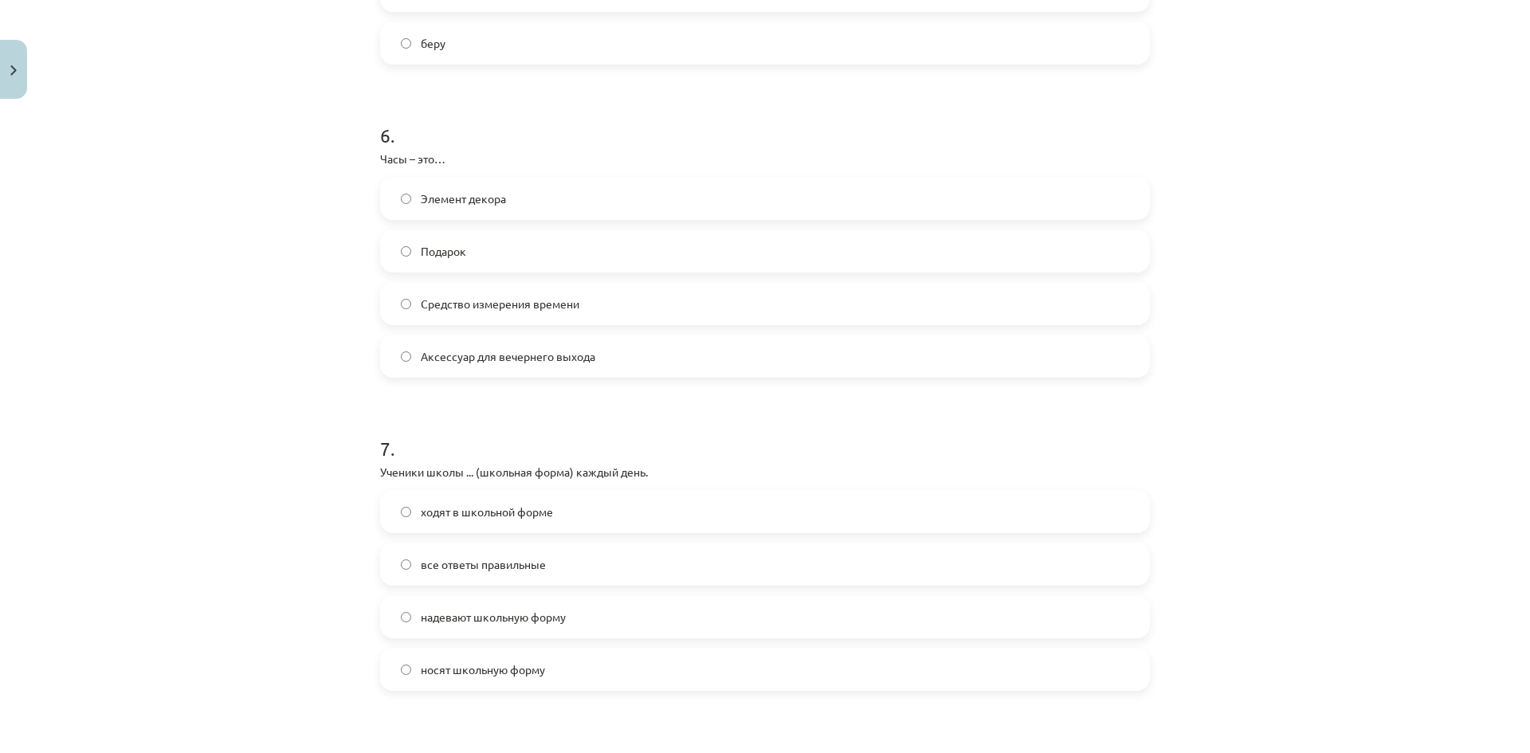
scroll to position [1912, 0]
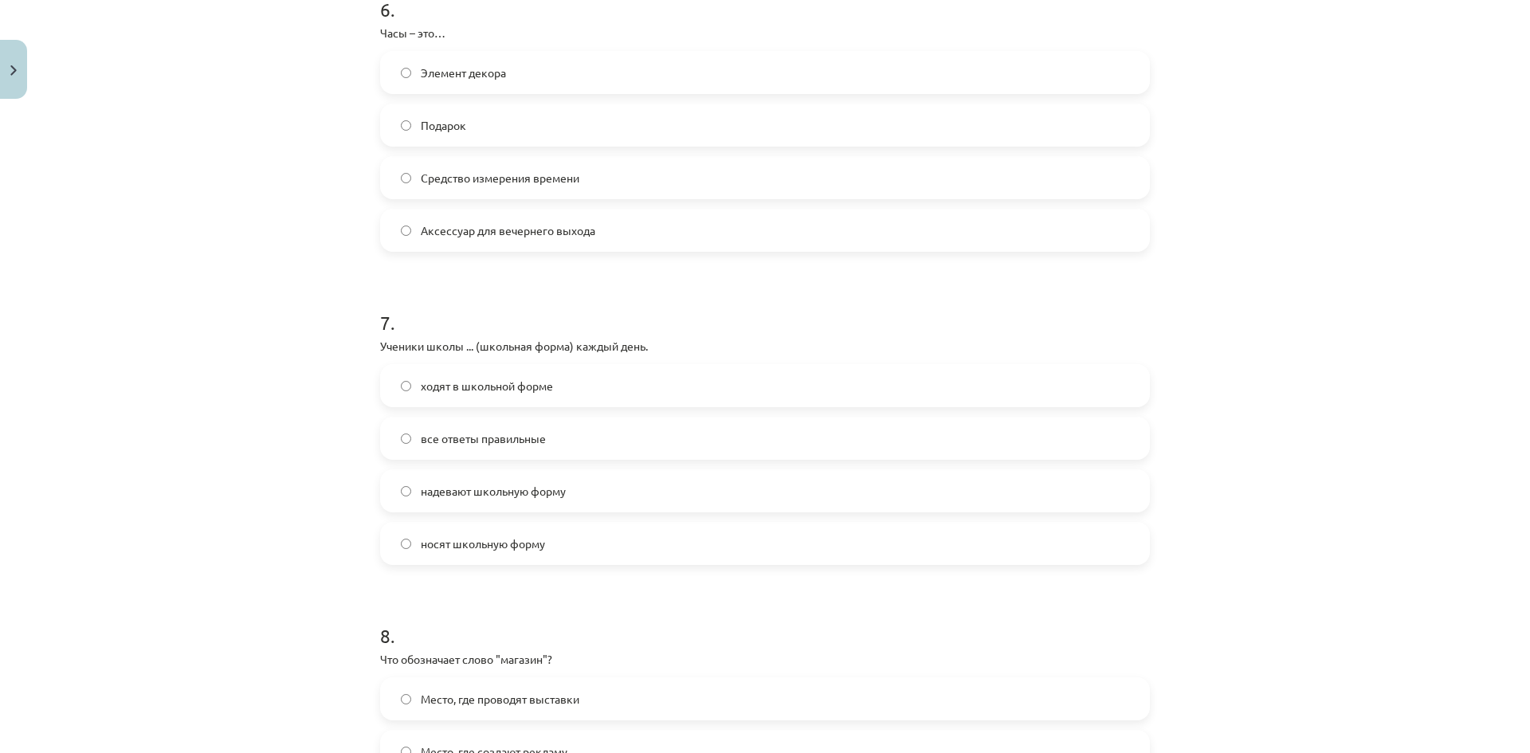
click at [456, 437] on span "все ответы правильные" at bounding box center [483, 438] width 125 height 17
click at [412, 484] on label "надевают школьную форму" at bounding box center [765, 491] width 766 height 40
click at [435, 446] on label "все ответы правильные" at bounding box center [765, 438] width 766 height 40
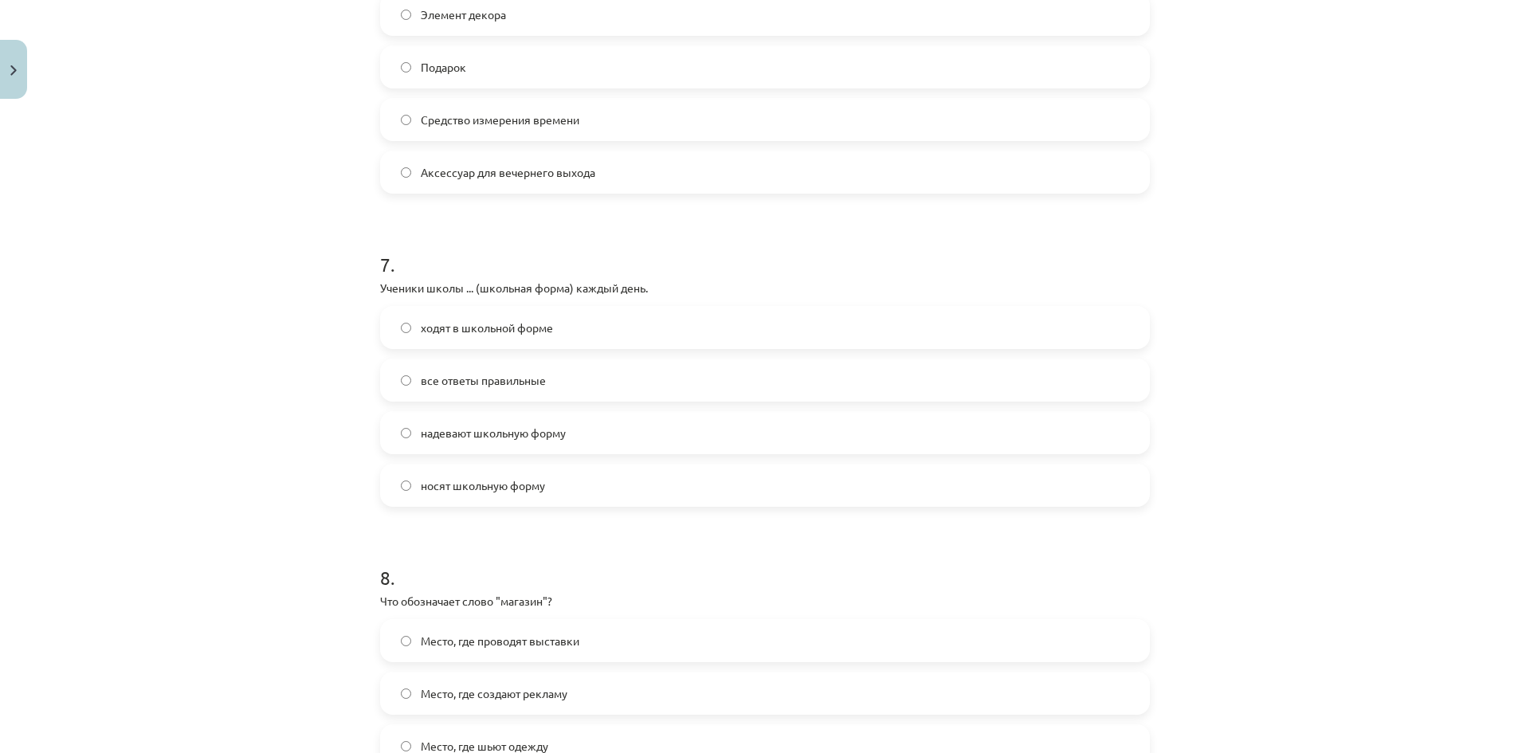
scroll to position [2231, 0]
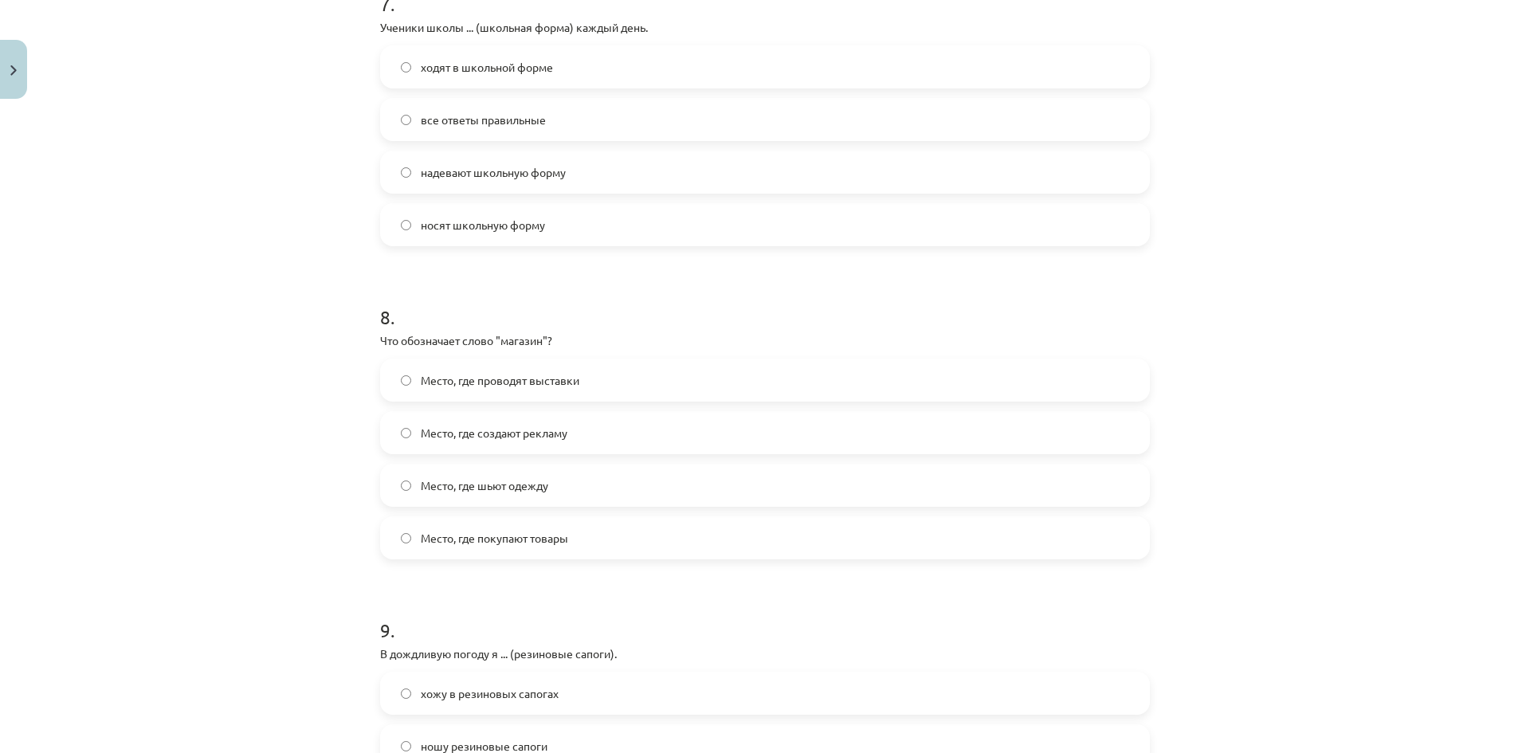
click at [567, 531] on label "Место, где покупают товары" at bounding box center [765, 538] width 766 height 40
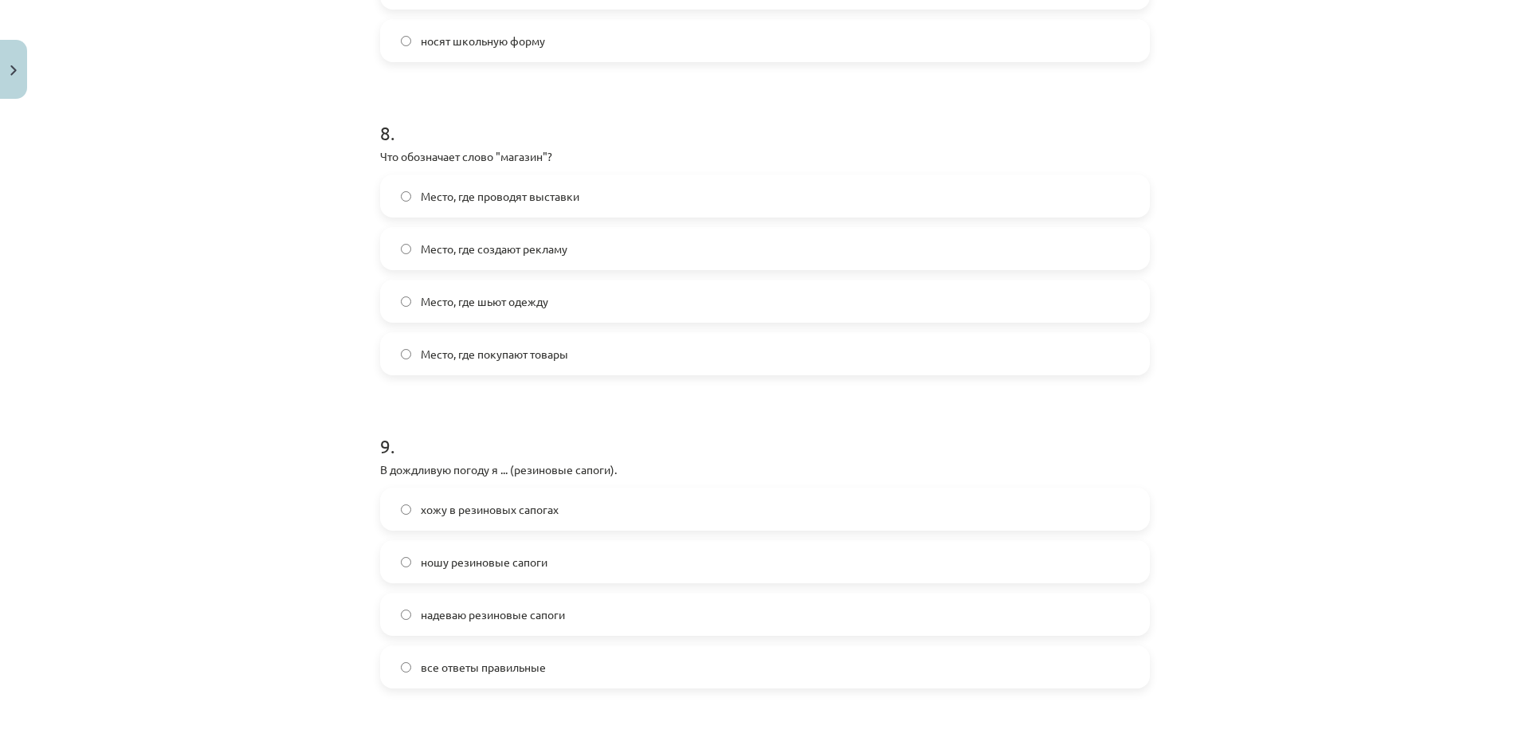
scroll to position [2549, 0]
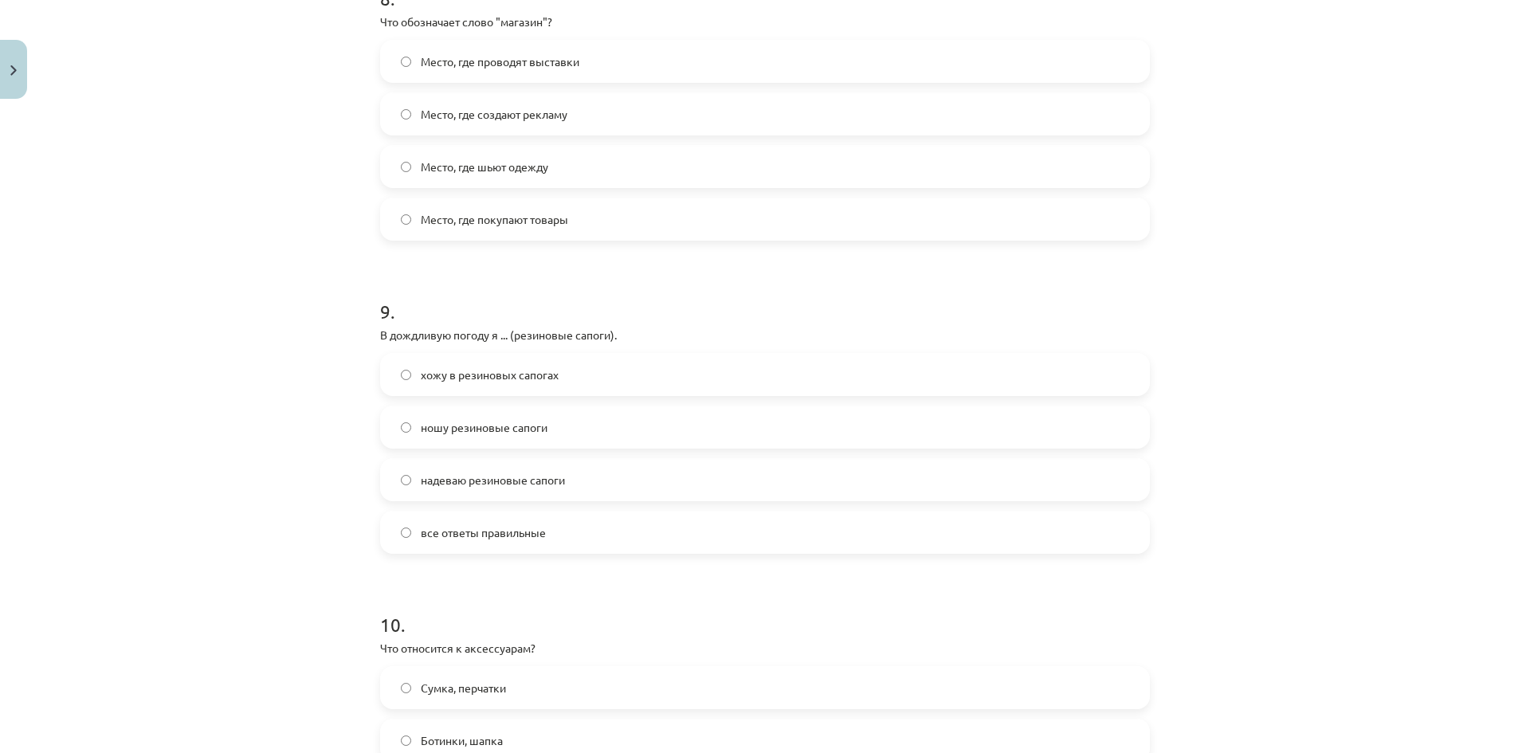
click at [450, 535] on span "все ответы правильные" at bounding box center [483, 532] width 125 height 17
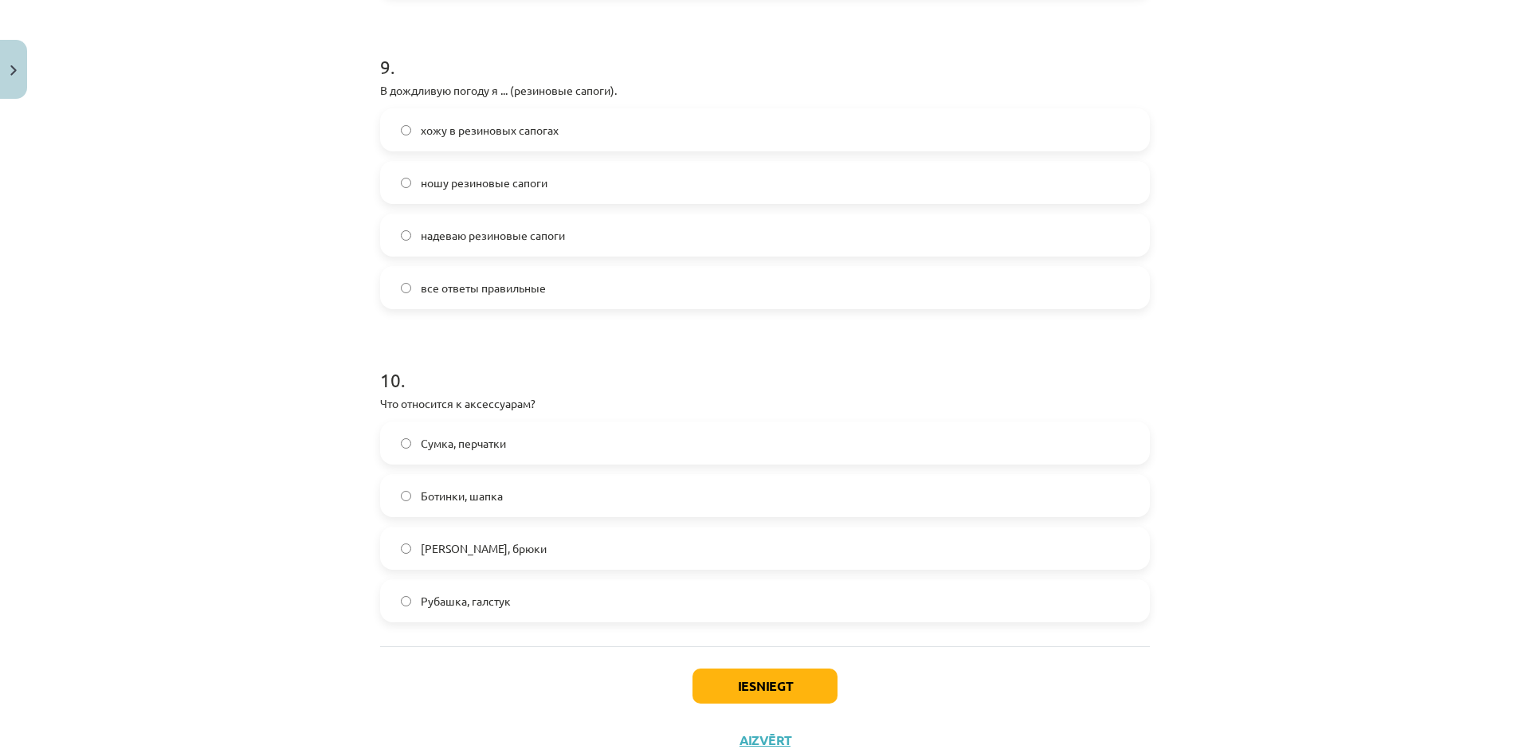
scroll to position [2848, 0]
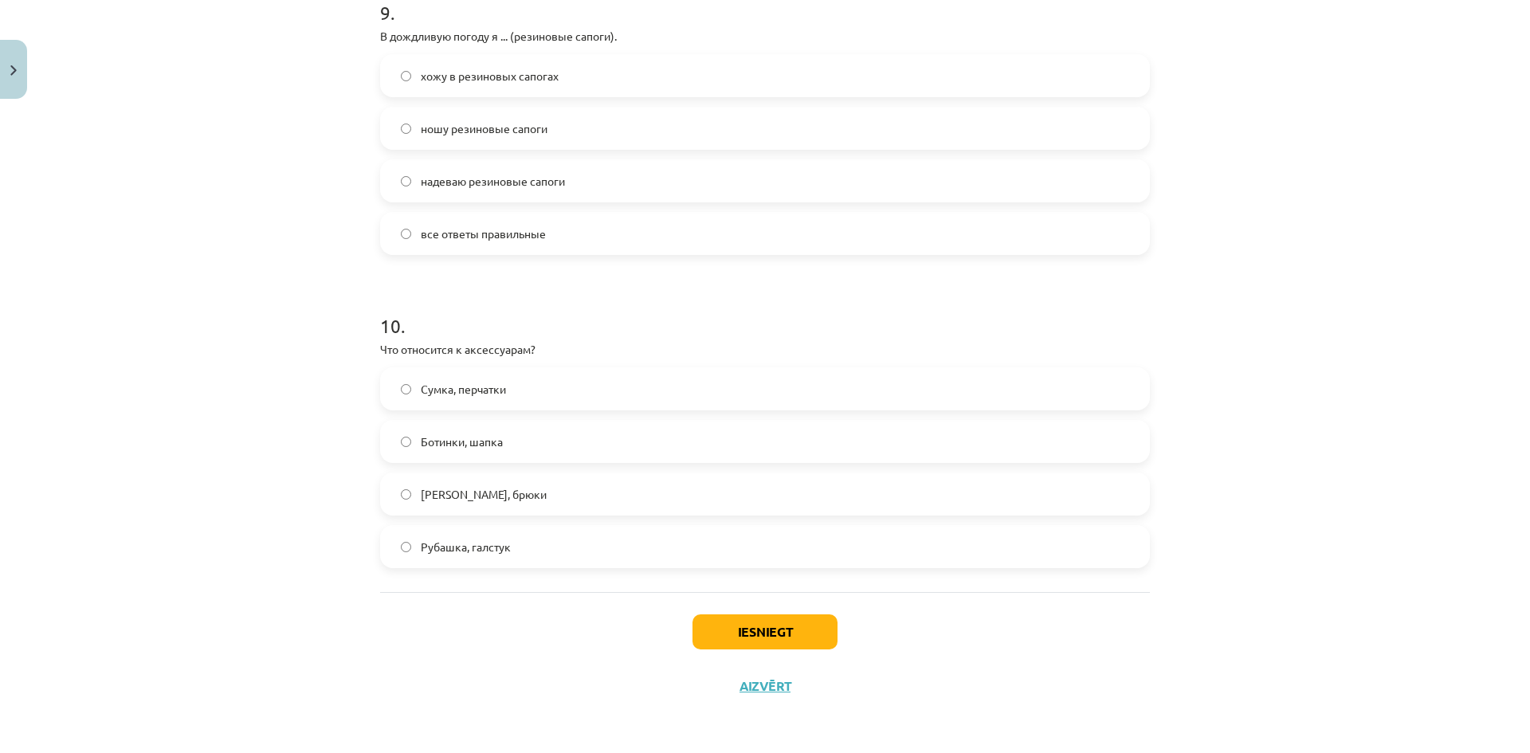
click at [452, 386] on span "Сумка, перчатки" at bounding box center [463, 389] width 85 height 17
click at [774, 635] on button "Iesniegt" at bounding box center [764, 631] width 145 height 35
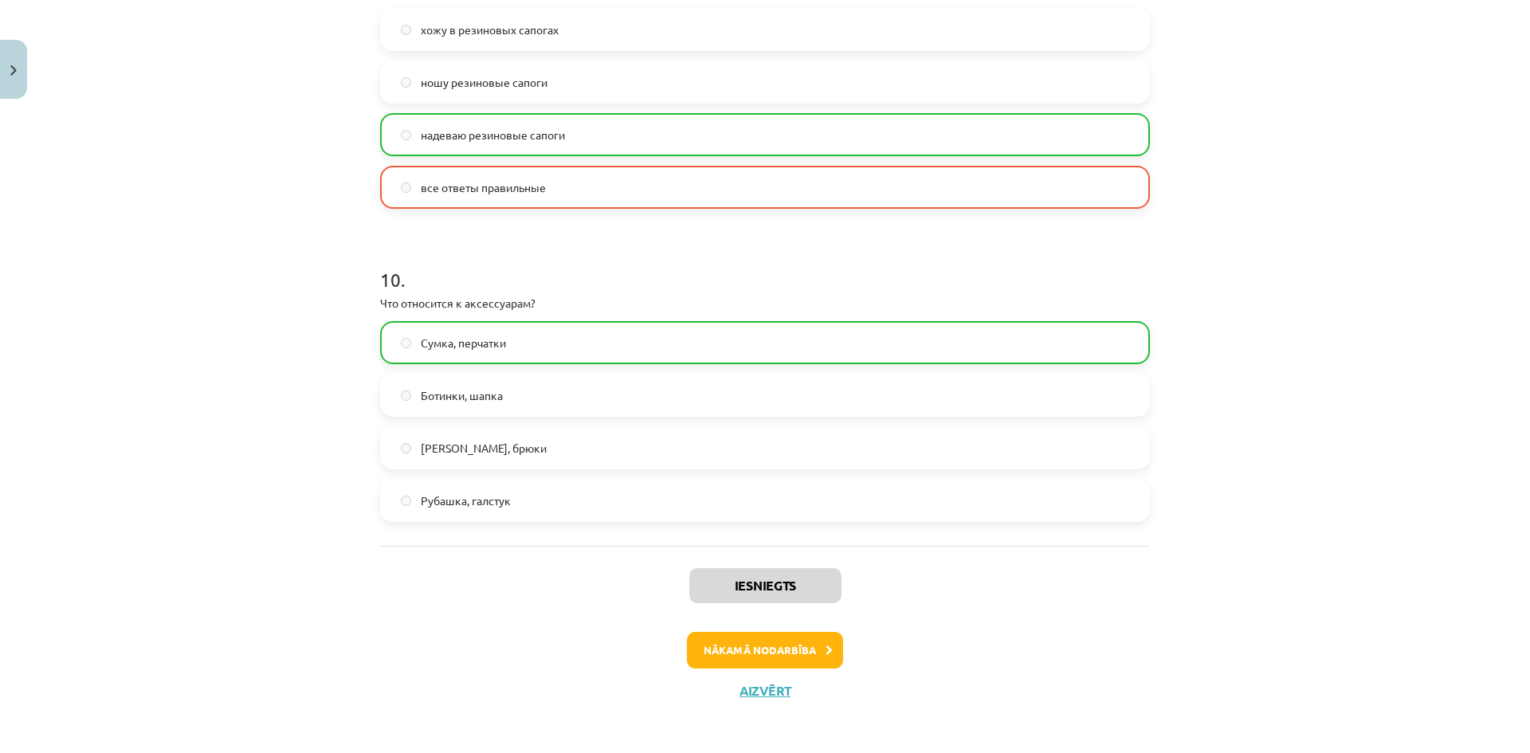
scroll to position [2899, 0]
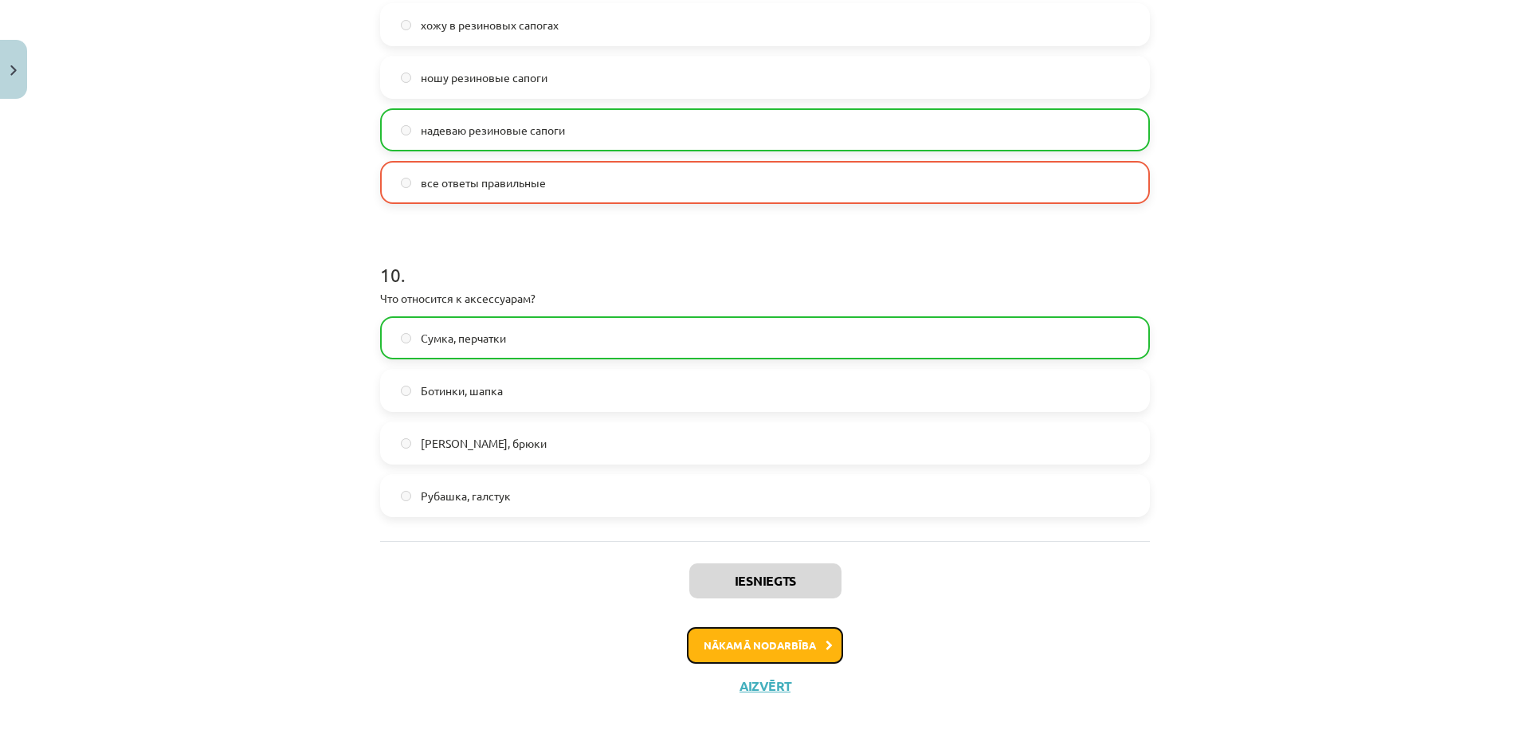
click at [721, 649] on button "Nākamā nodarbība" at bounding box center [765, 645] width 156 height 37
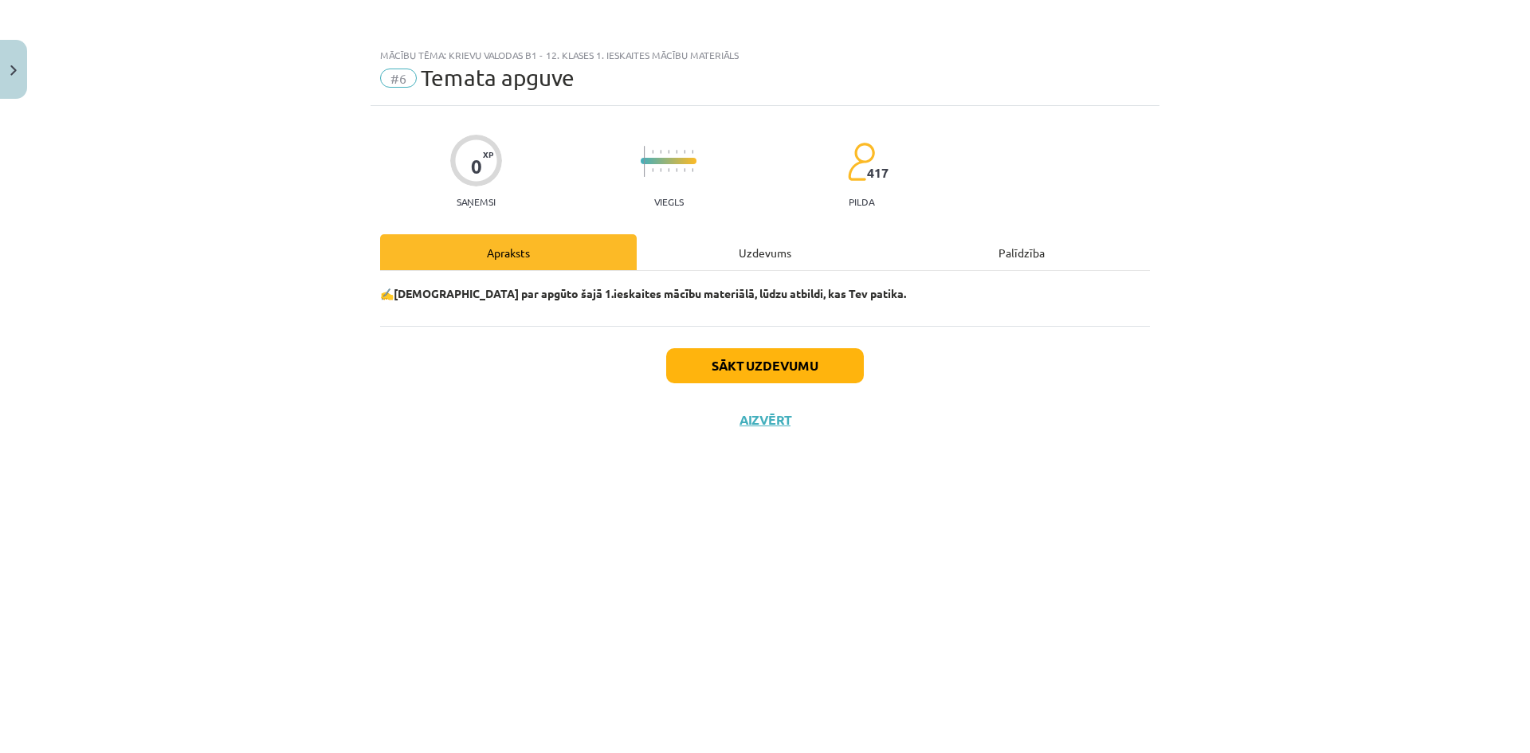
scroll to position [0, 0]
click at [772, 356] on button "Sākt uzdevumu" at bounding box center [765, 365] width 198 height 35
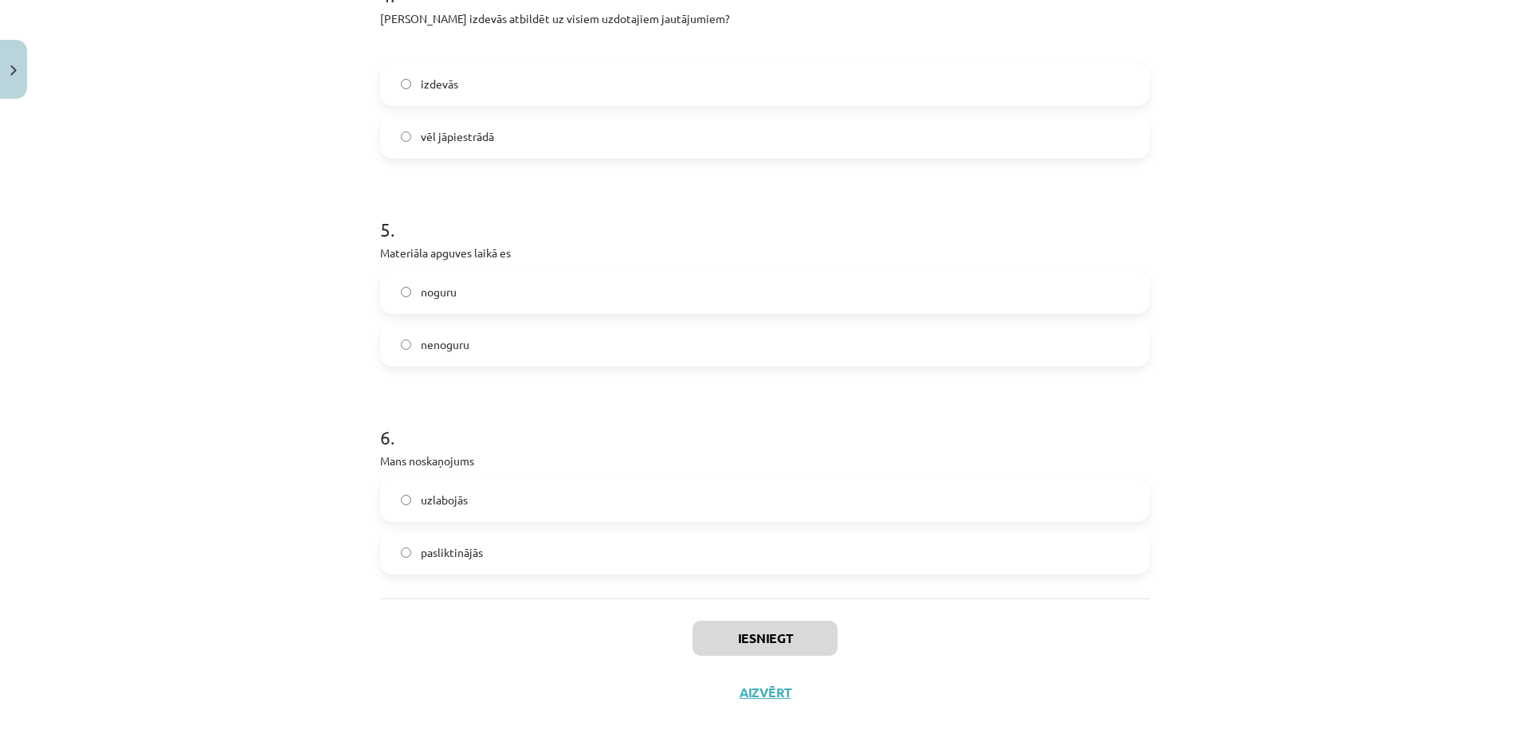
scroll to position [1209, 0]
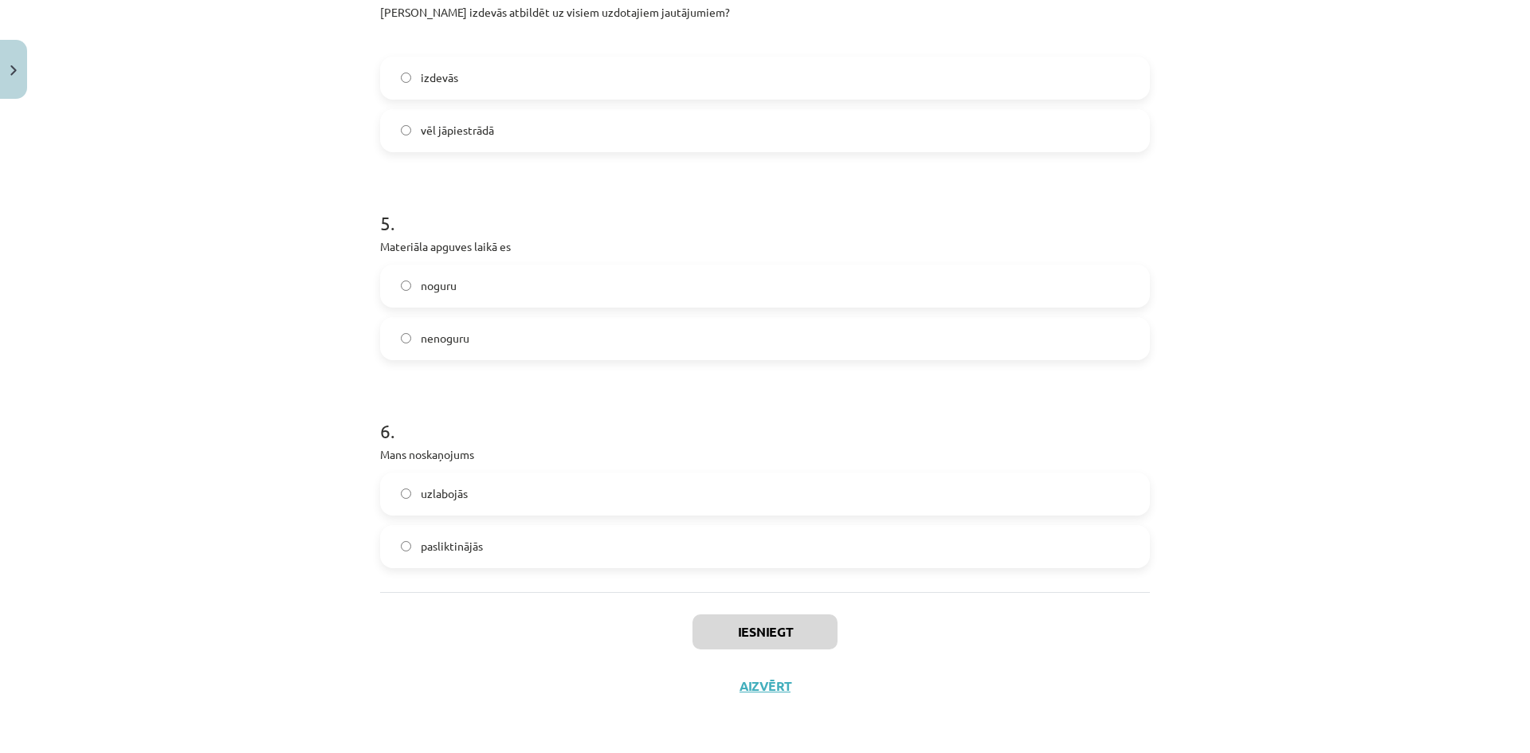
click at [726, 608] on div "Iesniegt Aizvērt" at bounding box center [765, 648] width 770 height 112
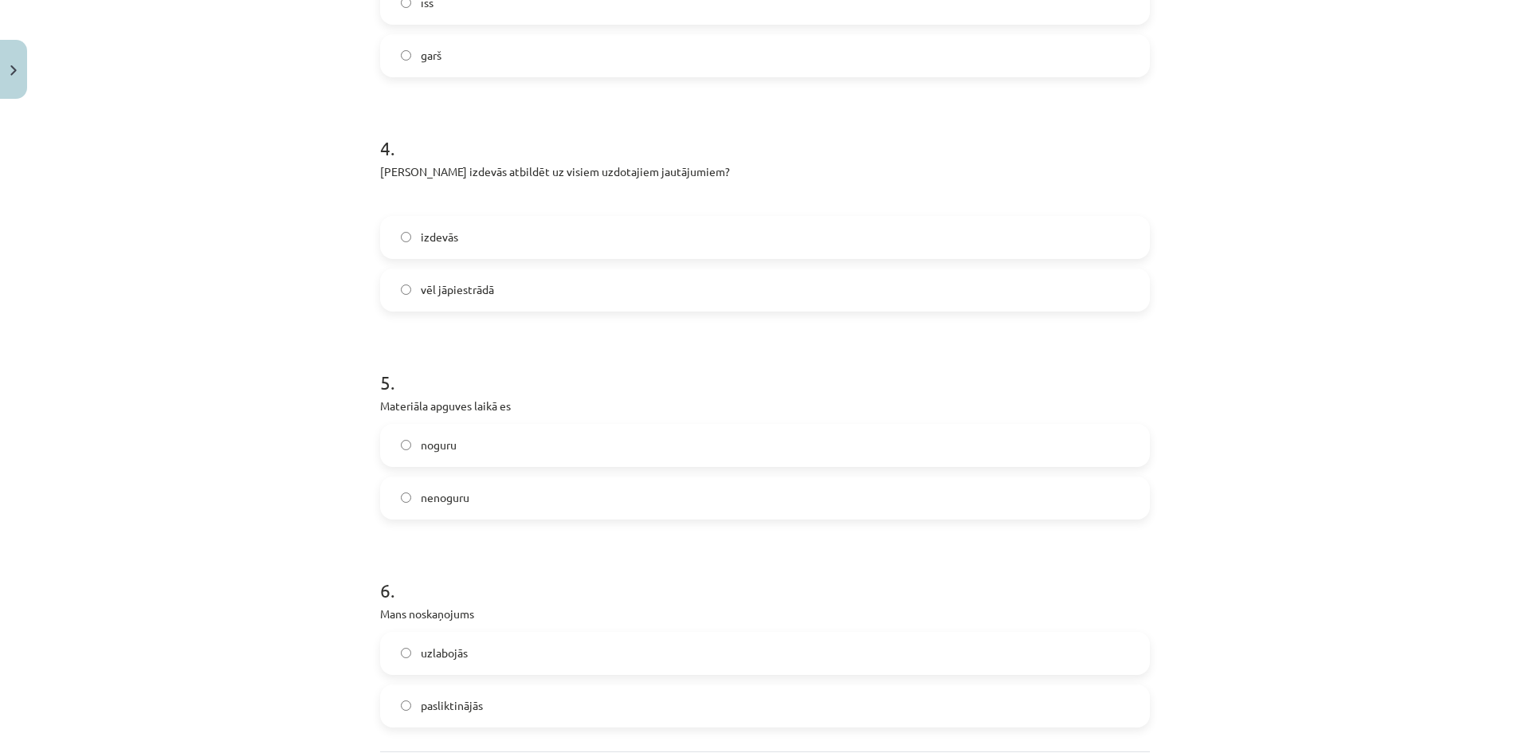
click at [537, 449] on label "noguru" at bounding box center [765, 445] width 766 height 40
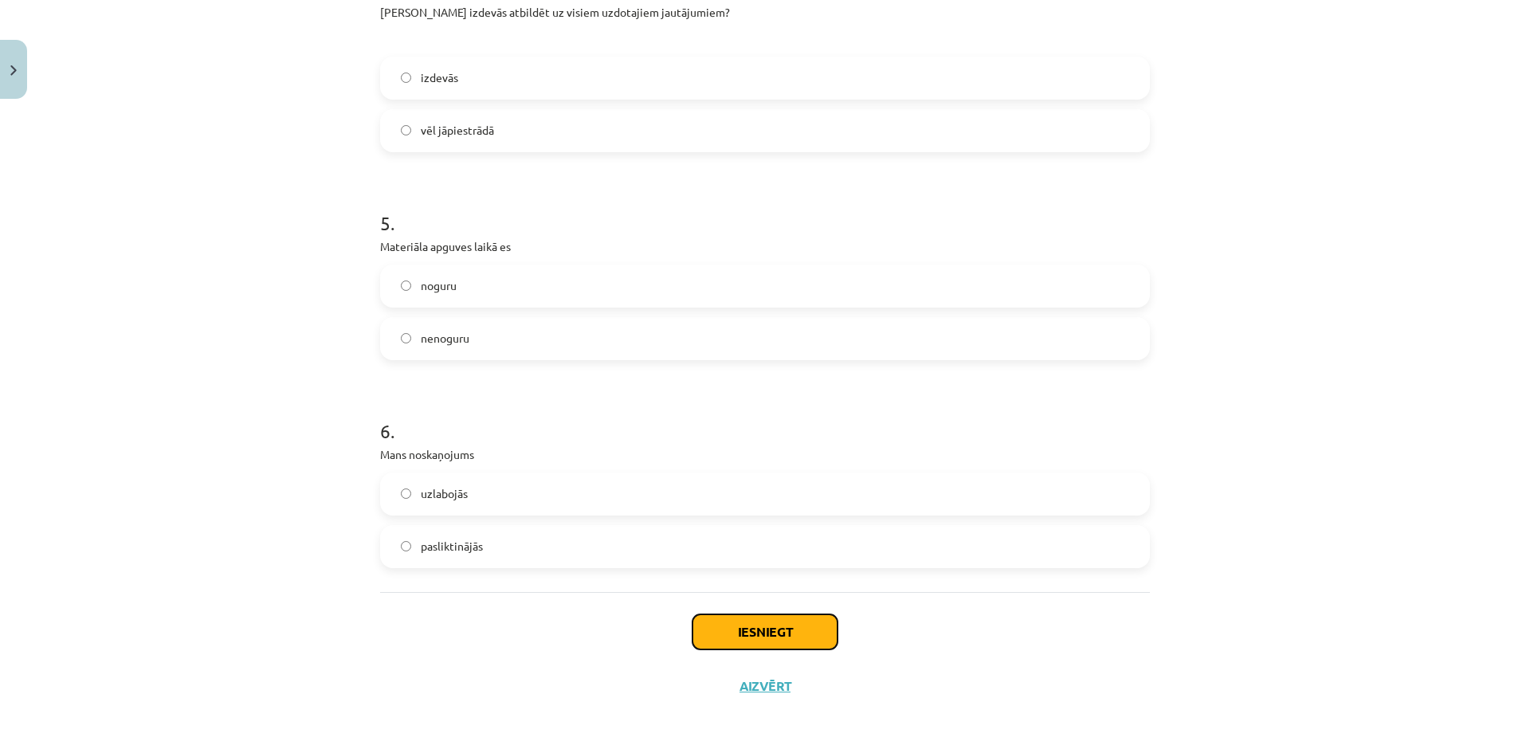
click at [731, 625] on button "Iesniegt" at bounding box center [764, 631] width 145 height 35
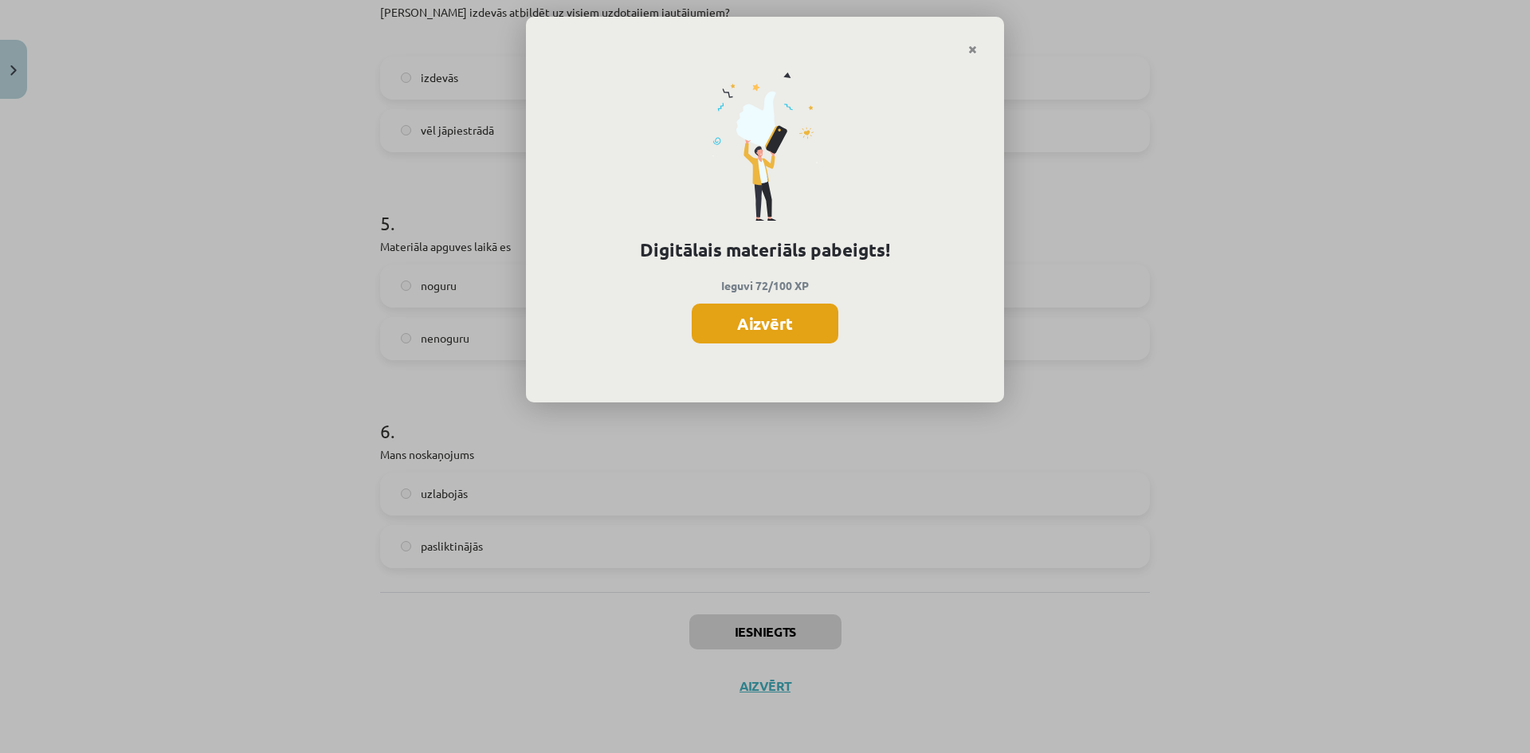
click at [767, 313] on button "Aizvērt" at bounding box center [764, 324] width 147 height 40
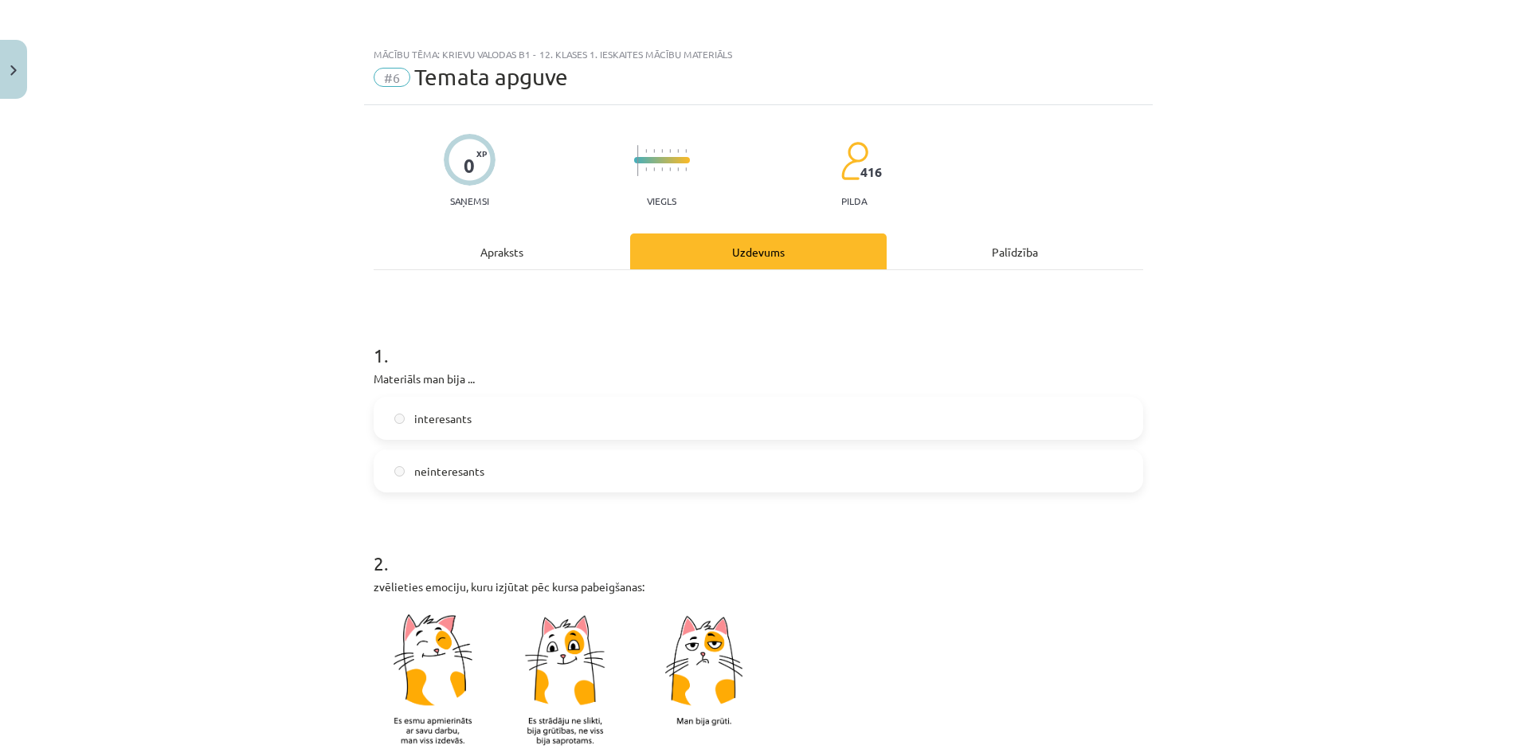
scroll to position [0, 0]
click at [1, 51] on button "Close" at bounding box center [13, 69] width 27 height 59
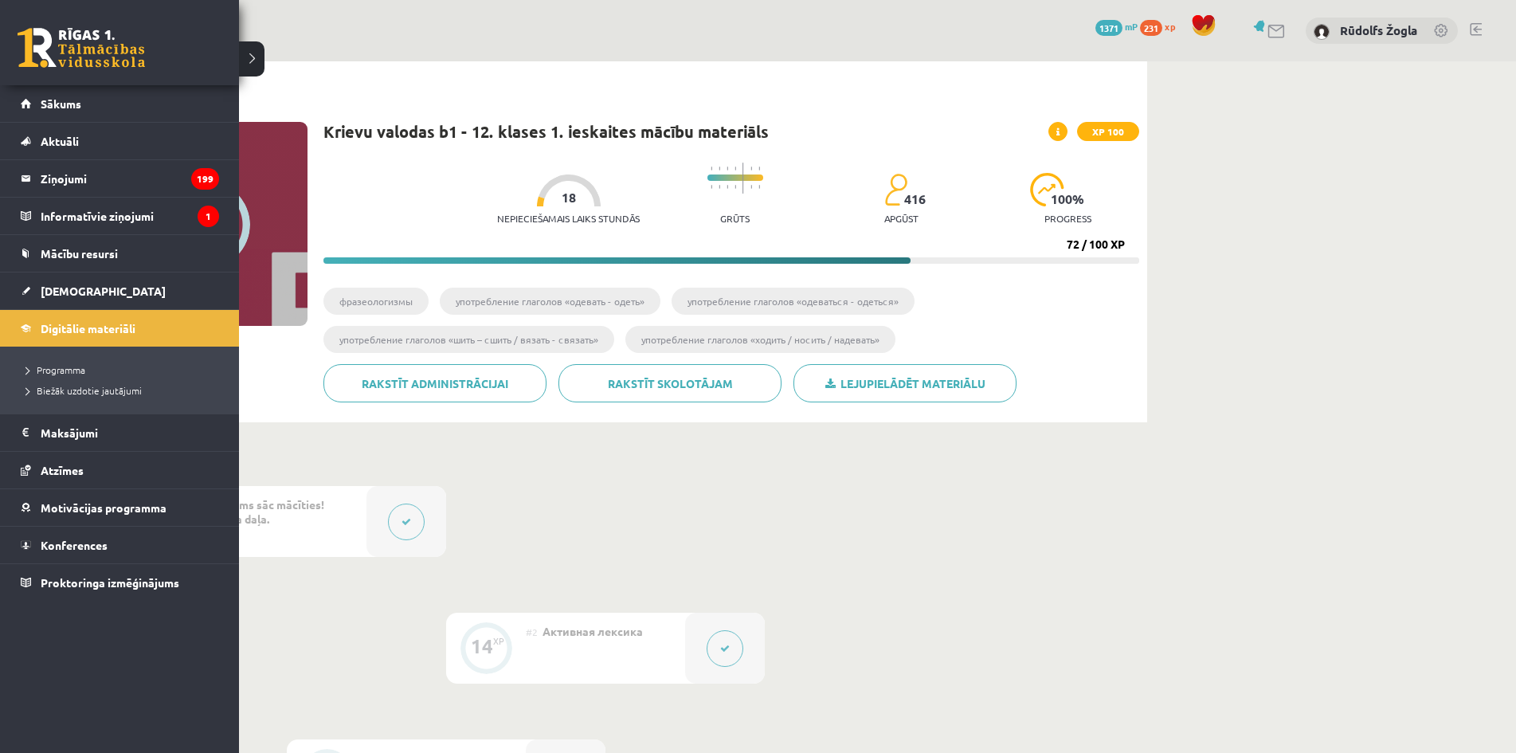
click at [98, 49] on link at bounding box center [81, 48] width 127 height 40
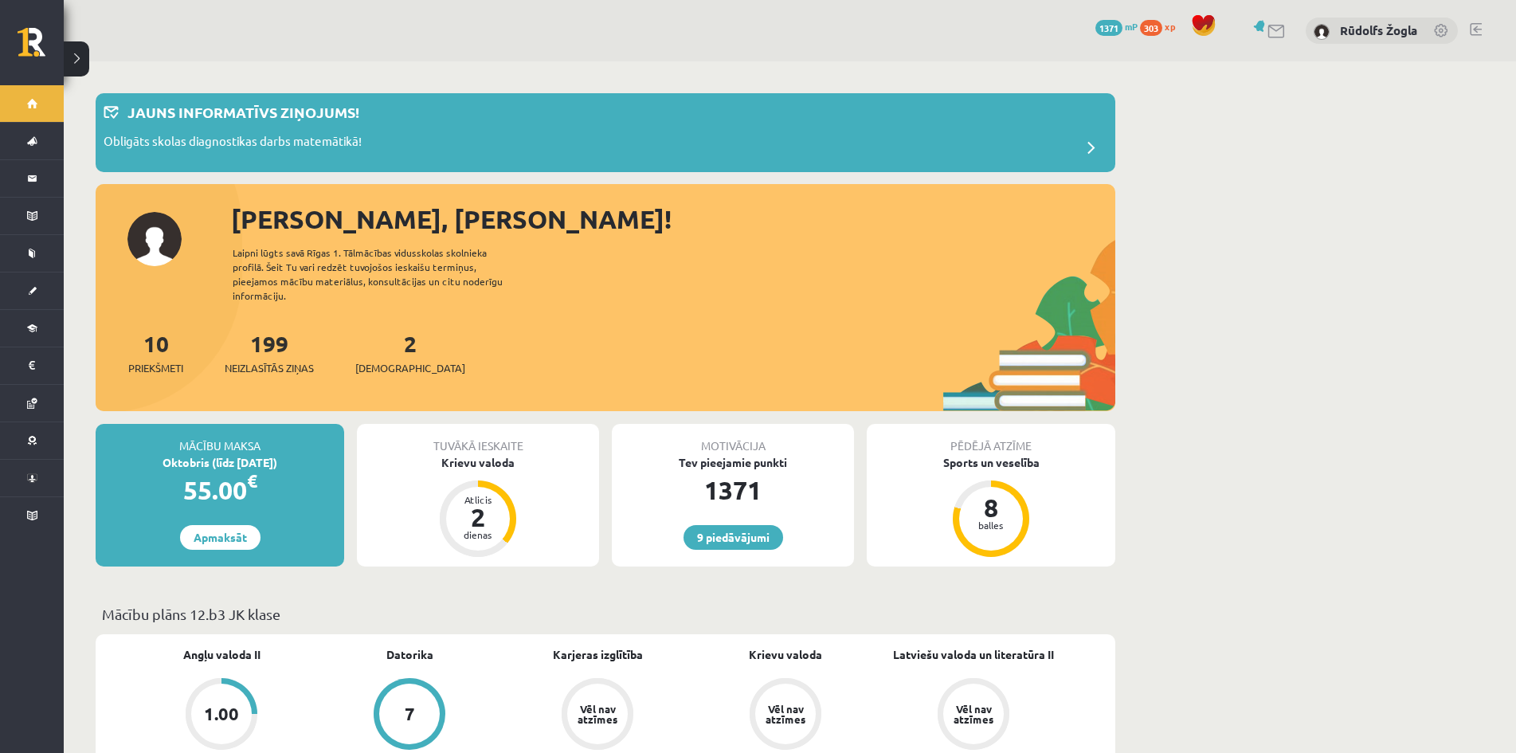
click at [483, 462] on div "Tuvākā ieskaite Krievu valoda Atlicis 2 dienas" at bounding box center [478, 495] width 242 height 143
click at [487, 454] on div "Krievu valoda" at bounding box center [478, 462] width 242 height 17
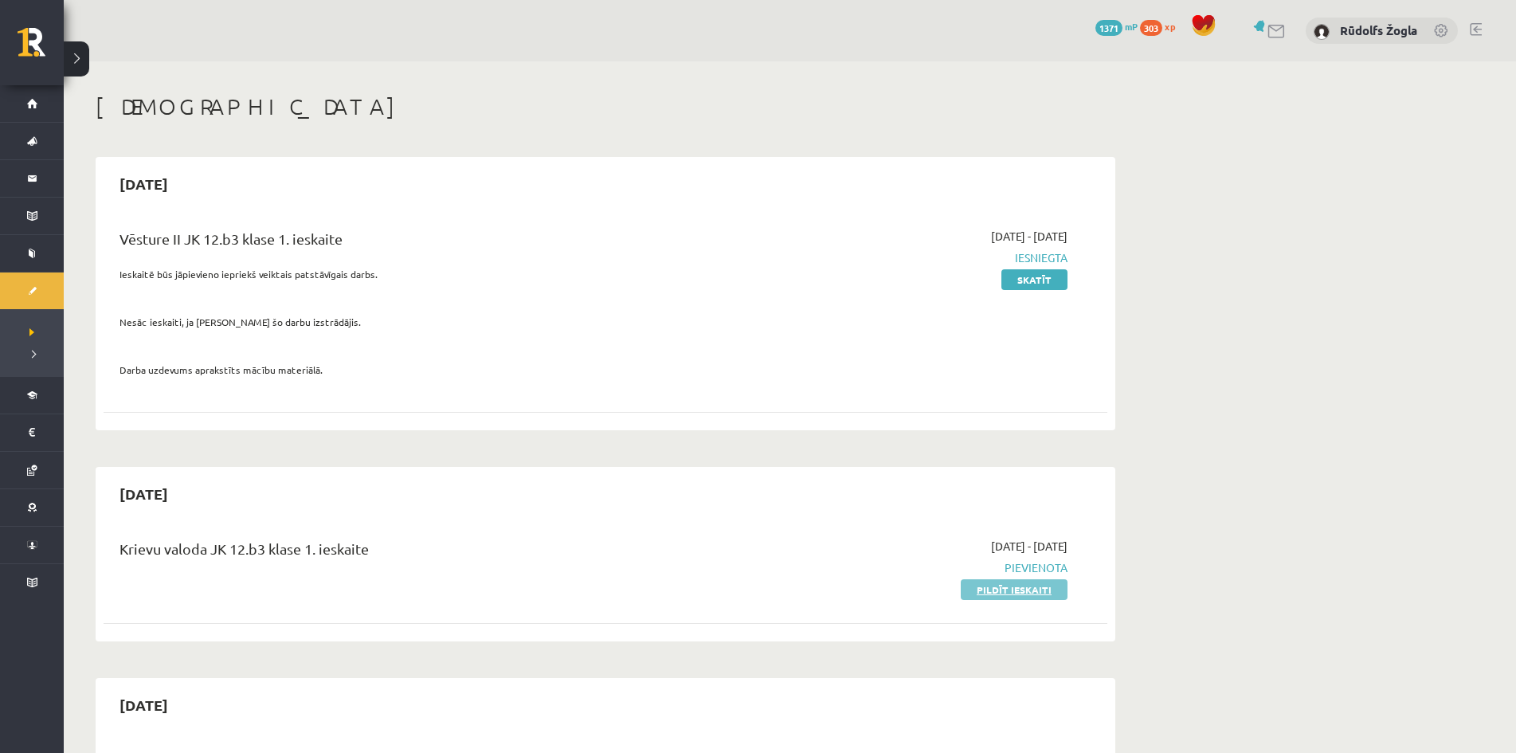
click at [983, 597] on link "Pildīt ieskaiti" at bounding box center [1014, 589] width 107 height 21
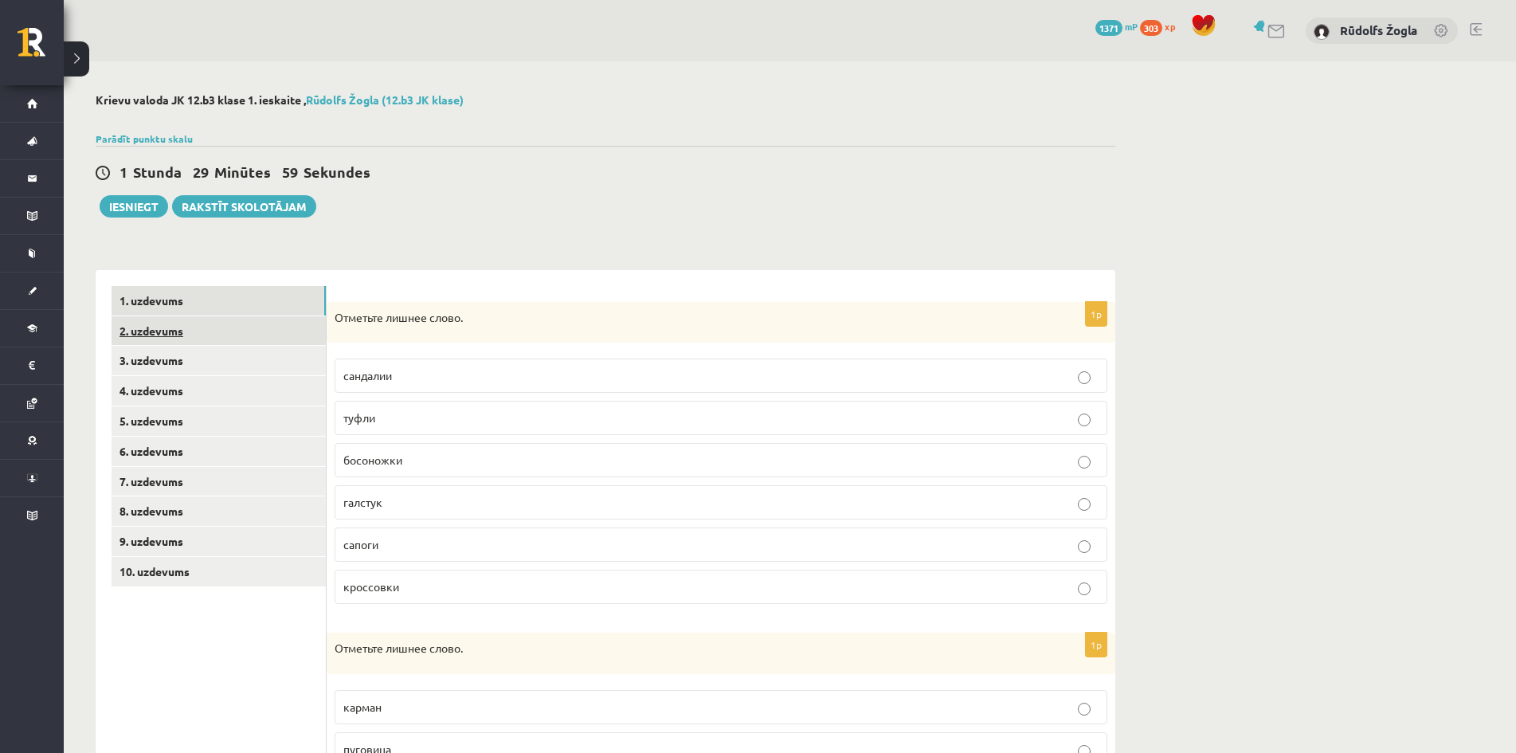
click at [190, 335] on link "2. uzdevums" at bounding box center [219, 330] width 214 height 29
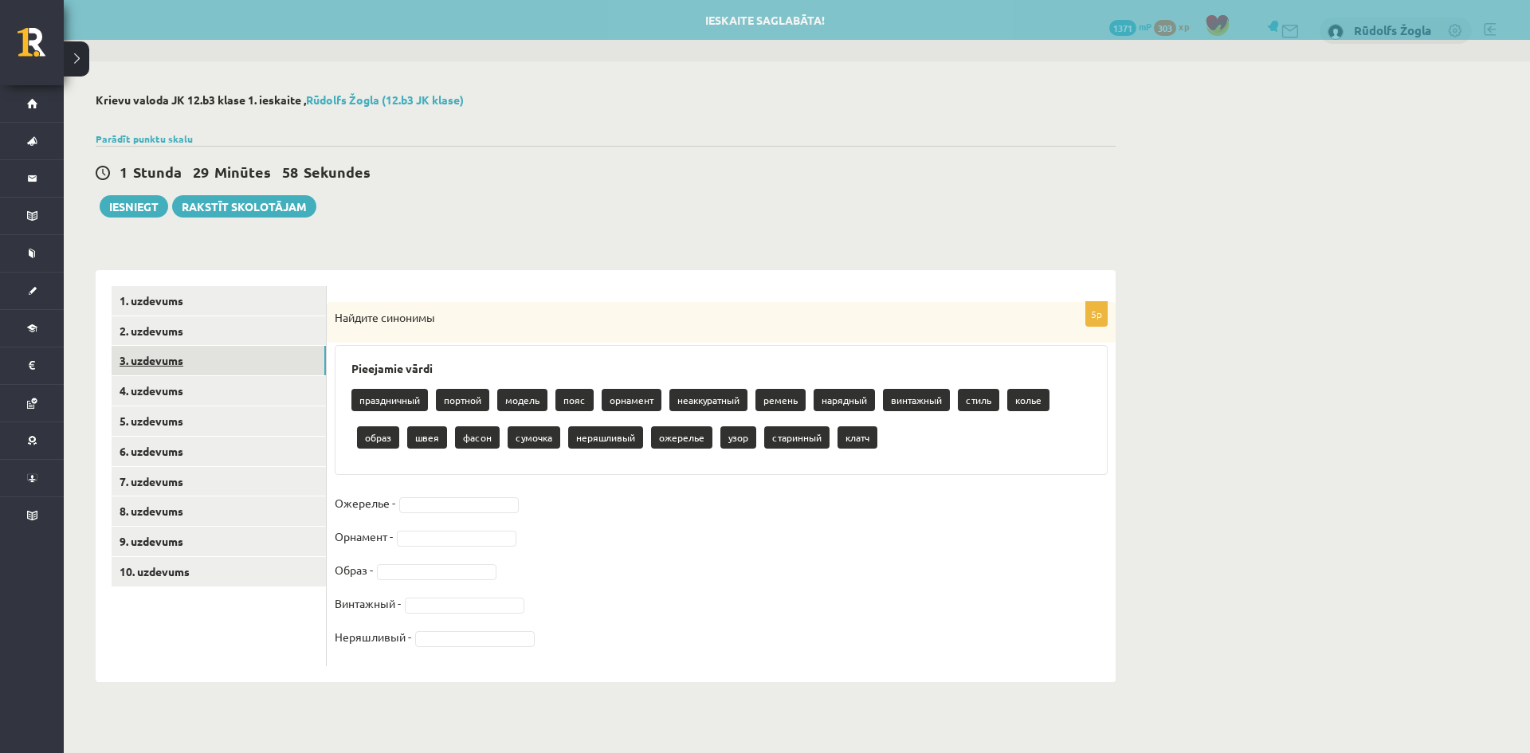
click at [217, 366] on link "3. uzdevums" at bounding box center [219, 360] width 214 height 29
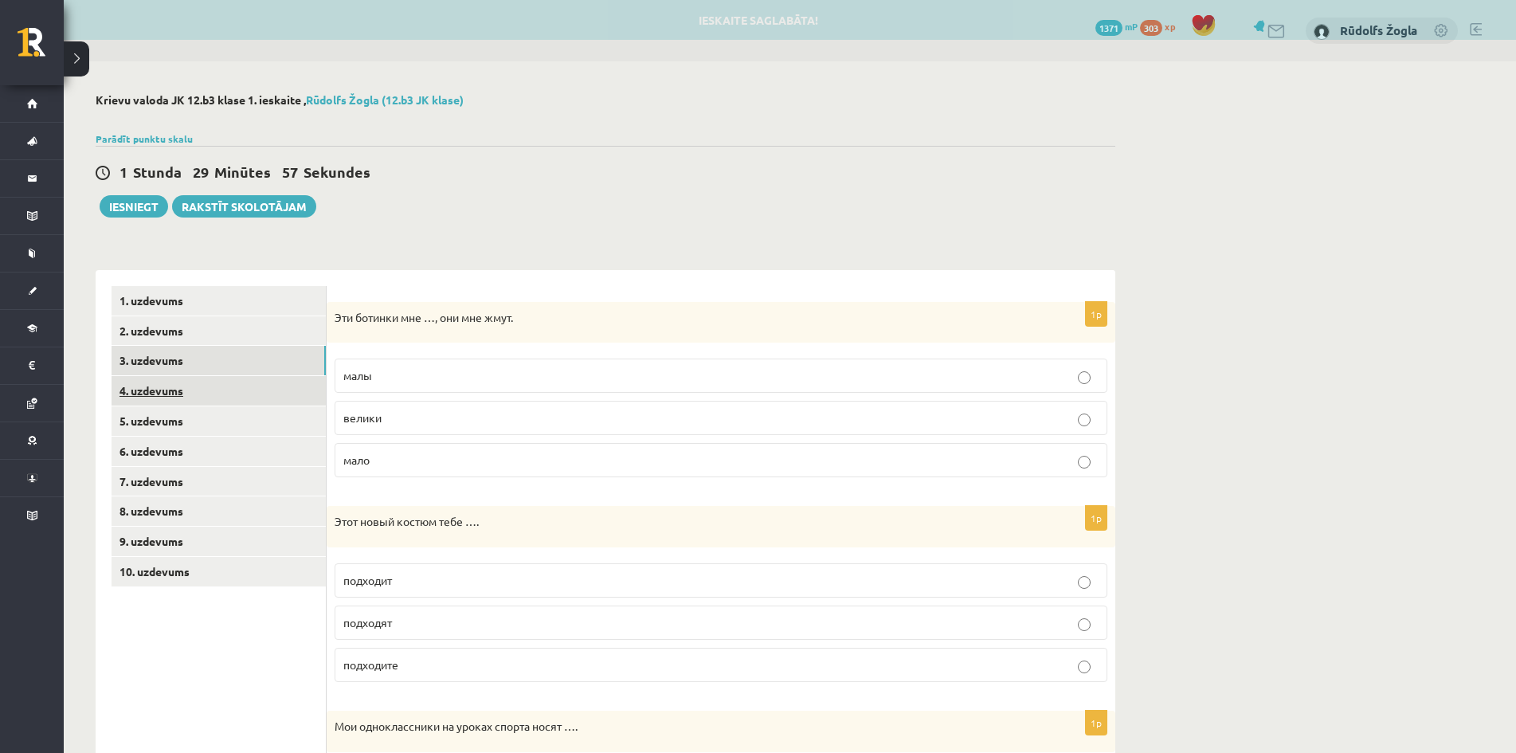
click at [230, 394] on link "4. uzdevums" at bounding box center [219, 390] width 214 height 29
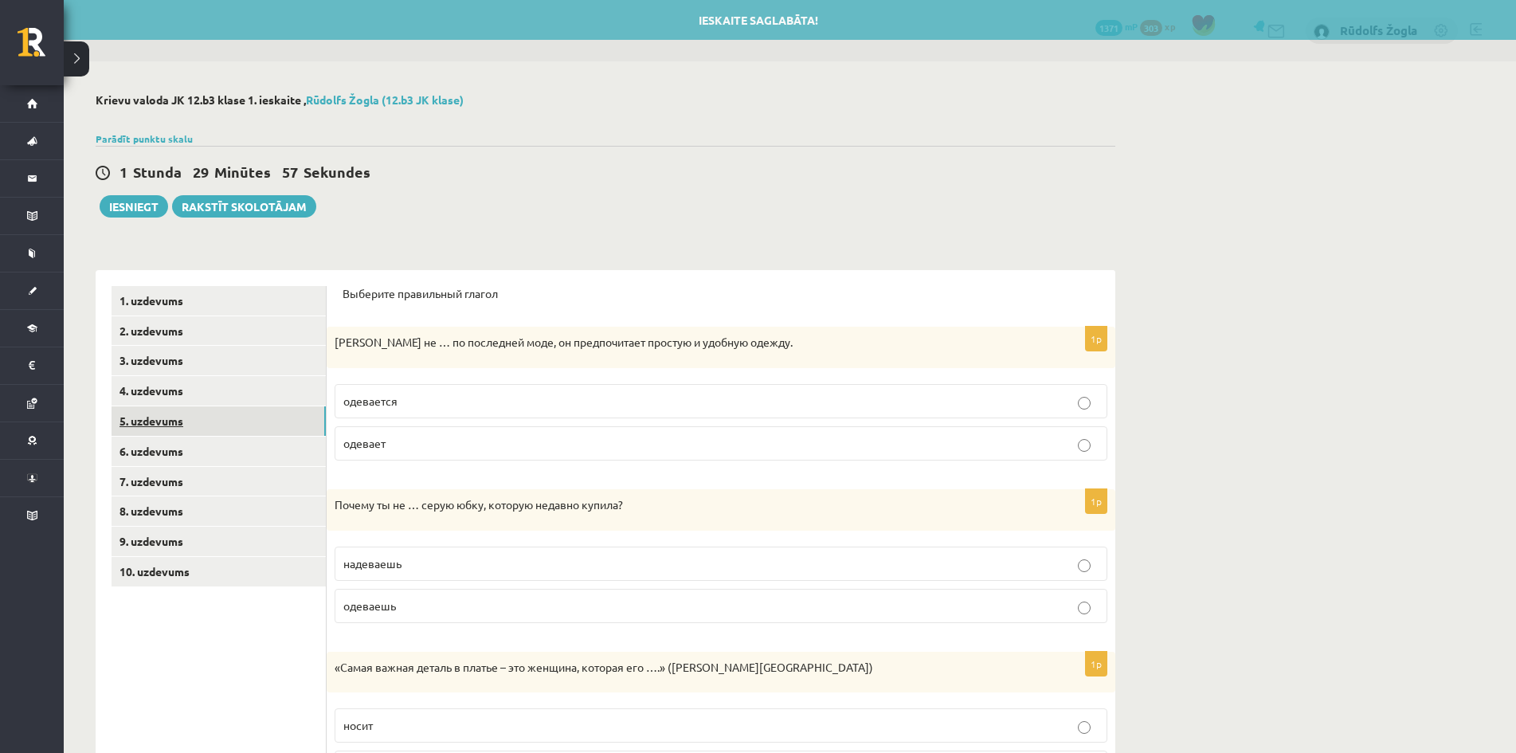
click at [217, 421] on link "5. uzdevums" at bounding box center [219, 420] width 214 height 29
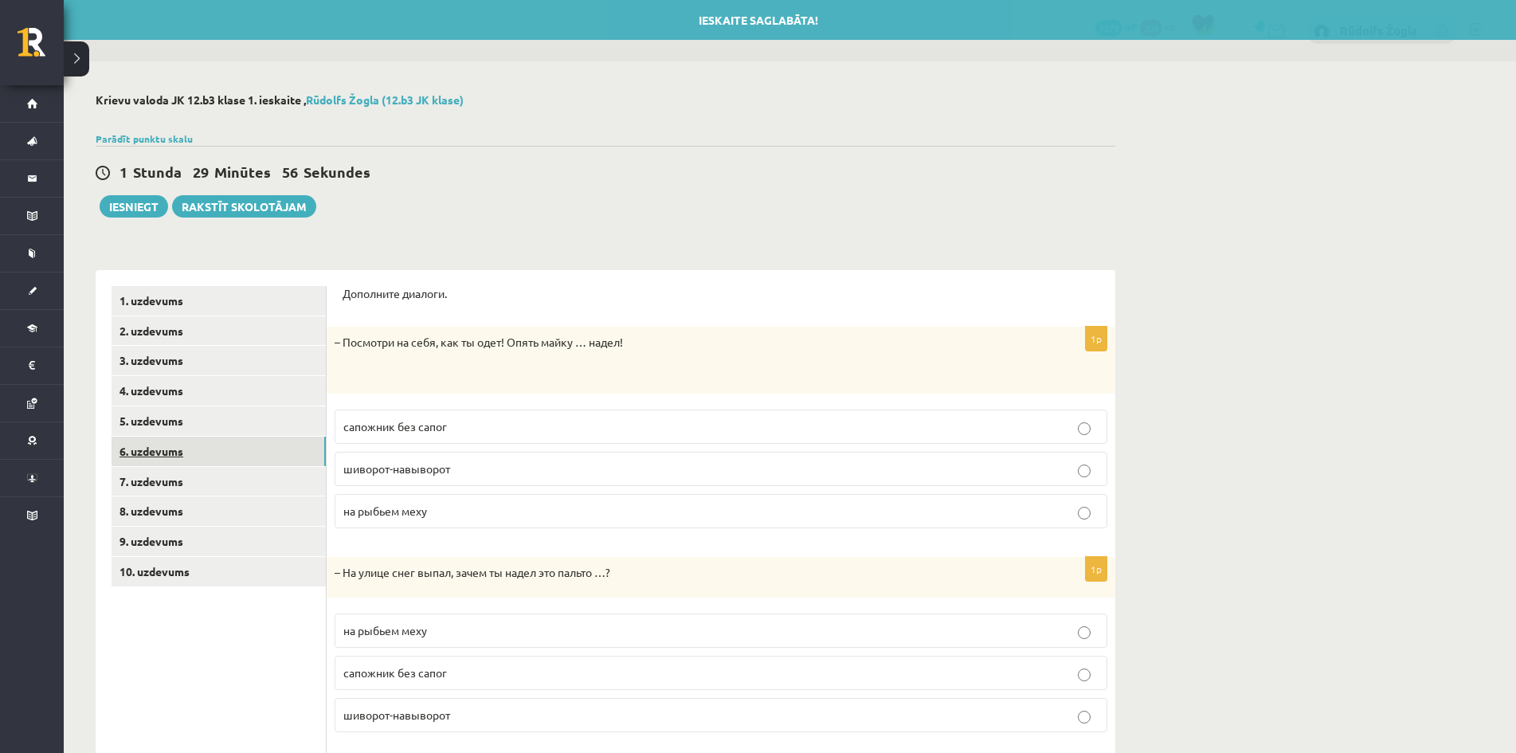
click at [217, 451] on link "6. uzdevums" at bounding box center [219, 451] width 214 height 29
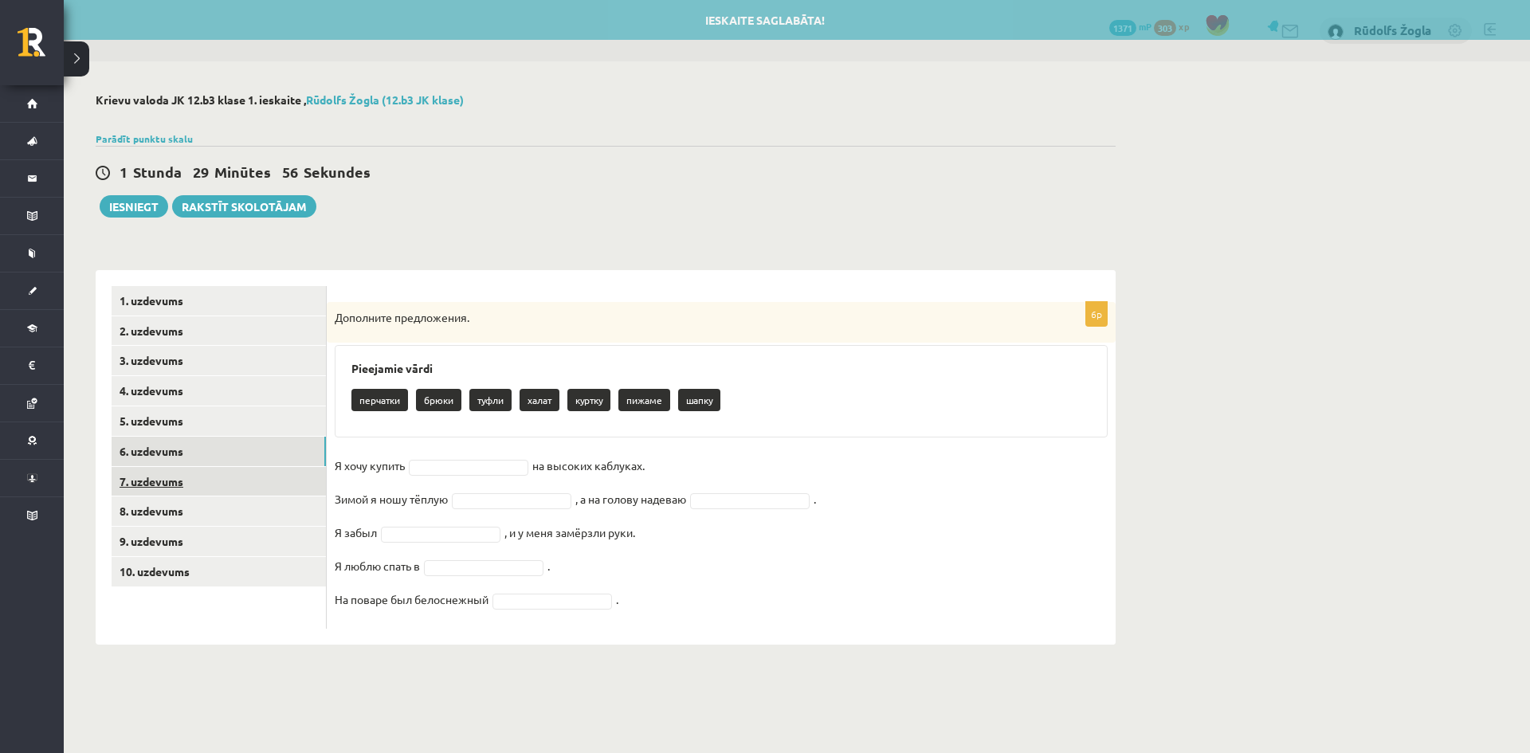
click at [215, 478] on link "7. uzdevums" at bounding box center [219, 481] width 214 height 29
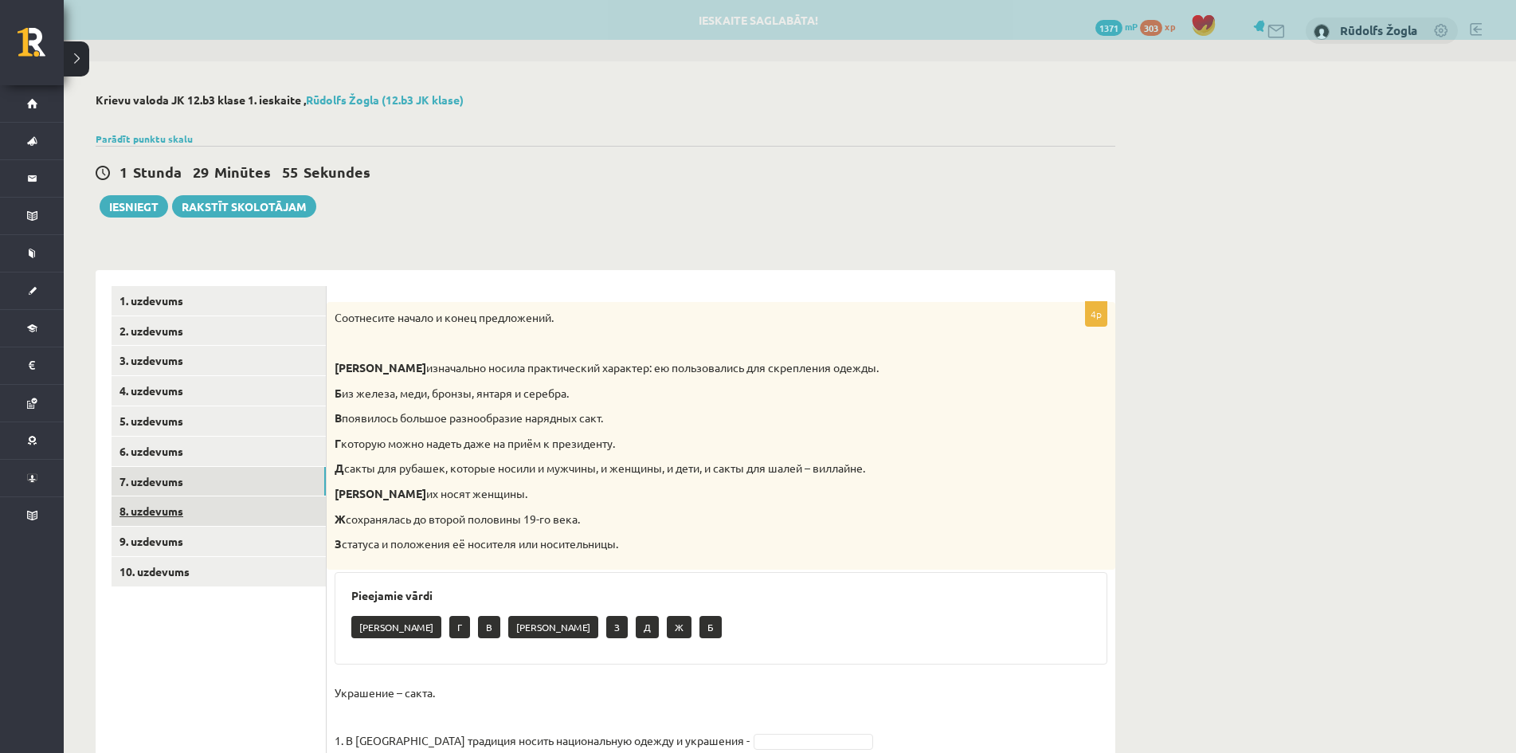
click at [220, 516] on link "8. uzdevums" at bounding box center [219, 510] width 214 height 29
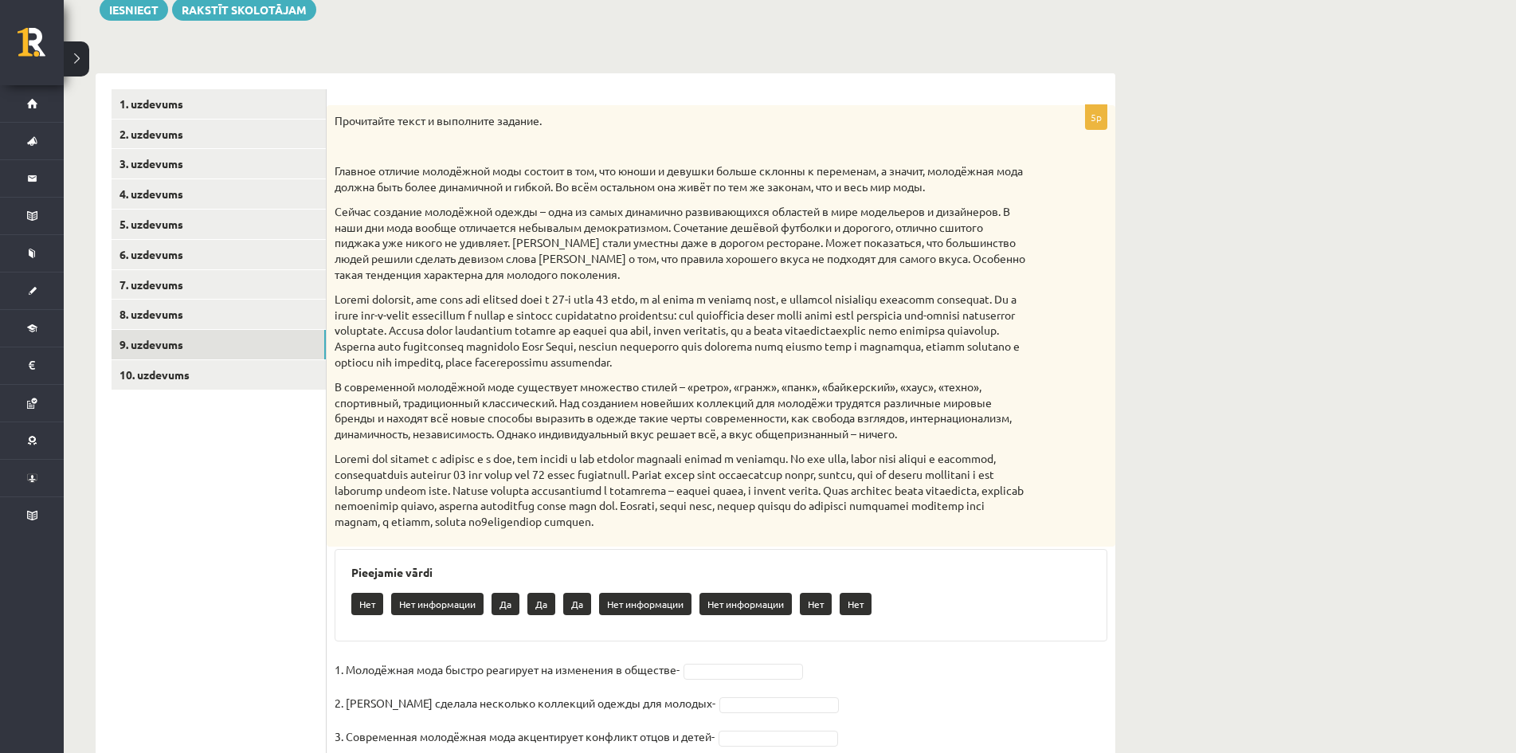
scroll to position [325, 0]
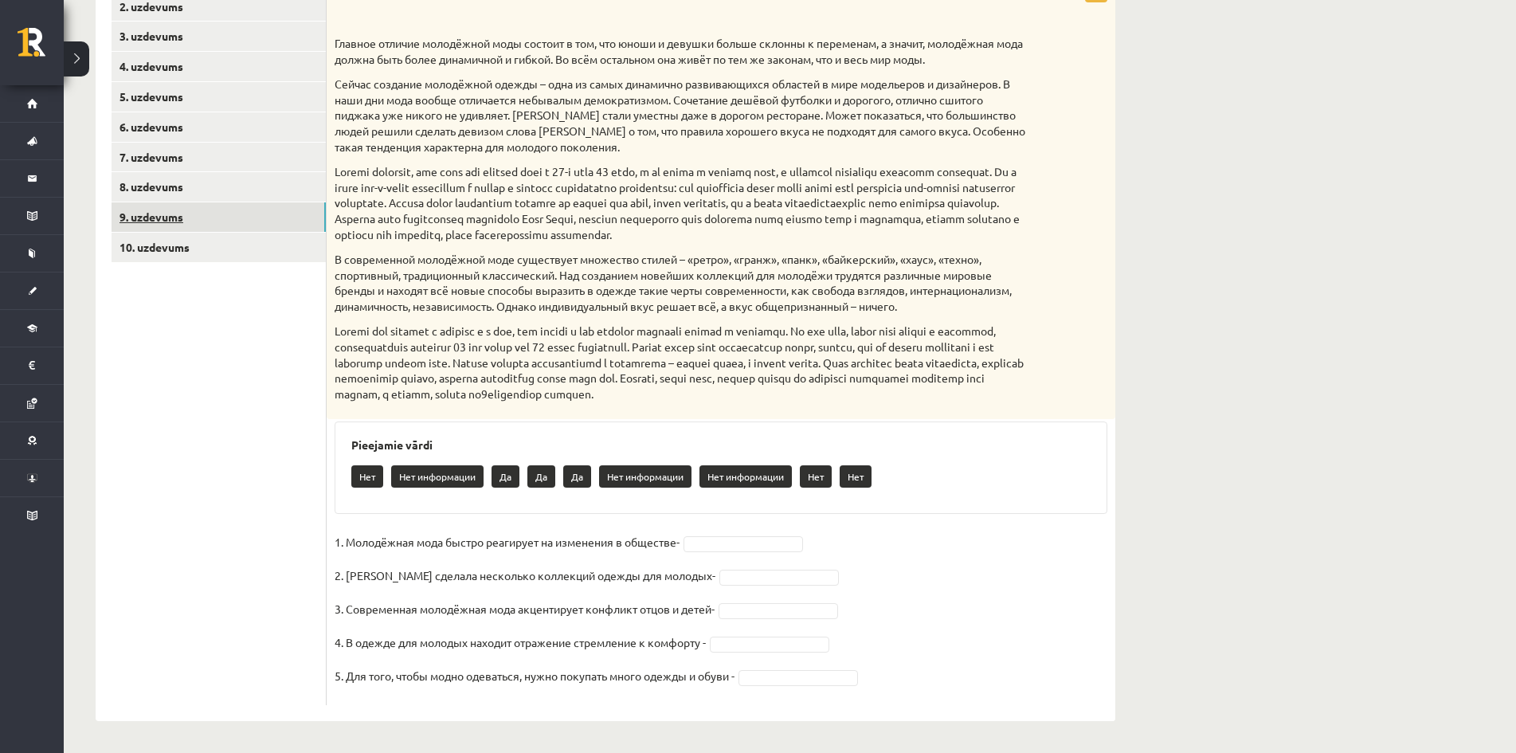
click at [235, 221] on link "9. uzdevums" at bounding box center [219, 216] width 214 height 29
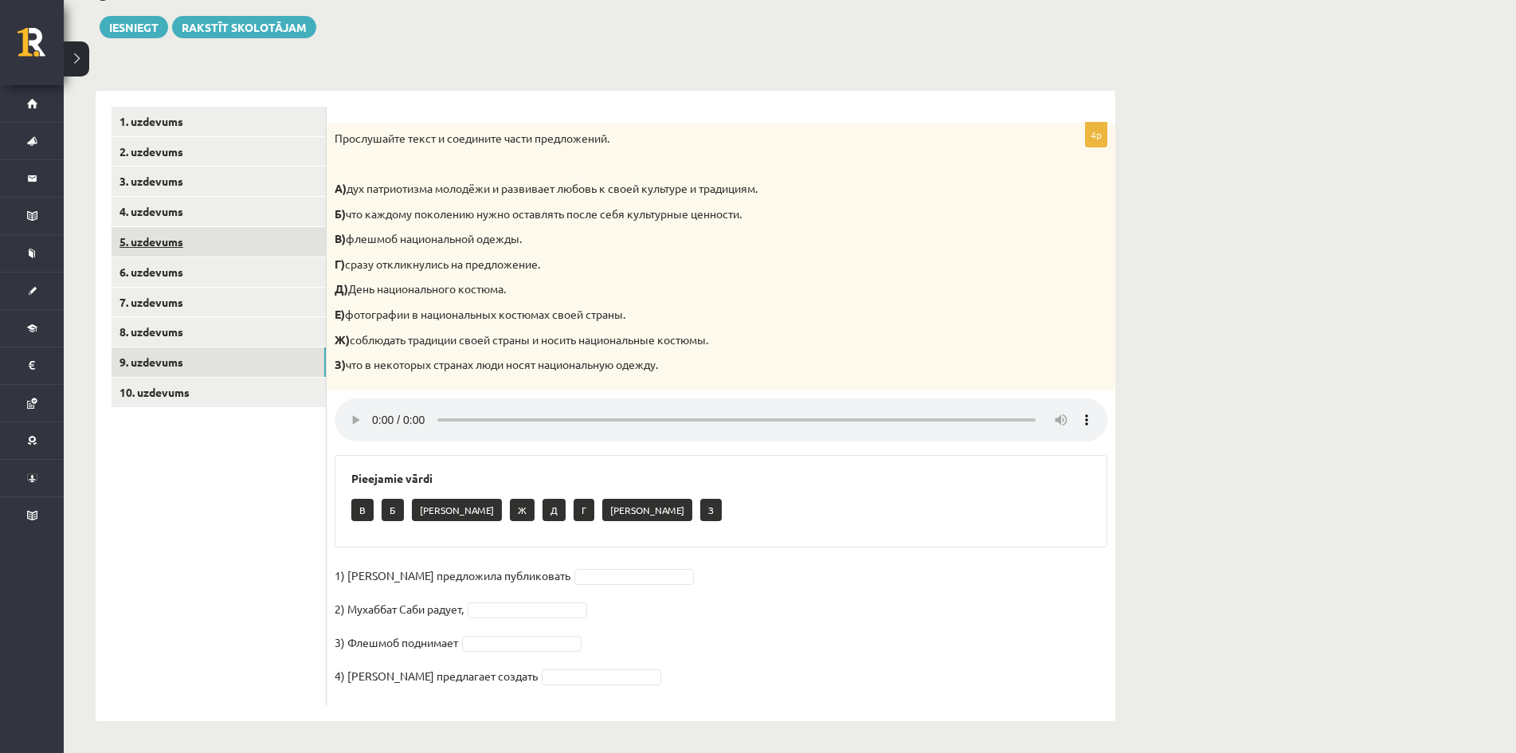
scroll to position [181, 0]
click at [215, 390] on link "10. uzdevums" at bounding box center [219, 392] width 214 height 29
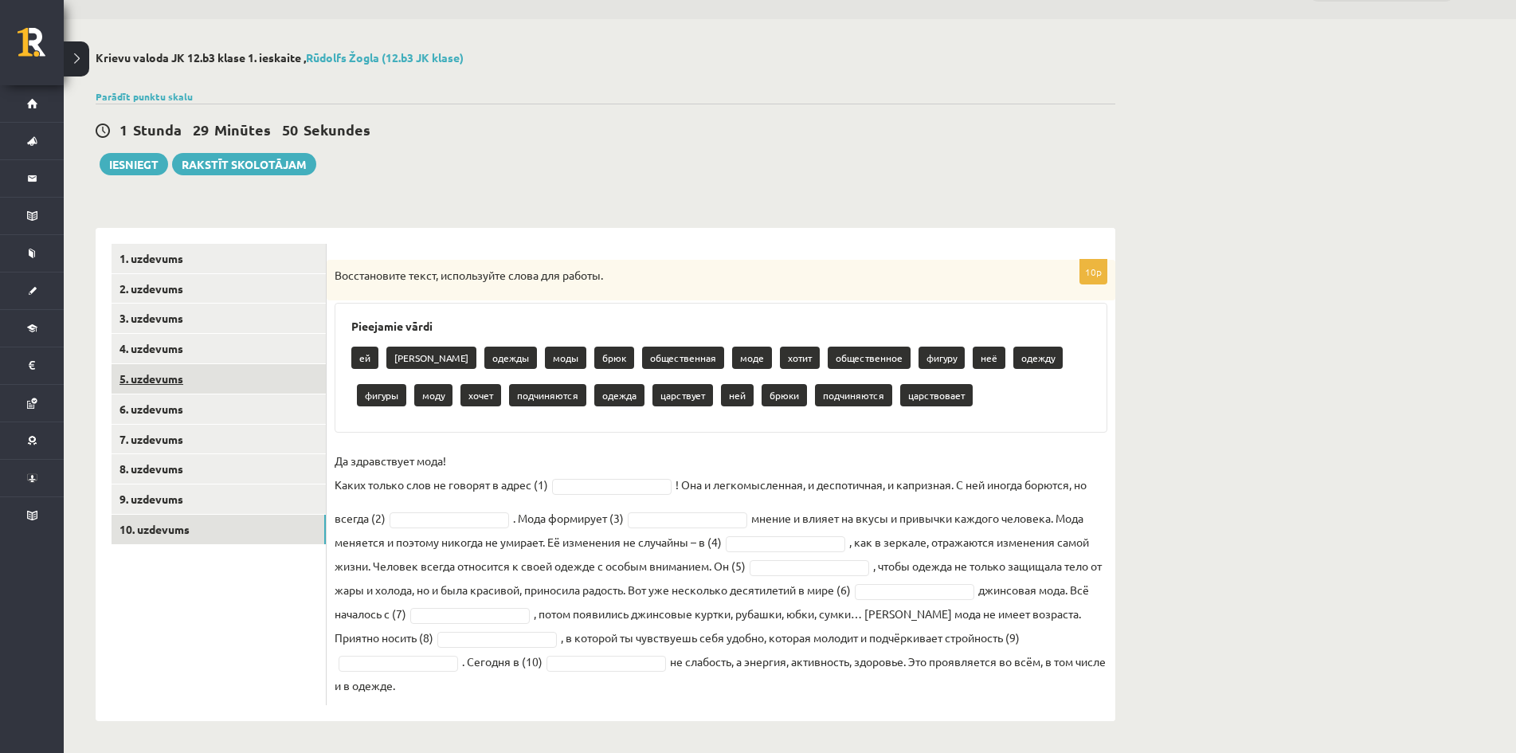
scroll to position [43, 0]
click at [262, 261] on link "1. uzdevums" at bounding box center [219, 258] width 214 height 29
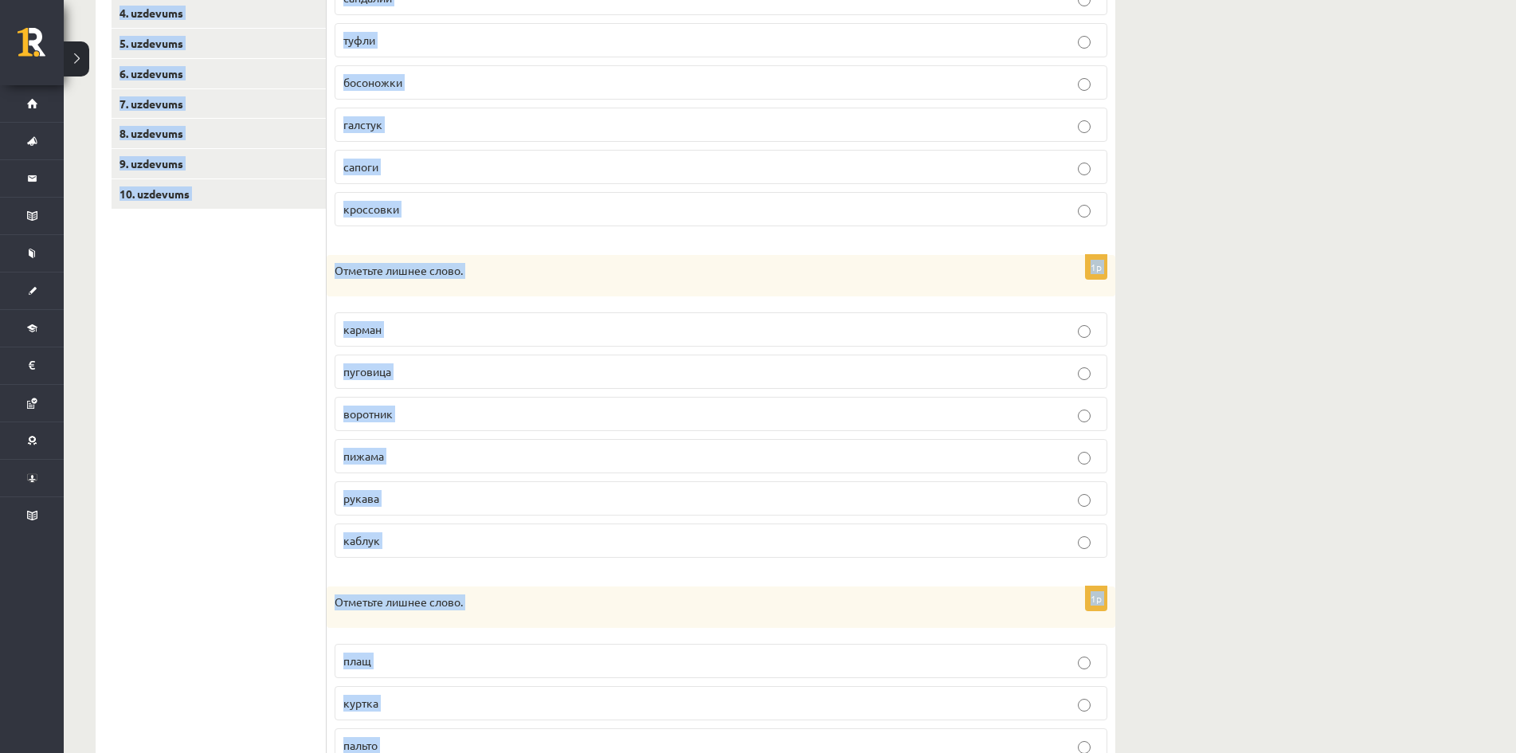
scroll to position [0, 0]
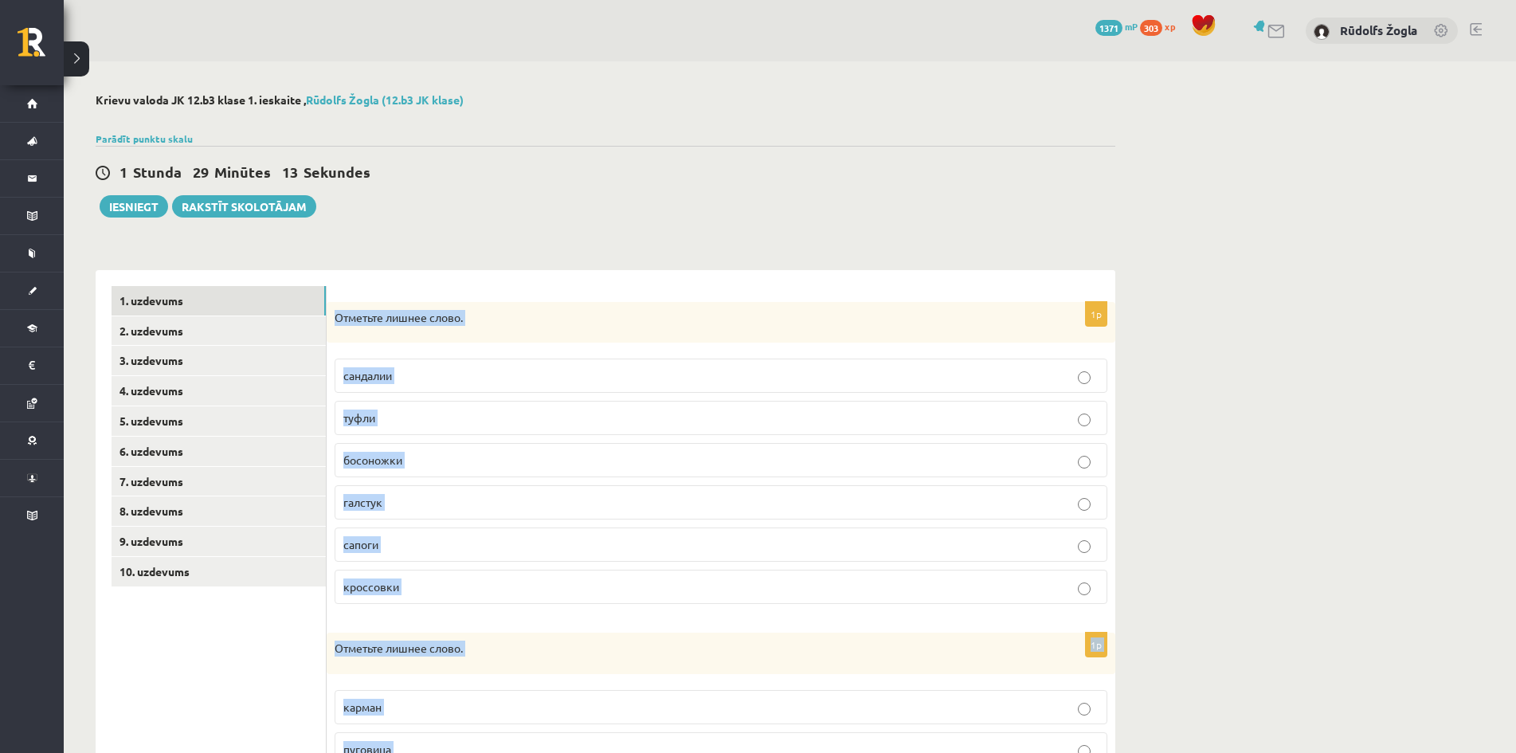
drag, startPoint x: 348, startPoint y: 683, endPoint x: 332, endPoint y: 314, distance: 369.2
click at [343, 314] on form "1p Отметьте лишнее слово. сандалии туфли босоножки галстук сапоги кроссовки 1p …" at bounding box center [721, 761] width 757 height 951
copy form "Отметьте лишнее слово. сандалии туфли босоножки галстук сапоги кроссовки 1p Отм…"
click at [608, 254] on div "**********" at bounding box center [606, 753] width 1020 height 999
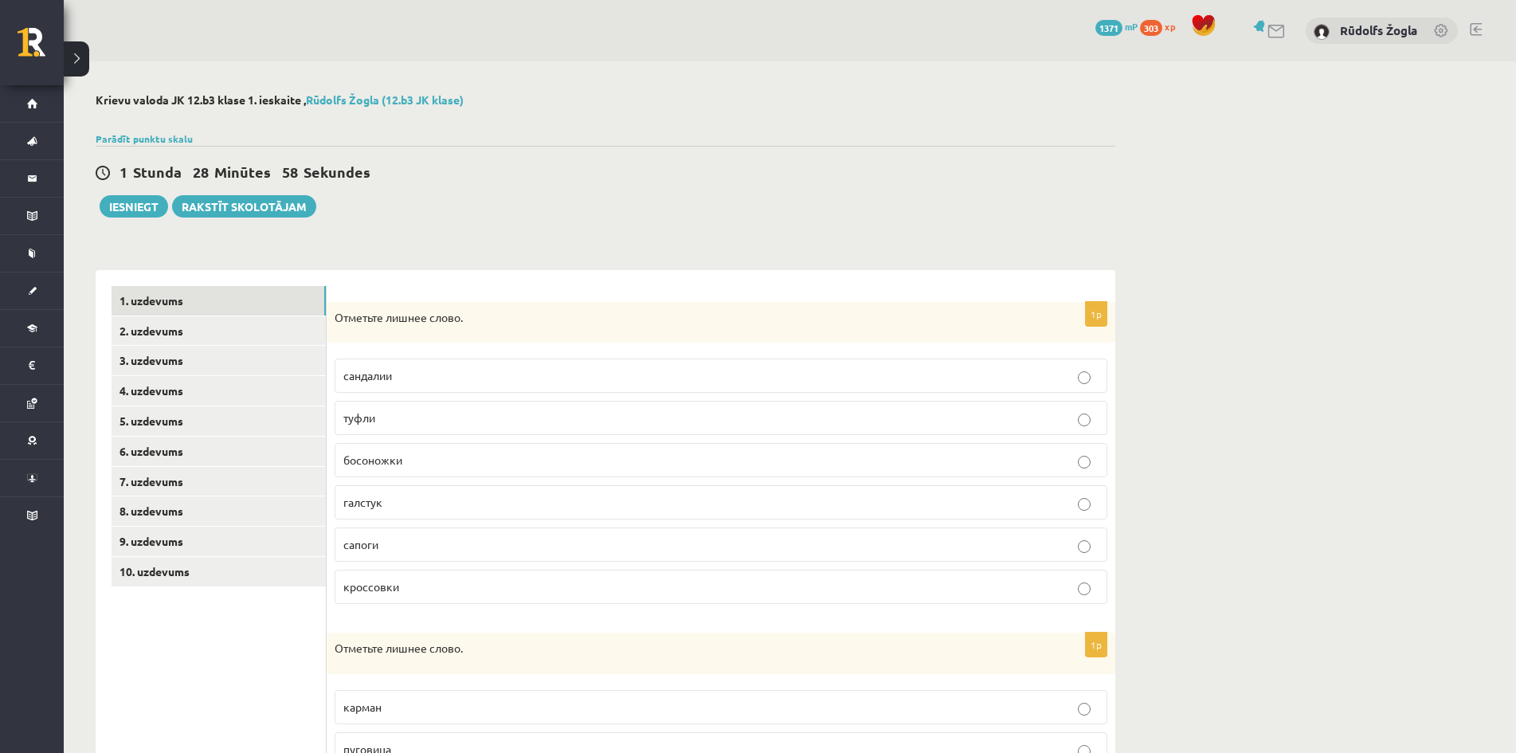
drag, startPoint x: 661, startPoint y: 204, endPoint x: 672, endPoint y: 194, distance: 14.1
click at [670, 198] on div "1 Stunda 28 Minūtes 58 Sekundes Ieskaite saglabāta! Iesniegt Rakstīt skolotājam" at bounding box center [606, 182] width 1020 height 72
click at [422, 425] on p "туфли" at bounding box center [720, 417] width 755 height 17
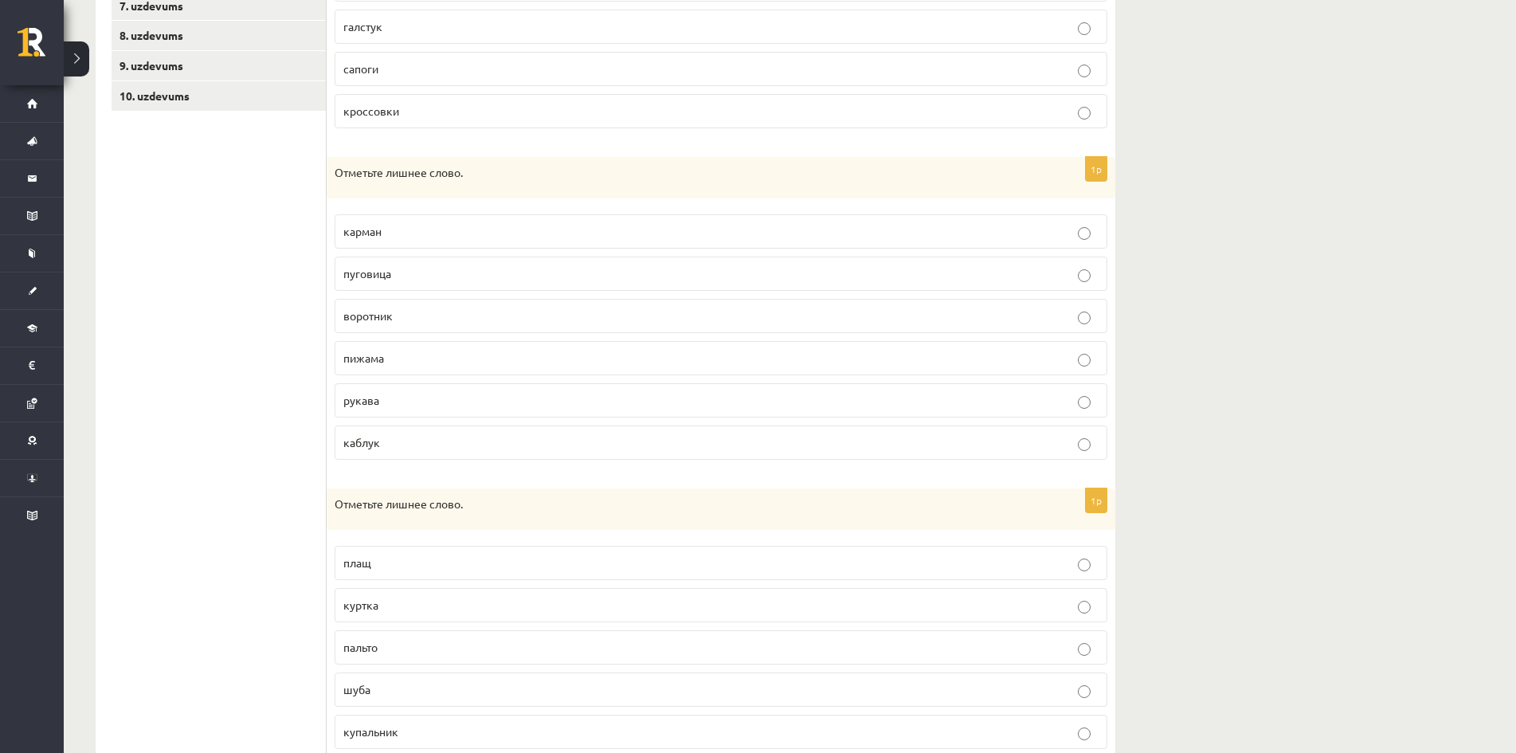
scroll to position [533, 0]
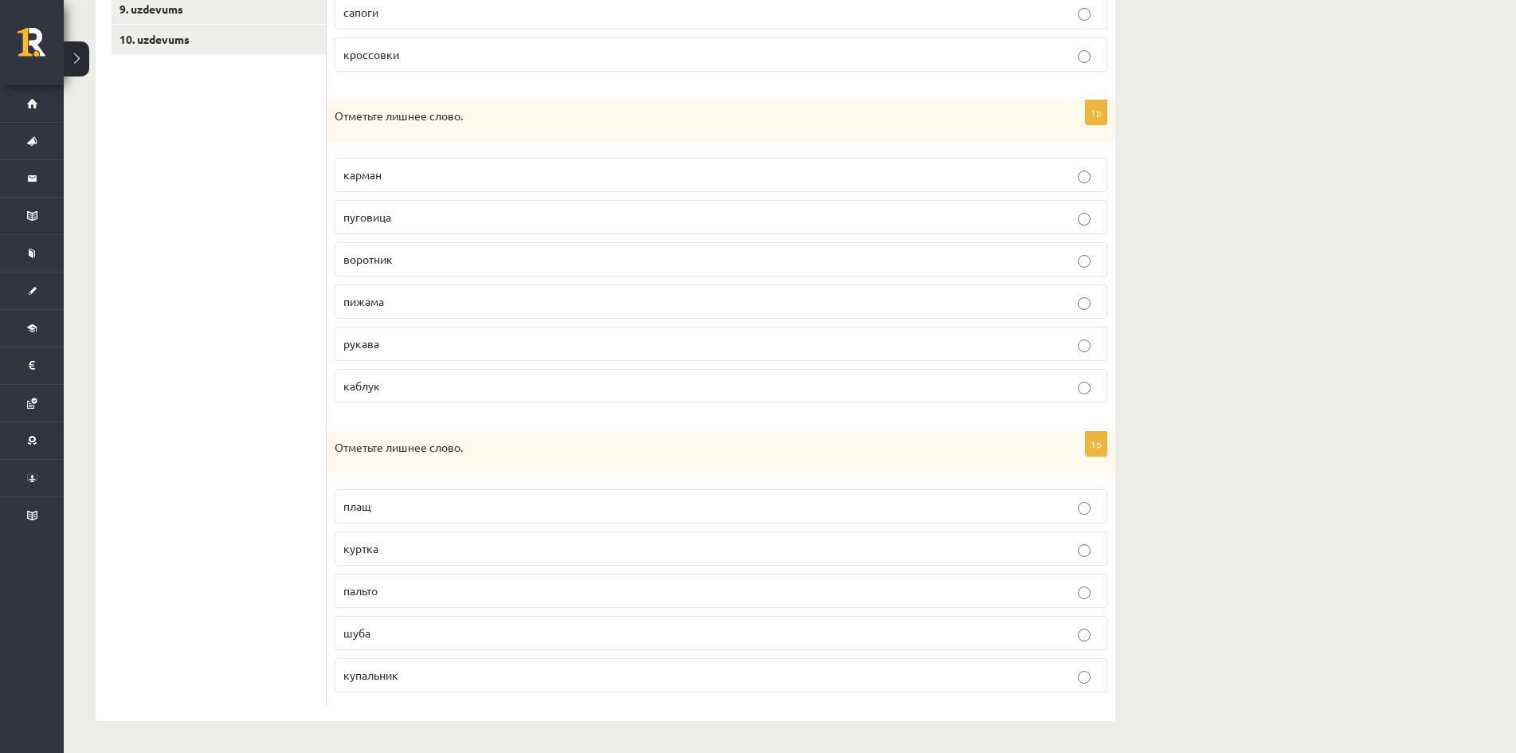
click at [432, 300] on p "пижама" at bounding box center [720, 301] width 755 height 17
click at [370, 636] on span "шуба" at bounding box center [356, 632] width 27 height 14
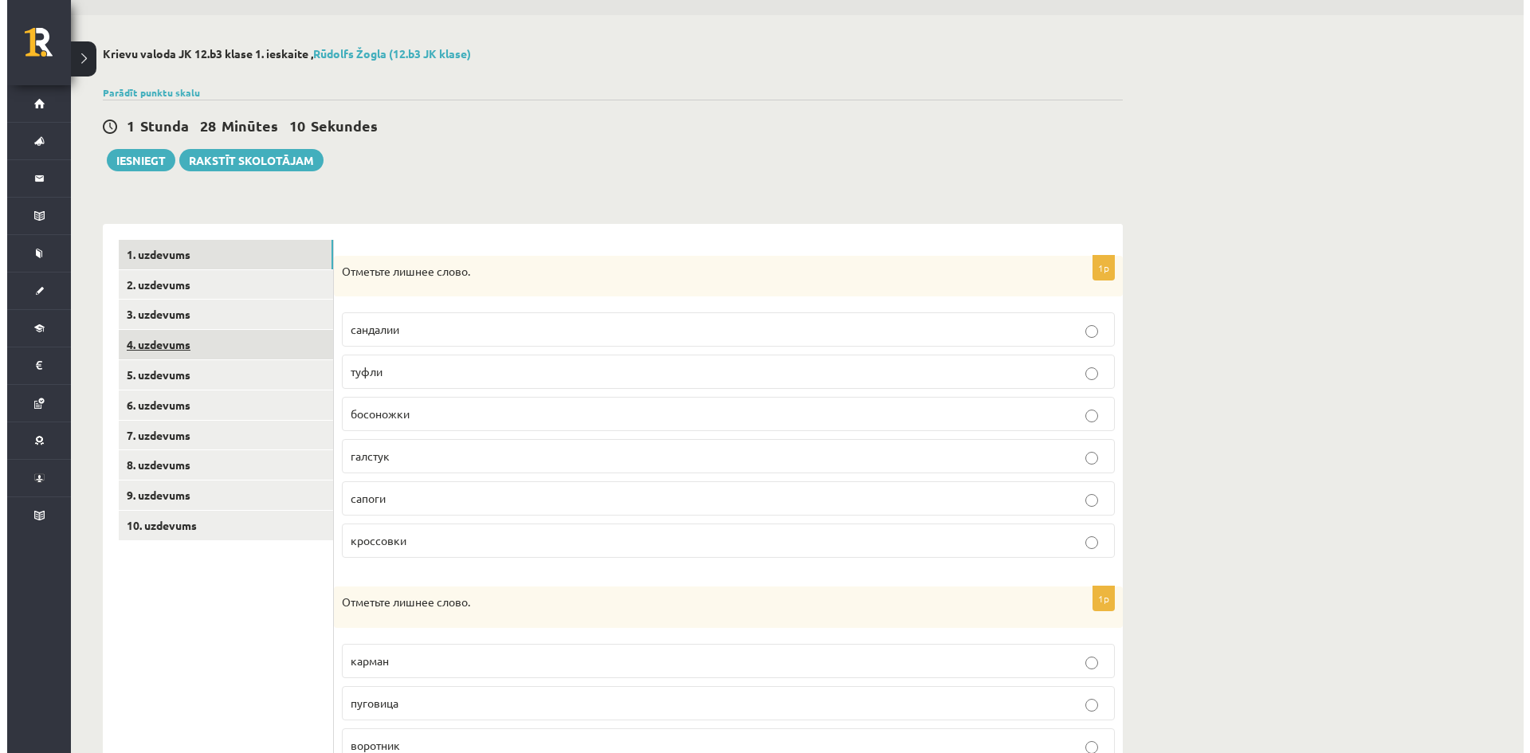
scroll to position [0, 0]
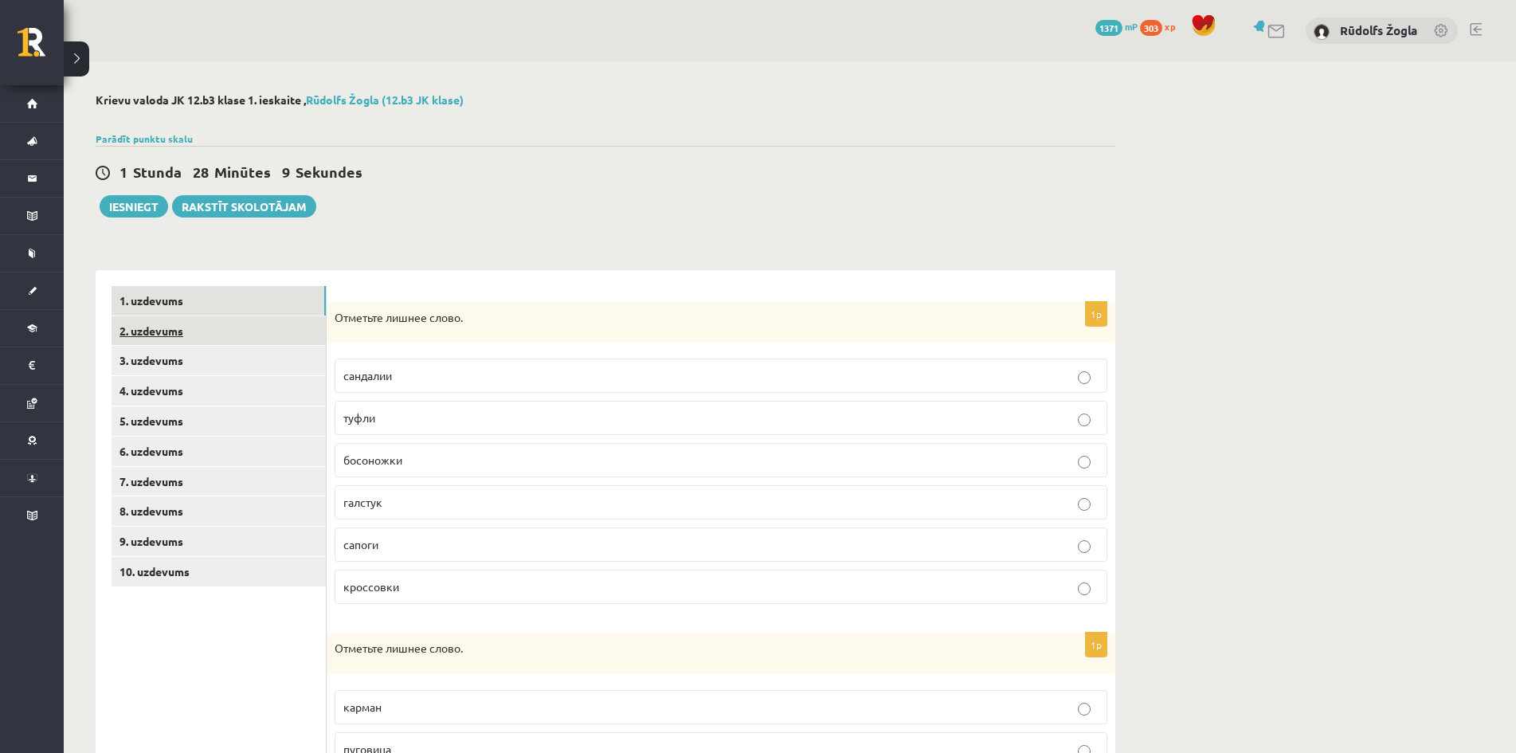
click at [198, 337] on link "2. uzdevums" at bounding box center [219, 330] width 214 height 29
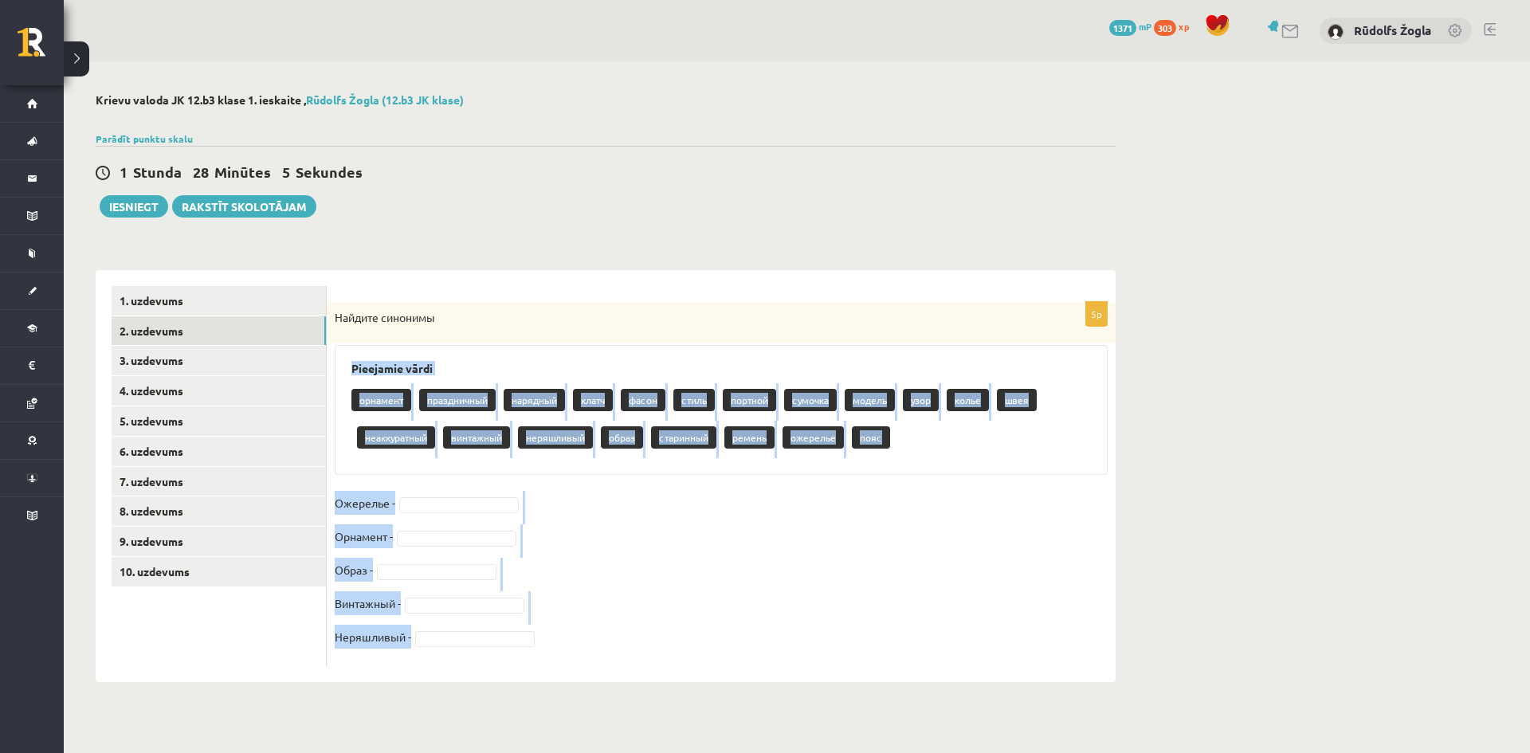
drag, startPoint x: 546, startPoint y: 656, endPoint x: 353, endPoint y: 362, distance: 351.5
click at [353, 362] on div "5p Найдите синонимы Pieejamie vārdi орнамент праздничный нарядный клатч фасон с…" at bounding box center [721, 484] width 789 height 364
click at [596, 597] on fieldset "Ожерелье - Орнамент - Образ - Винтажный - Неряшливый -" at bounding box center [721, 574] width 773 height 167
drag, startPoint x: 570, startPoint y: 656, endPoint x: 554, endPoint y: 665, distance: 18.2
click at [569, 658] on fieldset "Ожерелье - Орнамент - Образ - Винтажный - Неряшливый -" at bounding box center [721, 574] width 773 height 167
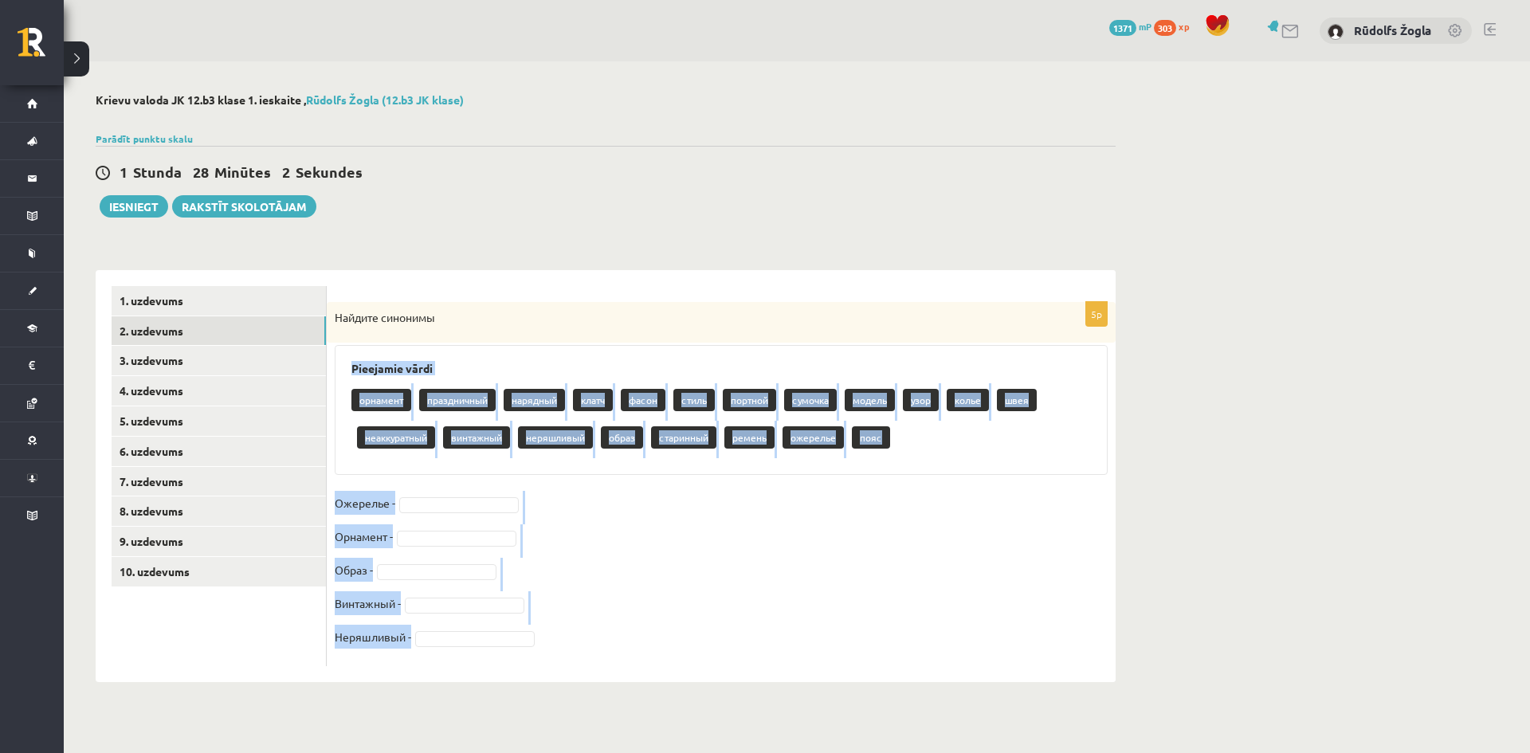
click at [367, 664] on div "5p Найдите синонимы Pieejamie vārdi орнамент праздничный нарядный клатч фасон с…" at bounding box center [721, 484] width 789 height 364
drag, startPoint x: 512, startPoint y: 347, endPoint x: 511, endPoint y: 336, distance: 10.5
click at [512, 346] on div "Pieejamie vārdi орнамент праздничный нарядный клатч фасон стиль портной сумочка…" at bounding box center [721, 410] width 773 height 130
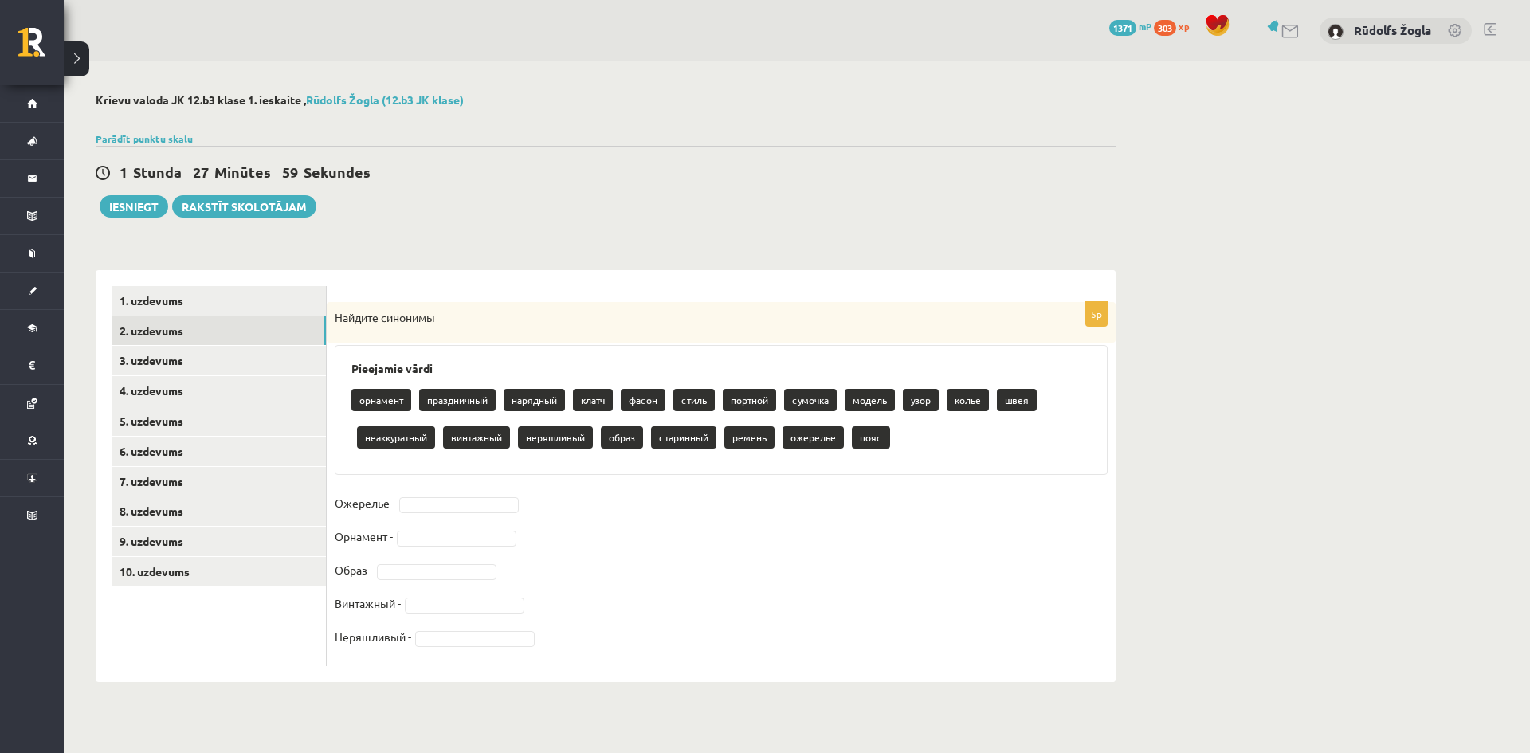
drag, startPoint x: 534, startPoint y: 266, endPoint x: 458, endPoint y: 328, distance: 97.9
click at [450, 288] on form "5p Найдите синонимы Pieejamie vārdi орнамент праздничный нарядный клатч фасон с…" at bounding box center [721, 476] width 757 height 380
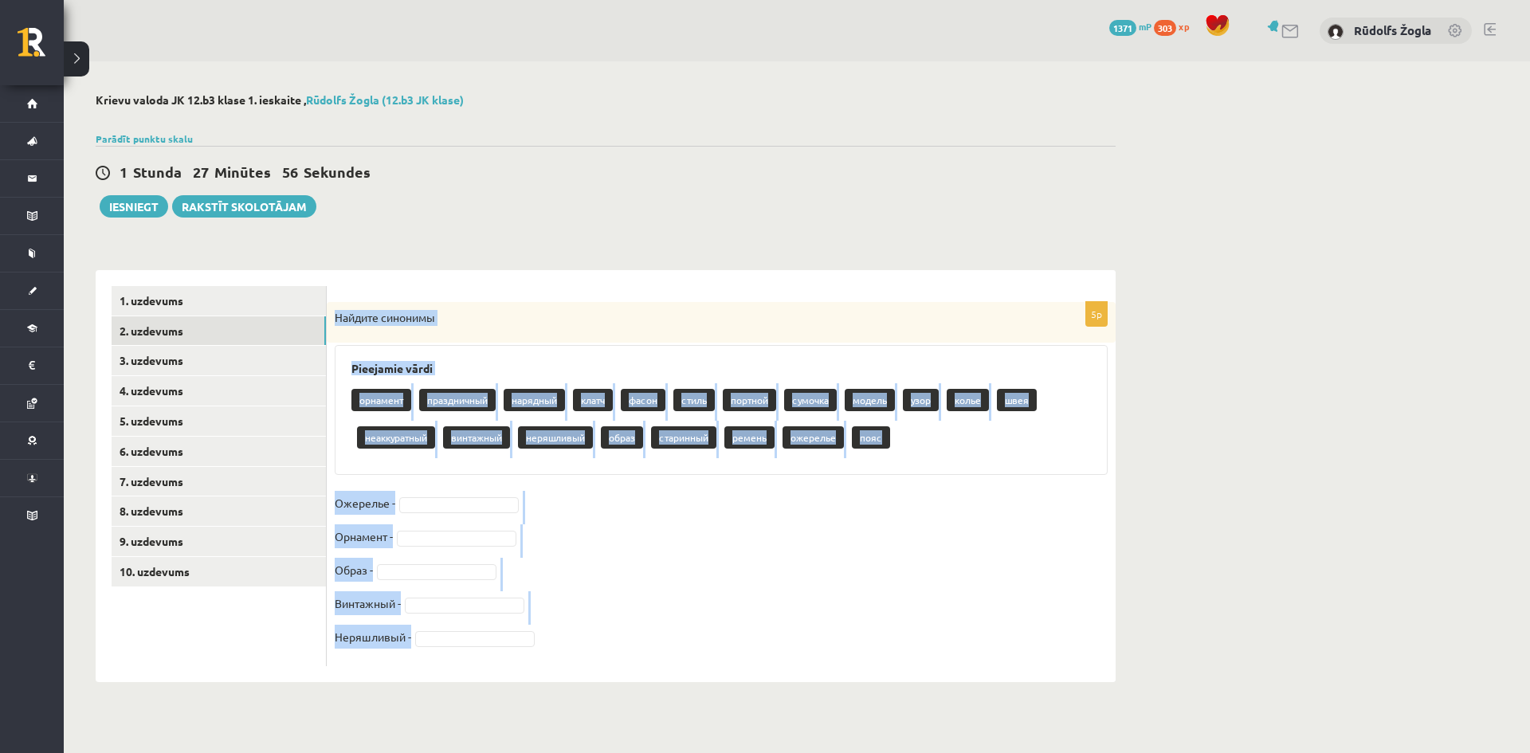
drag, startPoint x: 600, startPoint y: 639, endPoint x: 337, endPoint y: 315, distance: 417.4
click at [337, 315] on div "5p Найдите синонимы Pieejamie vārdi орнамент праздничный нарядный клатч фасон с…" at bounding box center [721, 484] width 789 height 364
copy div "Найдите синонимы Pieejamie vārdi орнамент праздничный нарядный клатч фасон стил…"
drag, startPoint x: 566, startPoint y: 547, endPoint x: 599, endPoint y: 537, distance: 34.3
click at [568, 547] on fieldset "Ожерелье - Орнамент - Образ - Винтажный - Неряшливый -" at bounding box center [721, 574] width 773 height 167
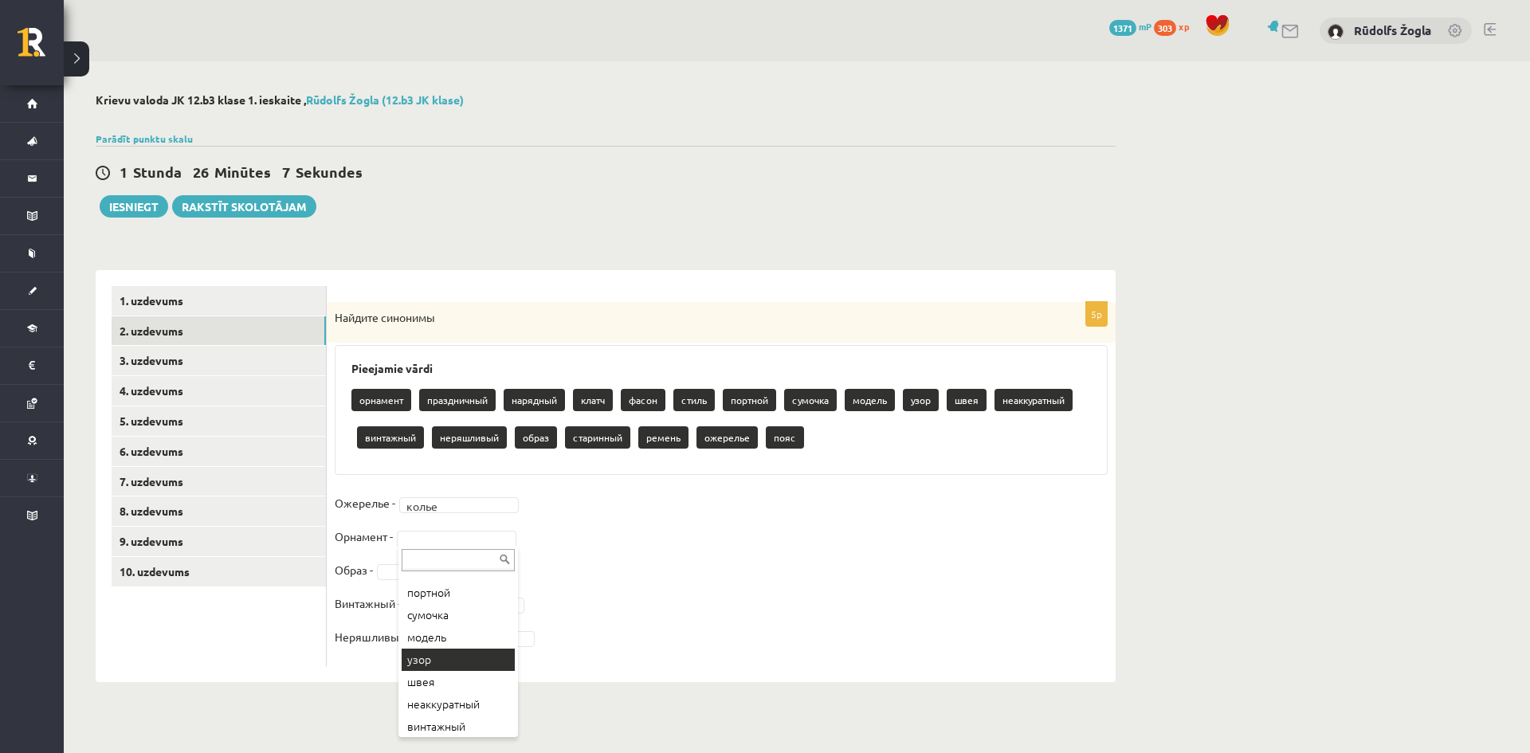
scroll to position [159, 0]
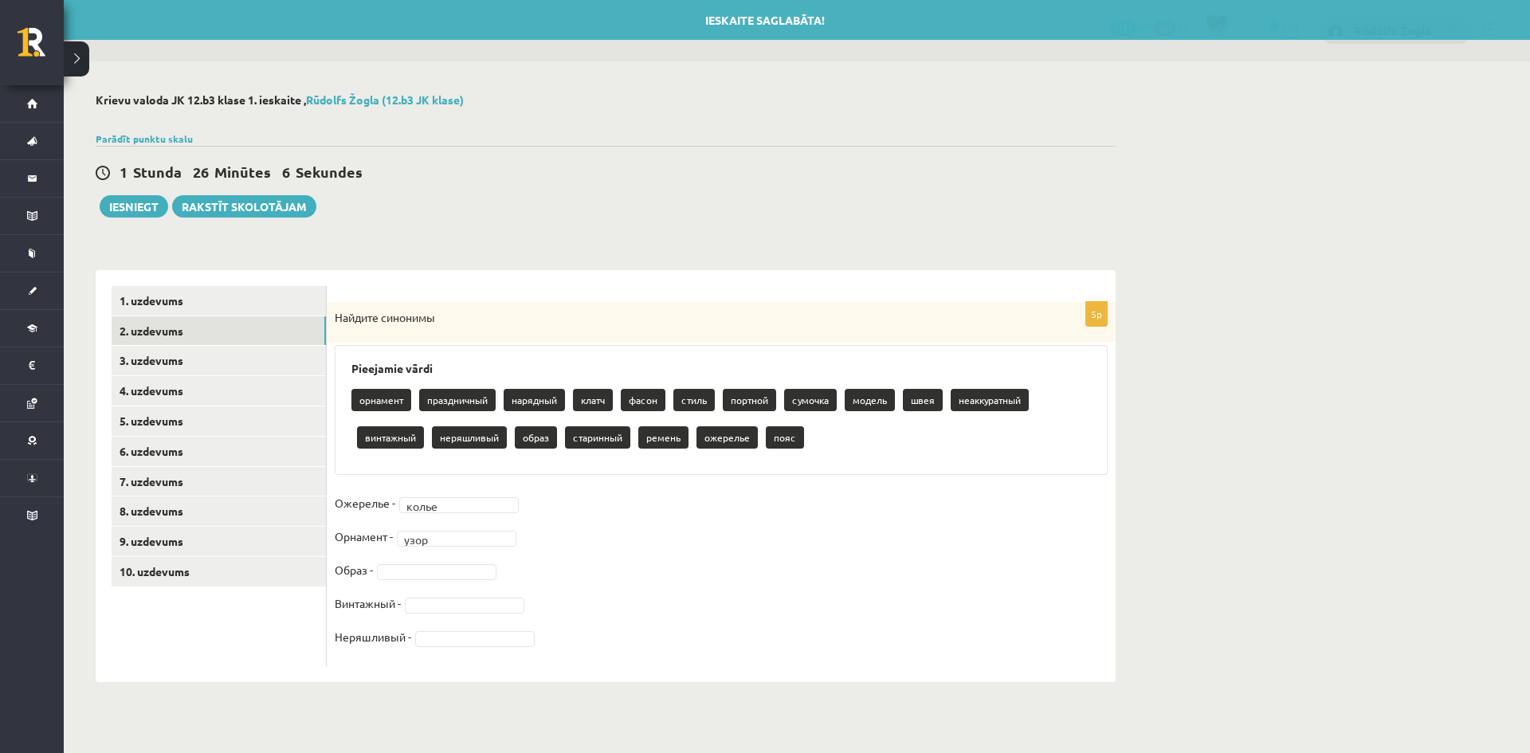
click at [429, 560] on fieldset "Ожерелье - колье ***** Орнамент - узор **** Образ - Винтажный - Неряшливый -" at bounding box center [721, 574] width 773 height 167
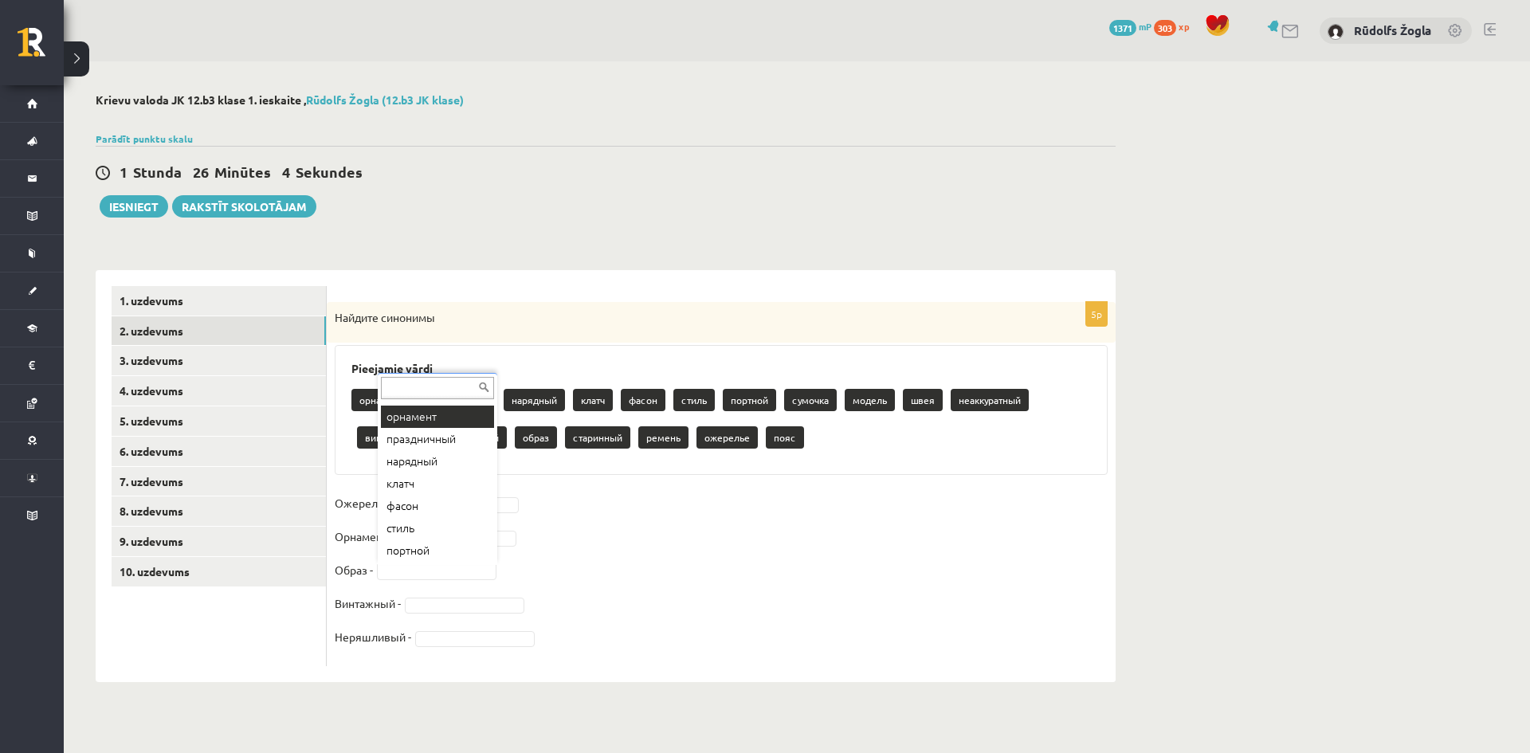
scroll to position [0, 0]
drag, startPoint x: 570, startPoint y: 519, endPoint x: 533, endPoint y: 506, distance: 39.6
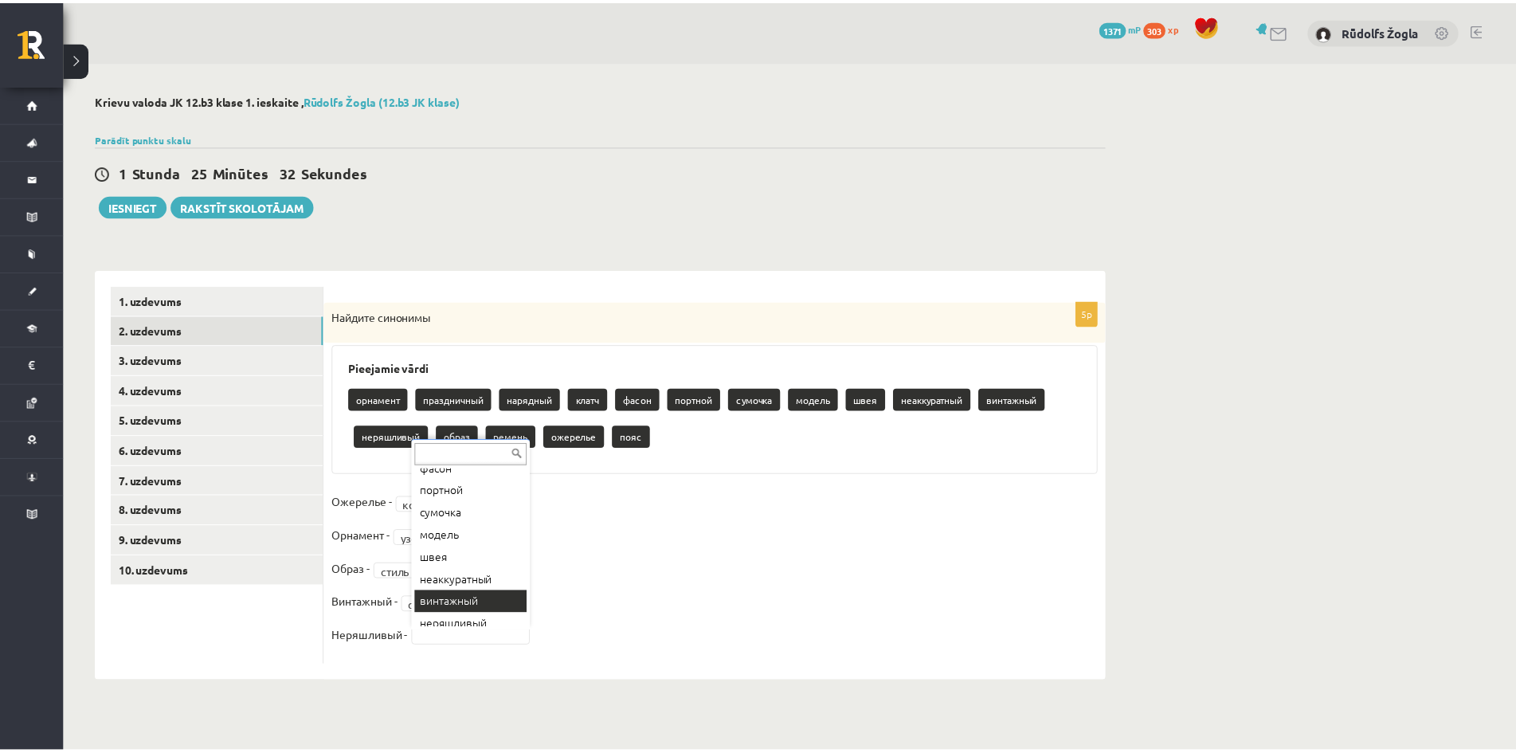
scroll to position [220, 0]
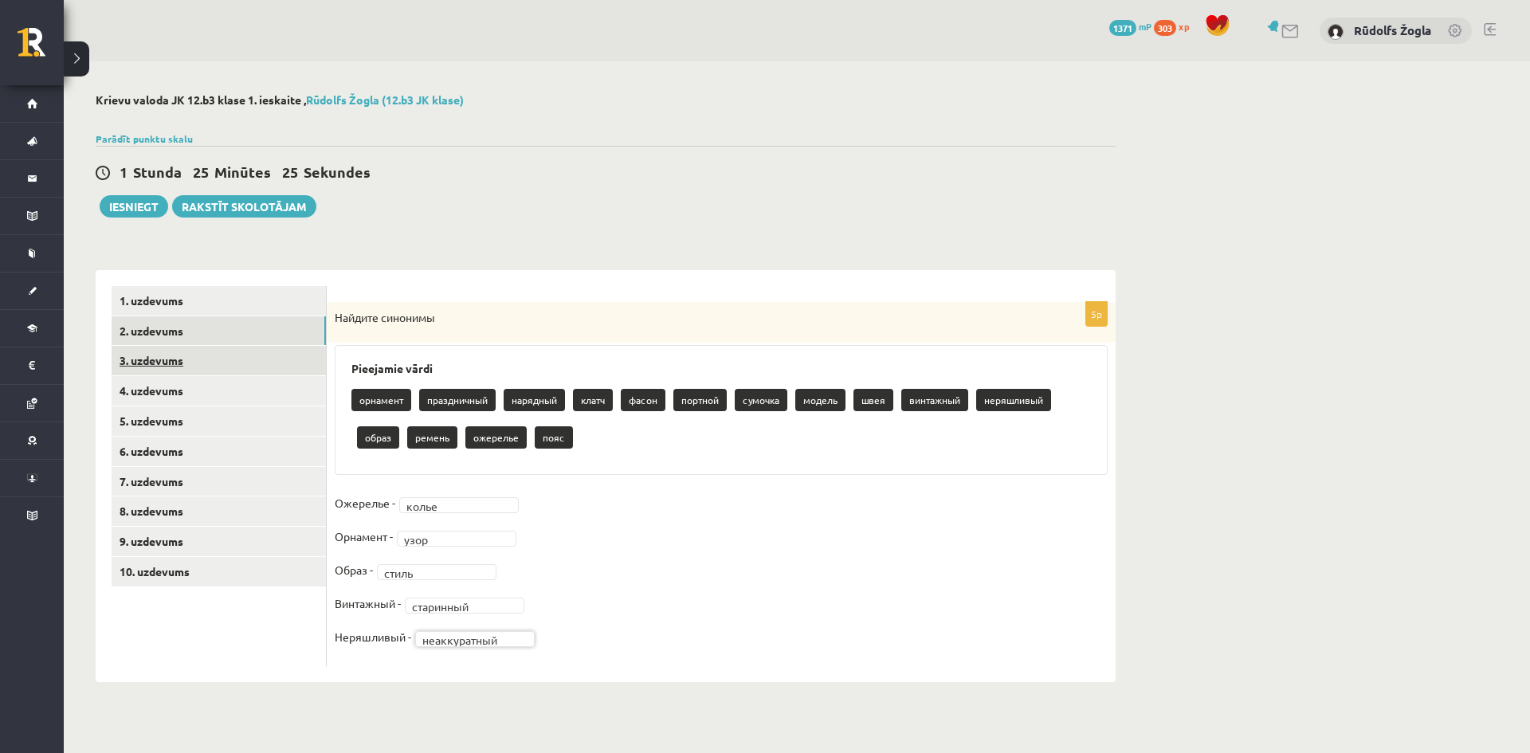
click at [158, 362] on link "3. uzdevums" at bounding box center [219, 360] width 214 height 29
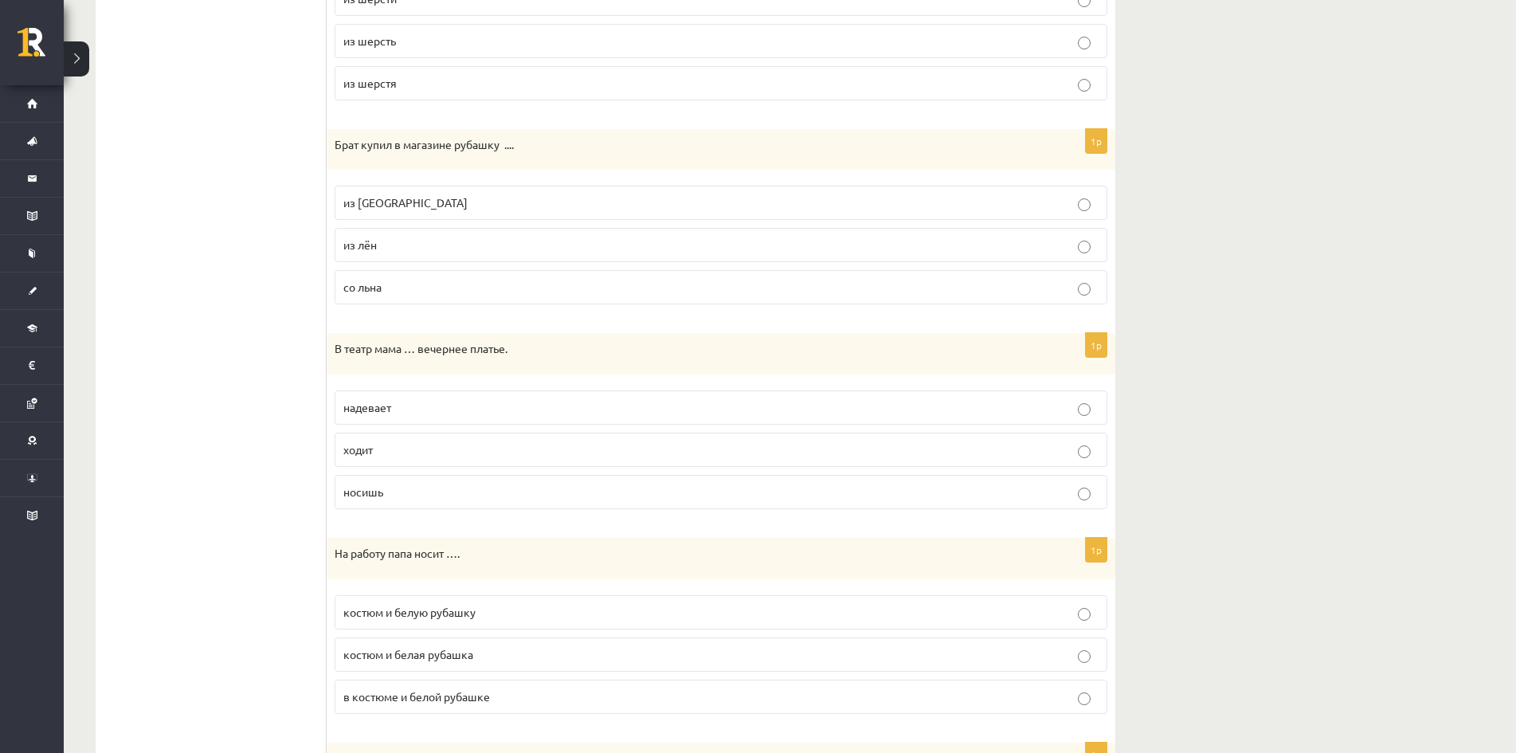
scroll to position [1626, 0]
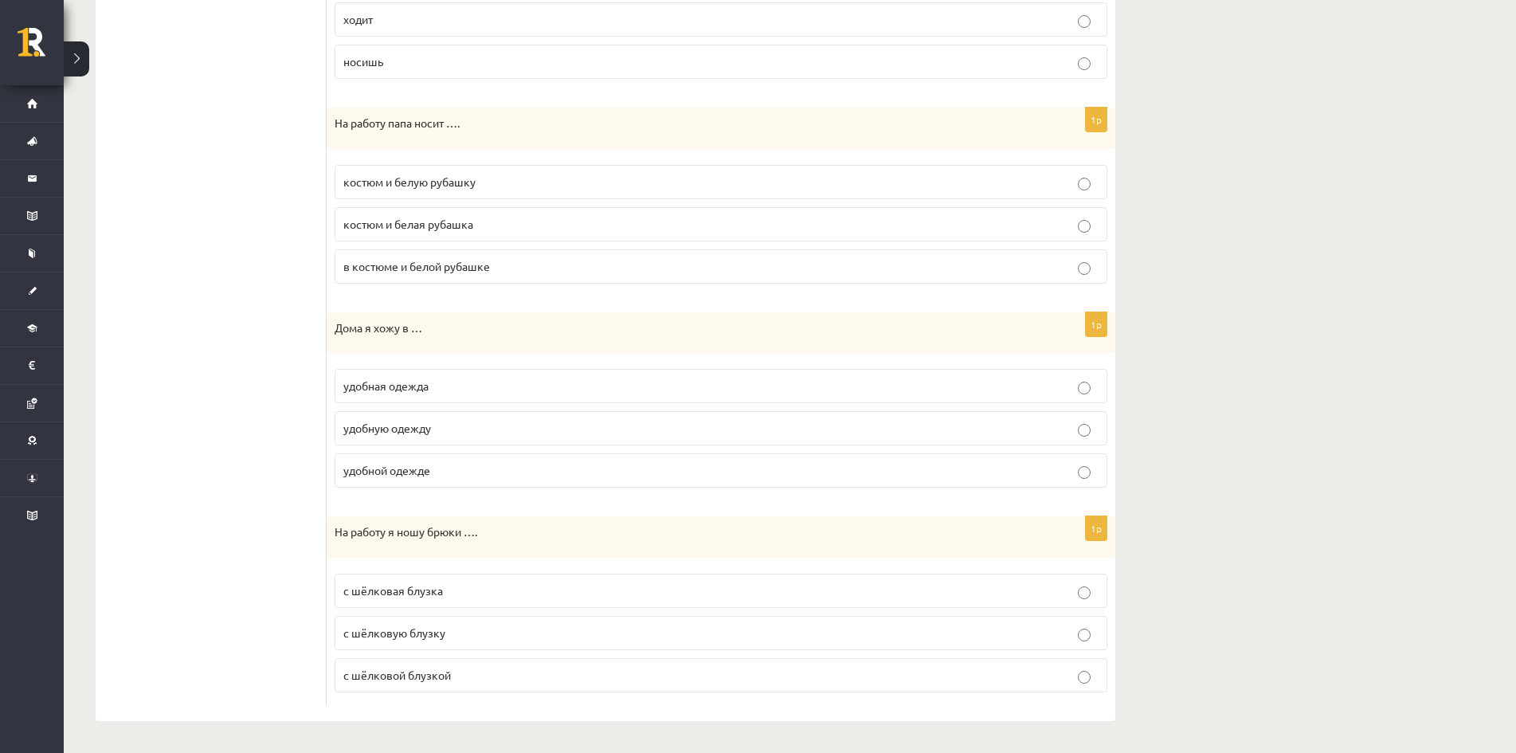
drag, startPoint x: 326, startPoint y: 680, endPoint x: 505, endPoint y: 668, distance: 179.7
copy div "1p Эти ботинки мне …, они мне жмут. малы велики мало 1p Этот новый костюм тебе …"
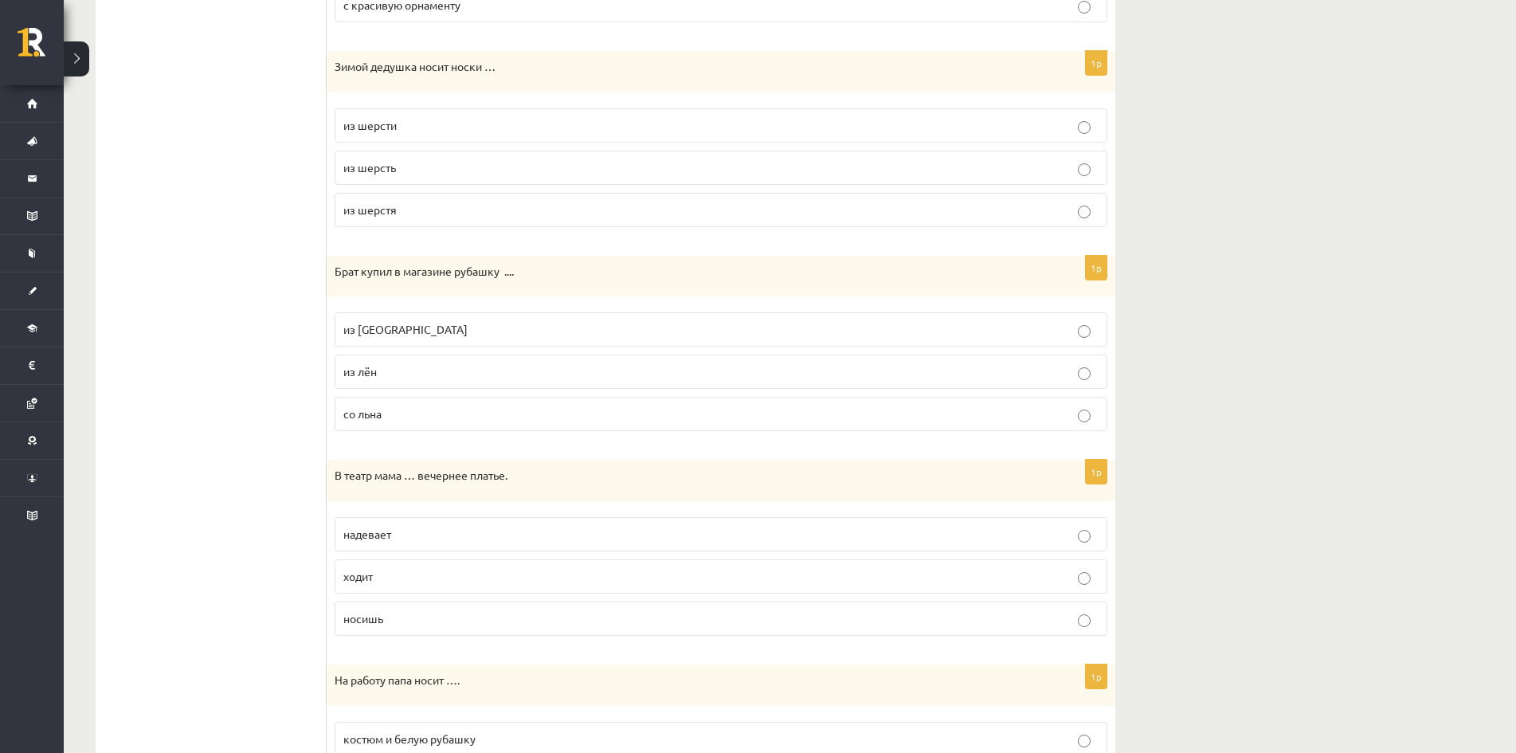
click at [236, 264] on ul "1. uzdevums 2. uzdevums 3. uzdevums 4. uzdevums 5. uzdevums 6. uzdevums 7. uzde…" at bounding box center [219, 240] width 215 height 2044
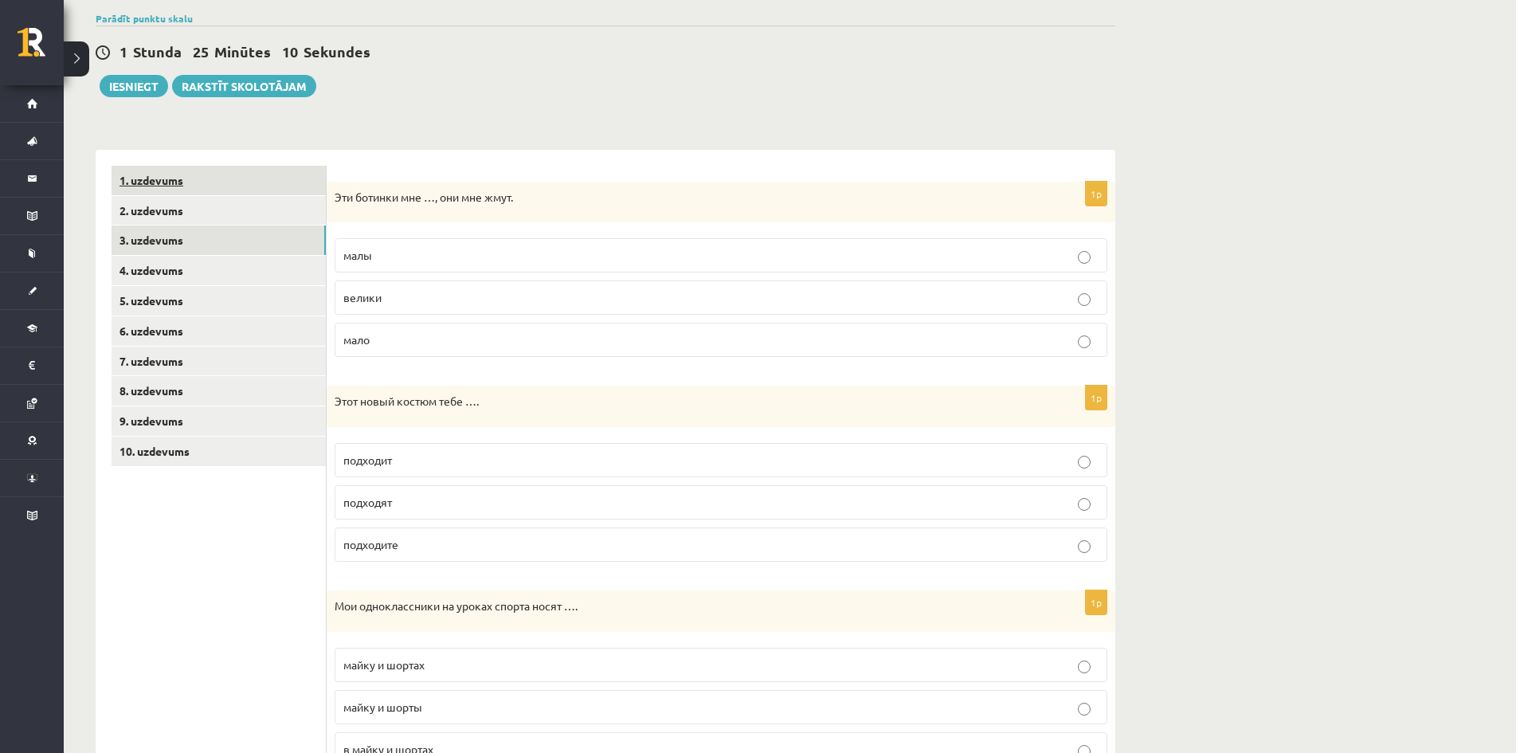
scroll to position [33, 0]
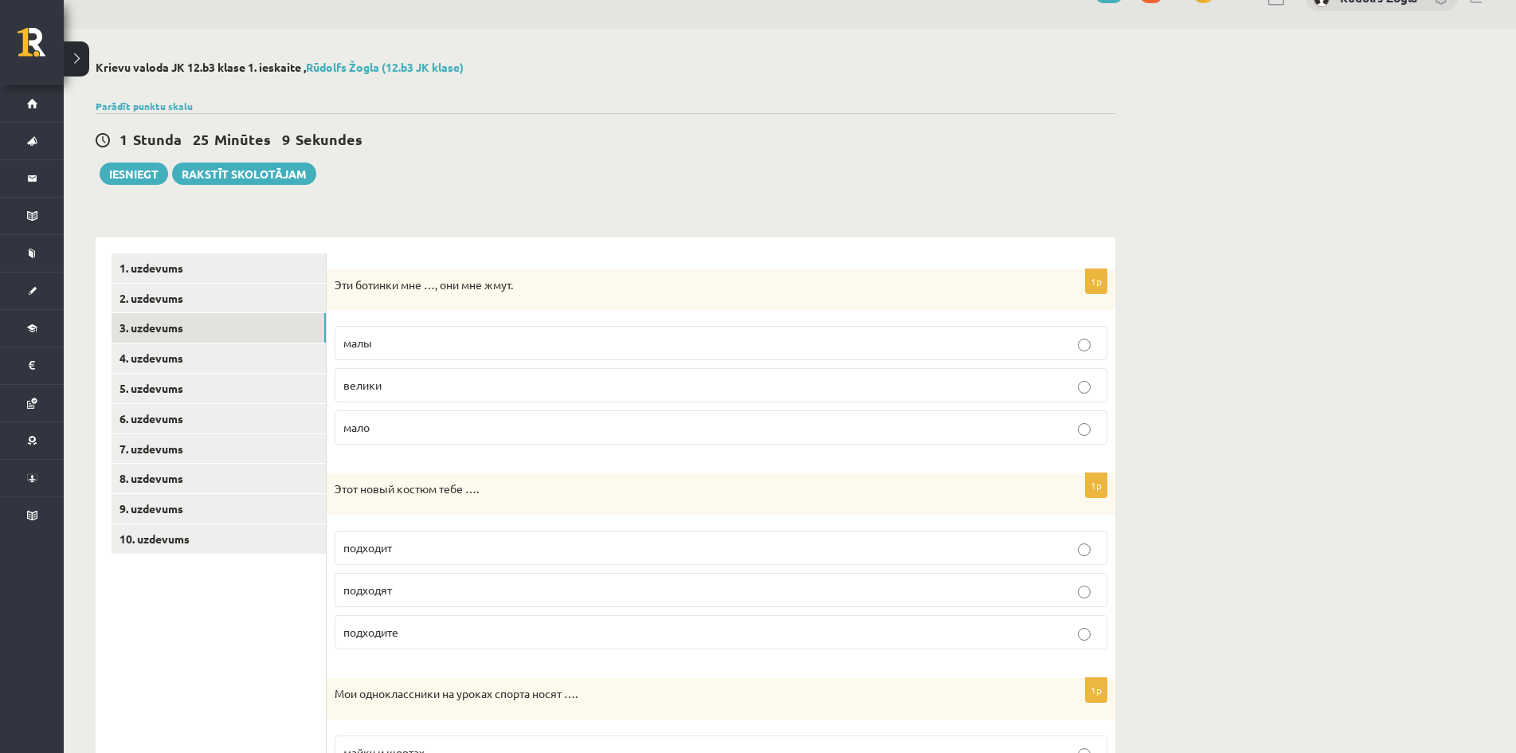
click at [407, 331] on label "малы" at bounding box center [721, 343] width 773 height 34
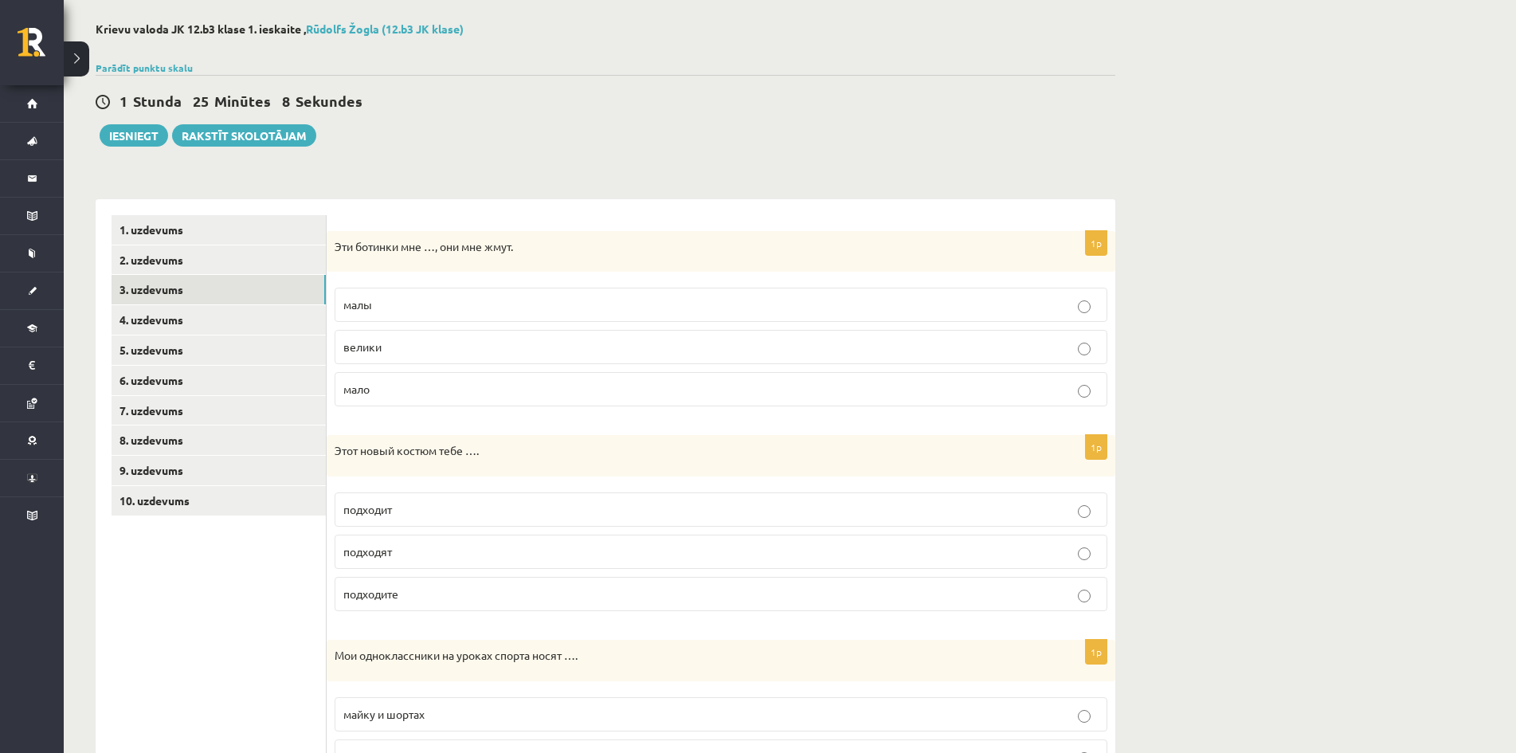
scroll to position [272, 0]
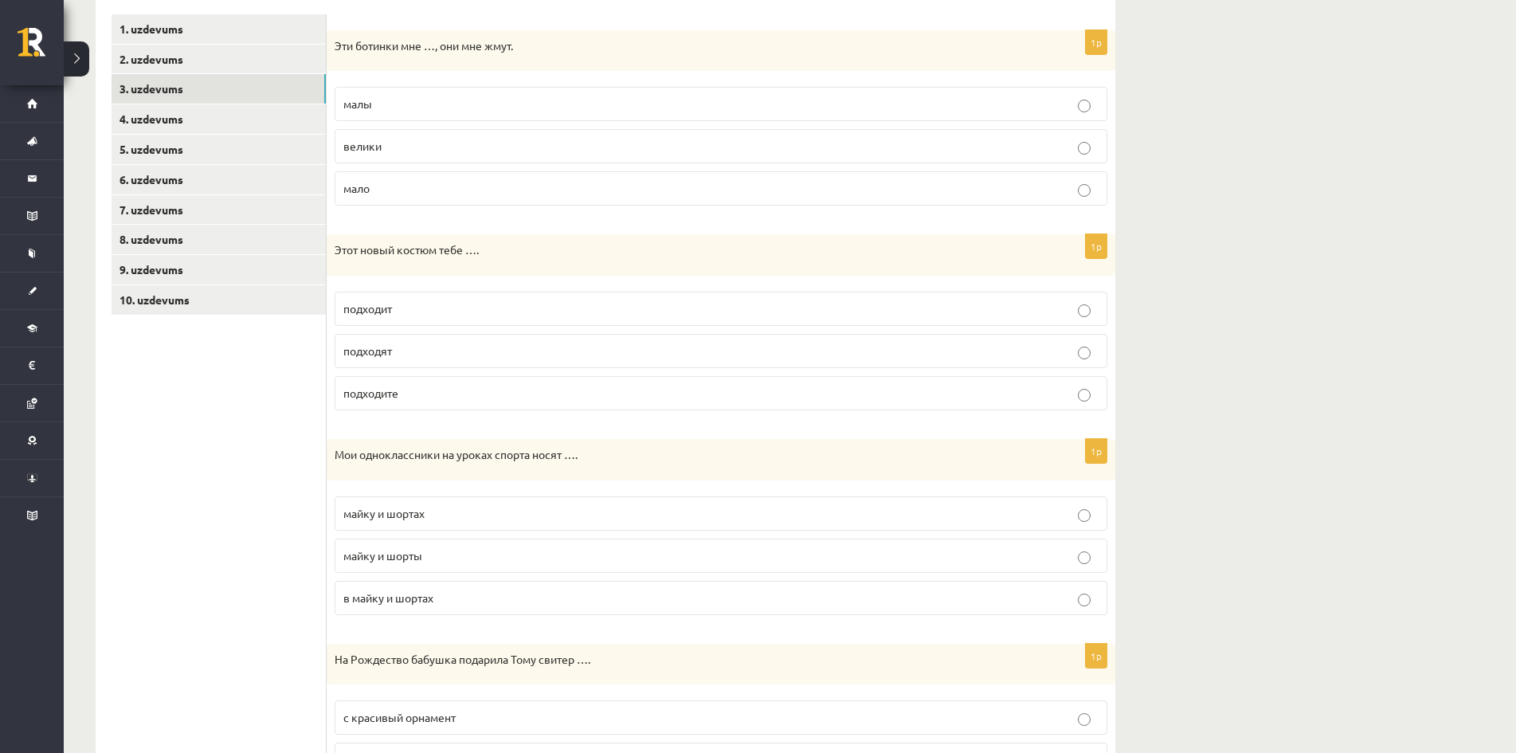
click at [416, 308] on p "подходит" at bounding box center [720, 308] width 755 height 17
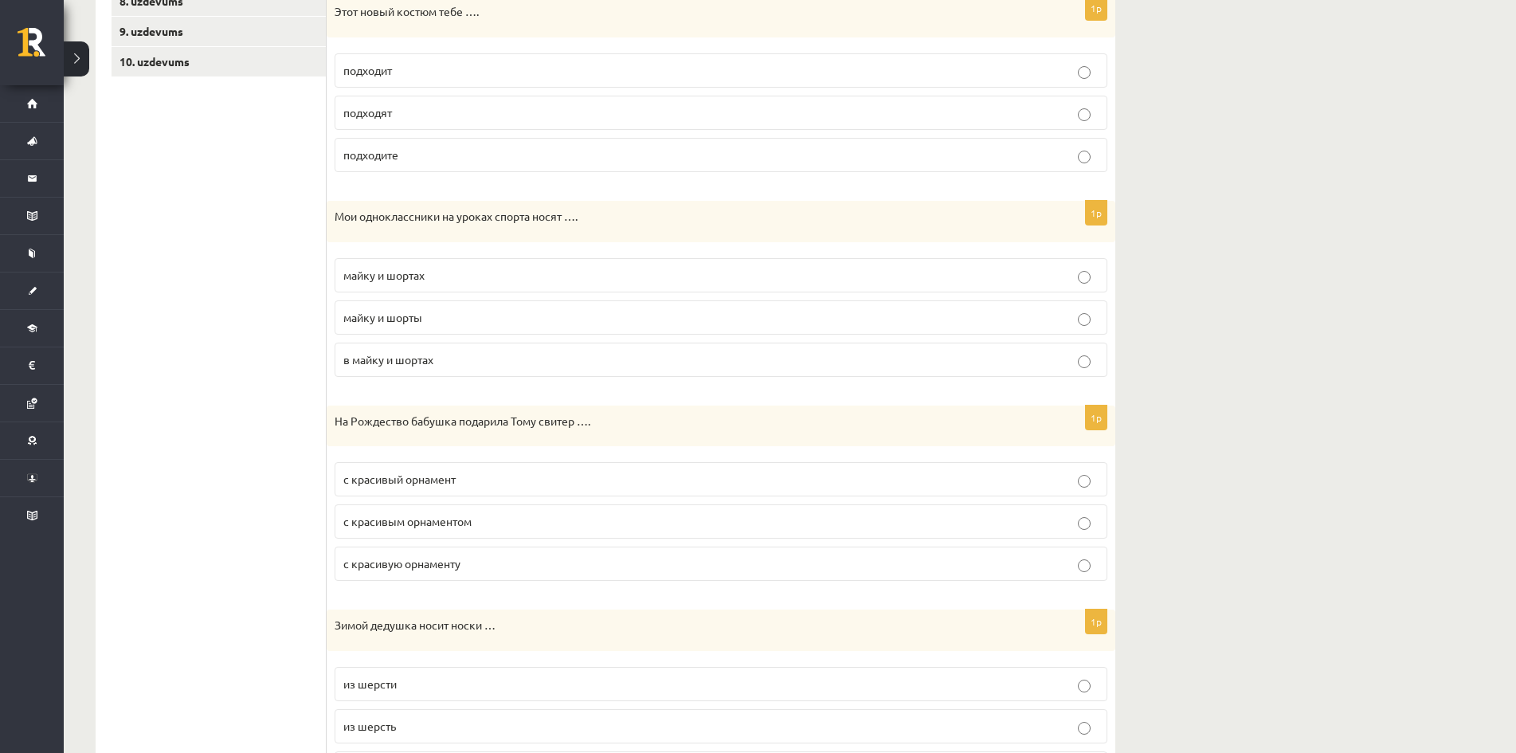
scroll to position [511, 0]
click at [393, 304] on label "майку и шорты" at bounding box center [721, 317] width 773 height 34
click at [424, 521] on span "с красивым орнаментом" at bounding box center [407, 520] width 128 height 14
click at [424, 519] on span "с красивым орнаментом" at bounding box center [407, 520] width 128 height 14
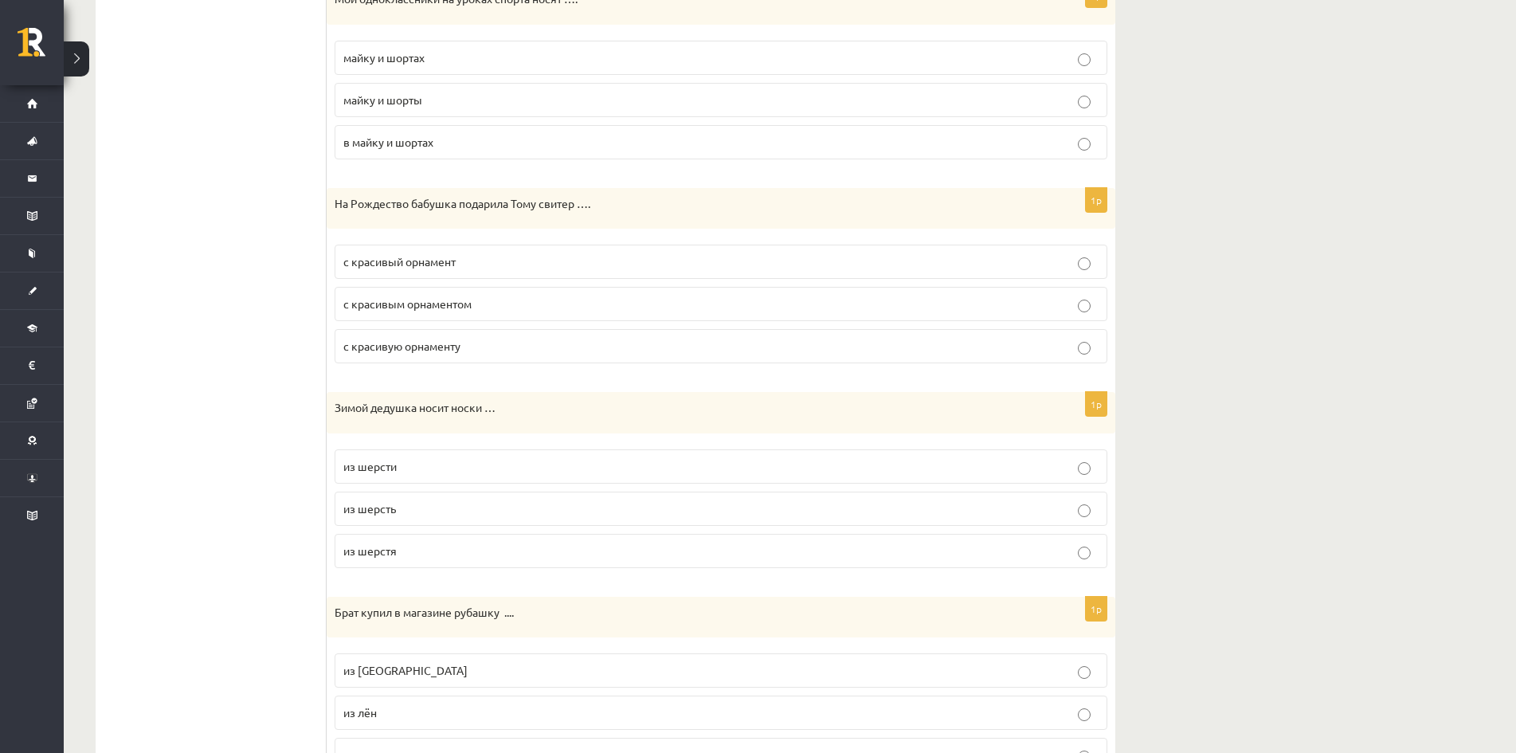
scroll to position [750, 0]
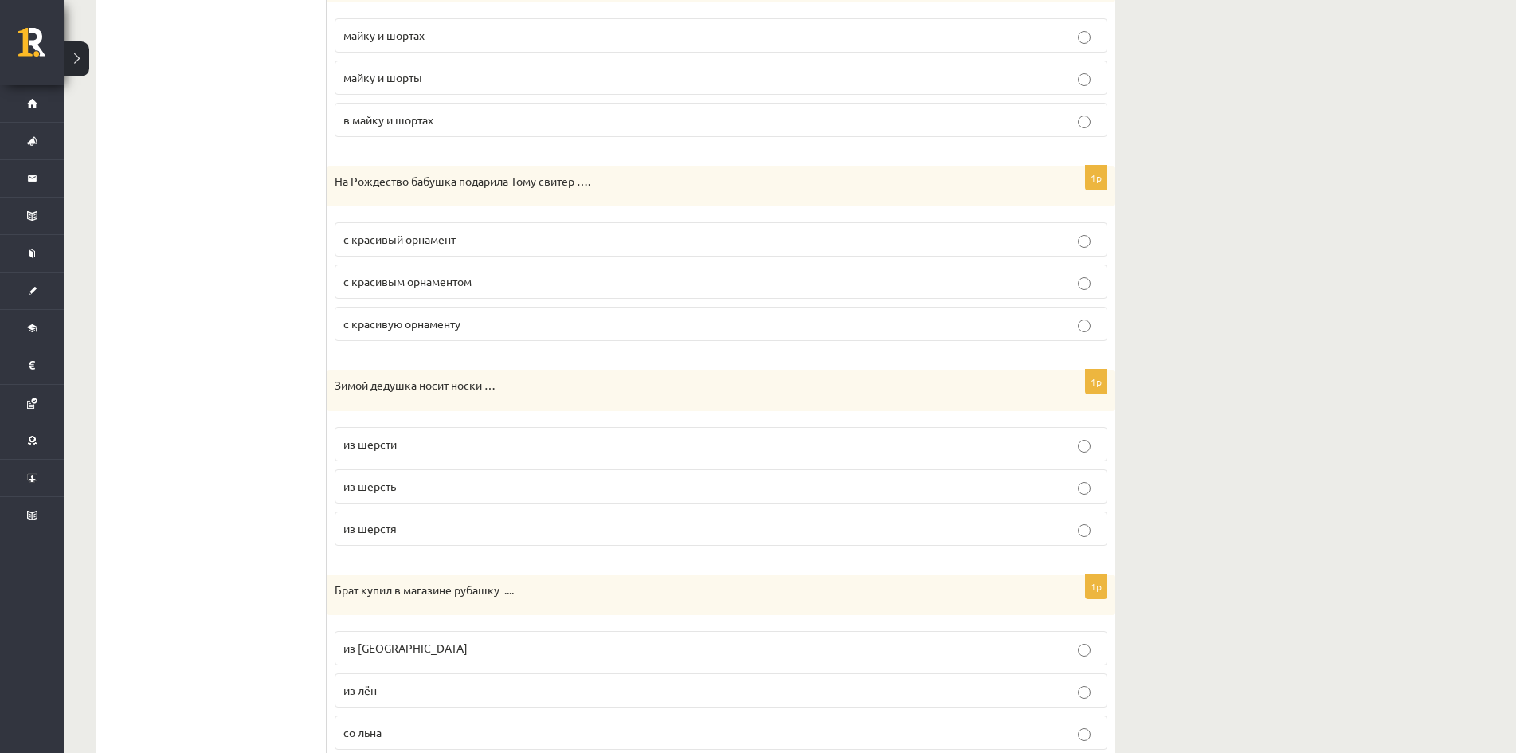
click at [421, 446] on p "из шерсти" at bounding box center [720, 444] width 755 height 17
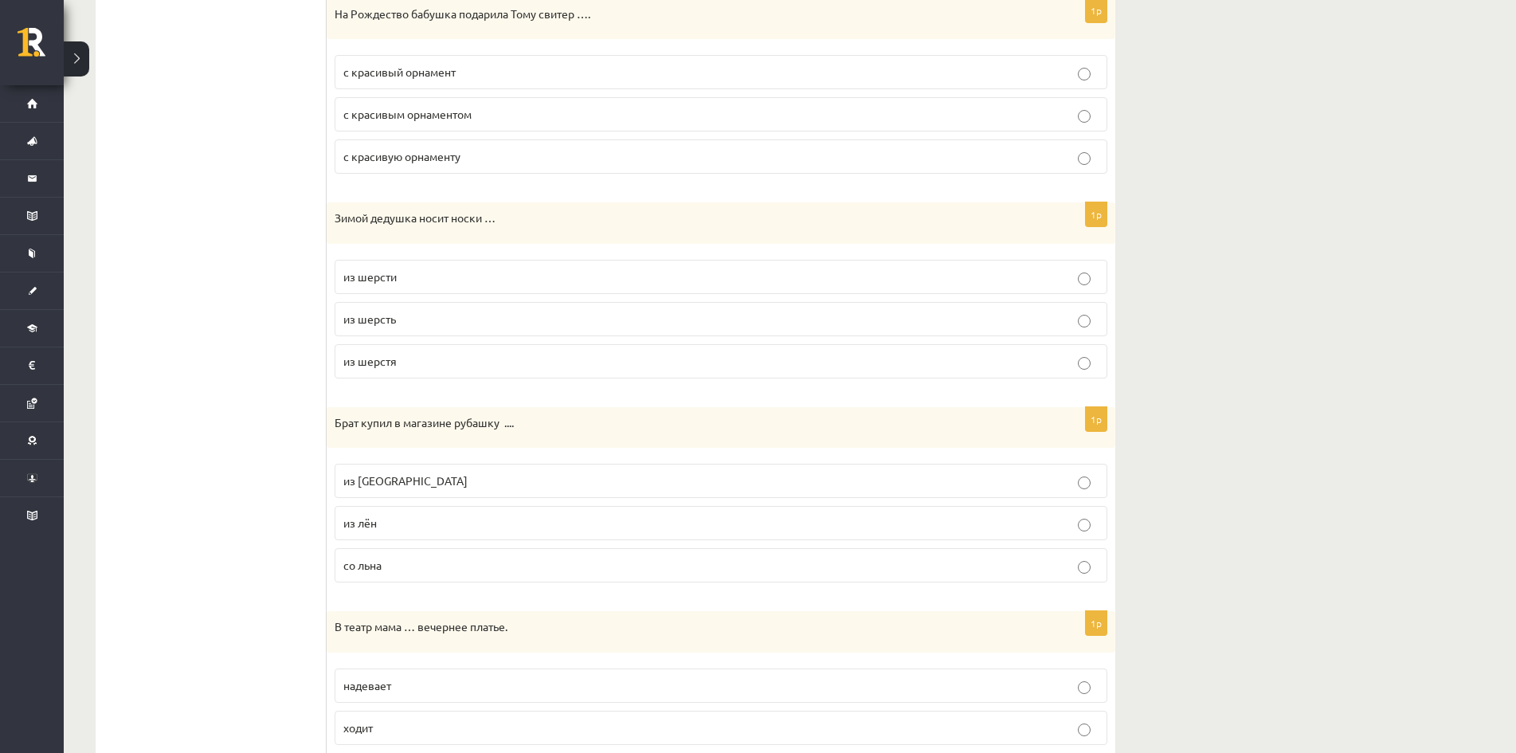
scroll to position [1148, 0]
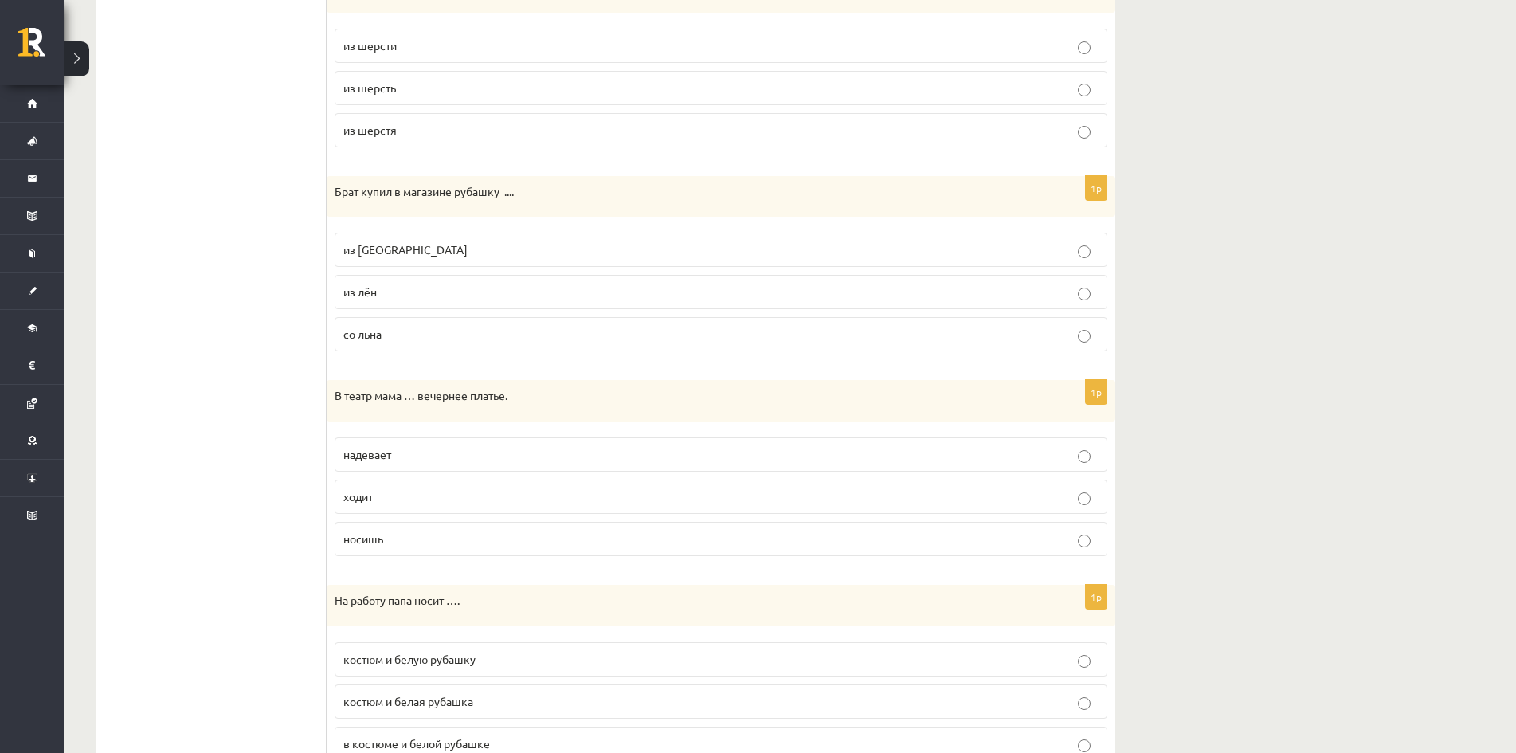
click at [410, 256] on p "из льна" at bounding box center [720, 249] width 755 height 17
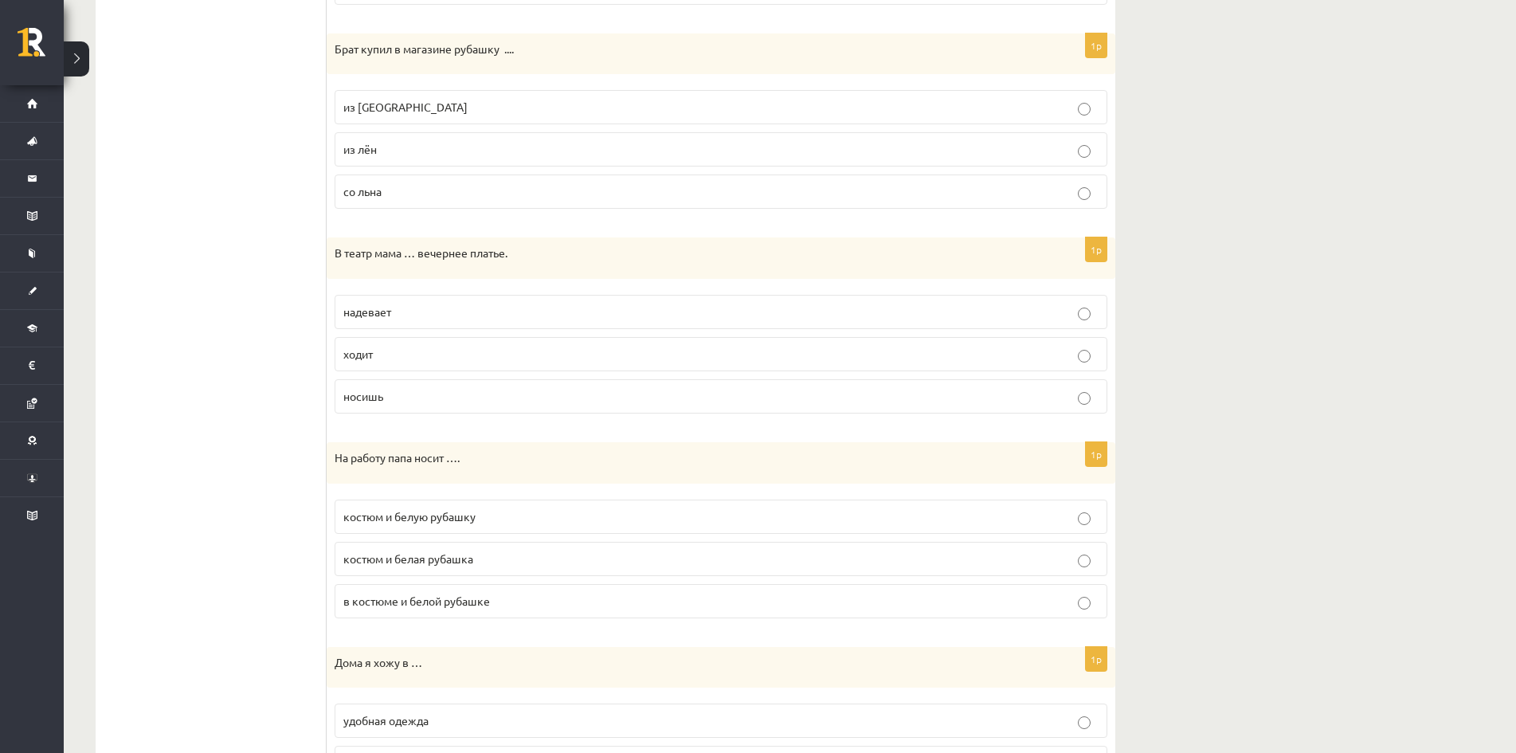
scroll to position [1387, 0]
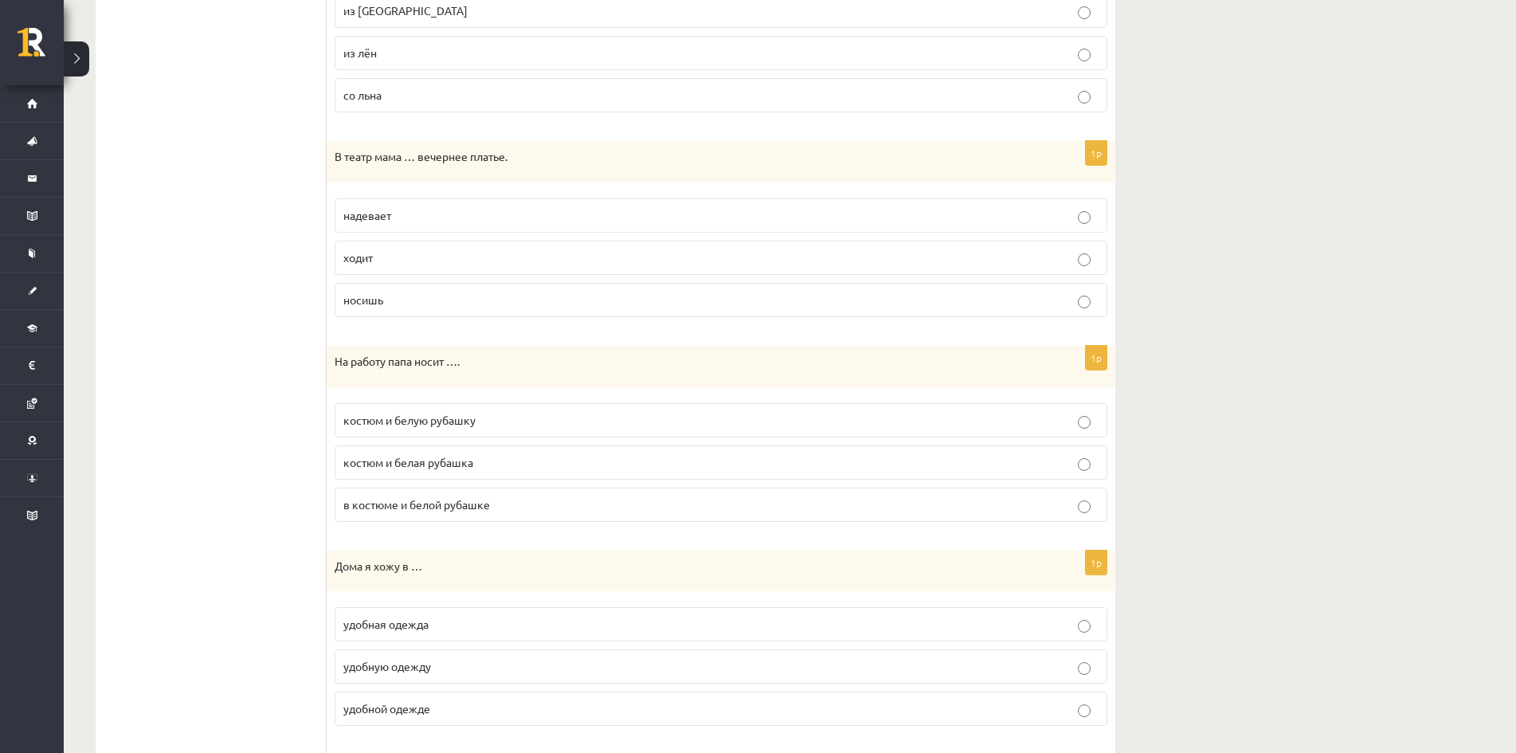
click at [403, 215] on p "надевает" at bounding box center [720, 215] width 755 height 17
click at [487, 422] on p "костюм и белую рубашку" at bounding box center [720, 420] width 755 height 17
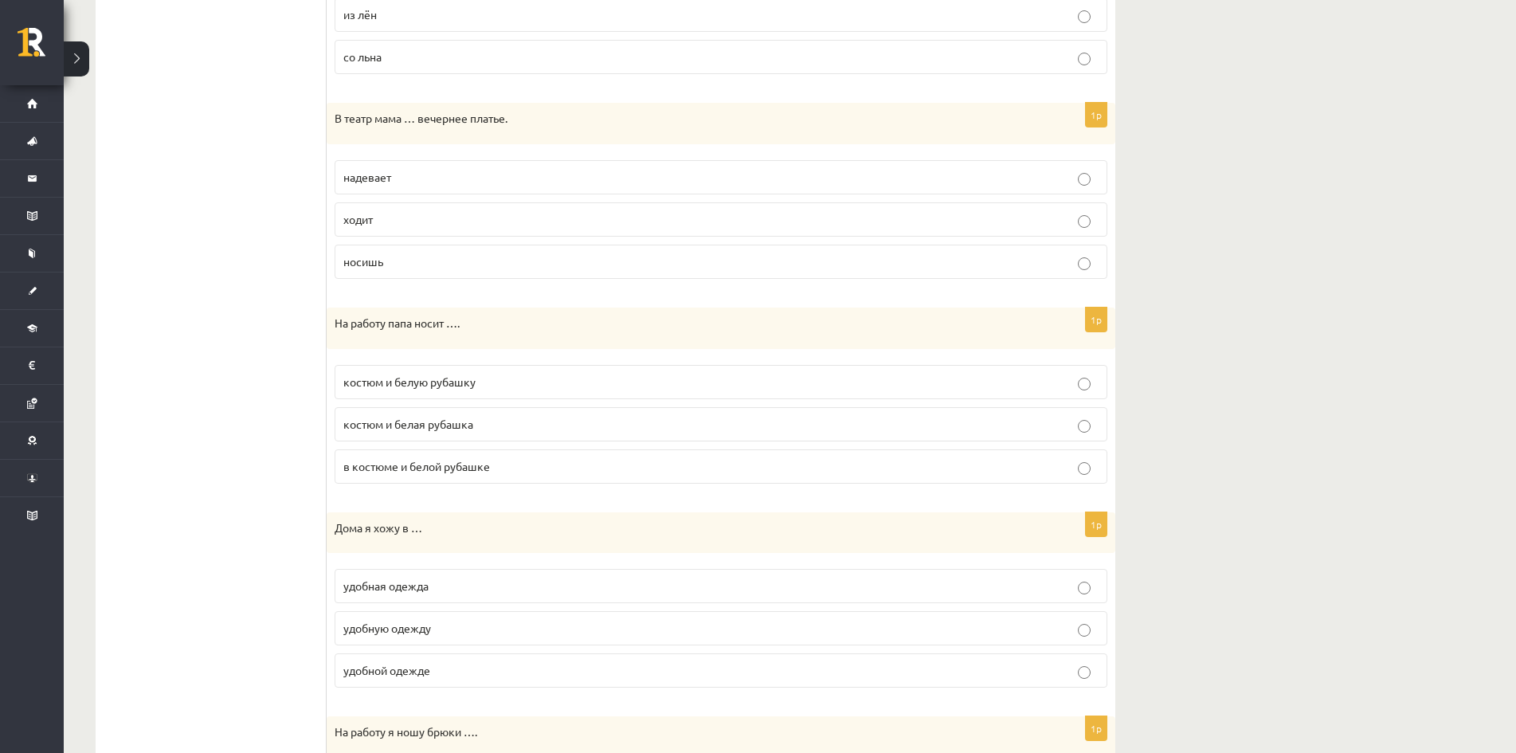
scroll to position [1626, 0]
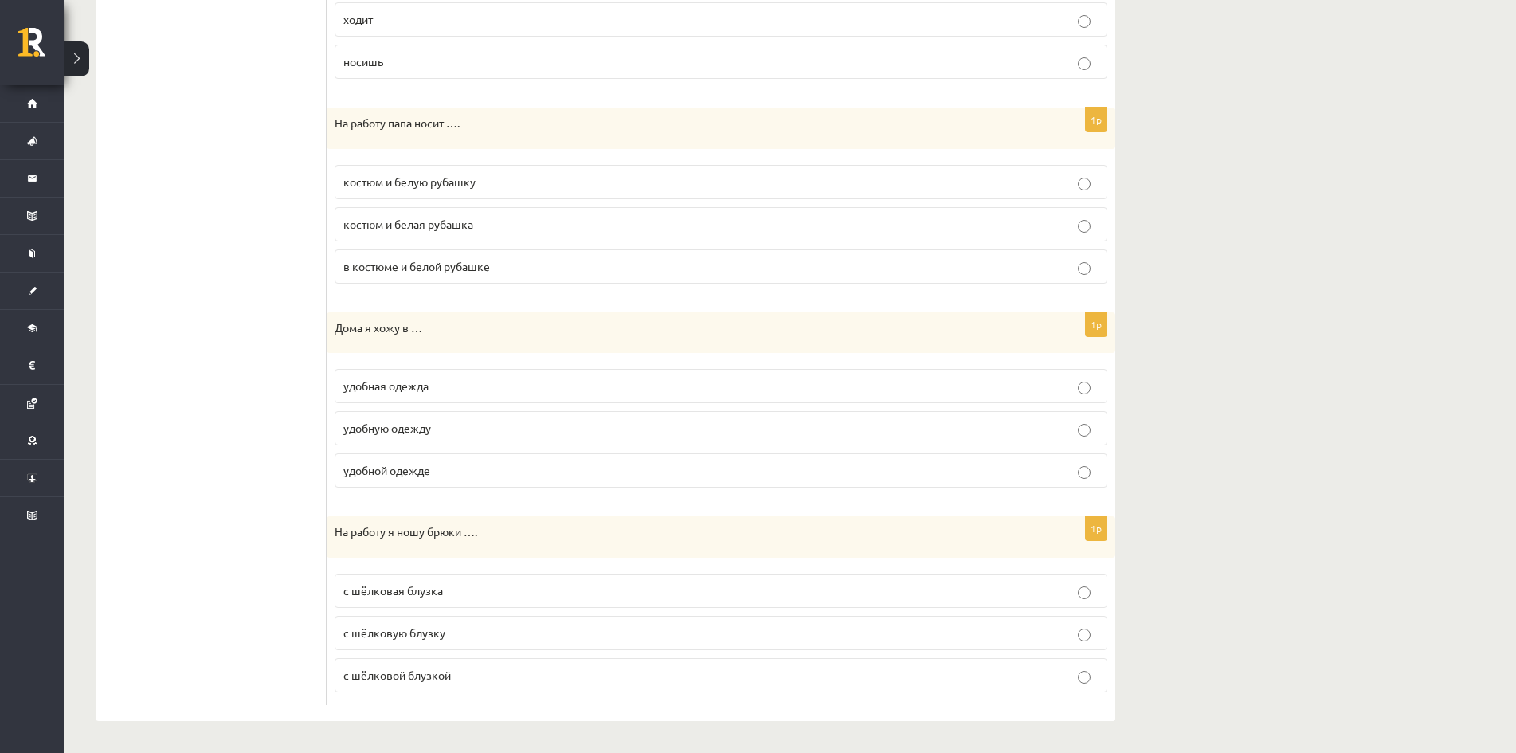
click at [445, 472] on p "удобной одежде" at bounding box center [720, 470] width 755 height 17
click at [442, 680] on span "с шёлковой блузкой" at bounding box center [397, 675] width 108 height 14
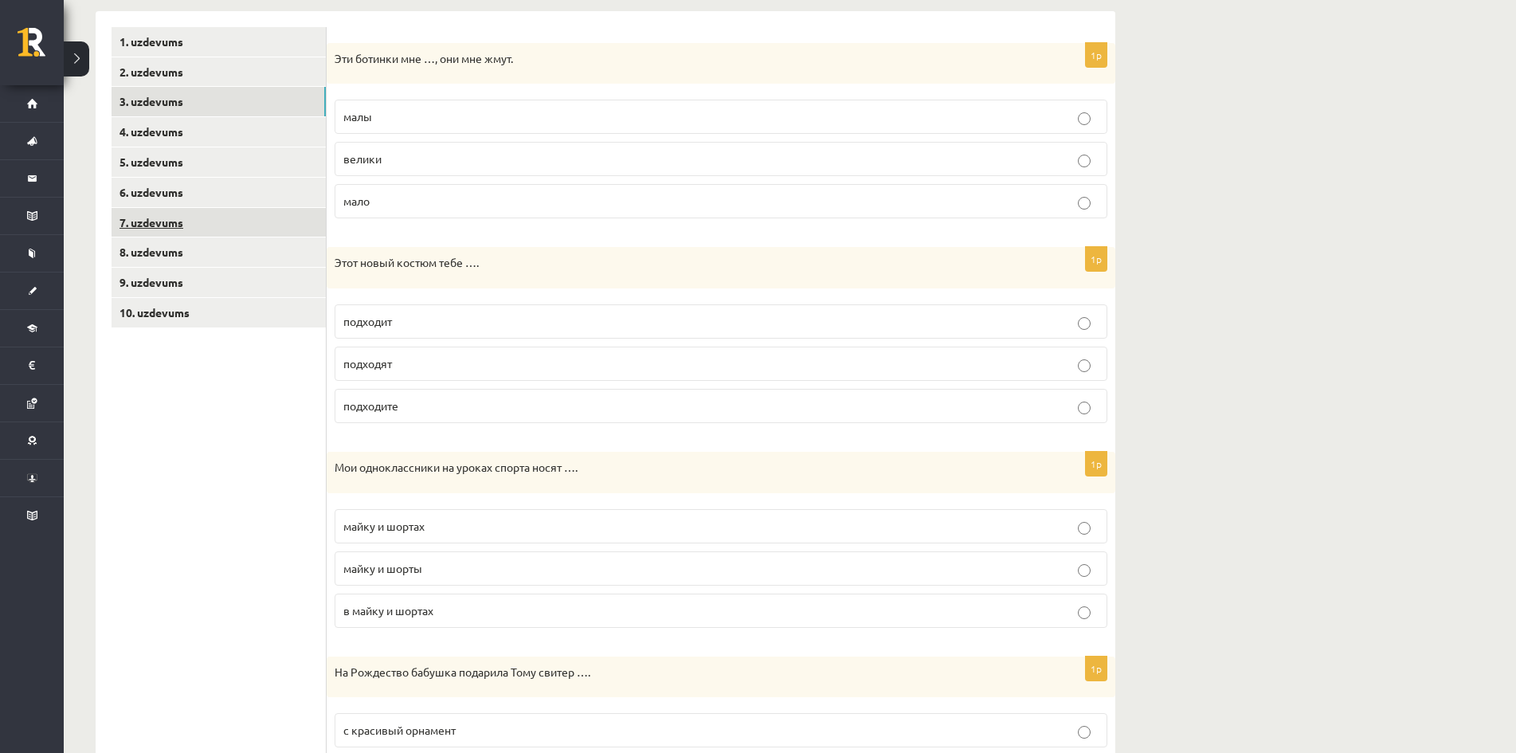
scroll to position [192, 0]
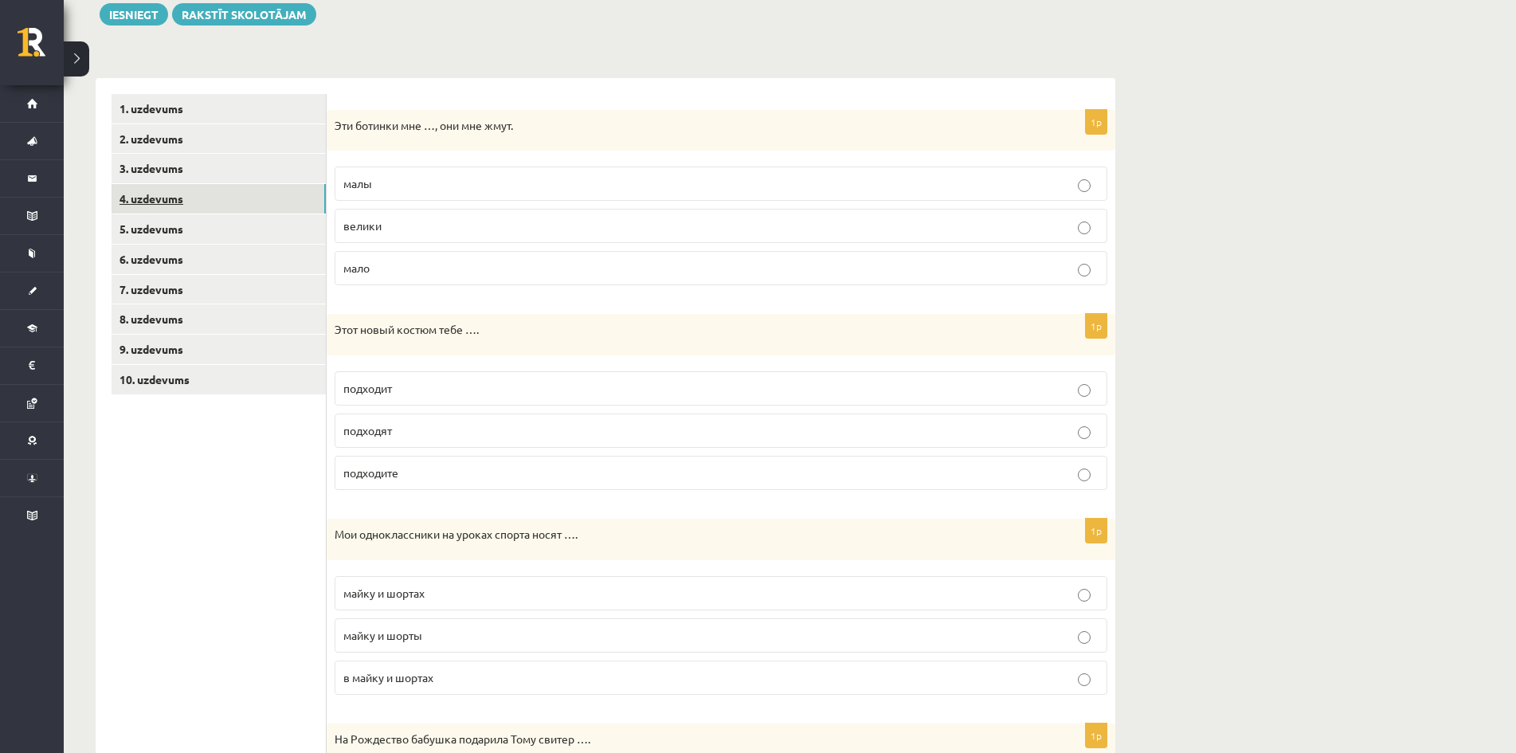
click at [210, 190] on link "4. uzdevums" at bounding box center [219, 198] width 214 height 29
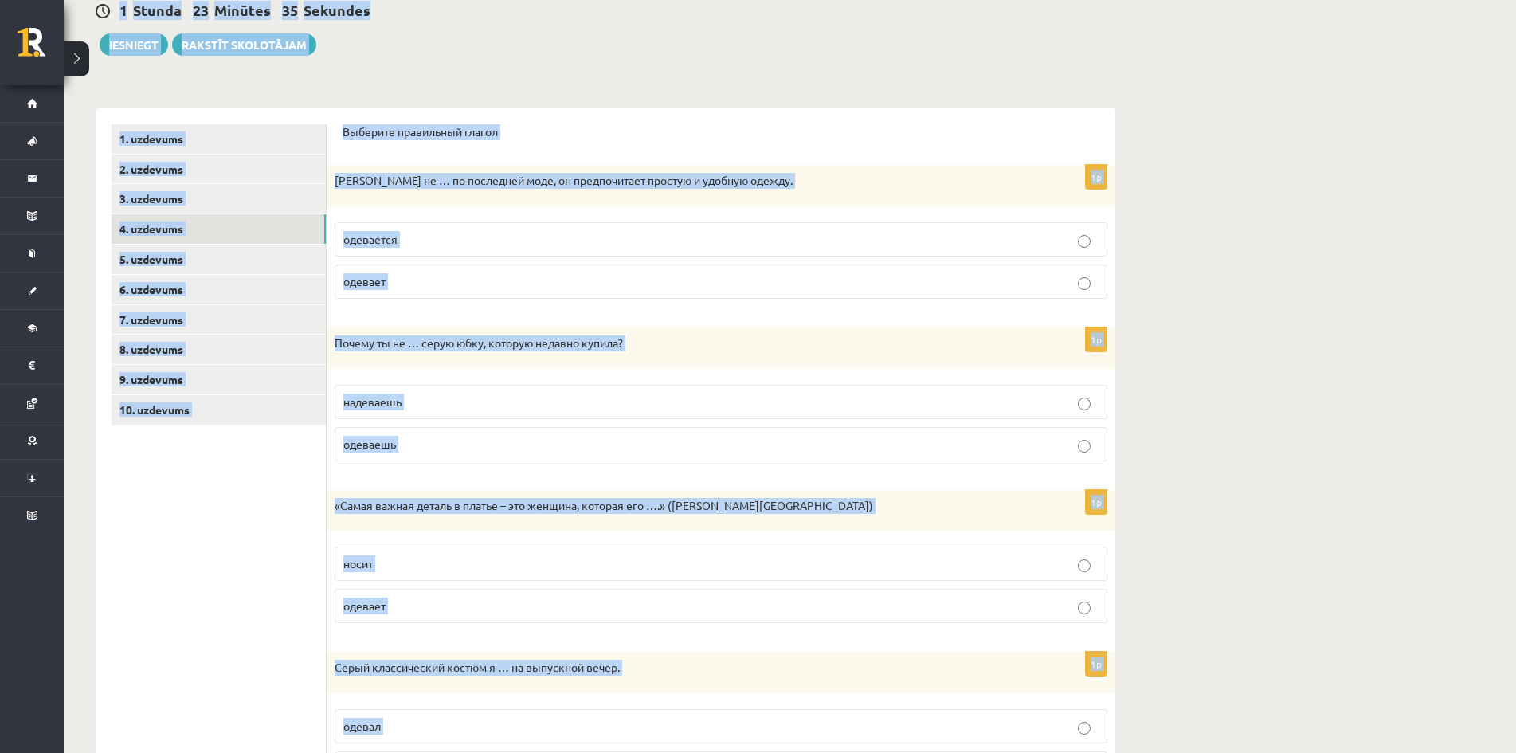
scroll to position [0, 0]
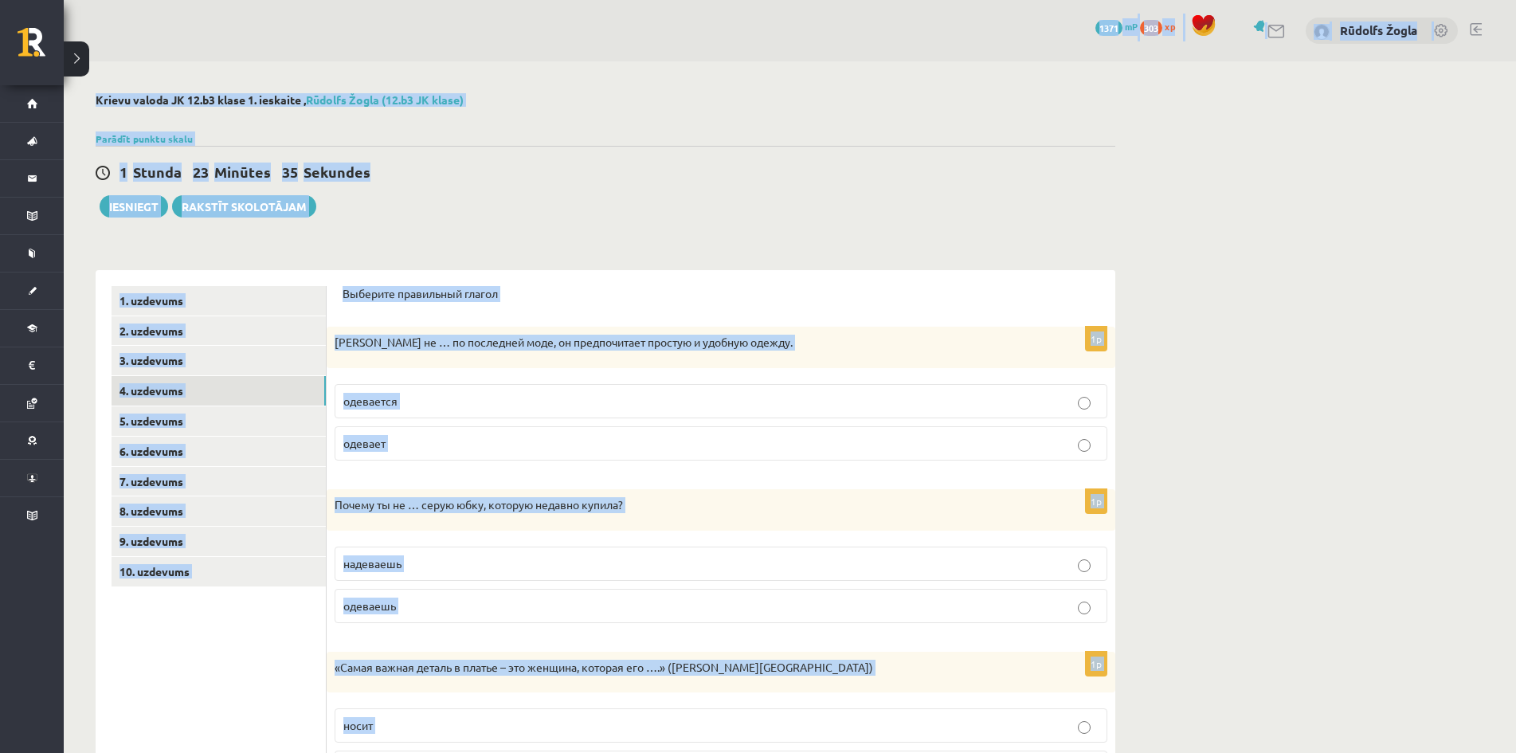
drag, startPoint x: 331, startPoint y: 676, endPoint x: 458, endPoint y: -2, distance: 689.8
click at [458, 0] on html "0 Dāvanas 1371 mP 303 xp Rūdolfs Žogla Sākums Aktuāli Kā mācīties eSKOLĀ Kontak…" at bounding box center [758, 376] width 1516 height 753
drag, startPoint x: 547, startPoint y: 221, endPoint x: 527, endPoint y: 279, distance: 61.5
click at [548, 222] on div "**********" at bounding box center [605, 615] width 1083 height 1108
drag, startPoint x: 843, startPoint y: 259, endPoint x: 727, endPoint y: 229, distance: 120.2
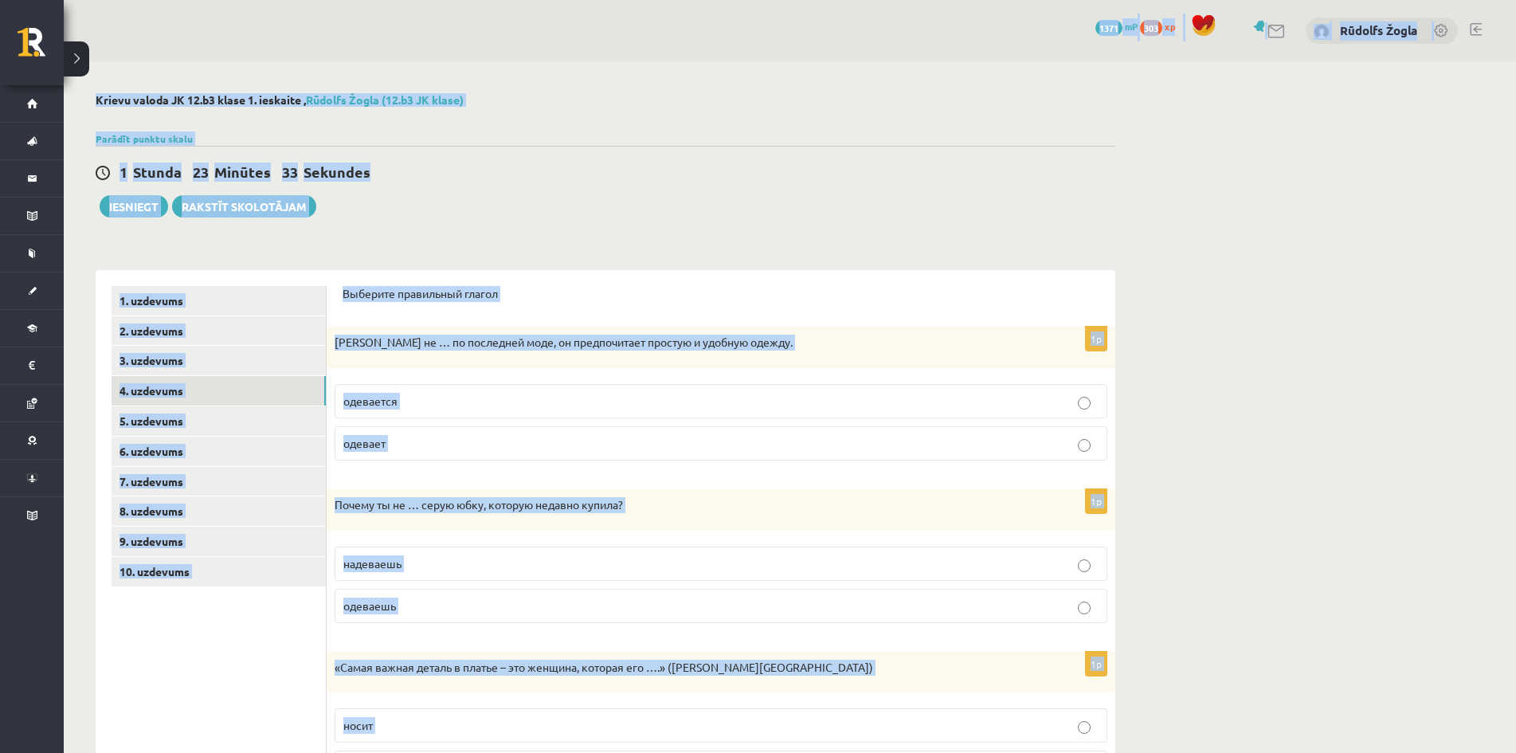
click at [727, 229] on div "**********" at bounding box center [605, 615] width 1083 height 1108
drag, startPoint x: 690, startPoint y: 273, endPoint x: 637, endPoint y: 308, distance: 62.8
drag, startPoint x: 631, startPoint y: 308, endPoint x: 570, endPoint y: 294, distance: 62.2
click at [571, 294] on p "Выберите правильный глагол" at bounding box center [721, 294] width 757 height 16
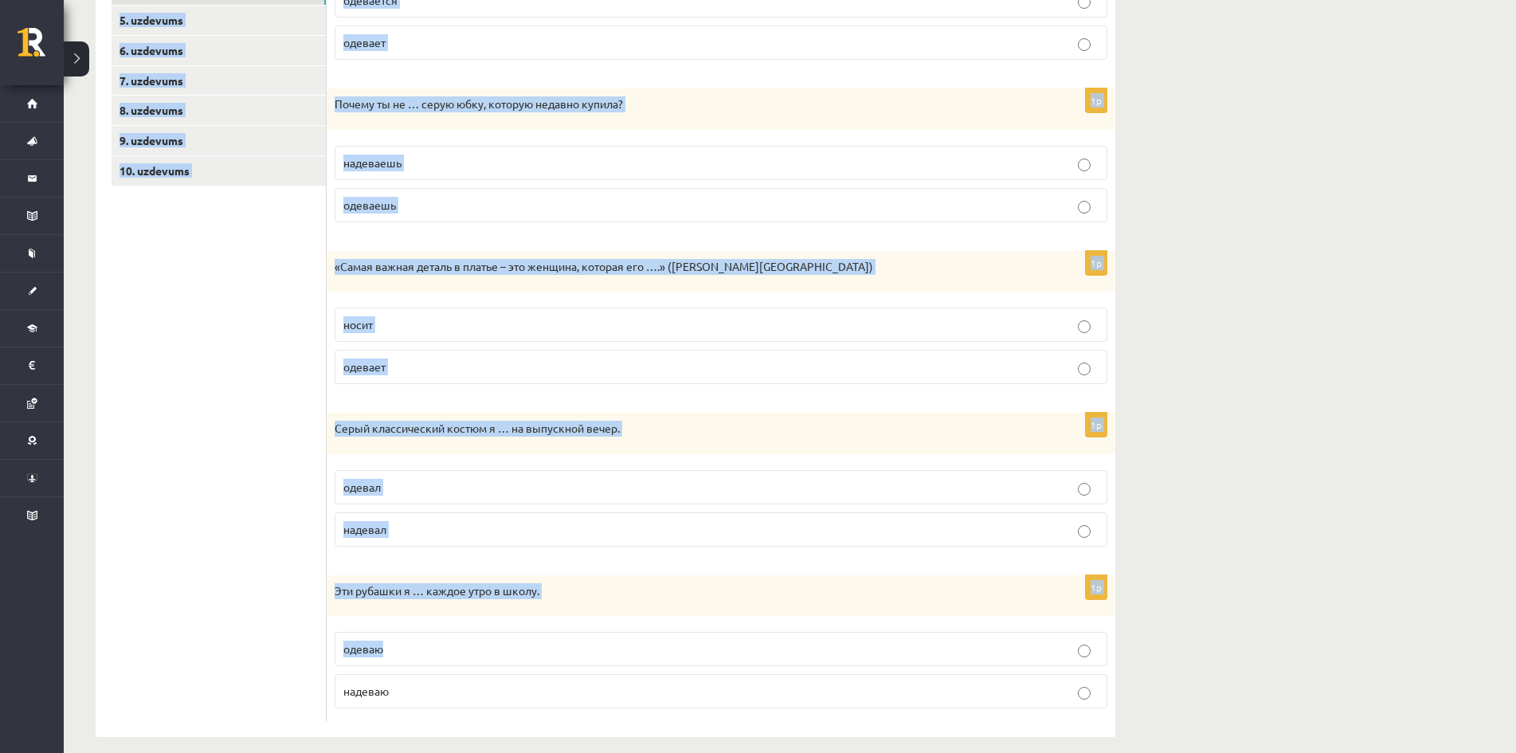
scroll to position [417, 0]
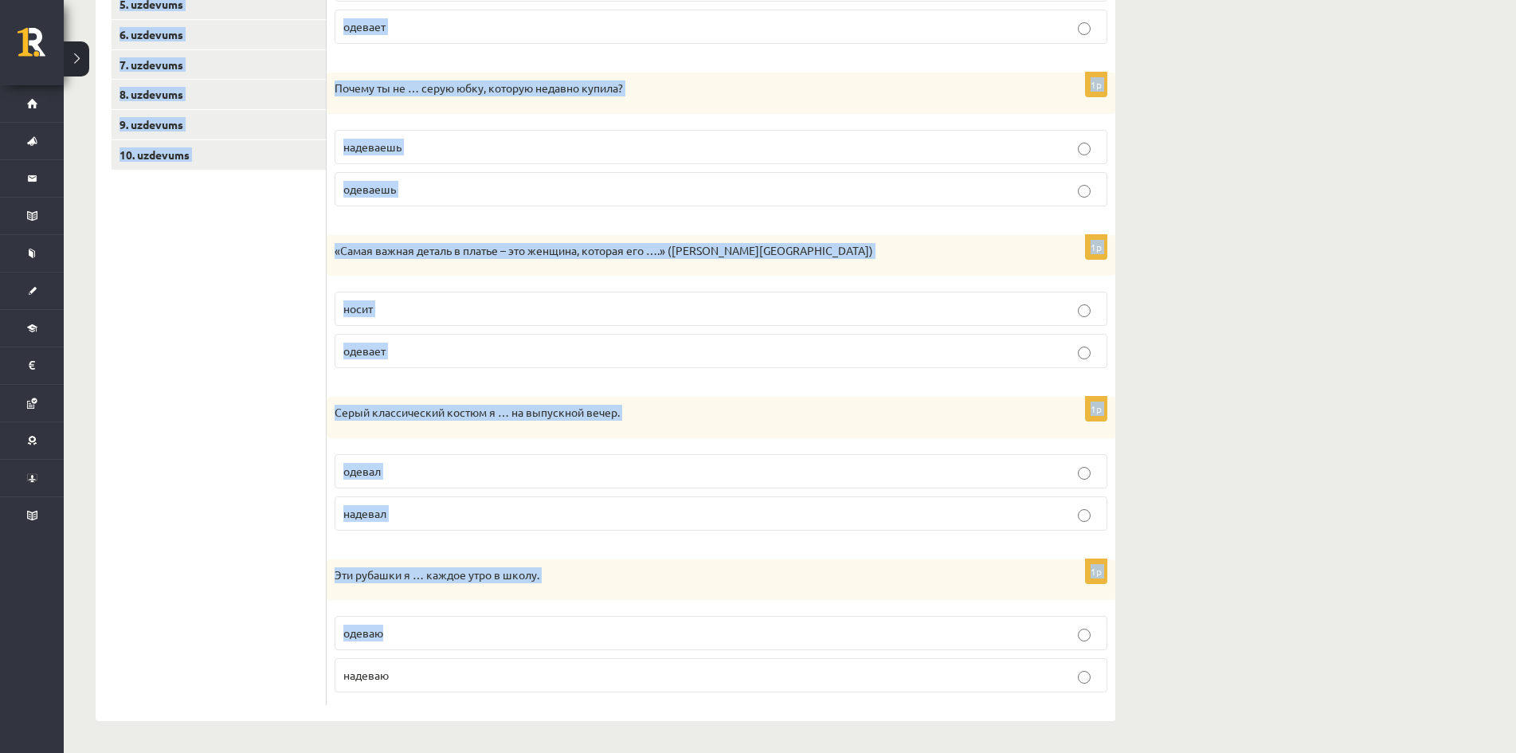
click at [219, 432] on ul "1. uzdevums 2. uzdevums 3. uzdevums 4. uzdevums 5. uzdevums 6. uzdevums 7. uzde…" at bounding box center [219, 287] width 215 height 836
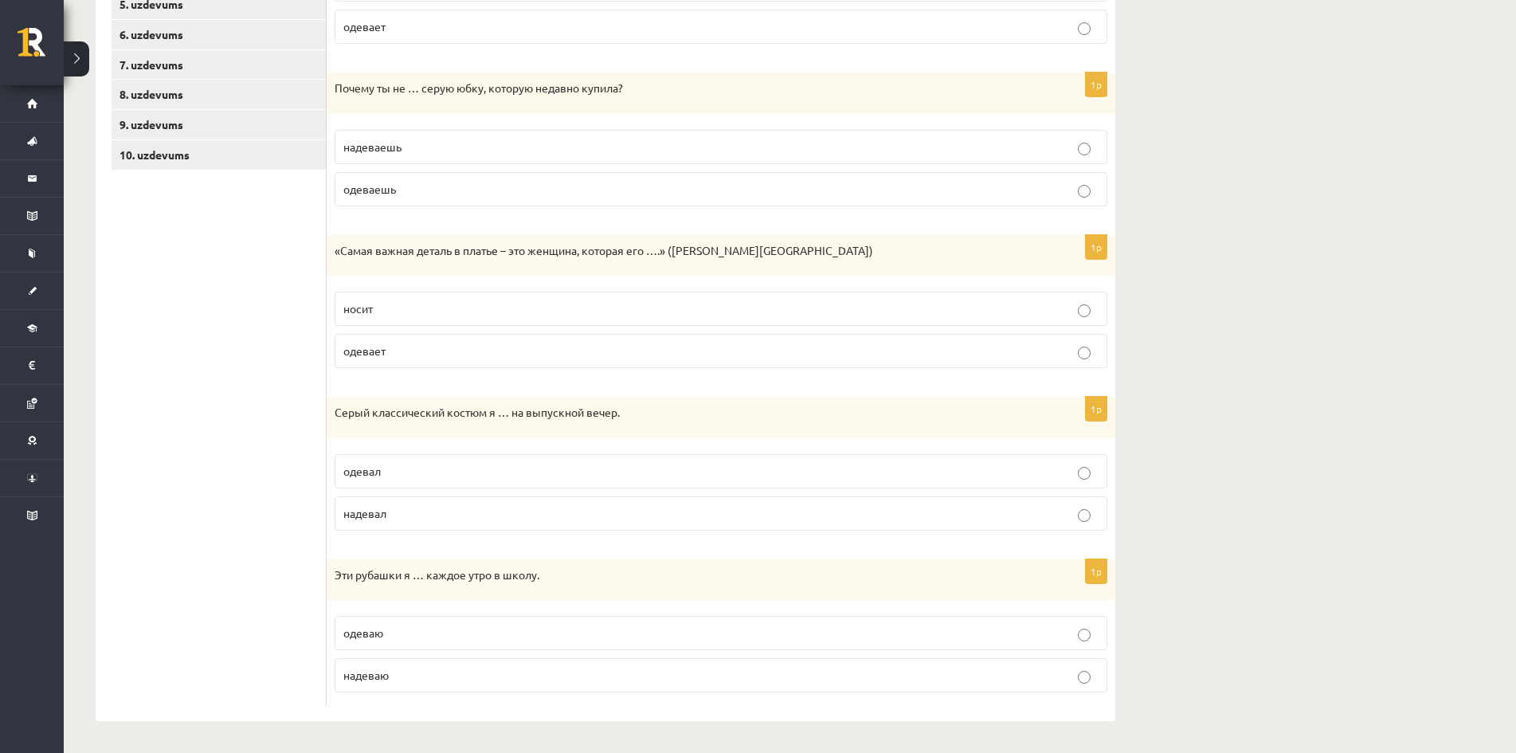
click at [414, 660] on label "надеваю" at bounding box center [721, 675] width 773 height 34
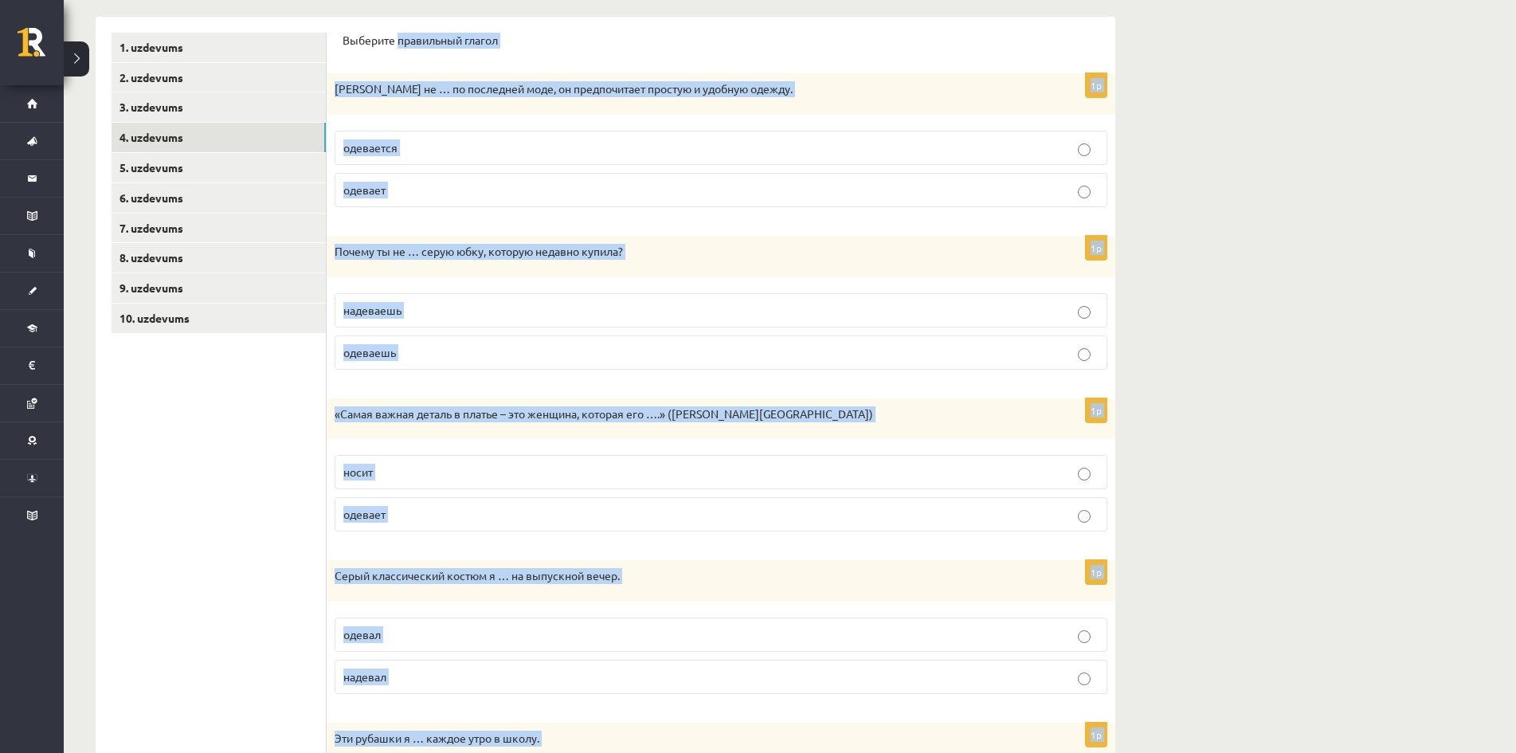
scroll to position [0, 0]
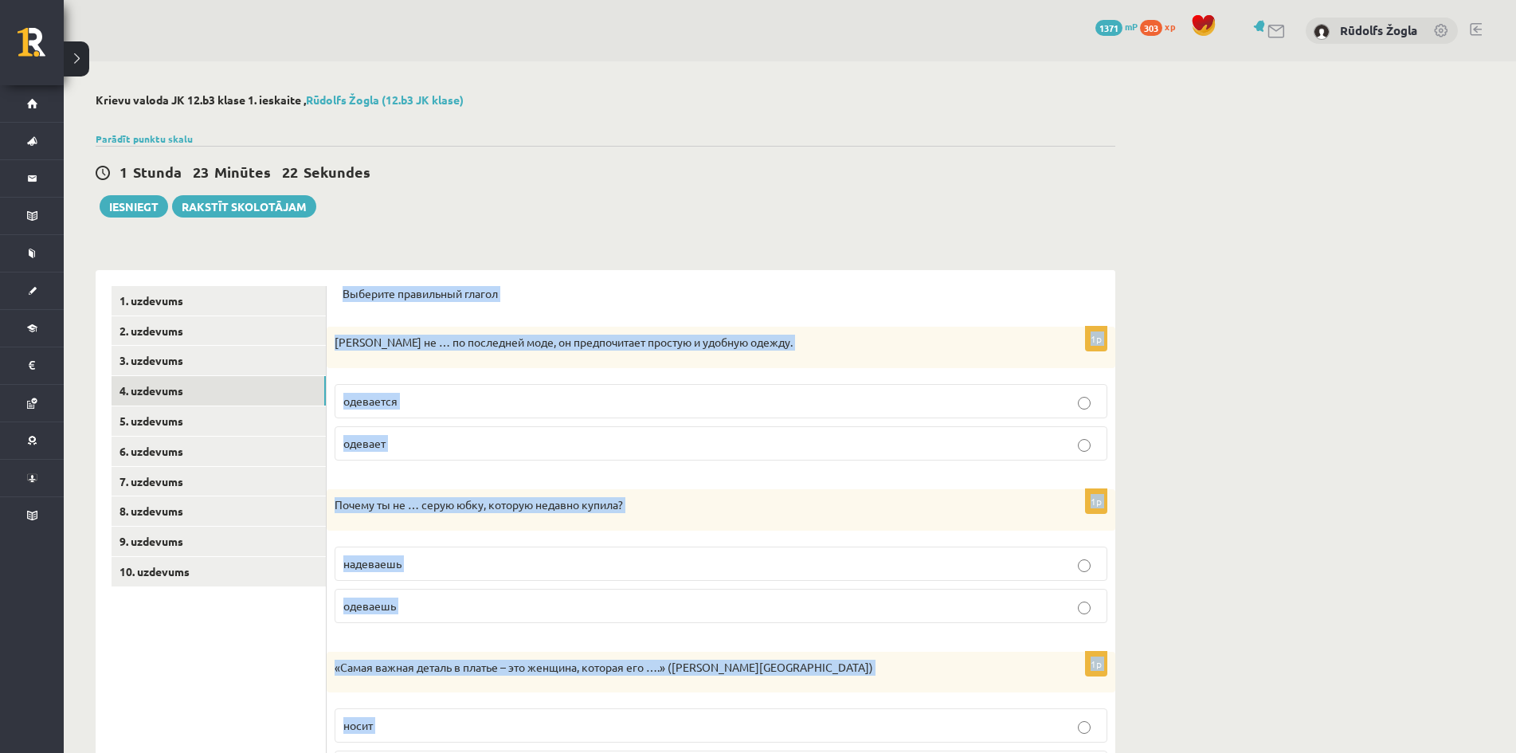
drag, startPoint x: 411, startPoint y: 680, endPoint x: 345, endPoint y: 301, distance: 384.1
click at [345, 301] on form "Выберите правильный глагол 1p Антон не … по последней моде, он предпочитает про…" at bounding box center [721, 704] width 757 height 836
copy form "Выберите правильный глагол 1p Антон не … по последней моде, он предпочитает про…"
click at [696, 242] on div "**********" at bounding box center [605, 615] width 1083 height 1108
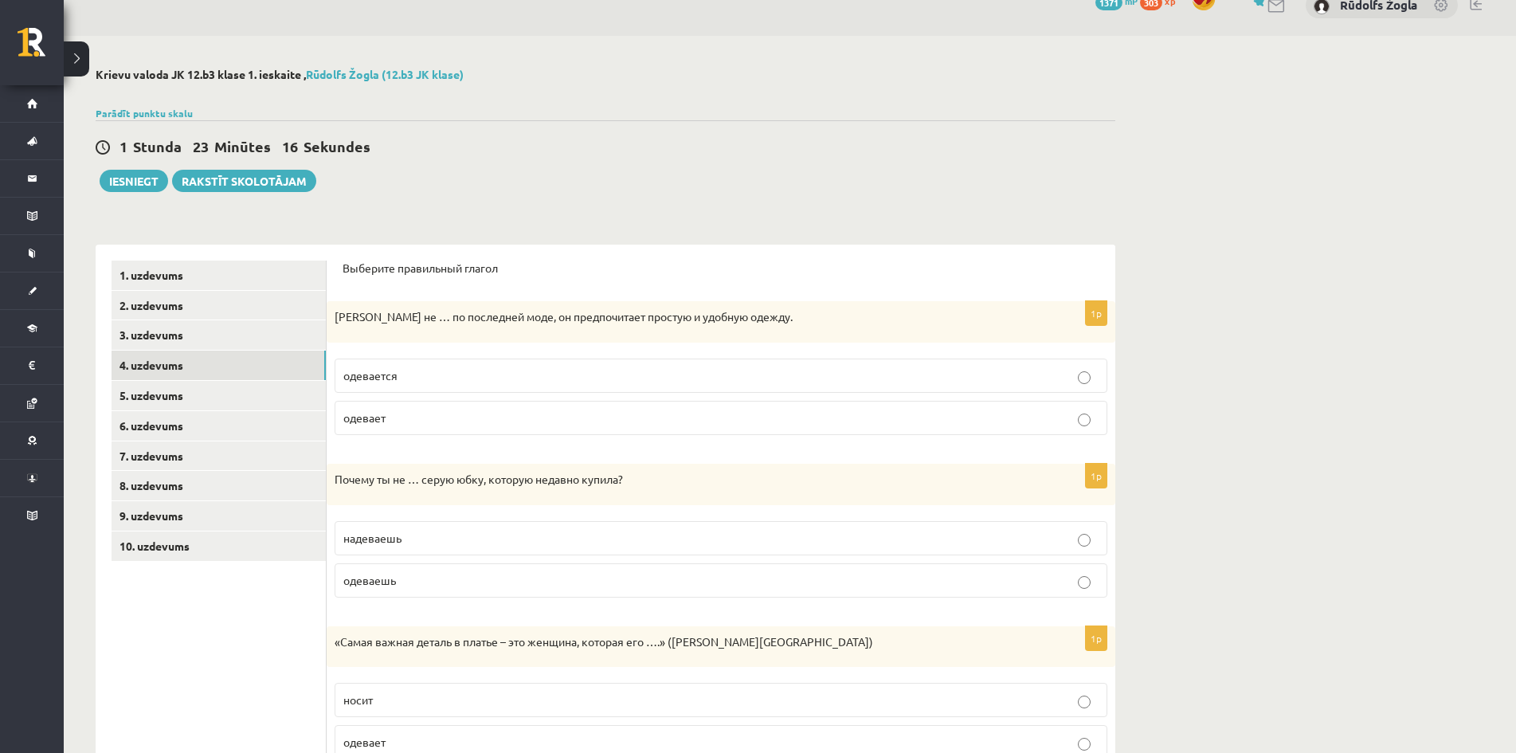
scroll to position [80, 0]
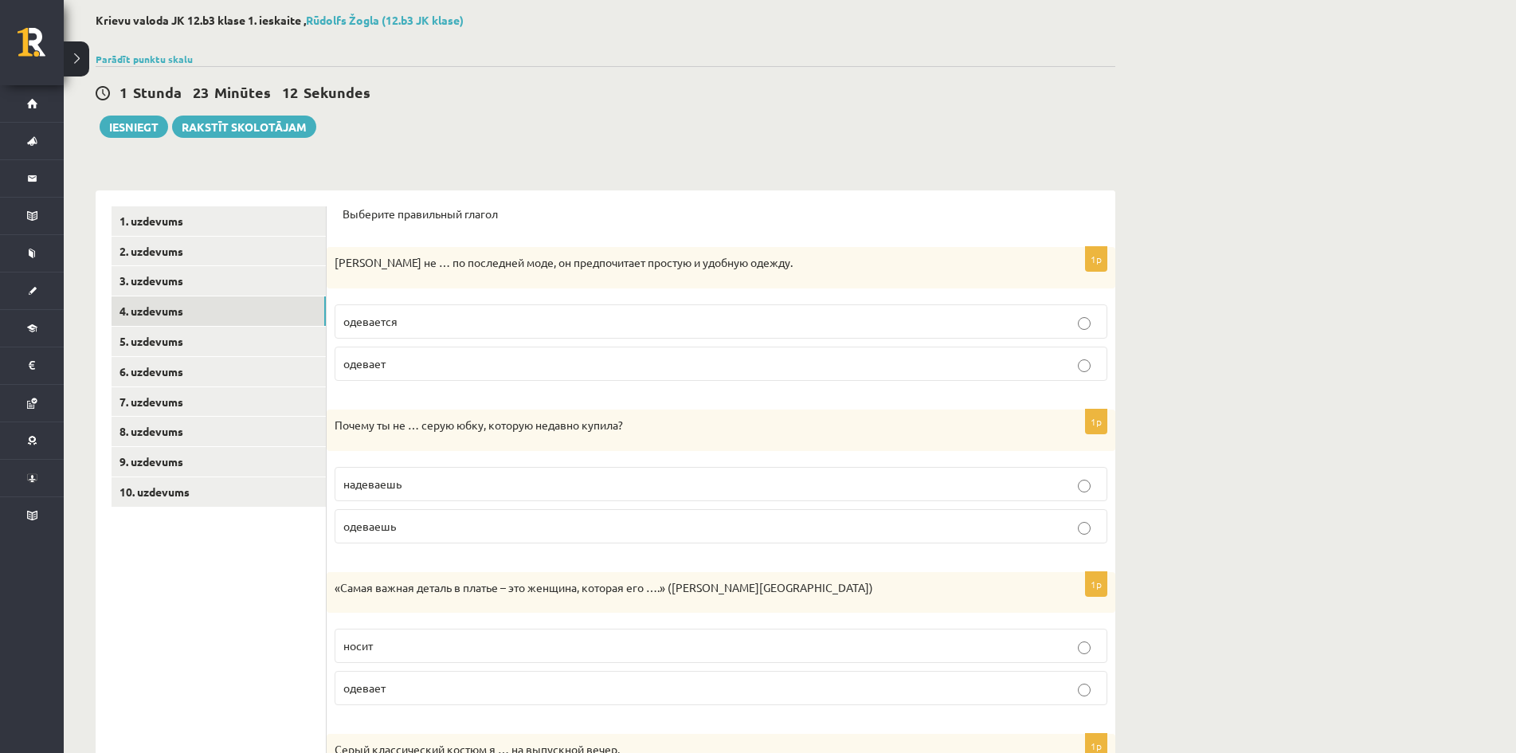
click at [427, 312] on label "одевается" at bounding box center [721, 321] width 773 height 34
click at [433, 488] on p "надеваешь" at bounding box center [720, 484] width 755 height 17
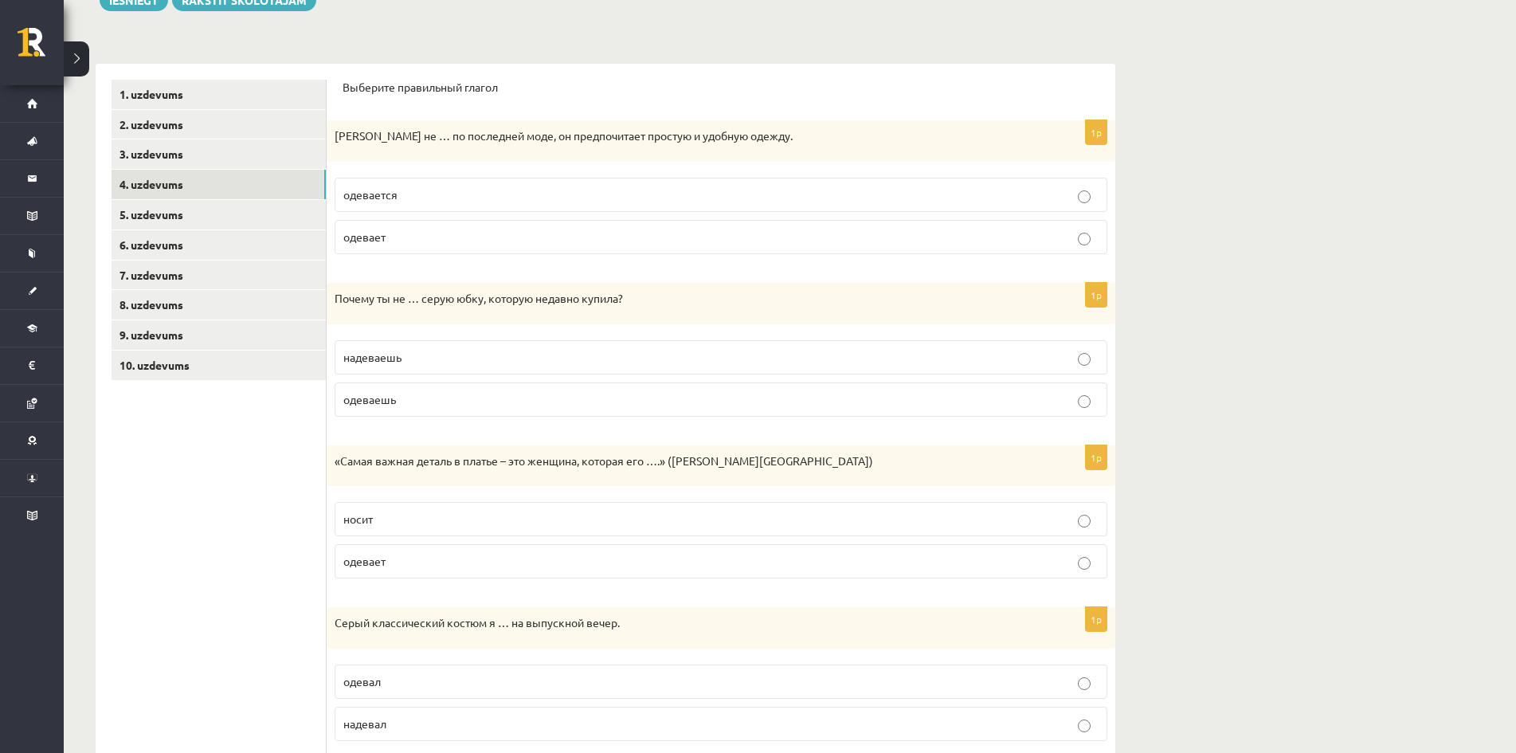
scroll to position [239, 0]
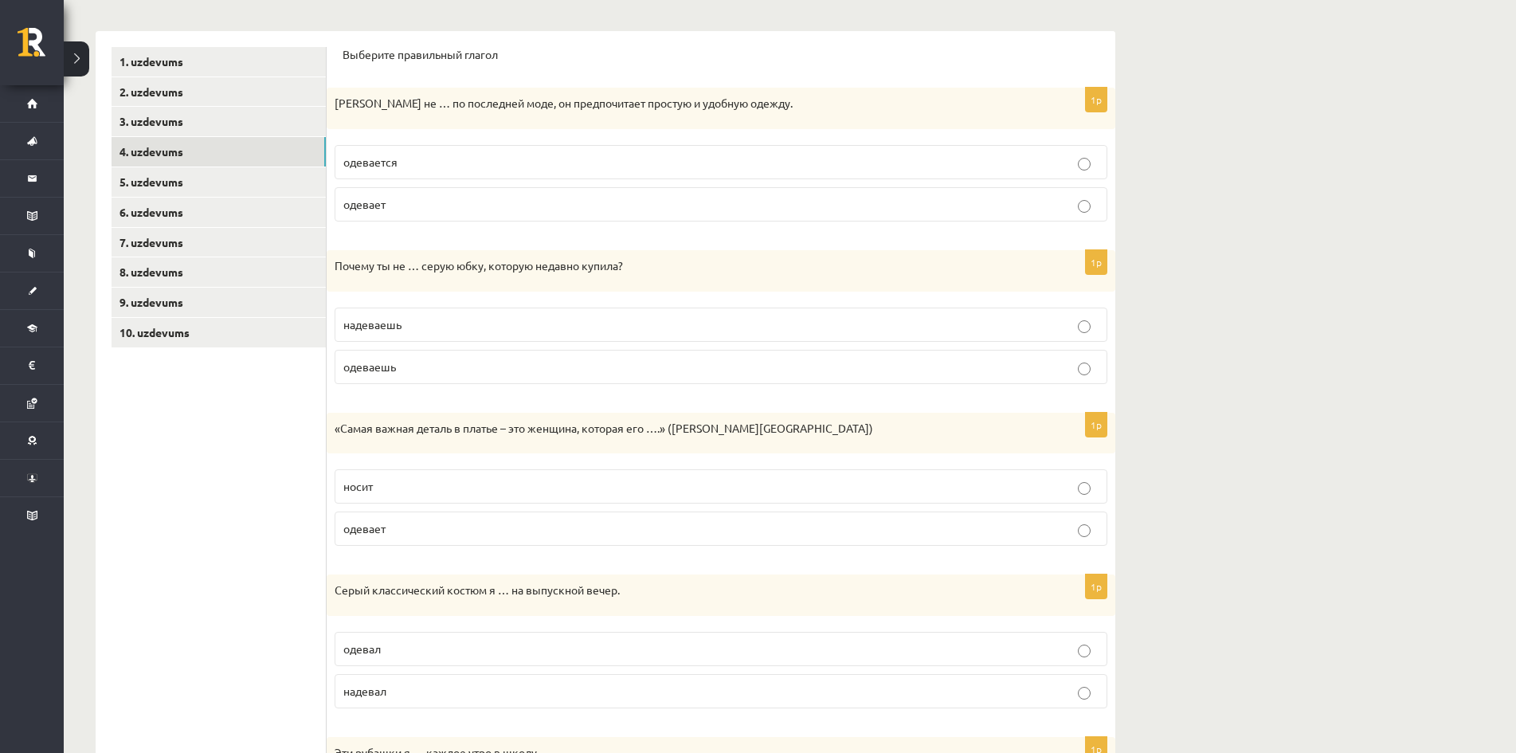
click at [394, 490] on p "носит" at bounding box center [720, 486] width 755 height 17
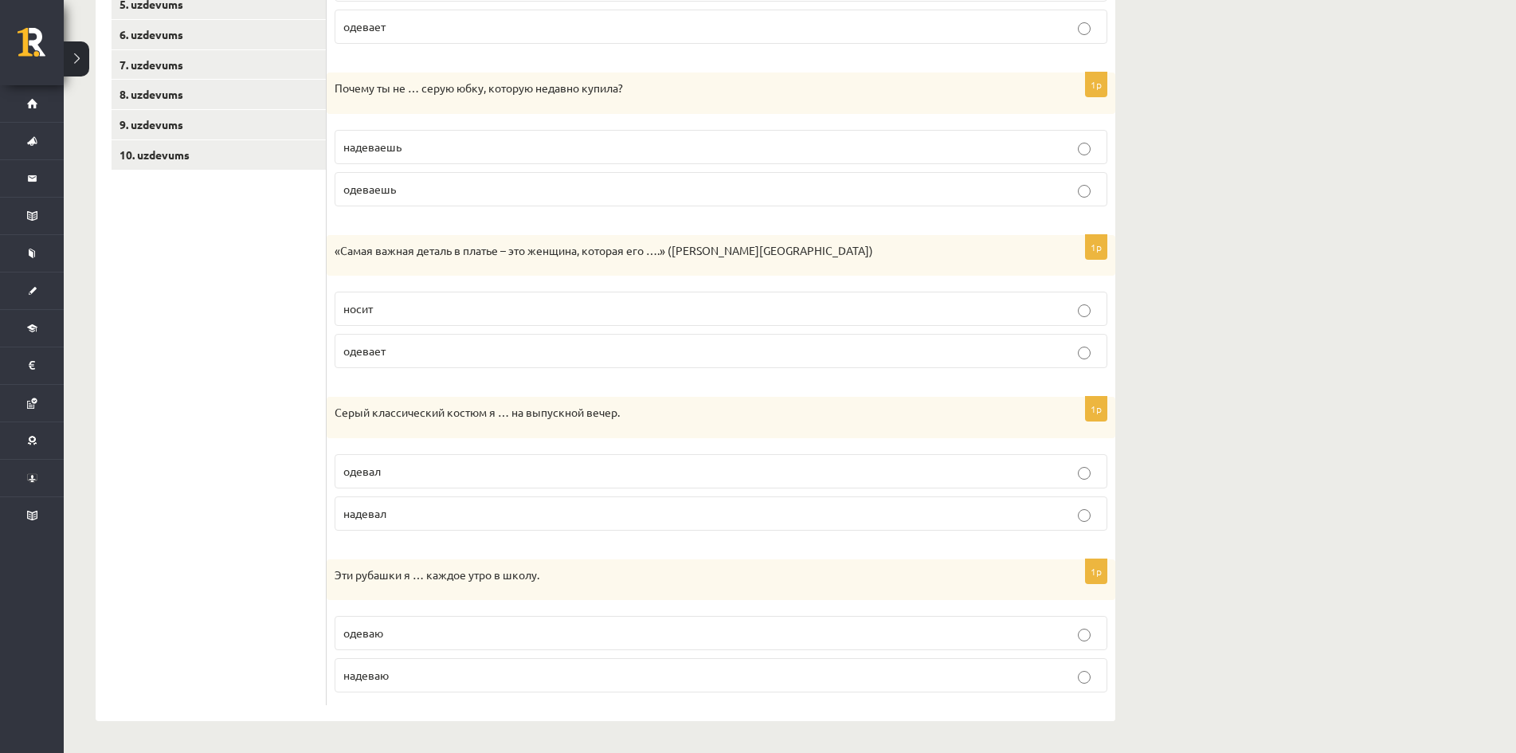
scroll to position [417, 0]
click at [425, 501] on label "надевал" at bounding box center [721, 513] width 773 height 34
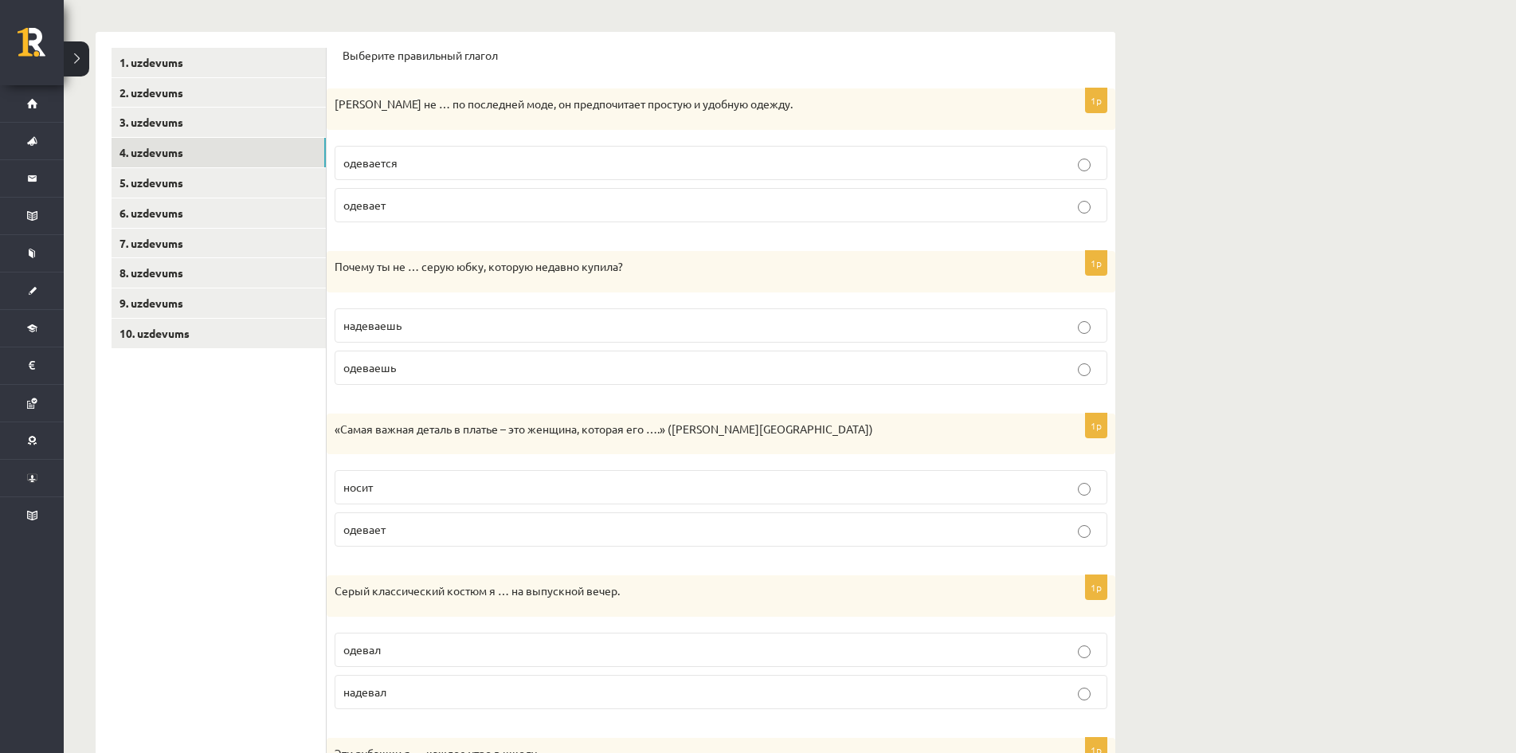
scroll to position [19, 0]
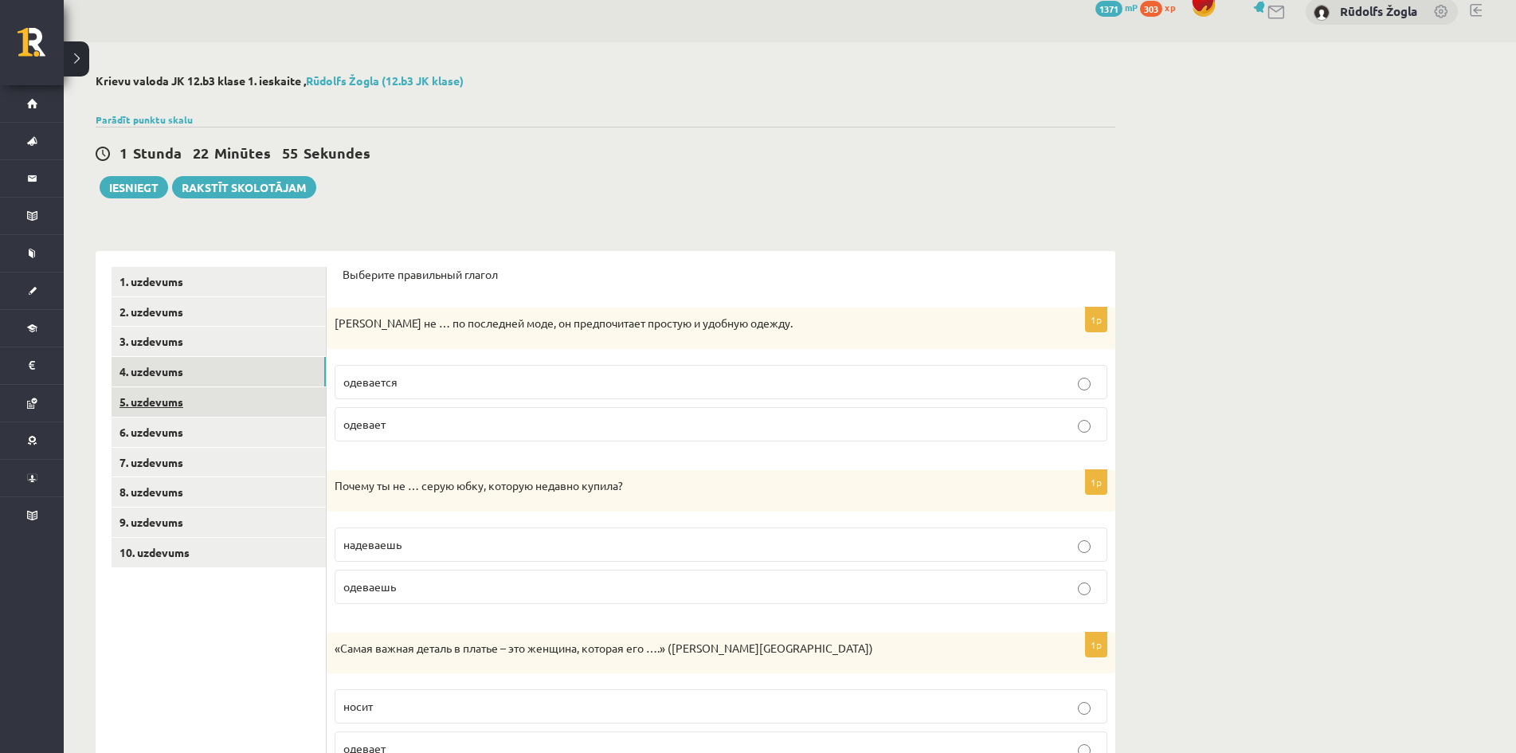
click at [207, 397] on link "5. uzdevums" at bounding box center [219, 401] width 214 height 29
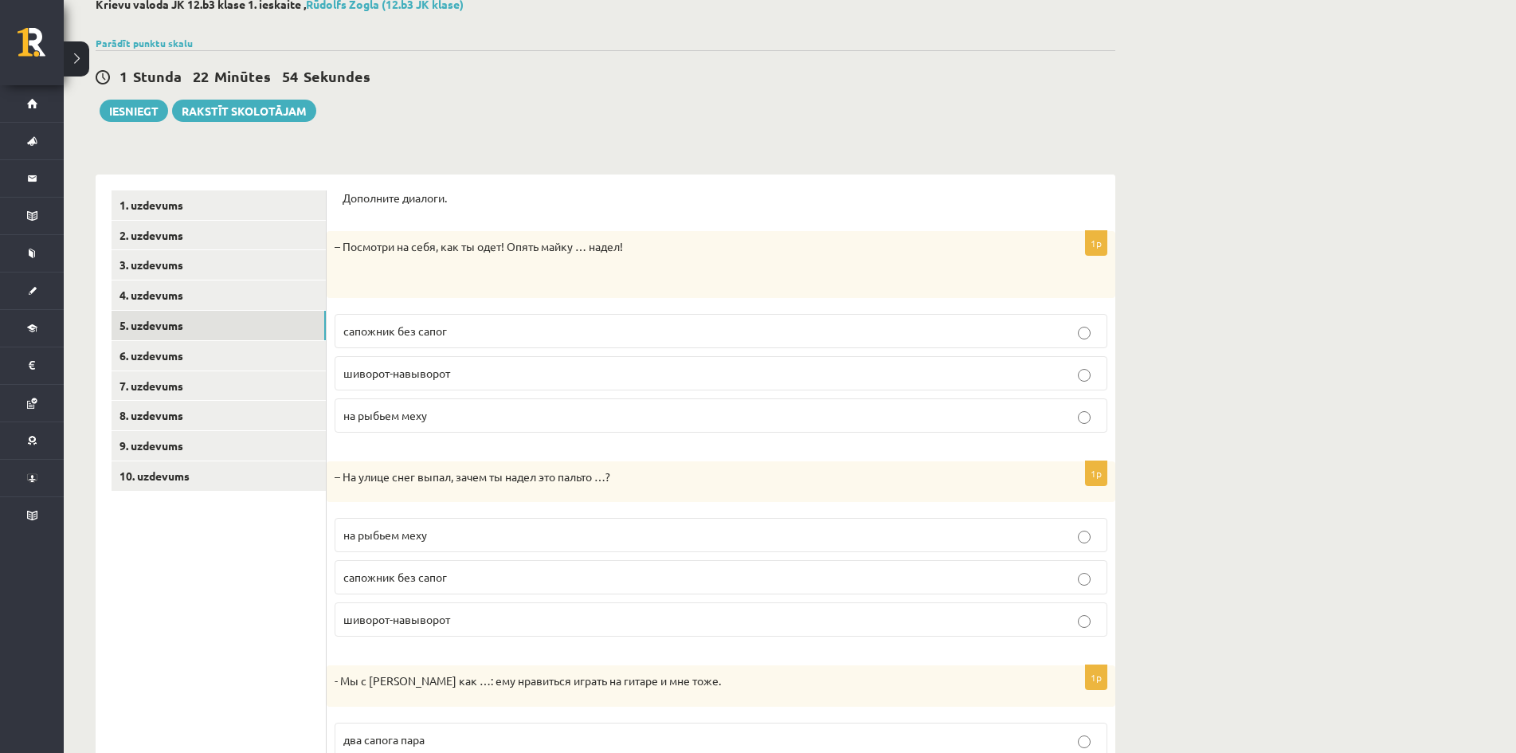
scroll to position [245, 0]
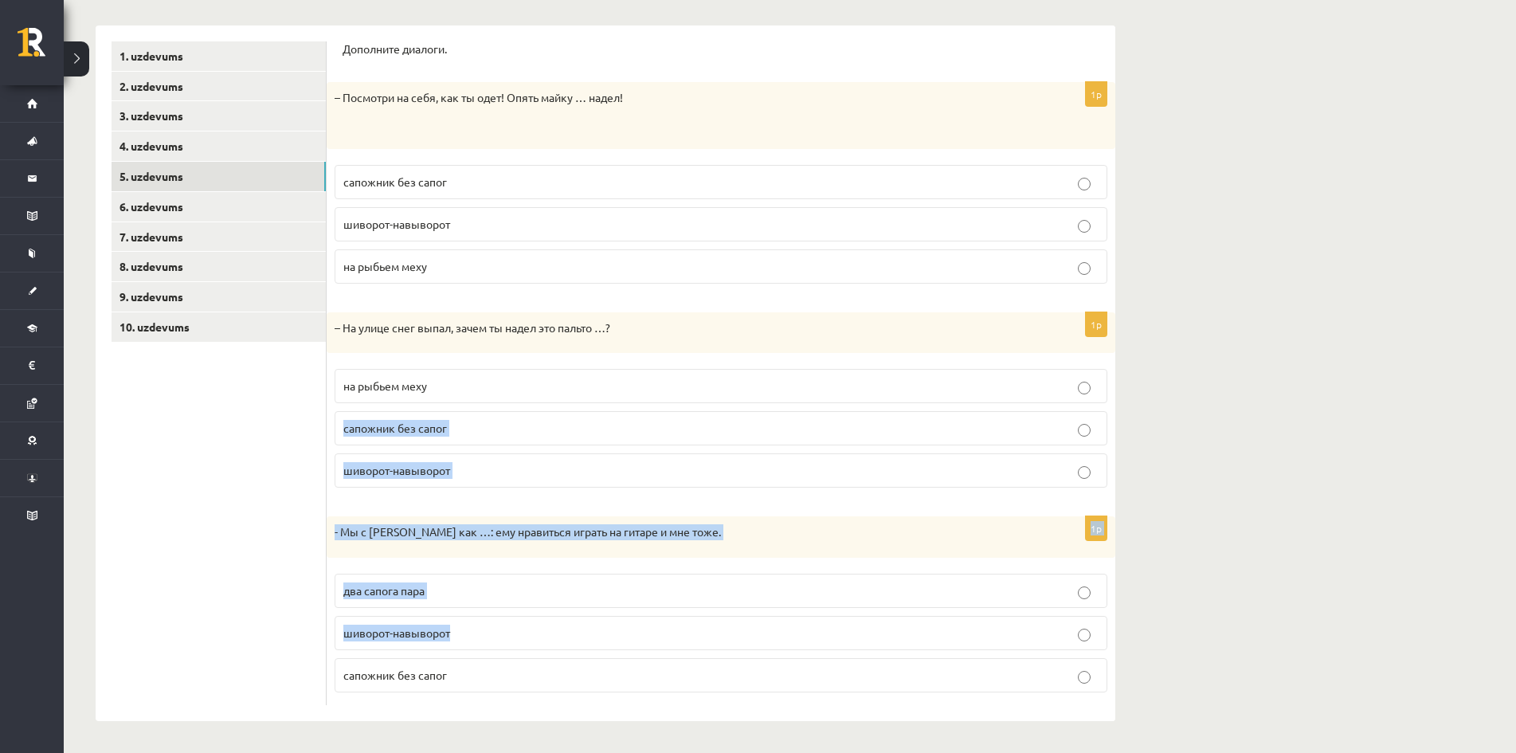
drag, startPoint x: 338, startPoint y: 682, endPoint x: 512, endPoint y: 572, distance: 206.2
click at [528, 425] on form "Дополните диалоги. 1p – Посмотри на себя, как ты одет! Опять майку … надел! сап…" at bounding box center [721, 373] width 757 height 664
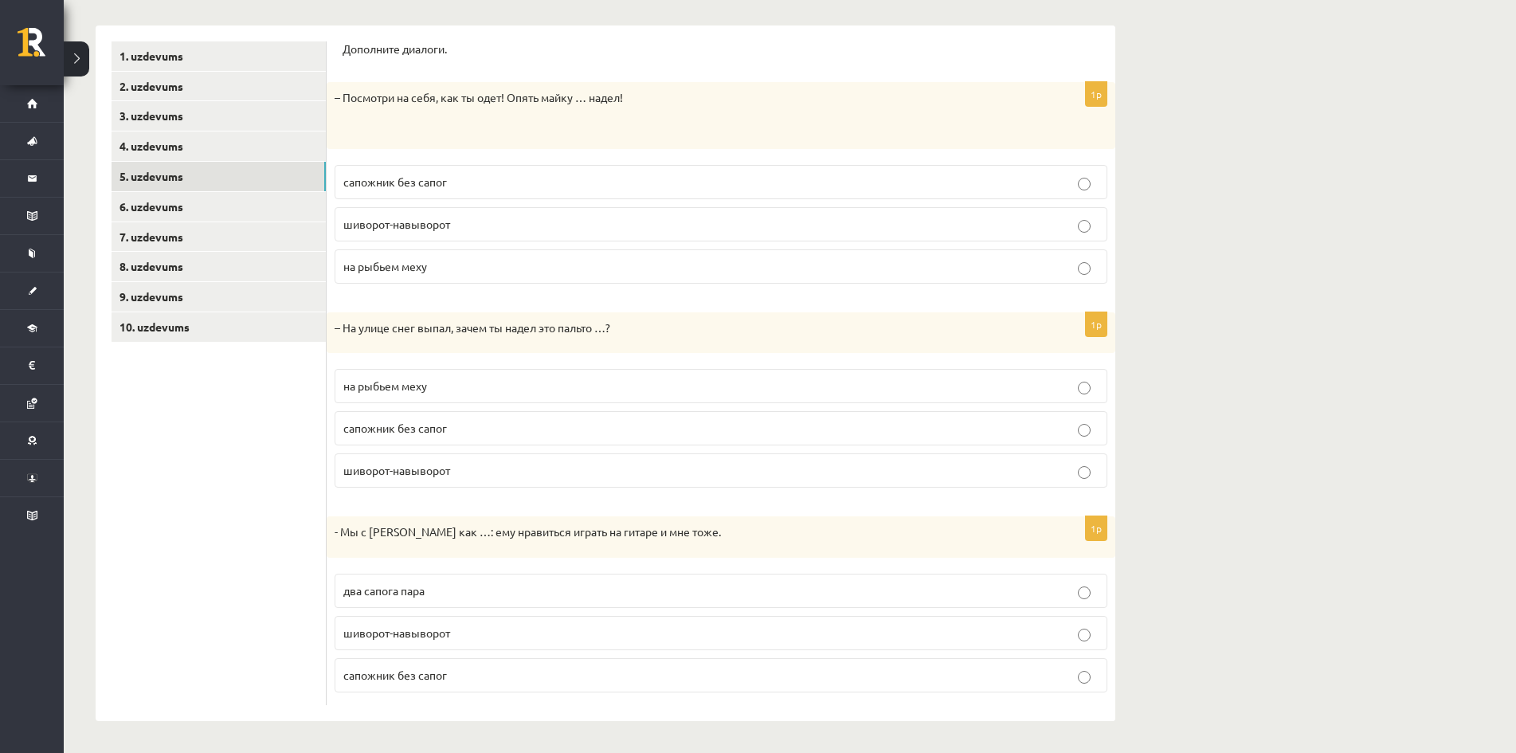
click at [499, 680] on p "сапожник без сапог" at bounding box center [720, 675] width 755 height 17
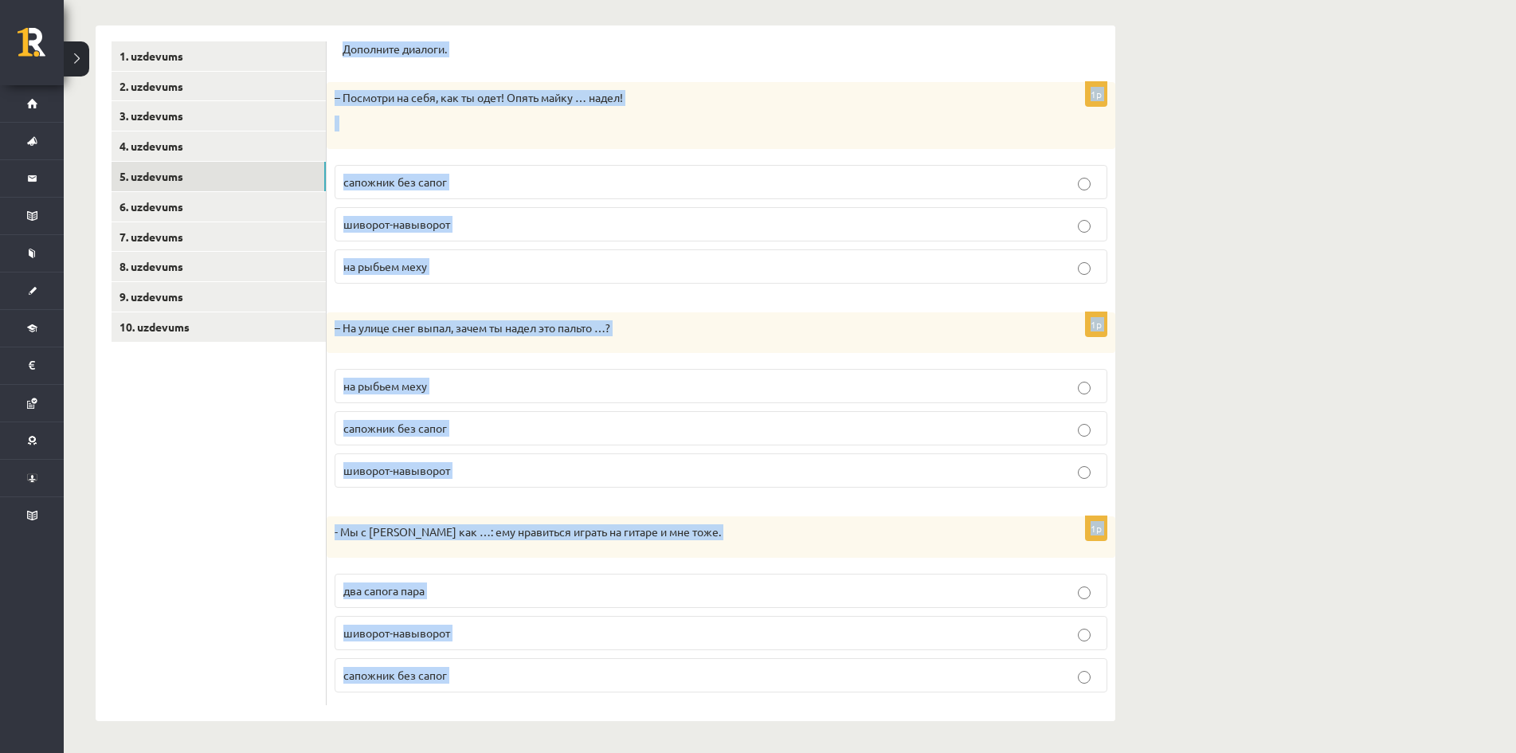
drag, startPoint x: 488, startPoint y: 674, endPoint x: 364, endPoint y: 50, distance: 635.9
click at [366, 52] on form "Дополните диалоги. 1p – Посмотри на себя, как ты одет! Опять майку … надел! сап…" at bounding box center [721, 373] width 757 height 664
copy body "Дополните диалоги. 1p – Посмотри на себя, как ты одет! Опять майку … надел! сап…"
click at [550, 146] on div "– Посмотри на себя, как ты одет! Опять майку … надел!" at bounding box center [721, 115] width 789 height 66
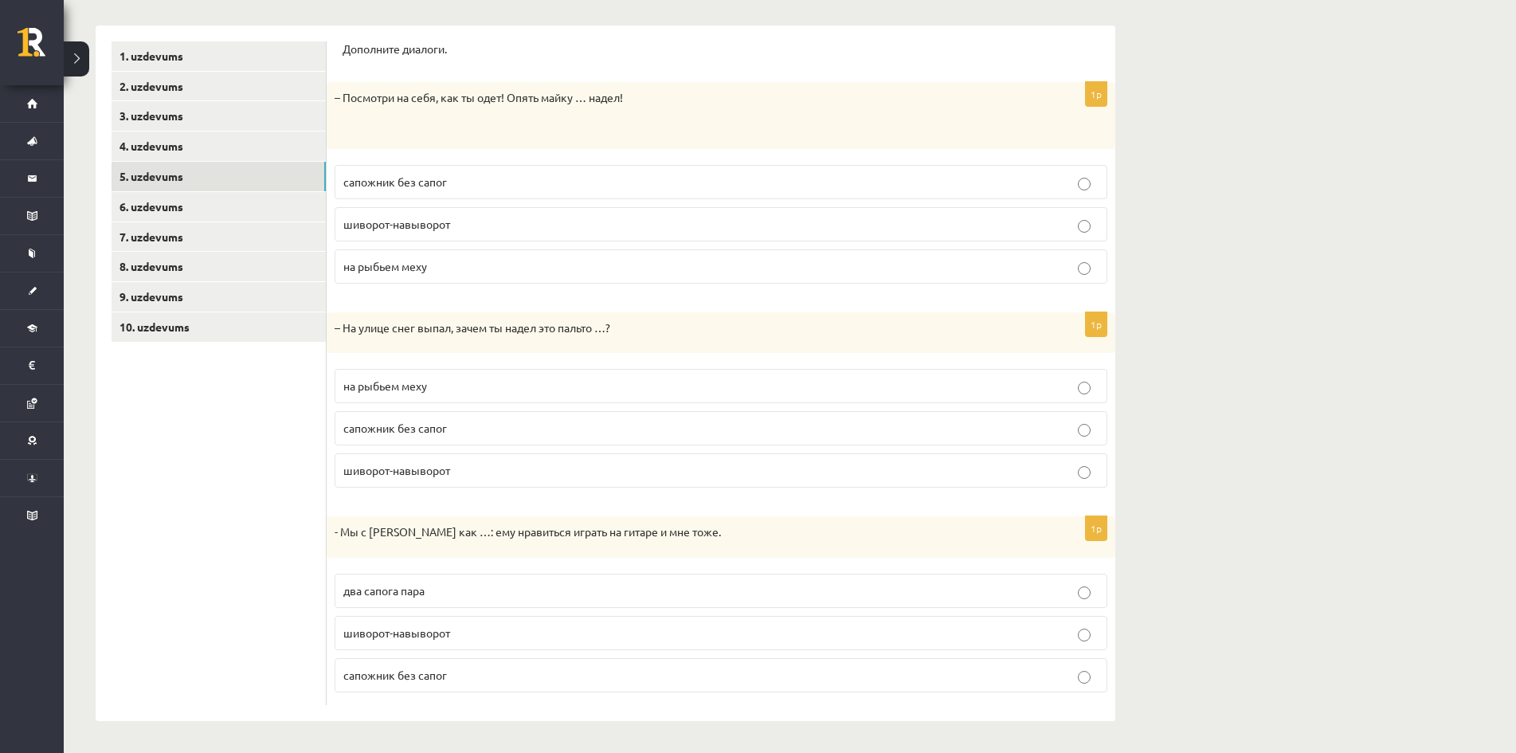
click at [472, 226] on p "шиворот-навыворот" at bounding box center [720, 224] width 755 height 17
click at [383, 390] on span "на рыбьем меху" at bounding box center [385, 385] width 84 height 14
click at [415, 584] on span "два сапога пара" at bounding box center [383, 590] width 81 height 14
click at [183, 194] on link "6. uzdevums" at bounding box center [219, 206] width 214 height 29
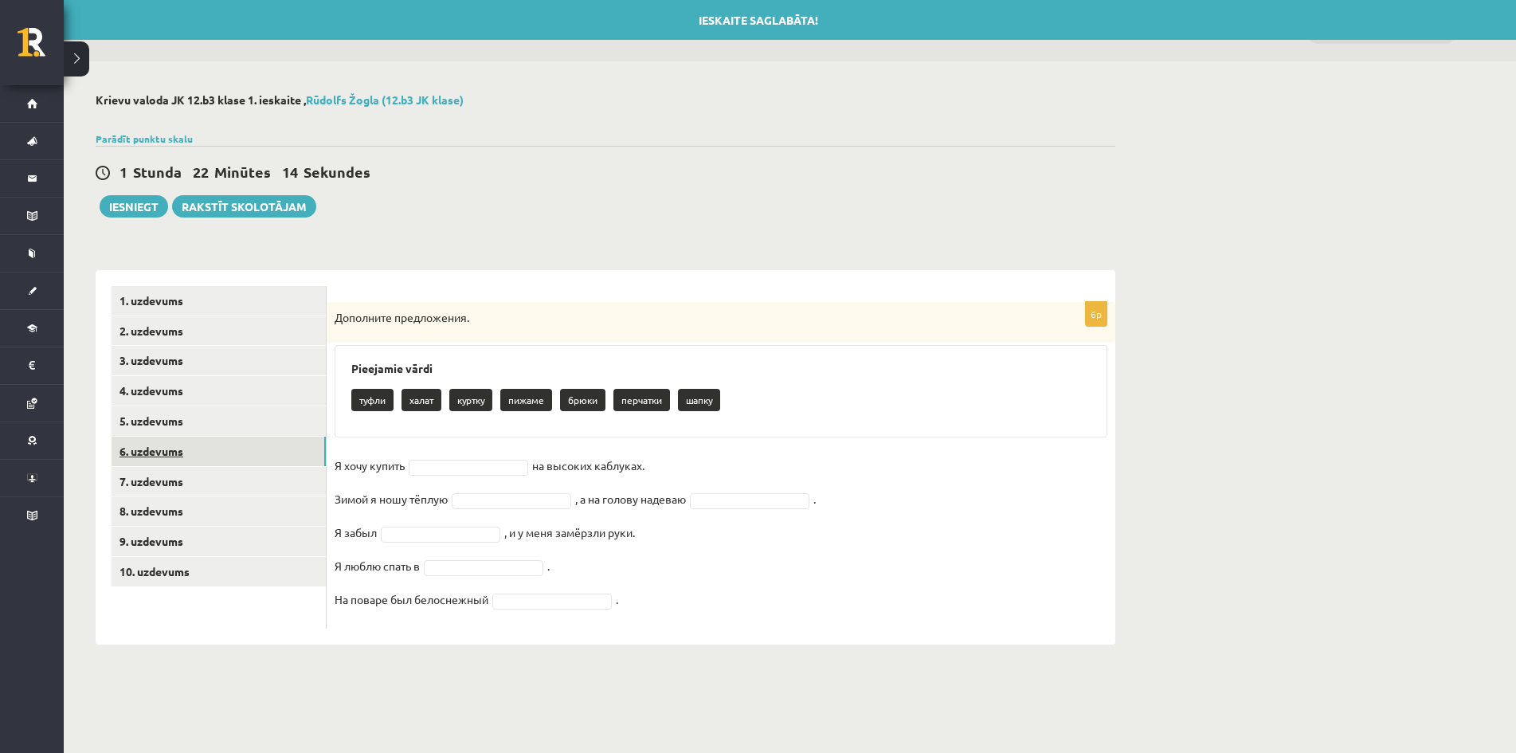
scroll to position [0, 0]
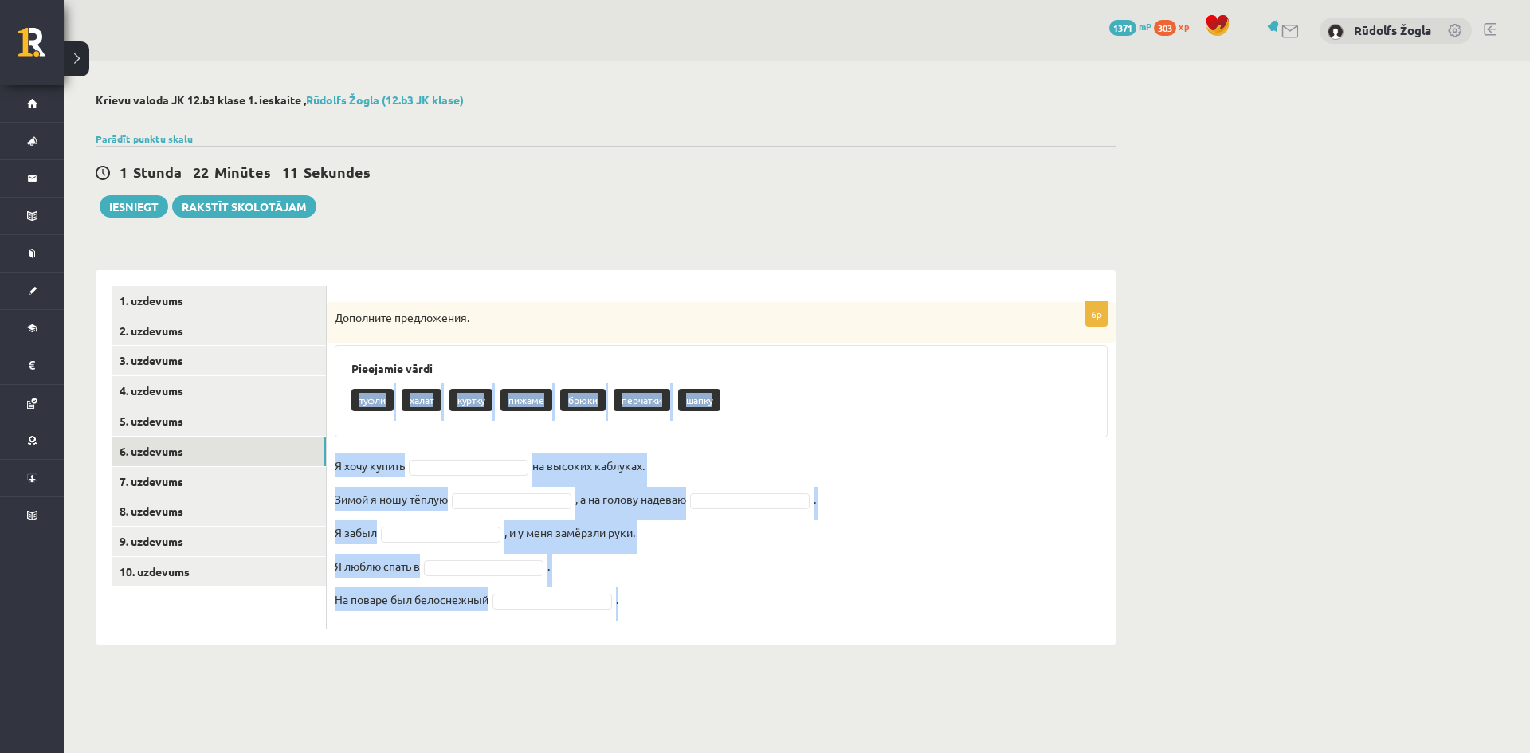
drag, startPoint x: 648, startPoint y: 601, endPoint x: 352, endPoint y: 402, distance: 357.1
click at [352, 402] on div "6p Дополните предложения. Pieejamie vārdi туфли халат куртку пижаме брюки перча…" at bounding box center [721, 465] width 789 height 327
copy div "туфли халат куртку пижаме брюки перчатки шапку Я хочу купить на высоких каблука…"
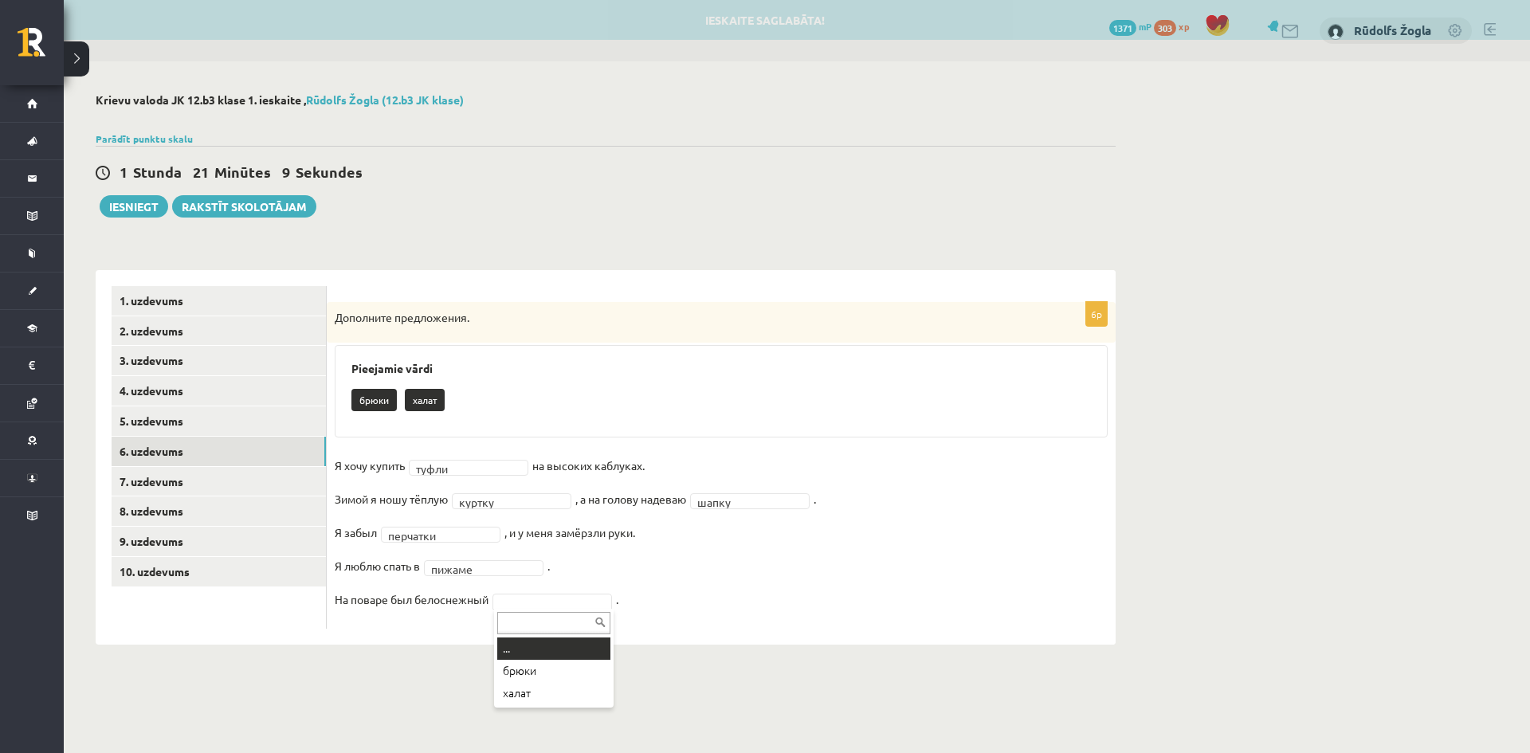
drag, startPoint x: 563, startPoint y: 598, endPoint x: 562, endPoint y: 613, distance: 14.4
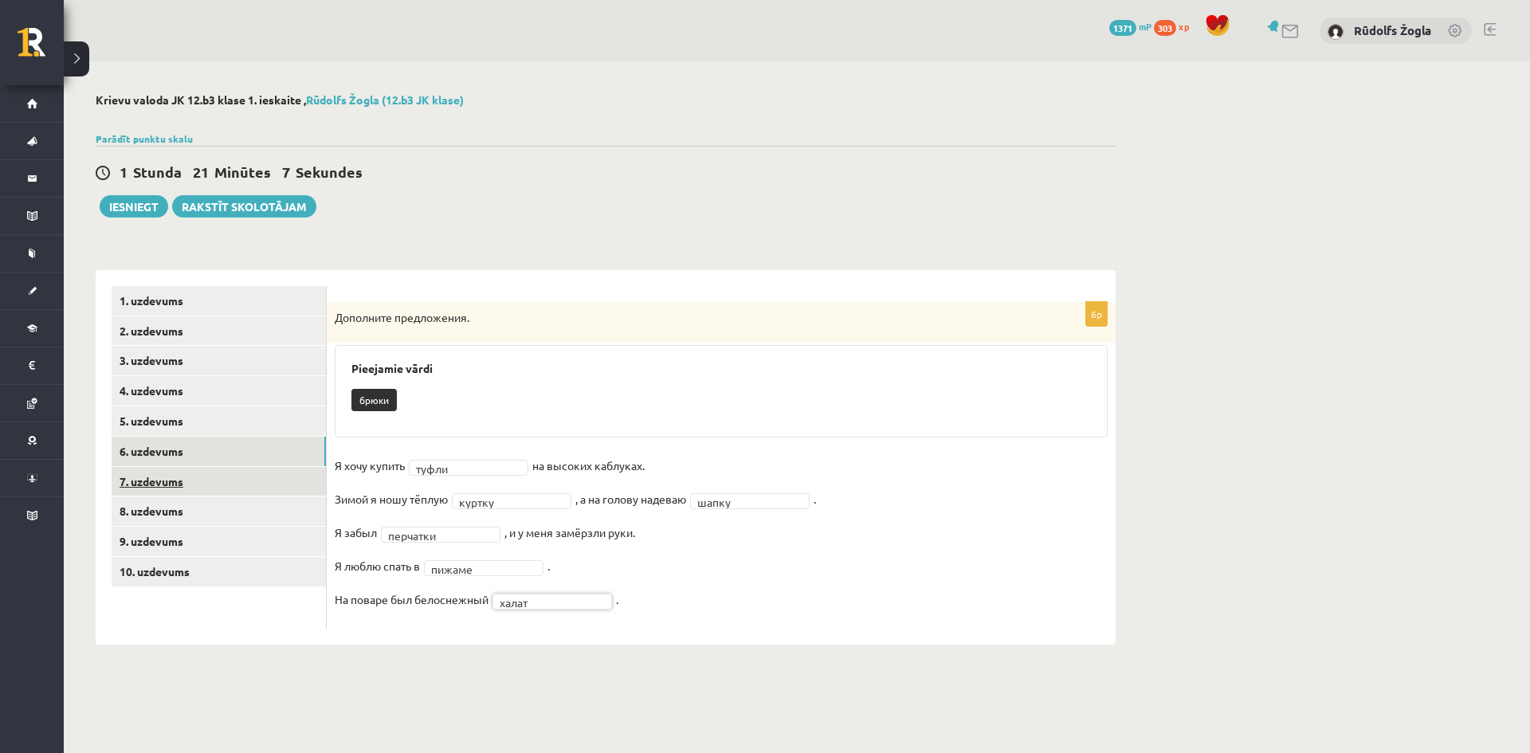
click at [241, 489] on link "7. uzdevums" at bounding box center [219, 481] width 214 height 29
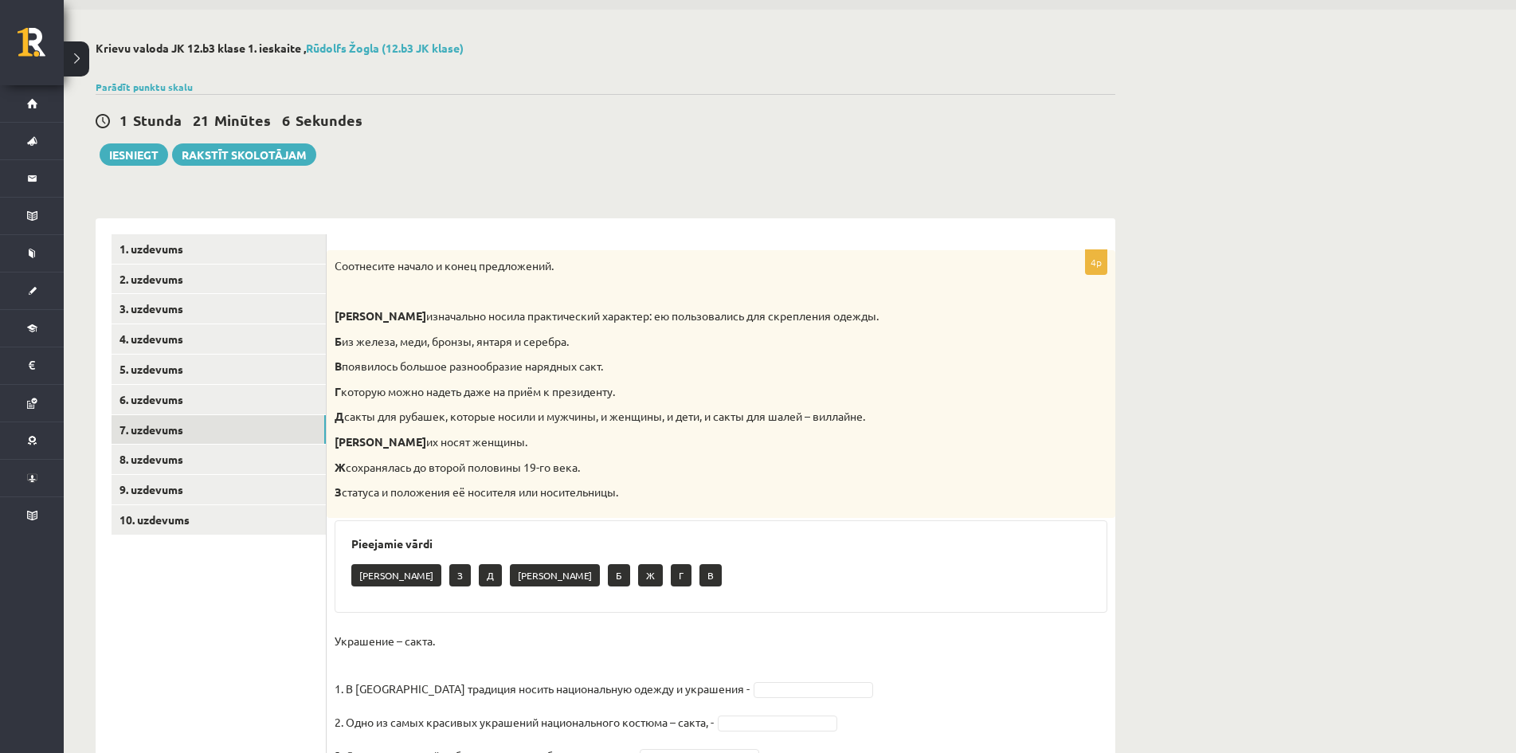
scroll to position [190, 0]
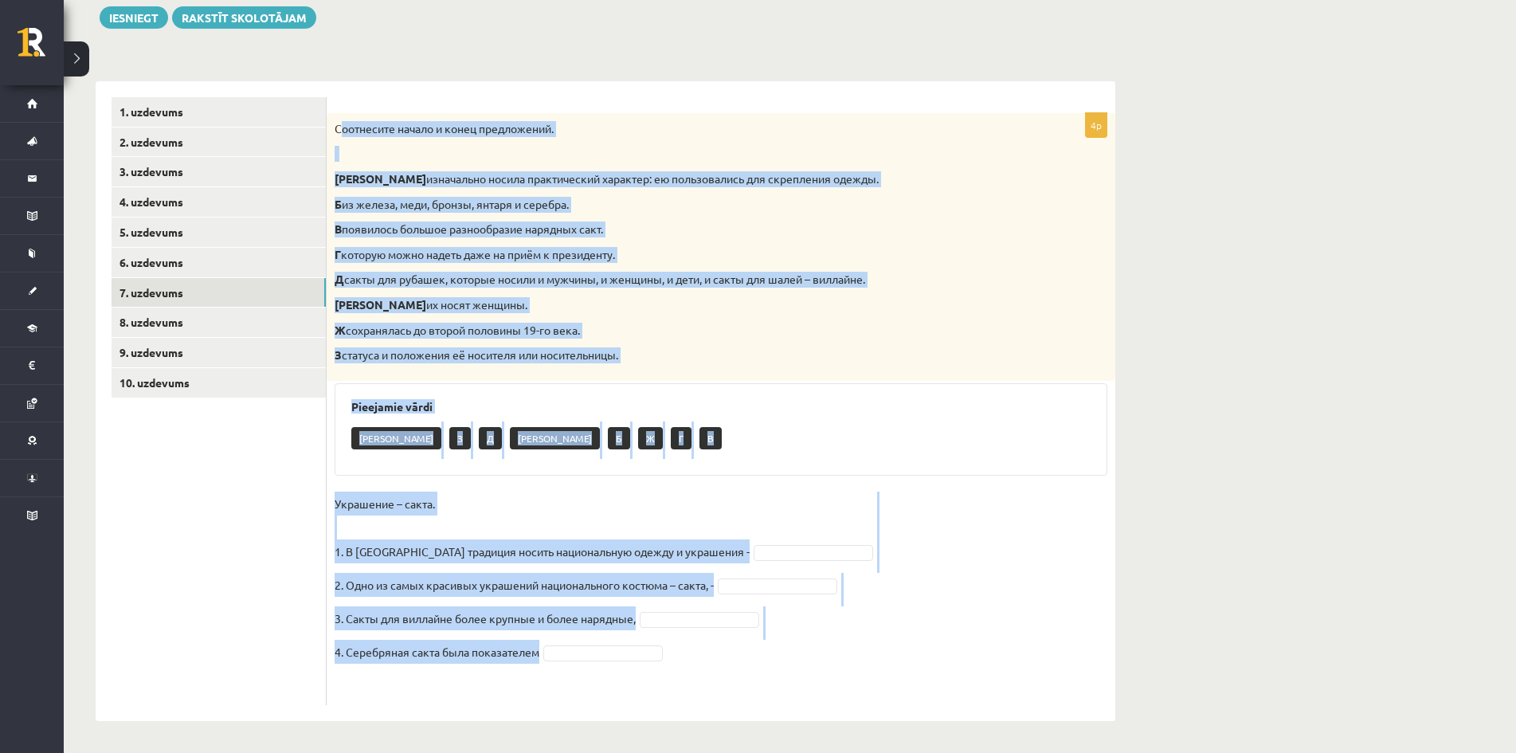
drag, startPoint x: 691, startPoint y: 660, endPoint x: 339, endPoint y: 127, distance: 638.8
click at [339, 129] on div "4p Соотнесите начало и конец предложений. А изначально носила практический хара…" at bounding box center [721, 409] width 789 height 592
copy div "оотнесите начало и конец предложений. А изначально носила практический характер…"
click at [367, 499] on p "Украшение – сакта. 1. В Латвии традиция носить национальную одежду и украшения -" at bounding box center [542, 528] width 415 height 72
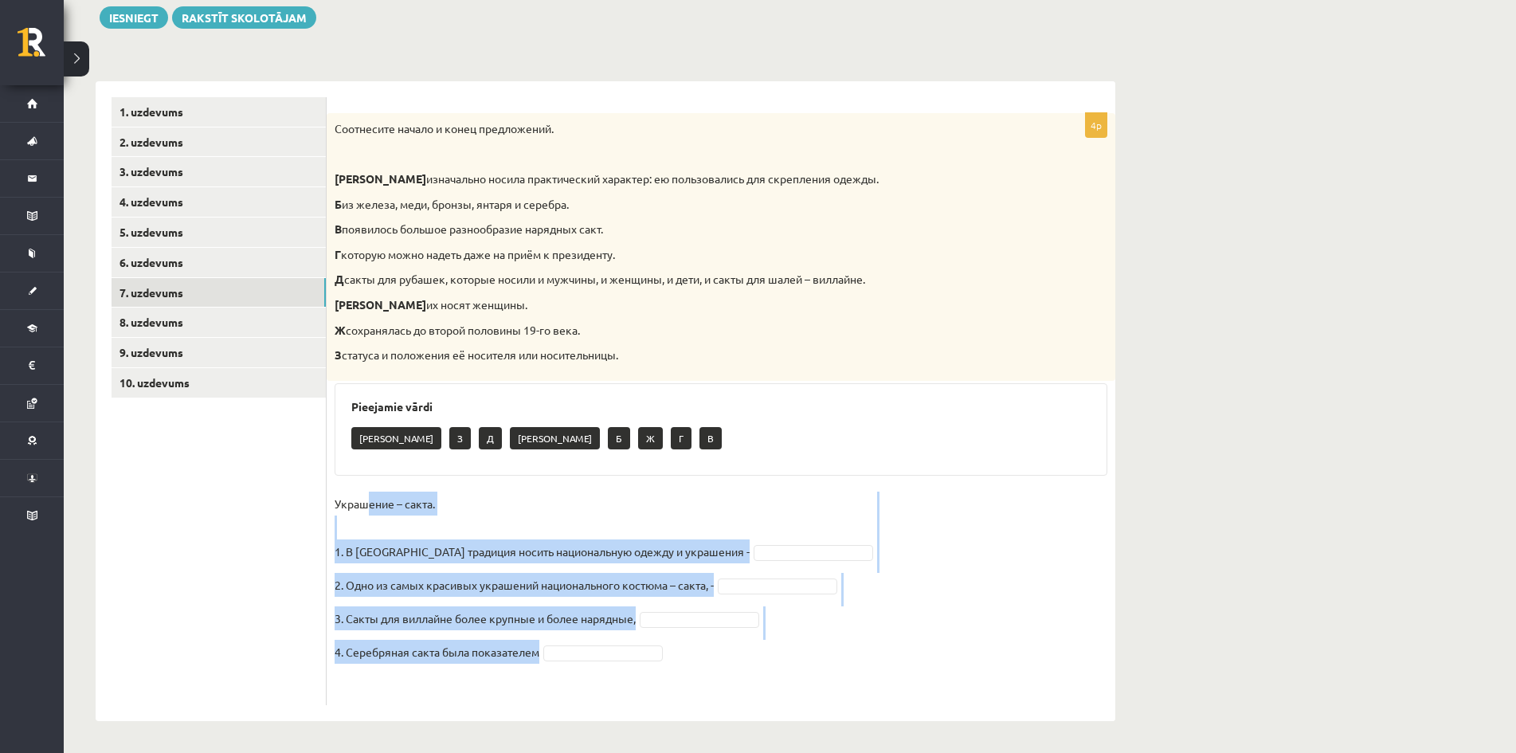
click at [364, 500] on p "Украшение – сакта. 1. В Латвии традиция носить национальную одежду и украшения -" at bounding box center [542, 528] width 415 height 72
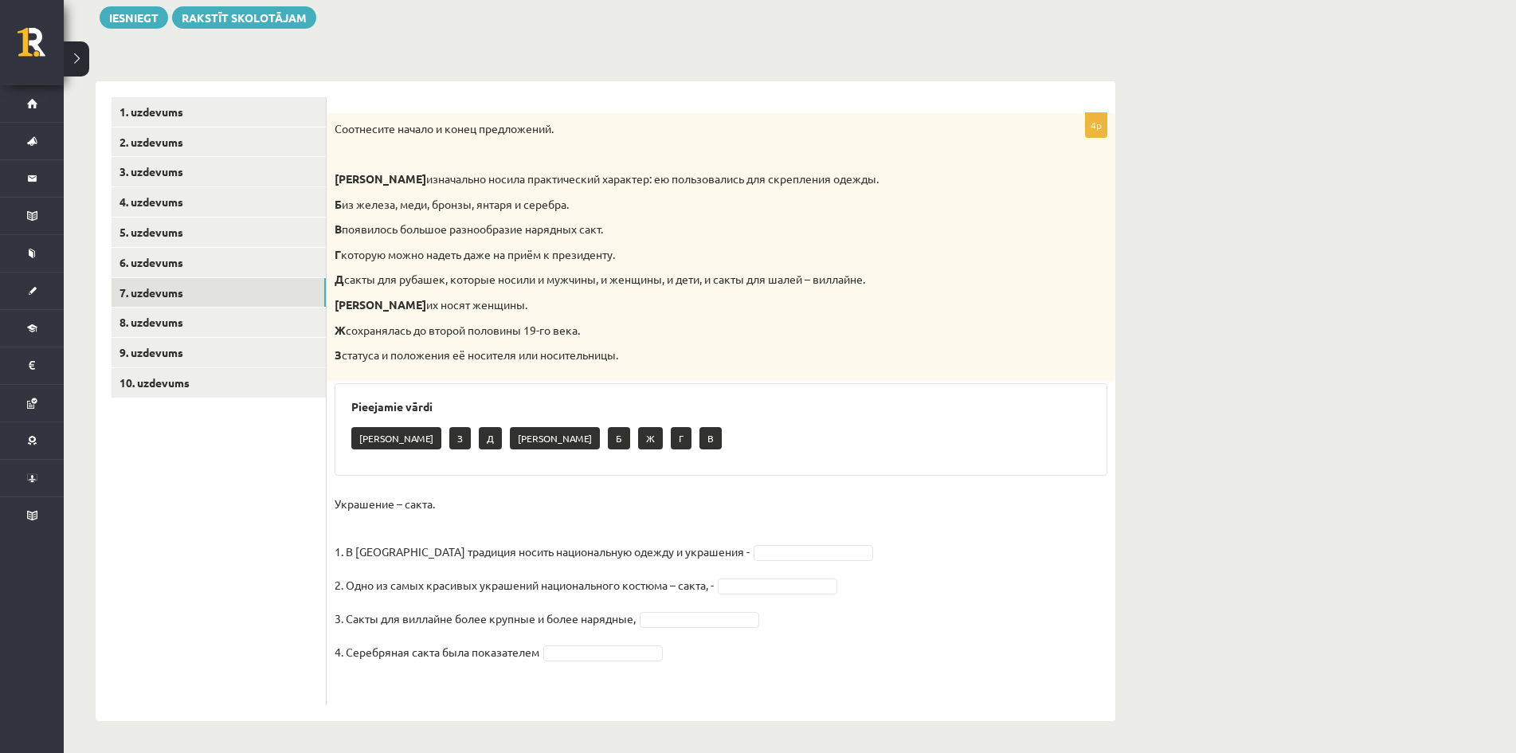
drag, startPoint x: 483, startPoint y: 476, endPoint x: 434, endPoint y: 473, distance: 48.7
click at [479, 478] on div "4p Соотнесите начало и конец предложений. А изначально носила практический хара…" at bounding box center [721, 409] width 789 height 592
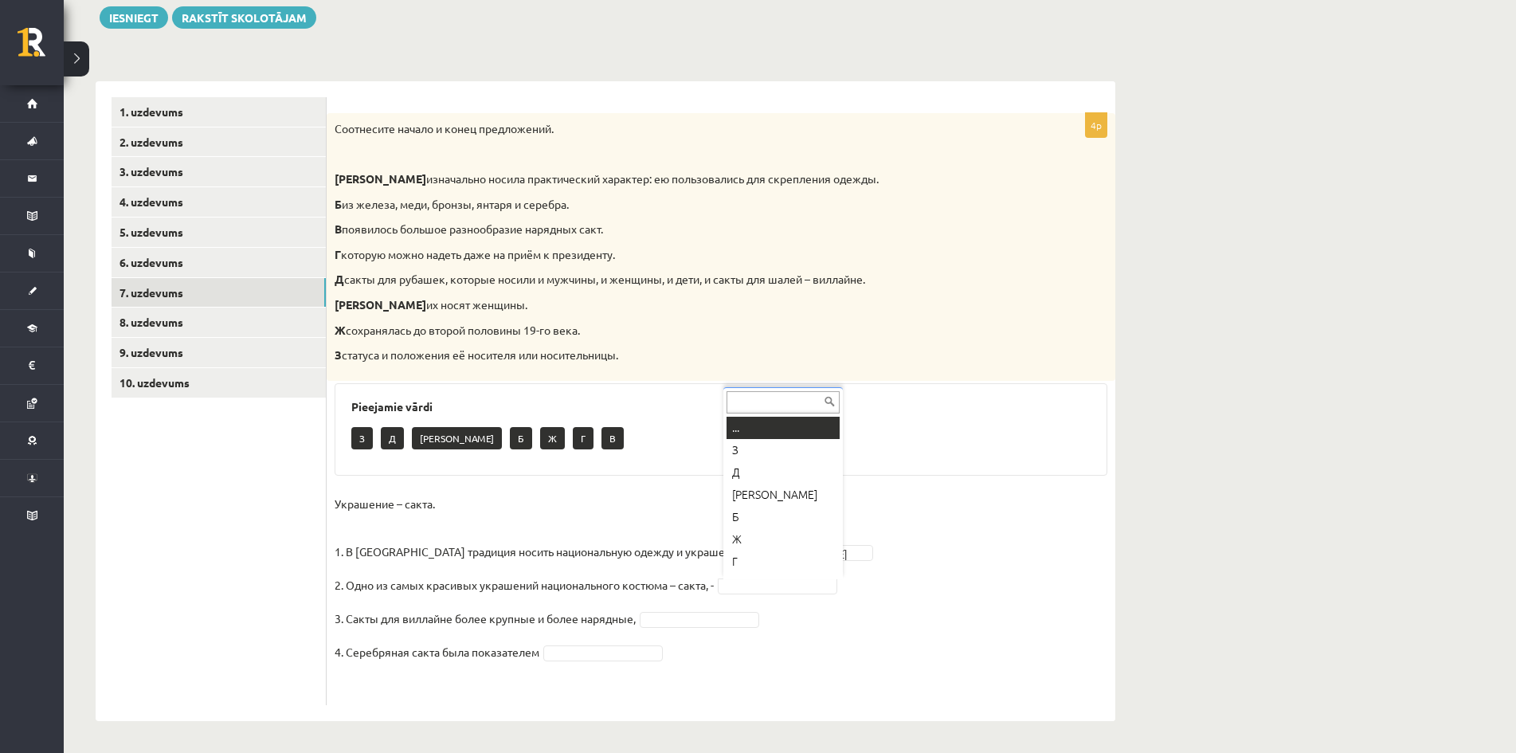
scroll to position [19, 0]
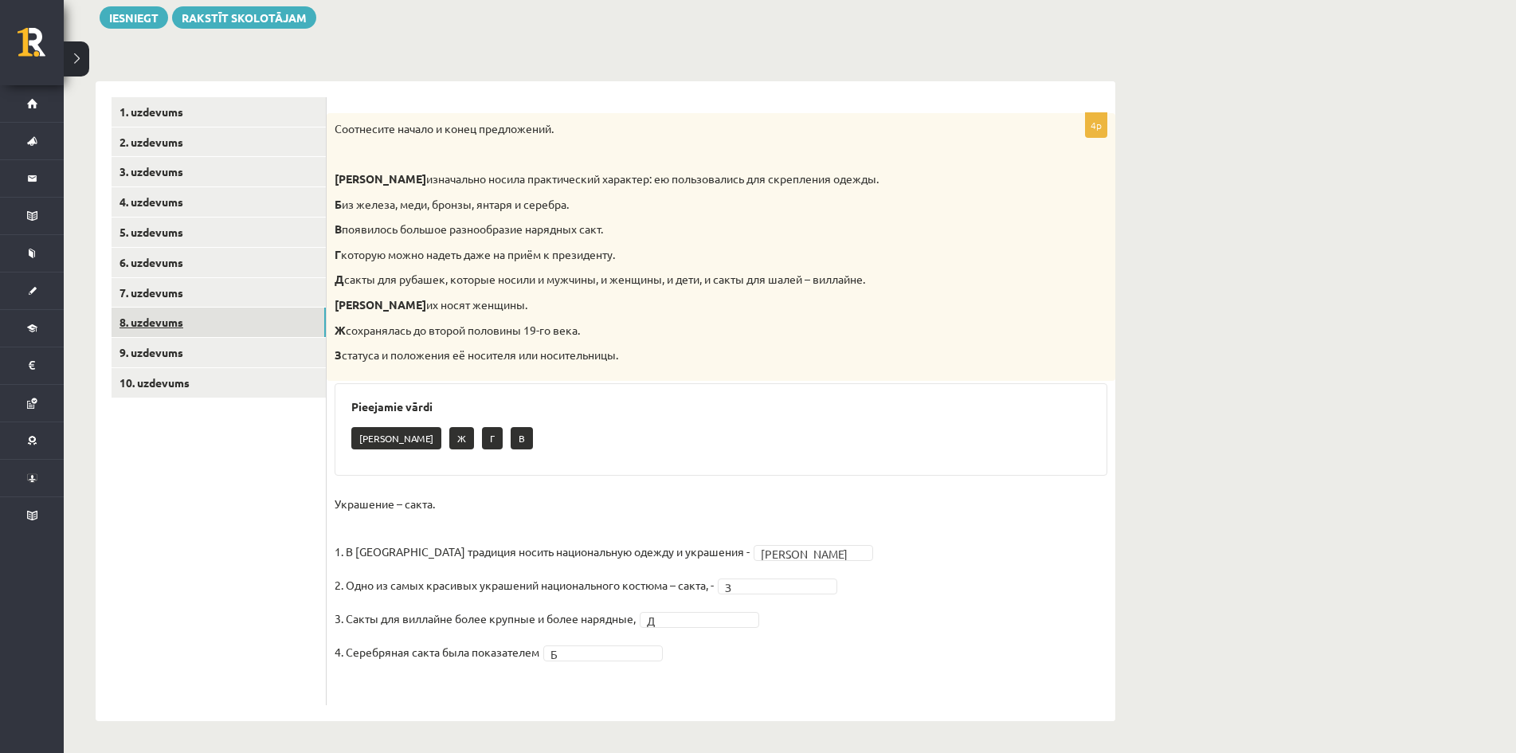
click at [163, 314] on link "8. uzdevums" at bounding box center [219, 322] width 214 height 29
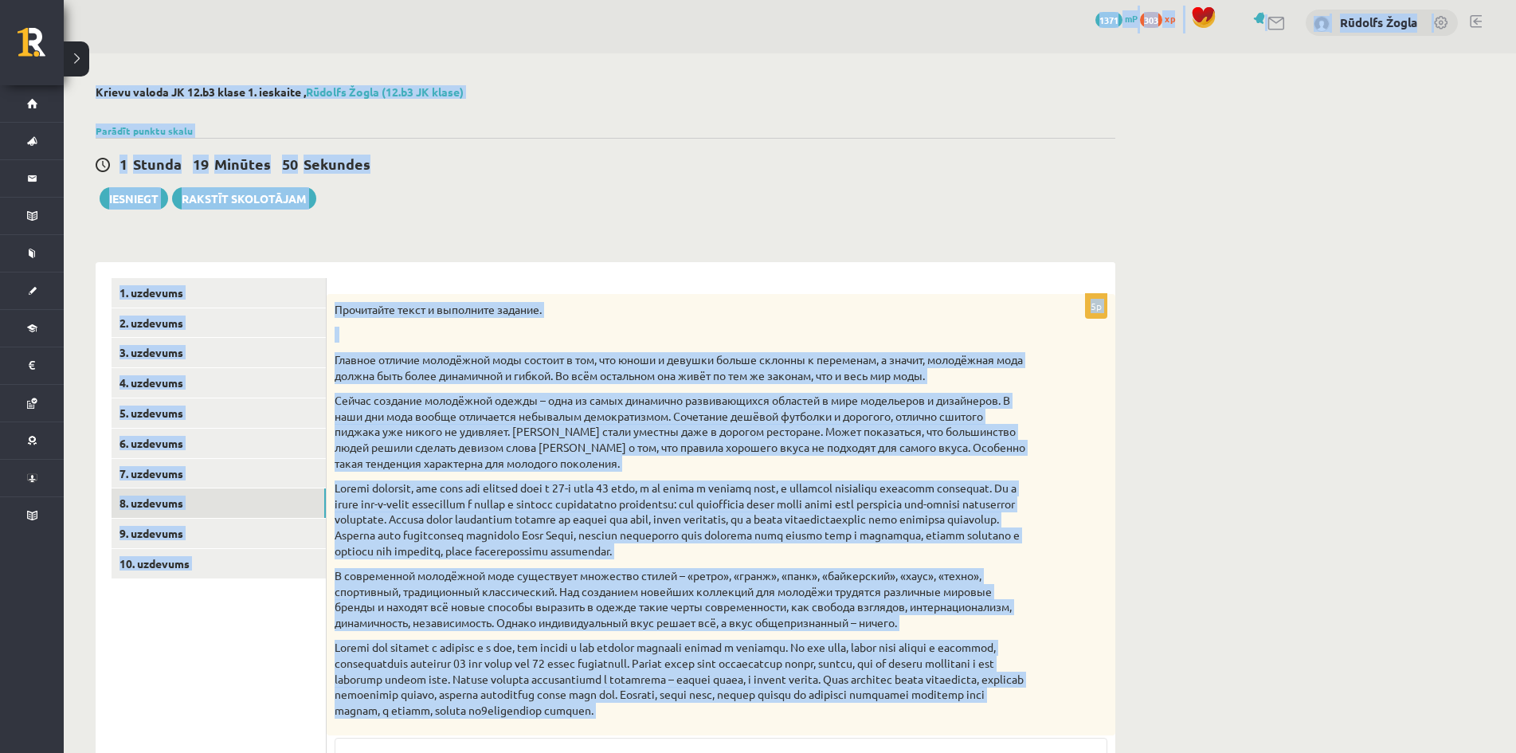
scroll to position [3, 0]
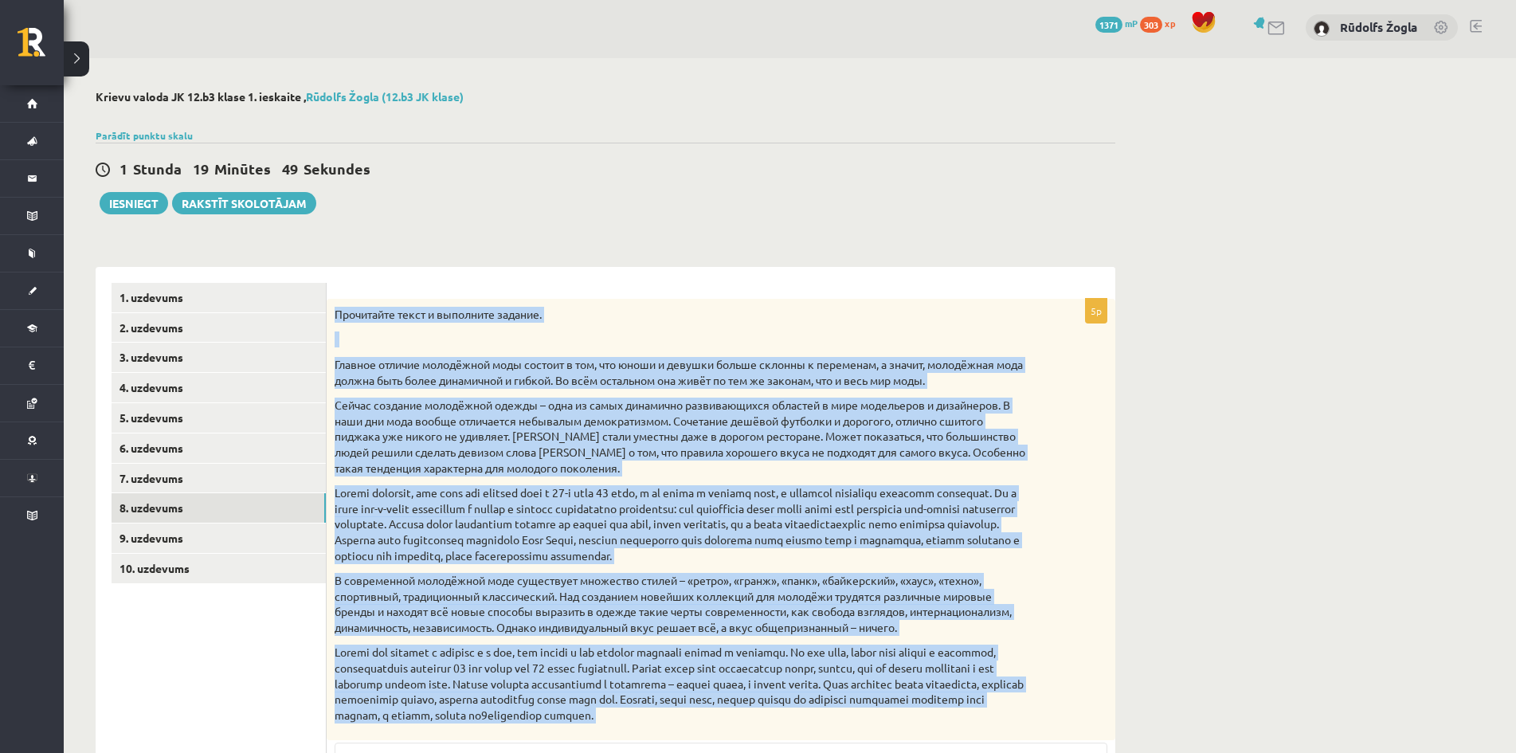
drag, startPoint x: 358, startPoint y: 697, endPoint x: 335, endPoint y: 300, distance: 398.2
click at [335, 300] on div "5p Прочитайте текст и выполните задание. Главное отличие молодёжной моды состои…" at bounding box center [721, 662] width 789 height 727
copy div "Прочитайте текст и выполните задание. Главное отличие молодёжной моды состоит в…"
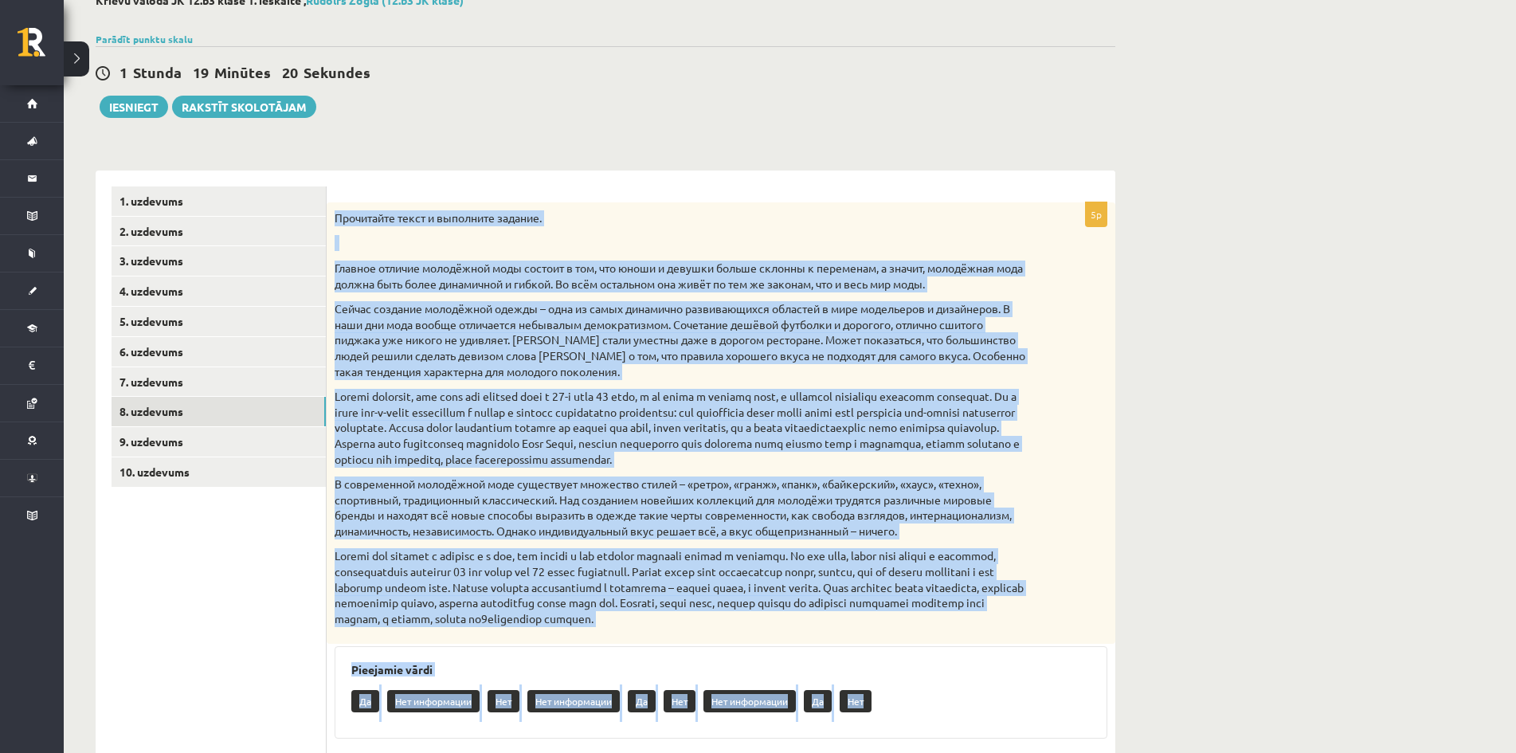
scroll to position [325, 0]
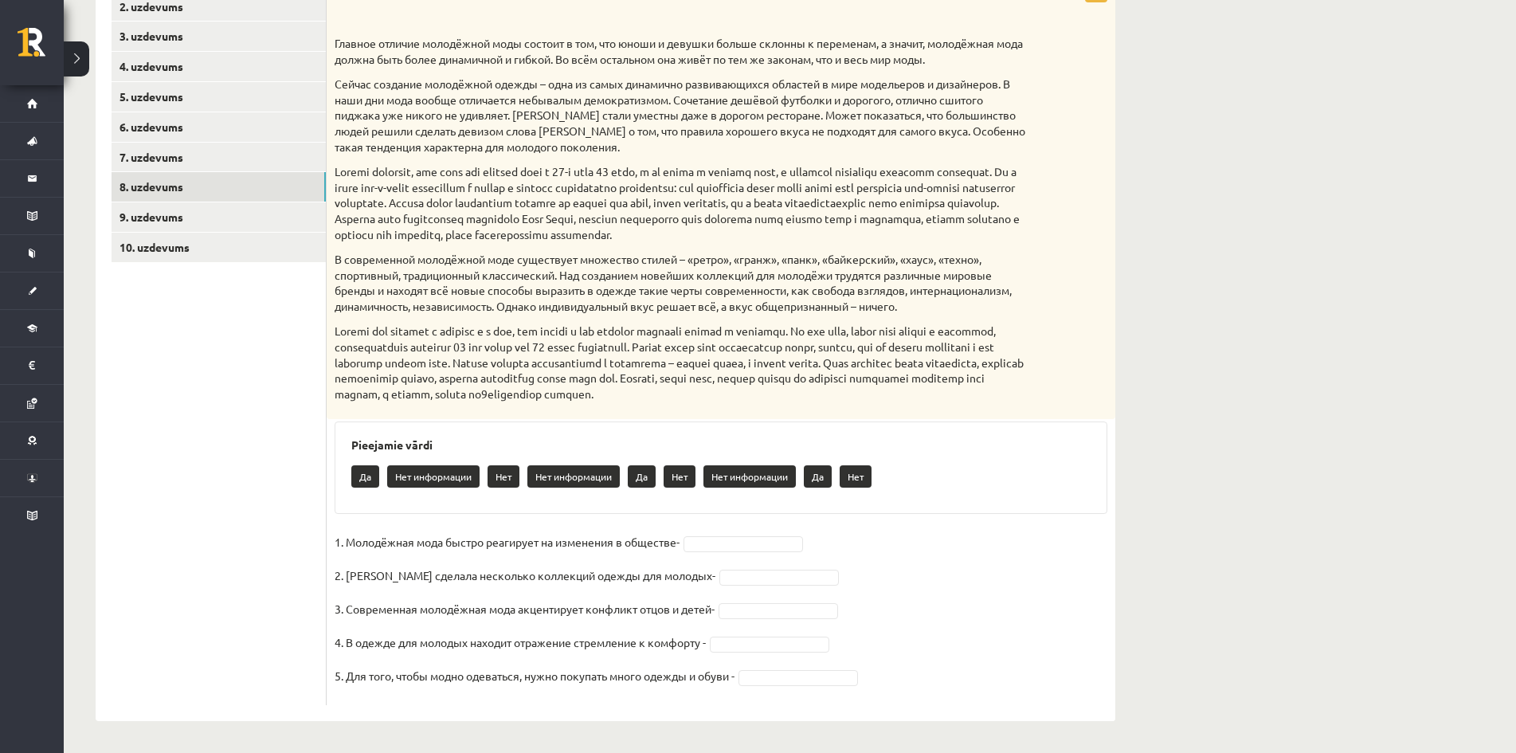
click at [235, 465] on ul "1. uzdevums 2. uzdevums 3. uzdevums 4. uzdevums 5. uzdevums 6. uzdevums 7. uzde…" at bounding box center [219, 333] width 215 height 743
click at [695, 532] on fieldset "1. Молодёжная мода быстро реагирует на изменения в обществе- 2. Коко Шанель сде…" at bounding box center [721, 613] width 773 height 167
drag, startPoint x: 715, startPoint y: 610, endPoint x: 711, endPoint y: 602, distance: 8.6
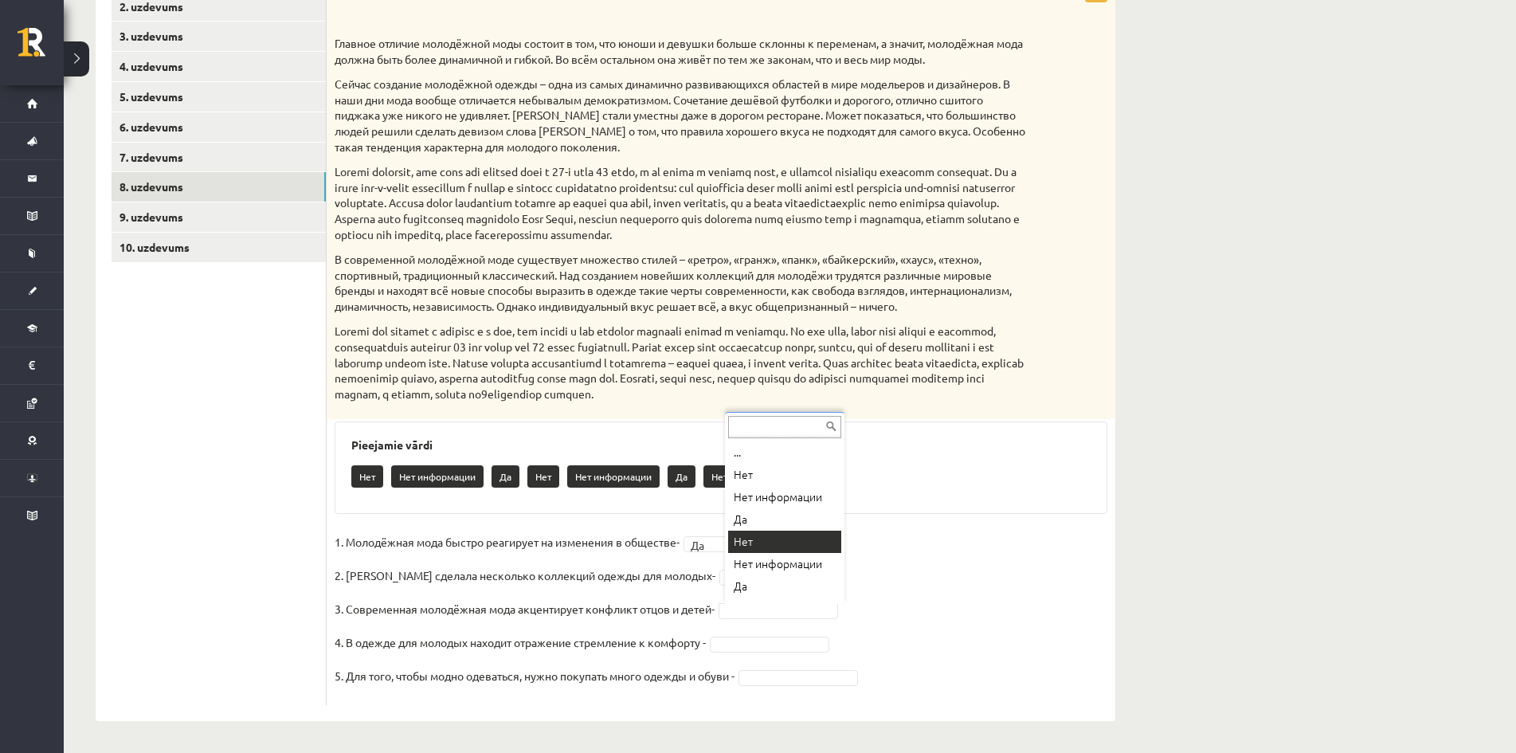
scroll to position [8, 0]
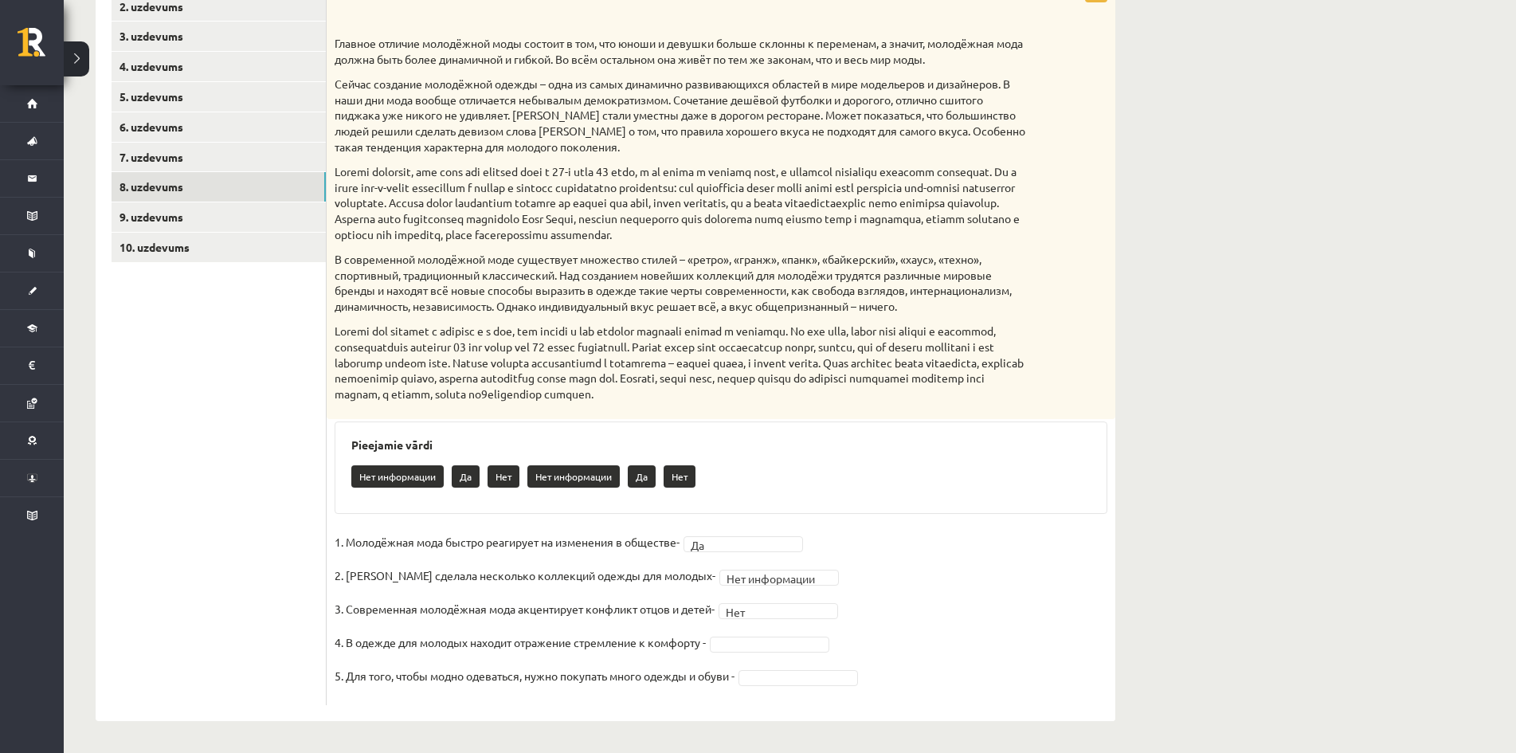
click at [758, 633] on fieldset "**********" at bounding box center [721, 613] width 773 height 167
click at [181, 190] on link "8. uzdevums" at bounding box center [219, 186] width 214 height 29
click at [216, 210] on link "9. uzdevums" at bounding box center [219, 216] width 214 height 29
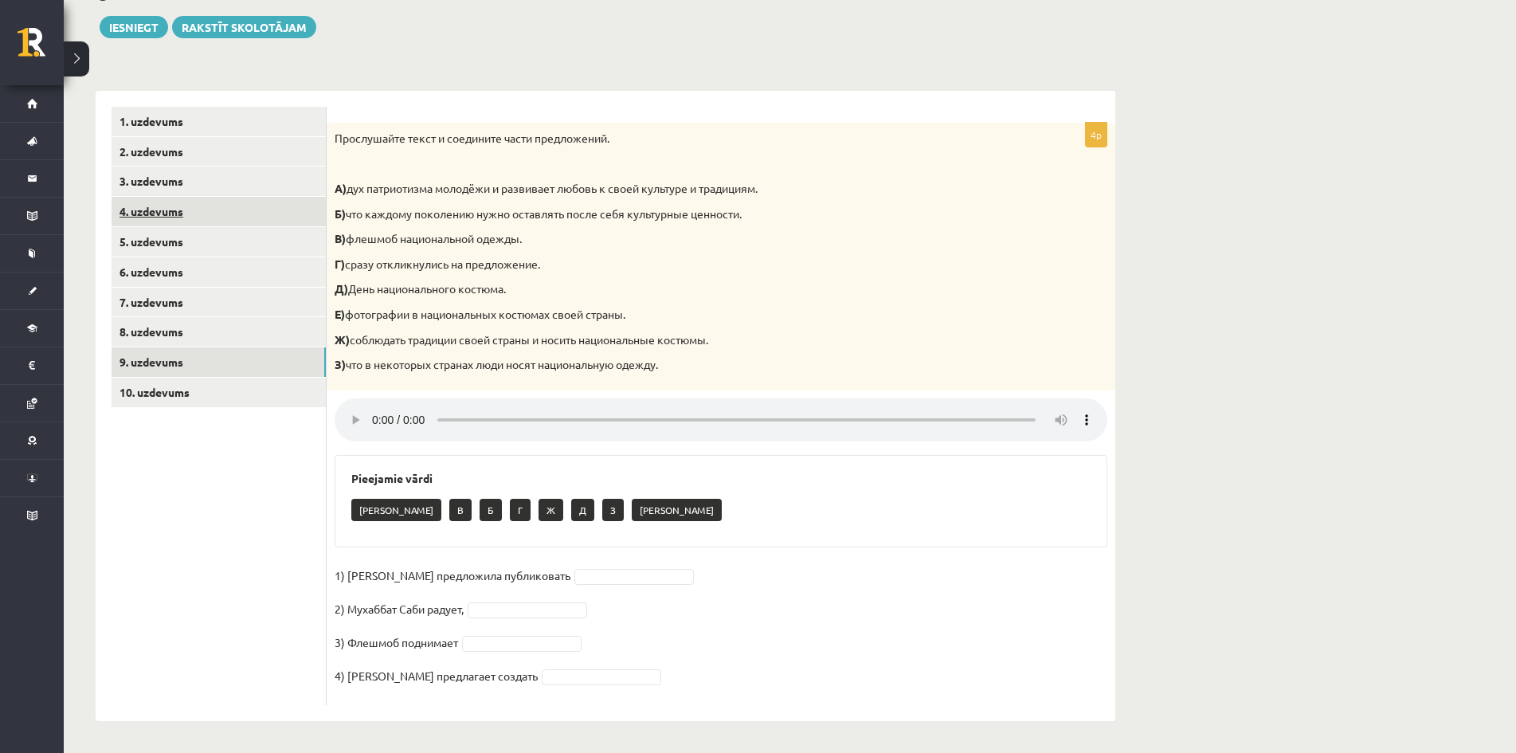
scroll to position [181, 0]
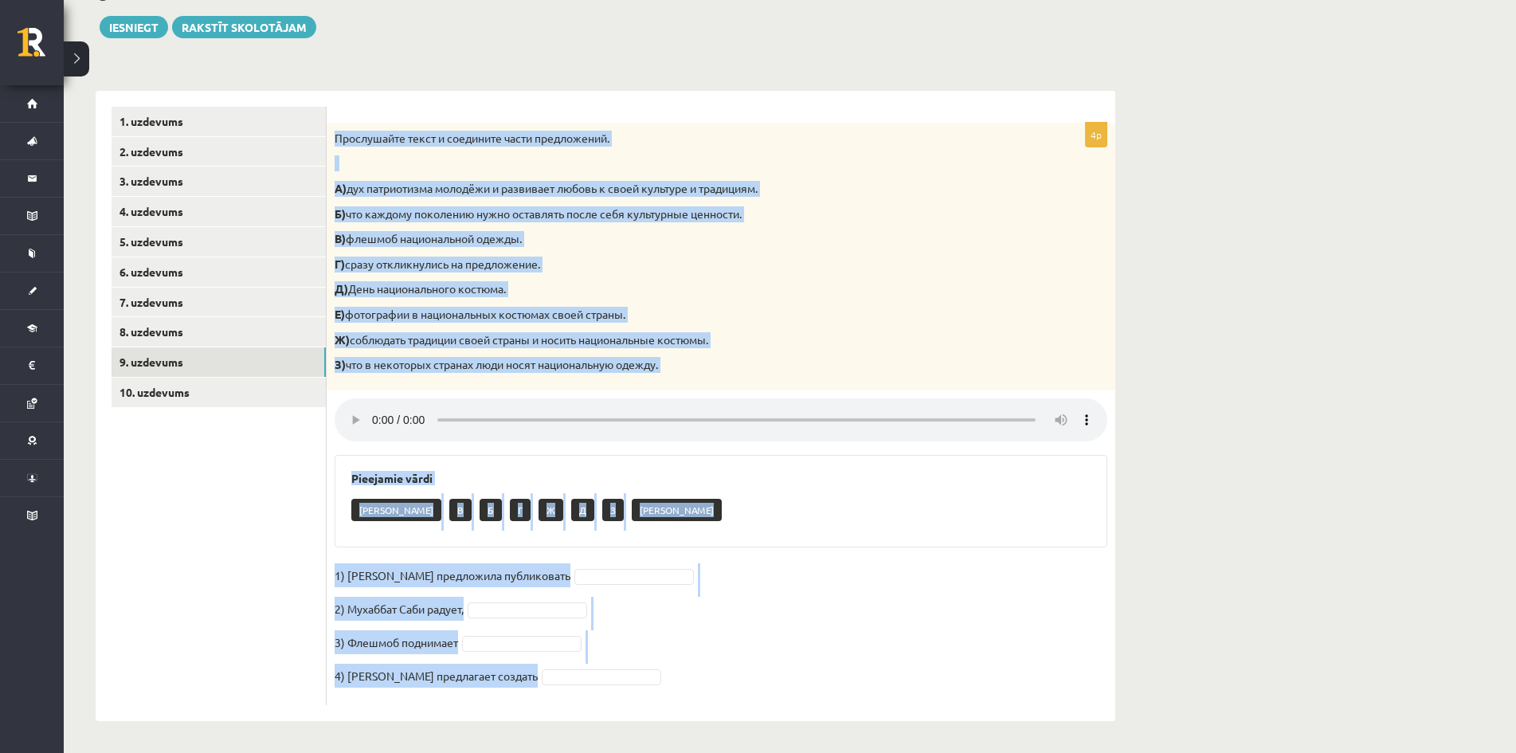
drag, startPoint x: 623, startPoint y: 684, endPoint x: 334, endPoint y: 137, distance: 619.0
click at [334, 137] on div "4p Прослушайте текст и соедините части предложений. А) дух патриотизма молодёжи…" at bounding box center [721, 414] width 789 height 582
copy div "Прослушайте текст и соедините части предложений. А) дух патриотизма молодёжи и …"
drag, startPoint x: 410, startPoint y: 485, endPoint x: 419, endPoint y: 472, distance: 16.1
click at [410, 484] on div "Pieejamie vārdi Е В Б Г Ж Д З А" at bounding box center [721, 501] width 773 height 92
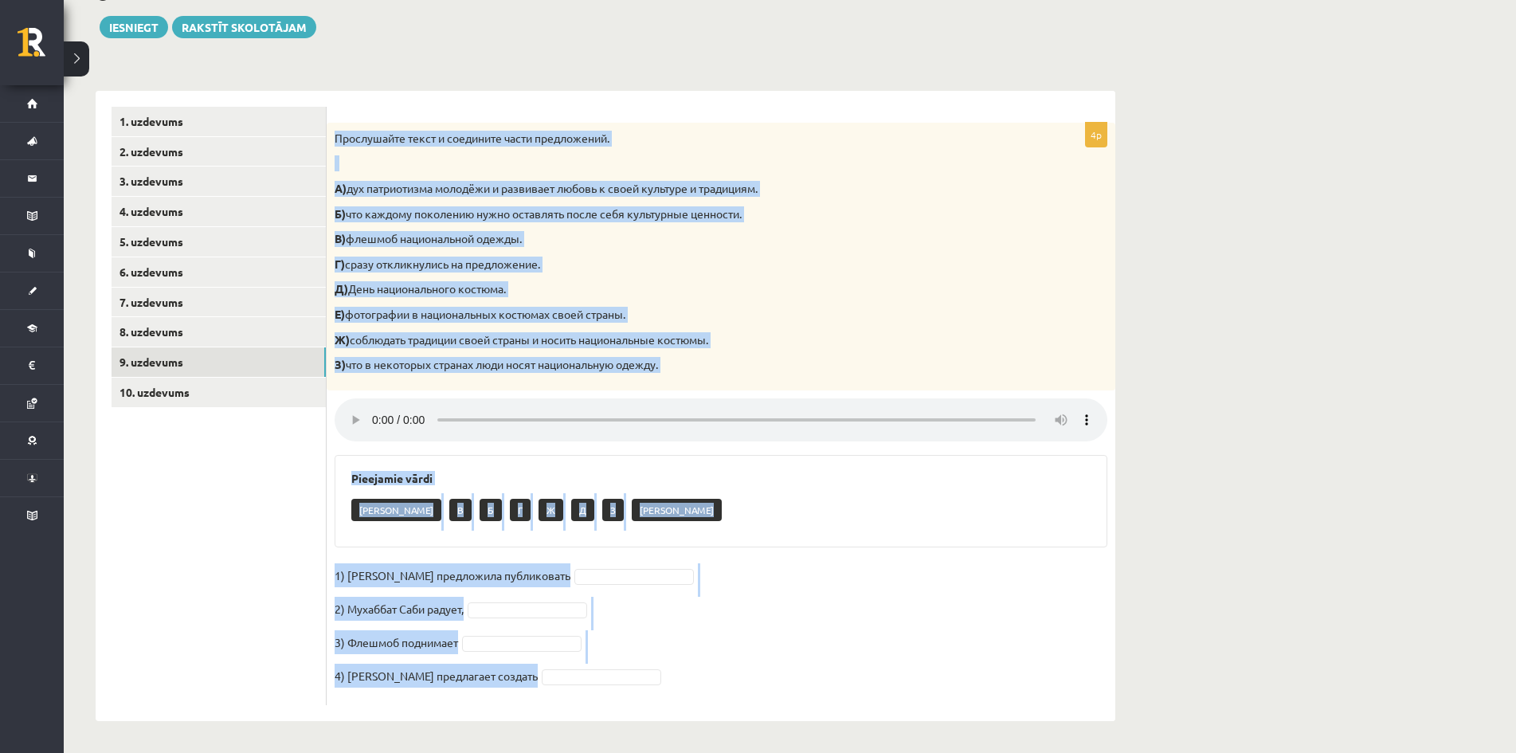
click at [657, 570] on span at bounding box center [633, 575] width 127 height 14
click at [333, 535] on div "4p Прослушайте текст и соедините части предложений. А) дух патриотизма молодёжи…" at bounding box center [721, 414] width 789 height 582
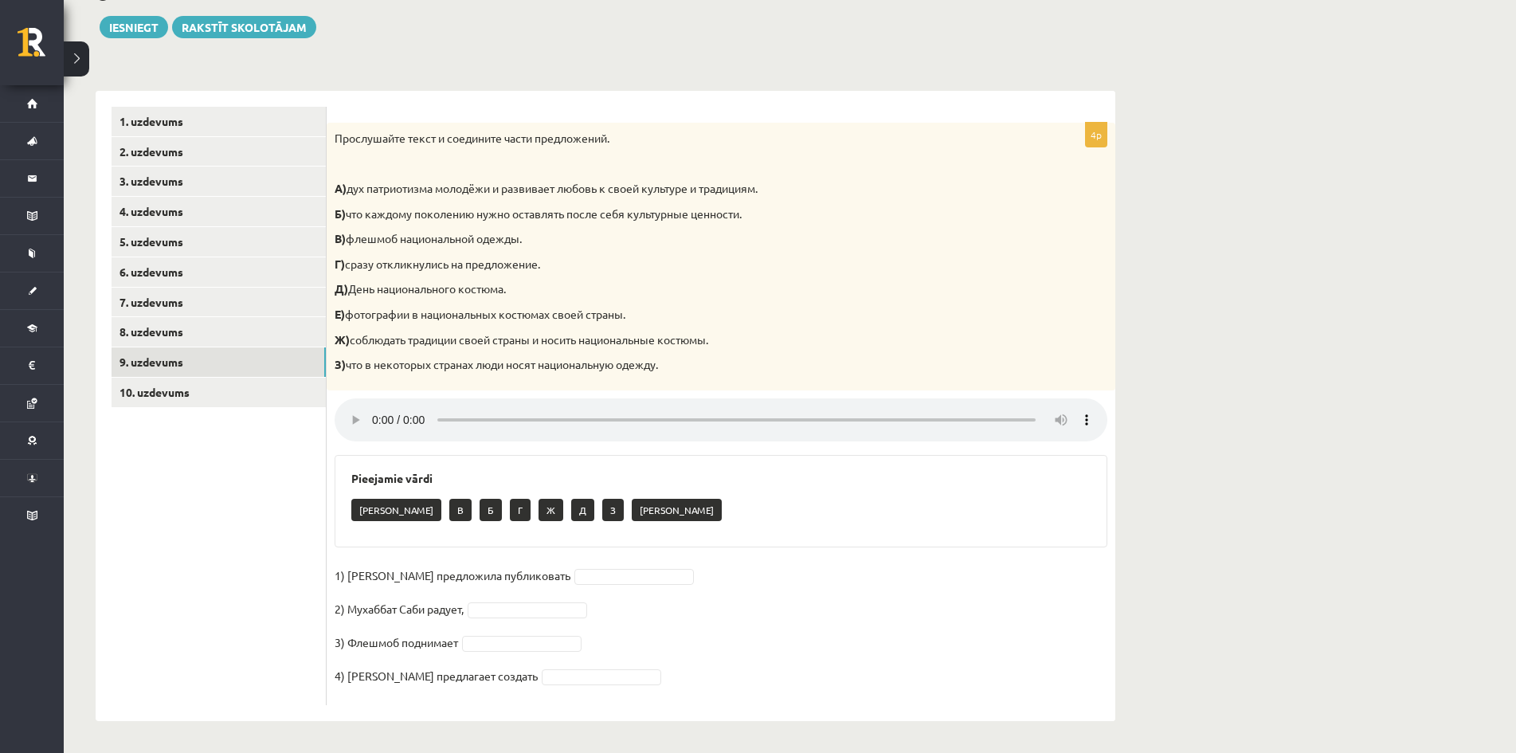
click at [174, 474] on ul "1. uzdevums 2. uzdevums 3. uzdevums 4. uzdevums 5. uzdevums 6. uzdevums 7. uzde…" at bounding box center [219, 406] width 215 height 598
click at [184, 389] on link "10. uzdevums" at bounding box center [219, 392] width 214 height 29
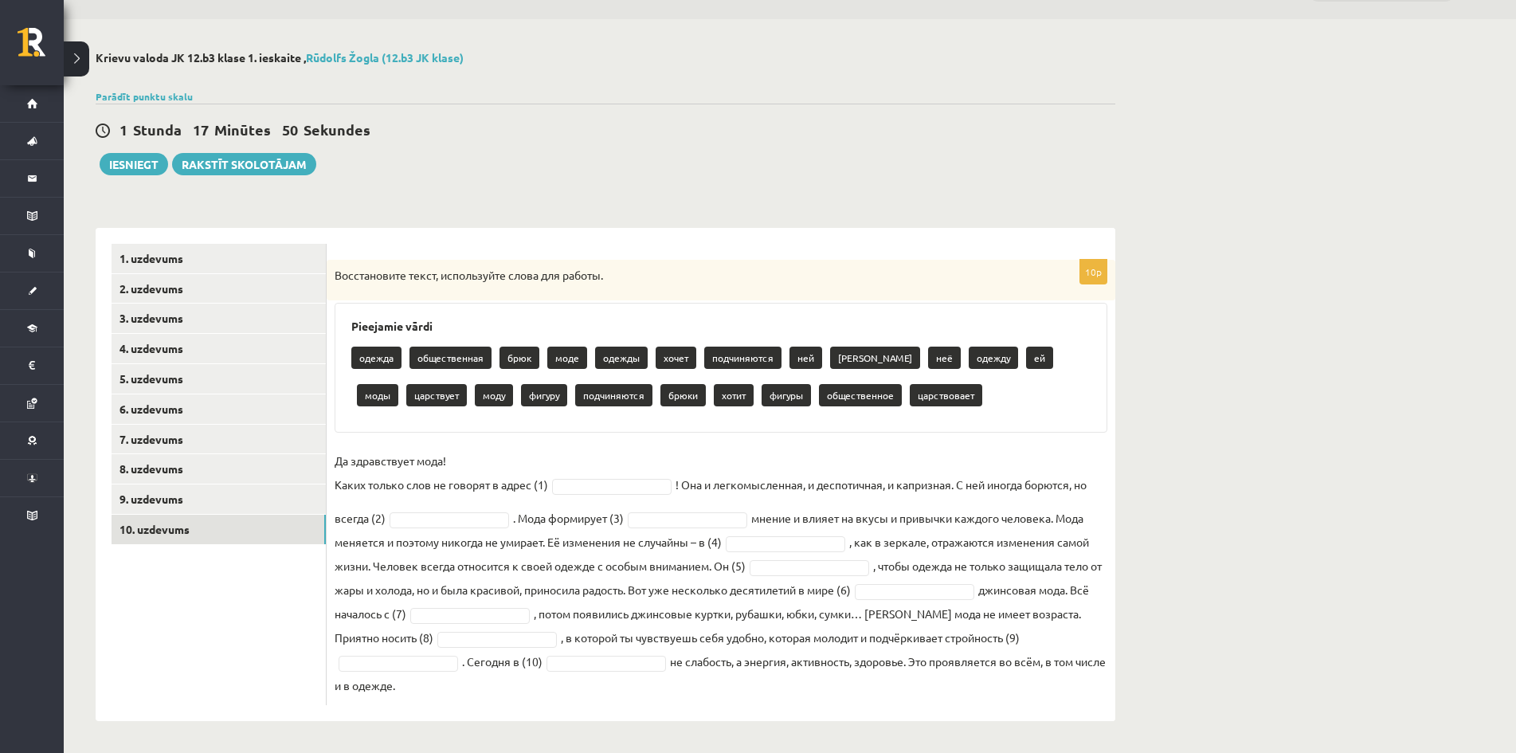
drag, startPoint x: 449, startPoint y: 696, endPoint x: 343, endPoint y: 347, distance: 365.4
click at [343, 347] on div "10p Восстановите текст, используйте слова для работы. Pieejamie vārdi одежда об…" at bounding box center [721, 482] width 789 height 445
copy div "одежда общественная брюк моде одежды хочет подчиняются ней брюков неё одежду ей…"
drag, startPoint x: 543, startPoint y: 457, endPoint x: 540, endPoint y: 445, distance: 13.0
click at [544, 455] on p "Да здравствует мода! Каких только слов не говорят в адрес (1)" at bounding box center [442, 473] width 214 height 48
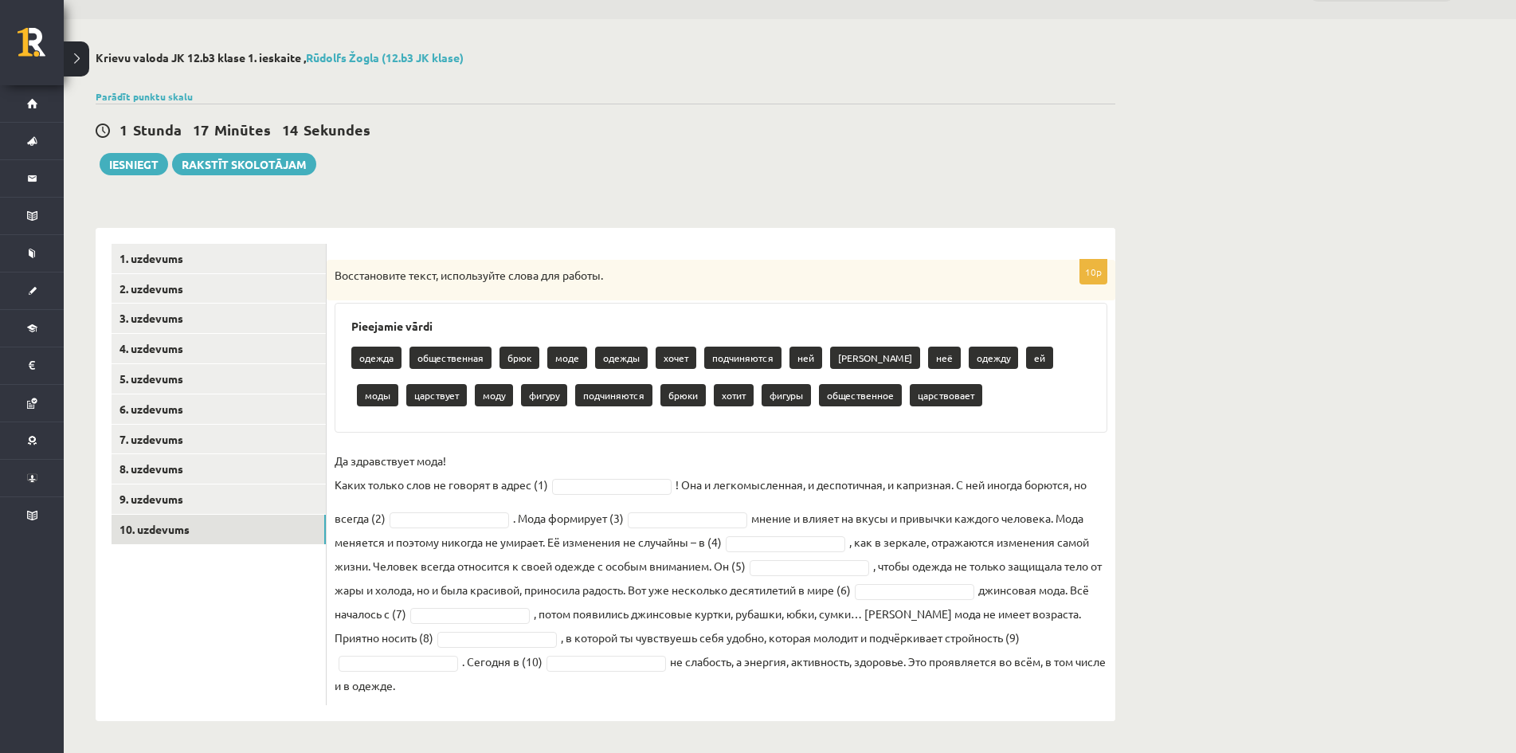
click at [605, 474] on fieldset "Да здравствует мода! Каких только слов не говорят в адрес (1) ! Она и легкомысл…" at bounding box center [721, 573] width 773 height 249
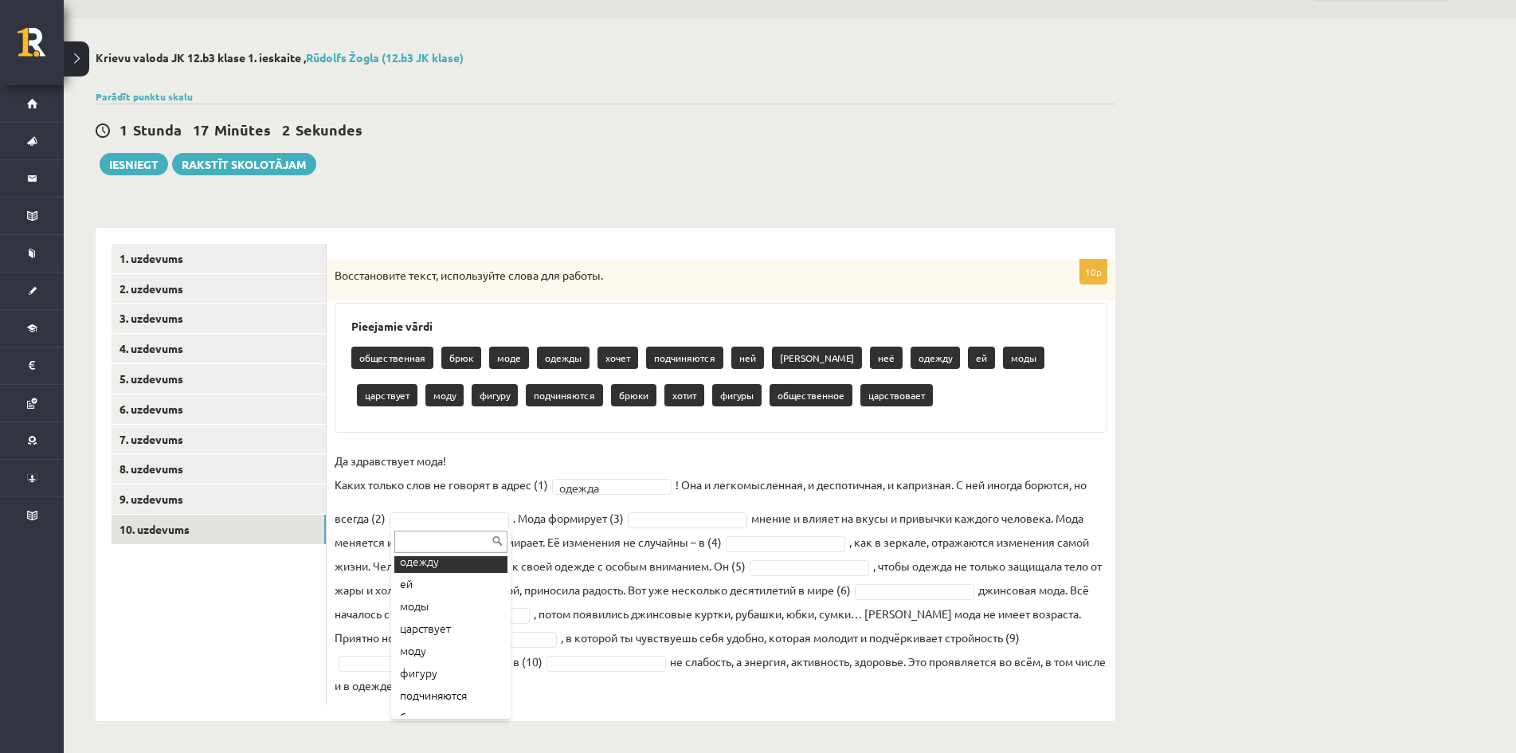
scroll to position [239, 0]
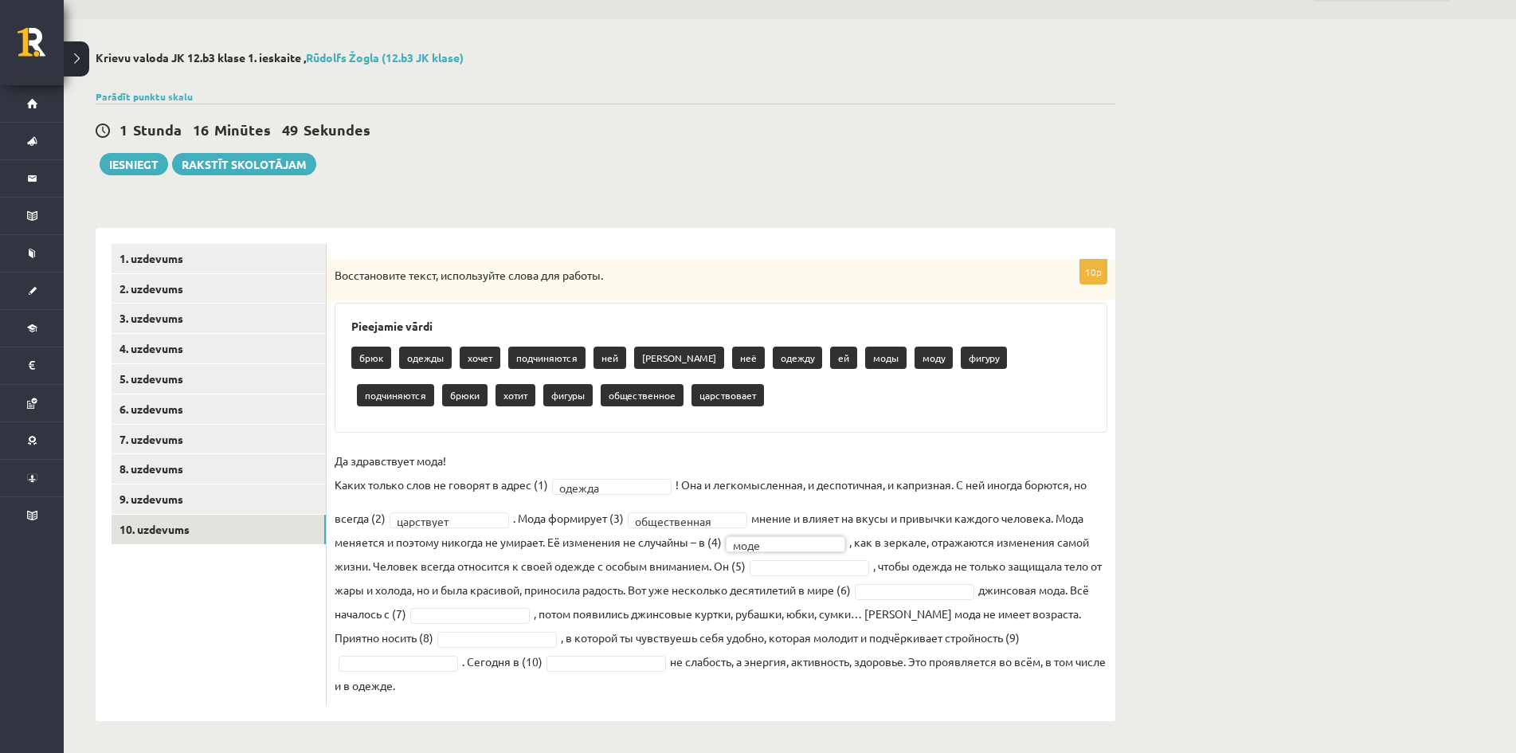
drag, startPoint x: 766, startPoint y: 571, endPoint x: 743, endPoint y: 543, distance: 36.8
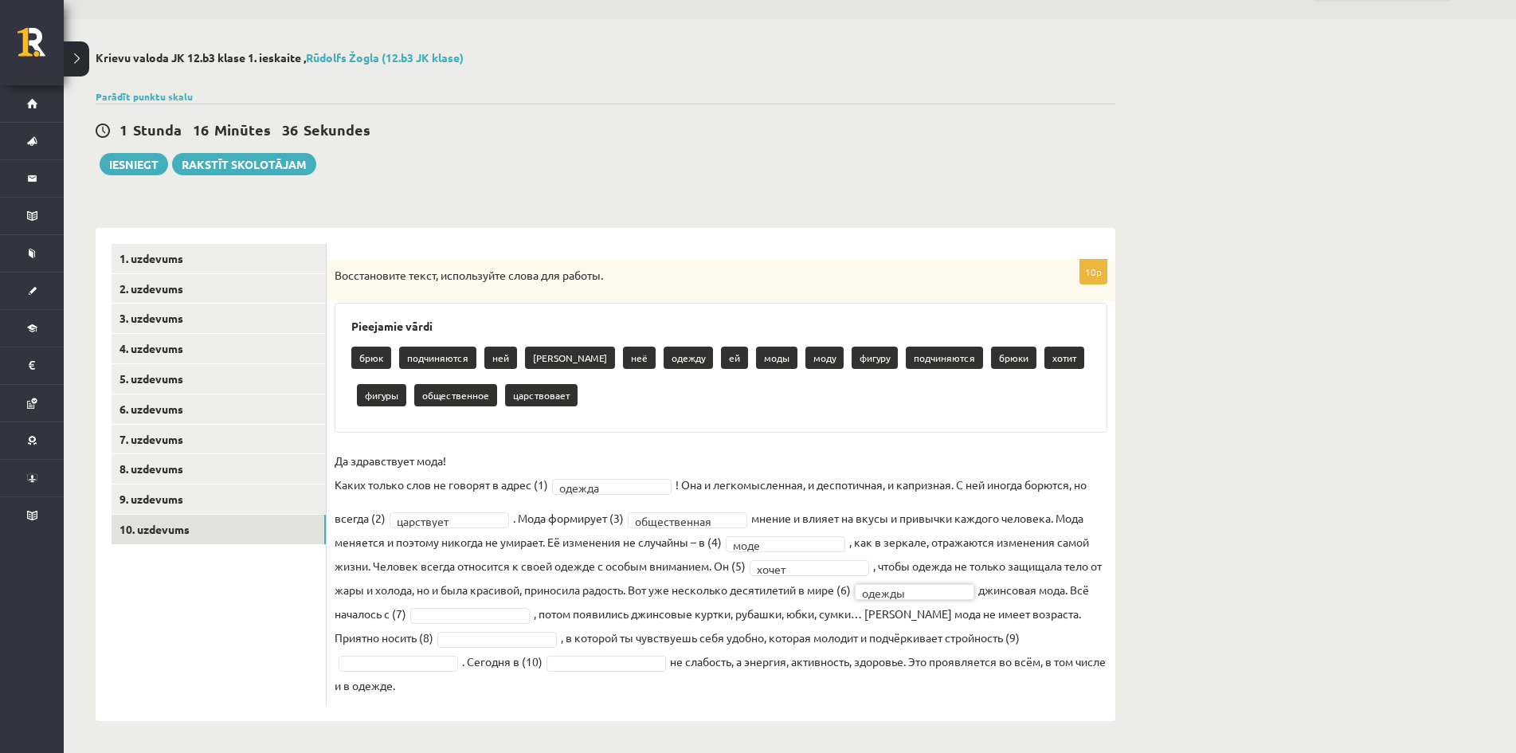
click at [490, 629] on fieldset "**********" at bounding box center [721, 573] width 773 height 249
click at [516, 627] on fieldset "**********" at bounding box center [721, 573] width 773 height 249
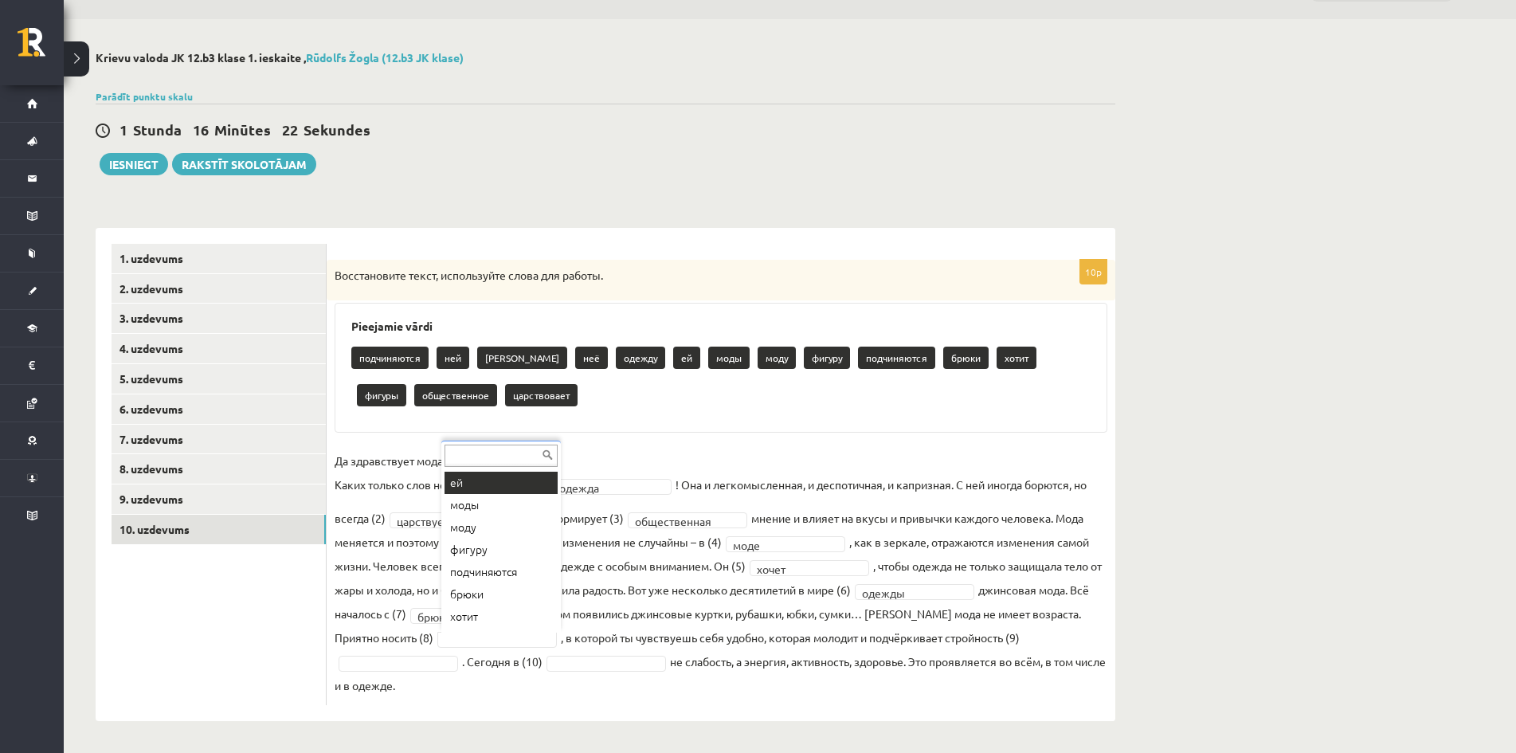
scroll to position [198, 0]
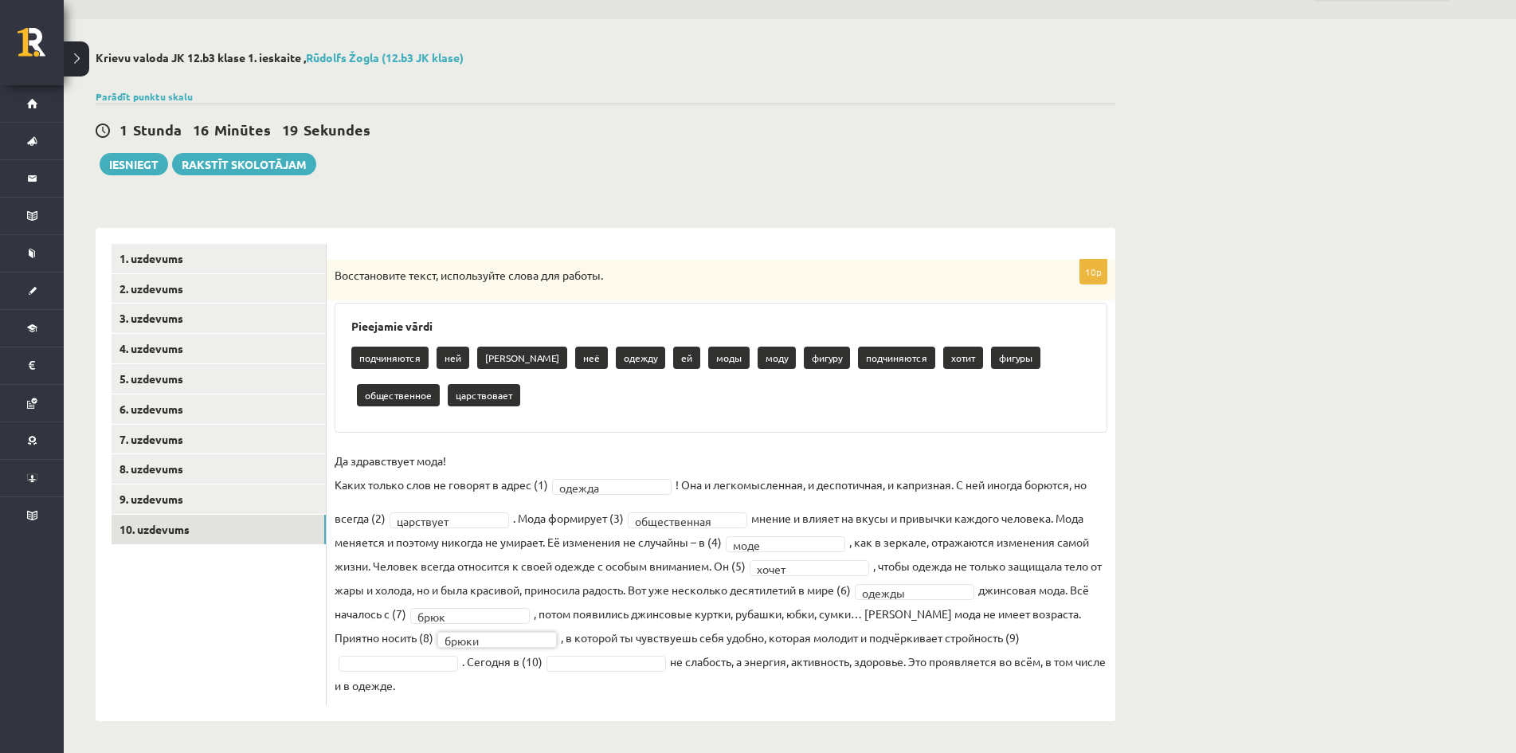
drag, startPoint x: 422, startPoint y: 660, endPoint x: 421, endPoint y: 652, distance: 8.0
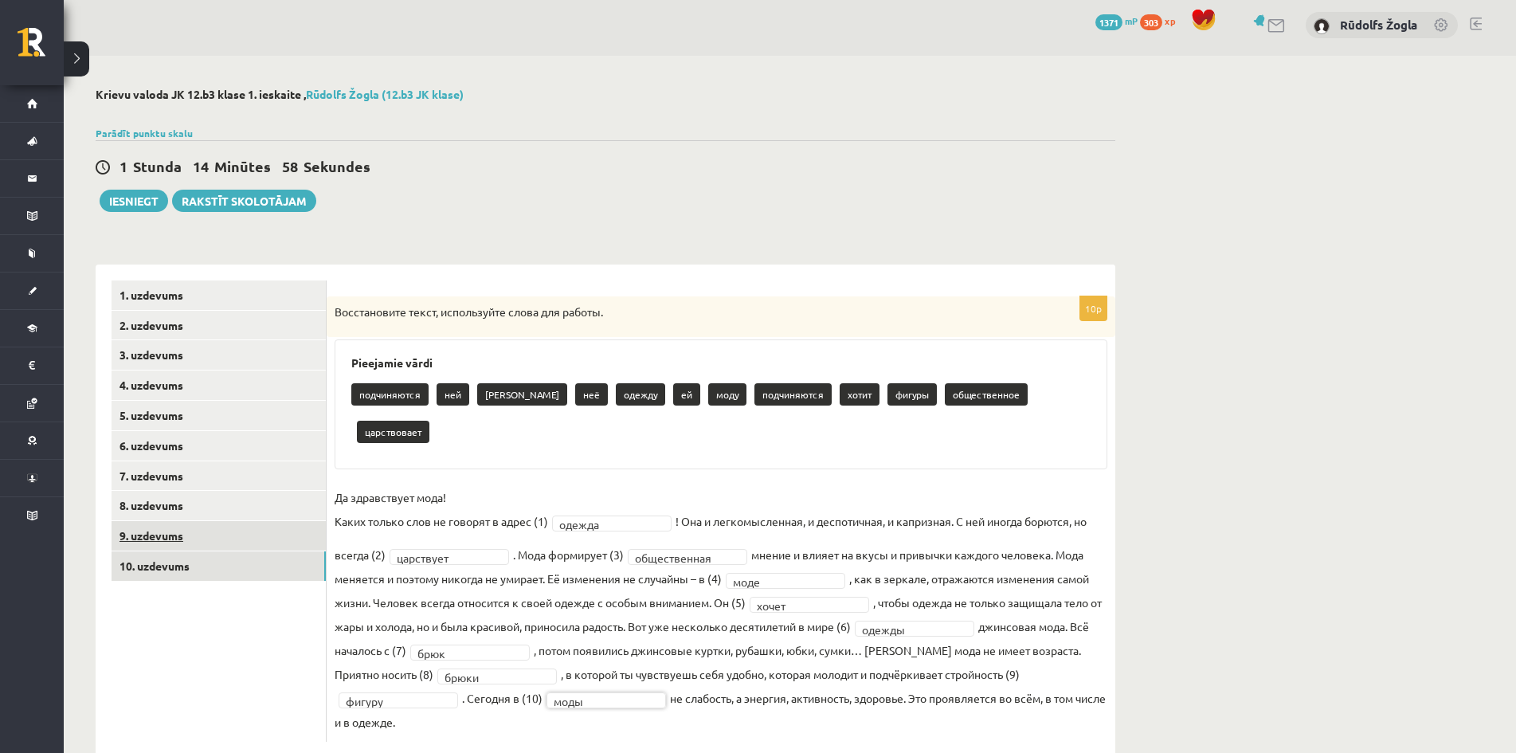
click at [275, 533] on link "9. uzdevums" at bounding box center [219, 535] width 214 height 29
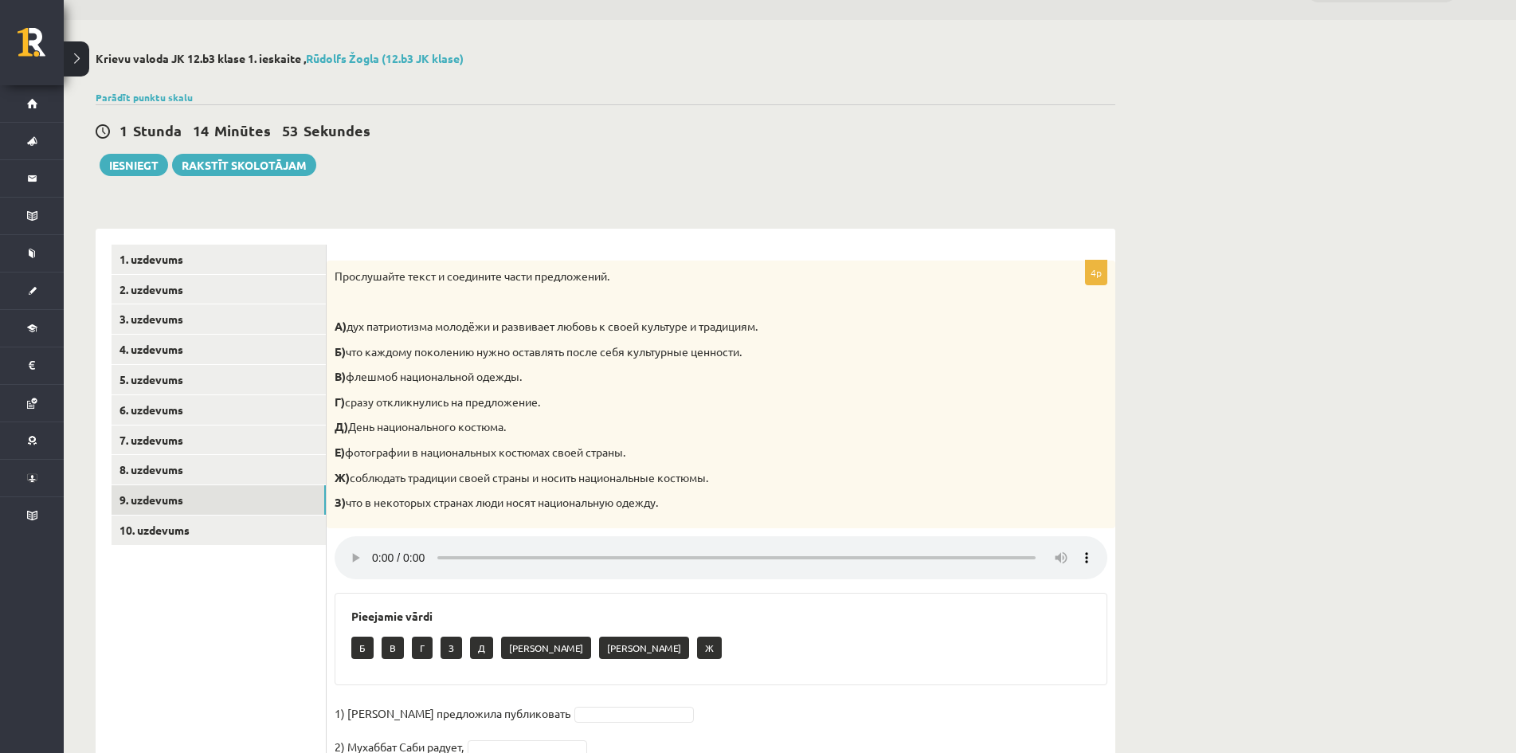
scroll to position [181, 0]
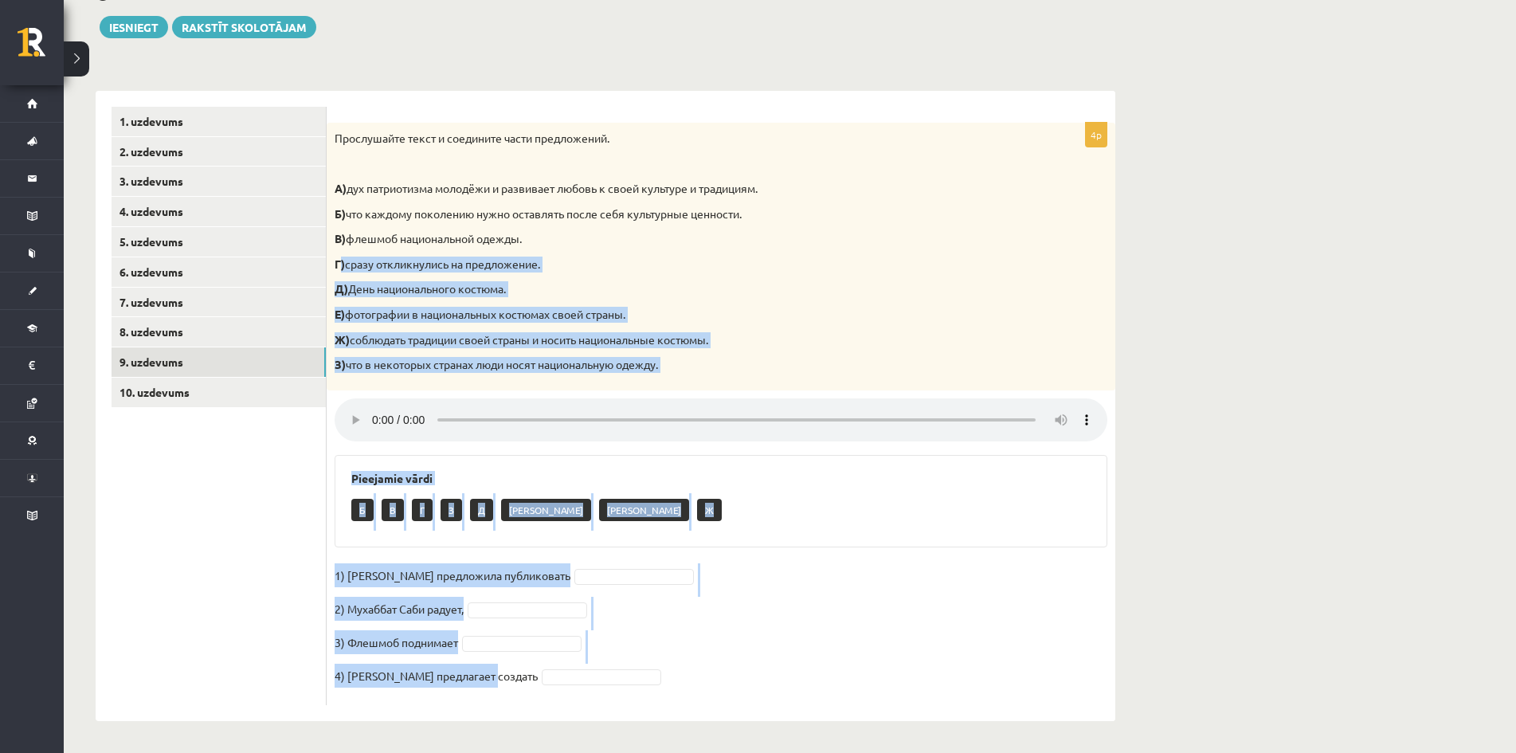
drag, startPoint x: 497, startPoint y: 675, endPoint x: 341, endPoint y: 252, distance: 450.9
click at [343, 253] on div "4p Прослушайте текст и соедините части предложений. А) дух патриотизма молодёжи…" at bounding box center [721, 414] width 789 height 582
click at [831, 248] on div "Прослушайте текст и соедините части предложений. А) дух патриотизма молодёжи и …" at bounding box center [721, 257] width 789 height 268
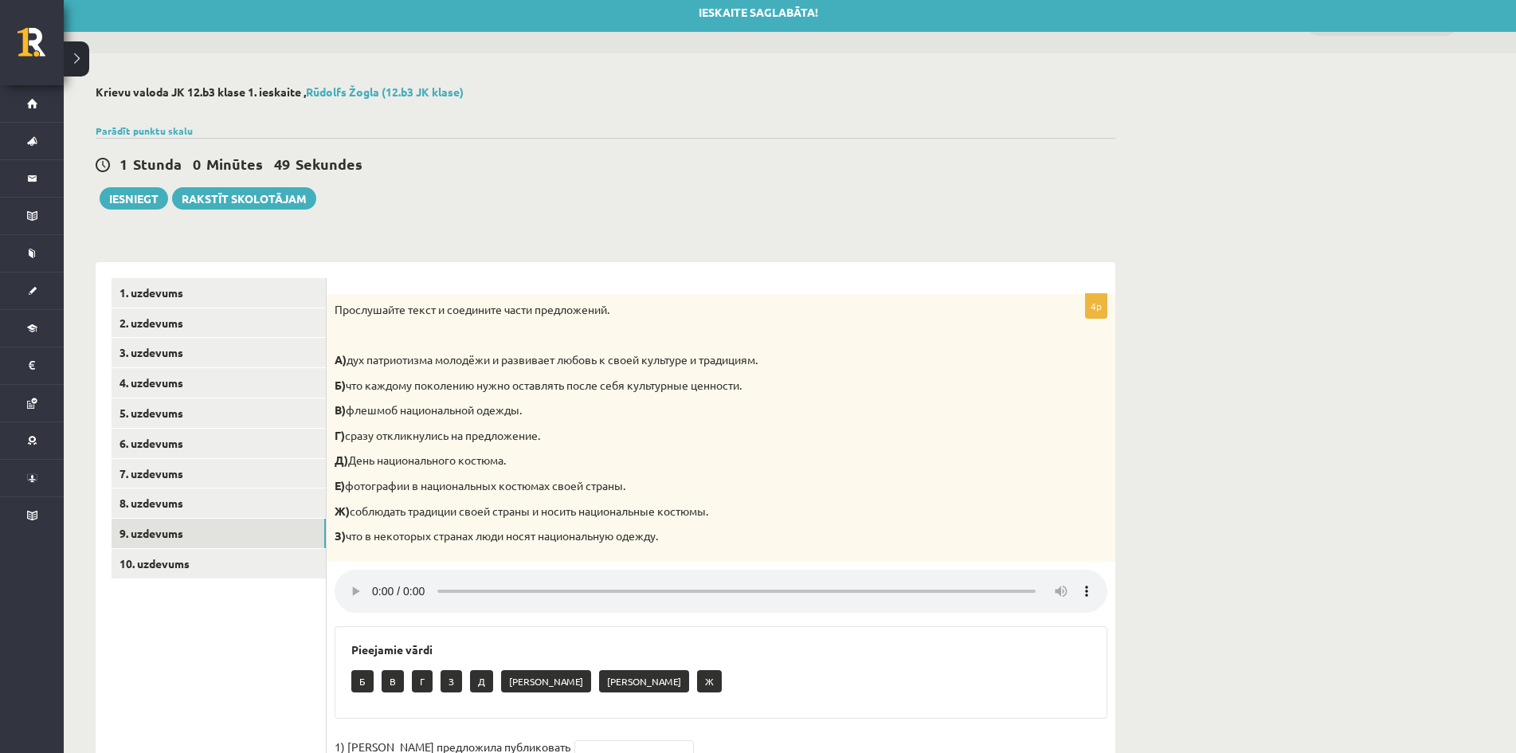
scroll to position [0, 0]
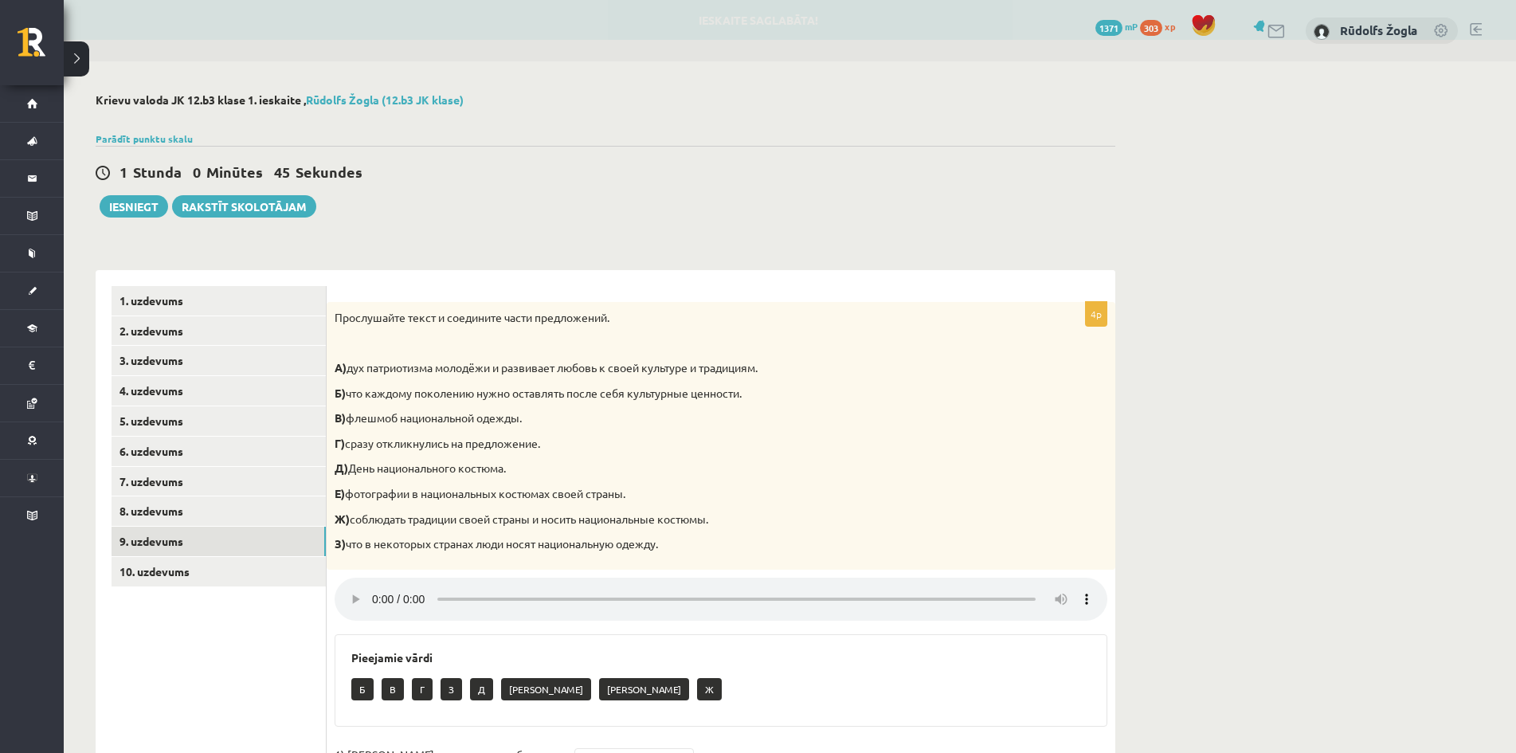
click at [1500, 708] on div "**********" at bounding box center [790, 496] width 1452 height 871
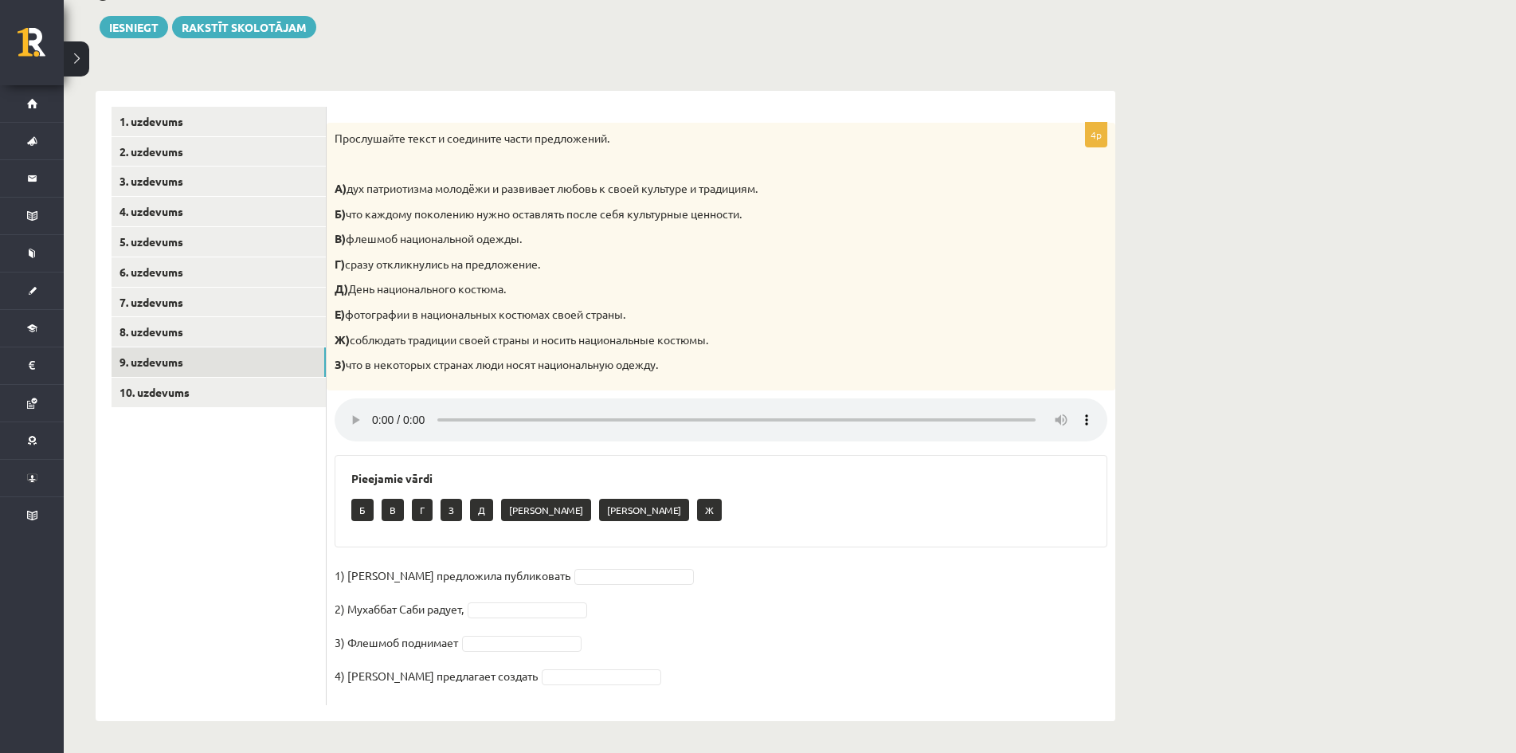
scroll to position [181, 0]
click at [135, 22] on button "Iesniegt" at bounding box center [134, 27] width 69 height 22
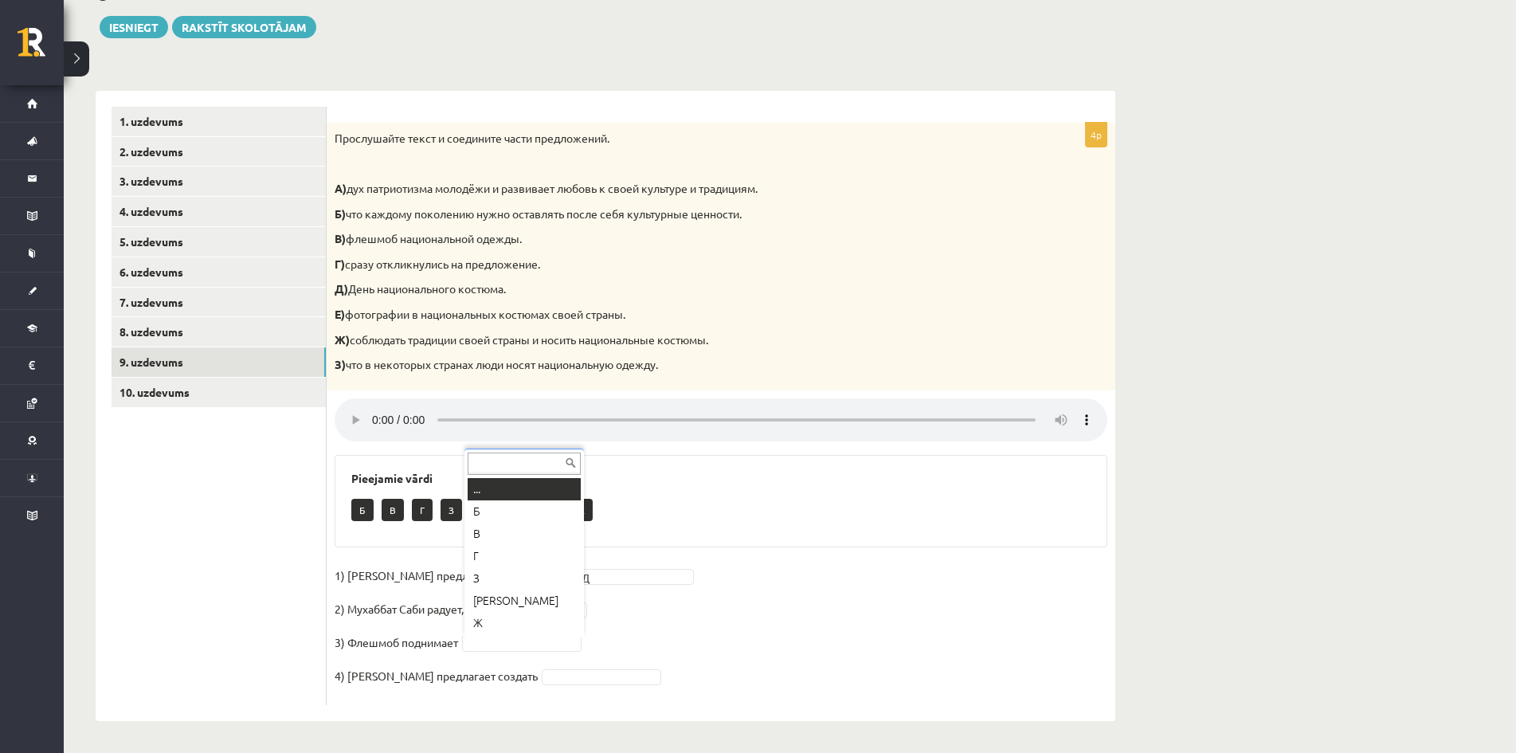
drag, startPoint x: 500, startPoint y: 643, endPoint x: 494, endPoint y: 623, distance: 20.9
click at [144, 25] on button "Iesniegt" at bounding box center [134, 27] width 69 height 22
